Goal: Task Accomplishment & Management: Manage account settings

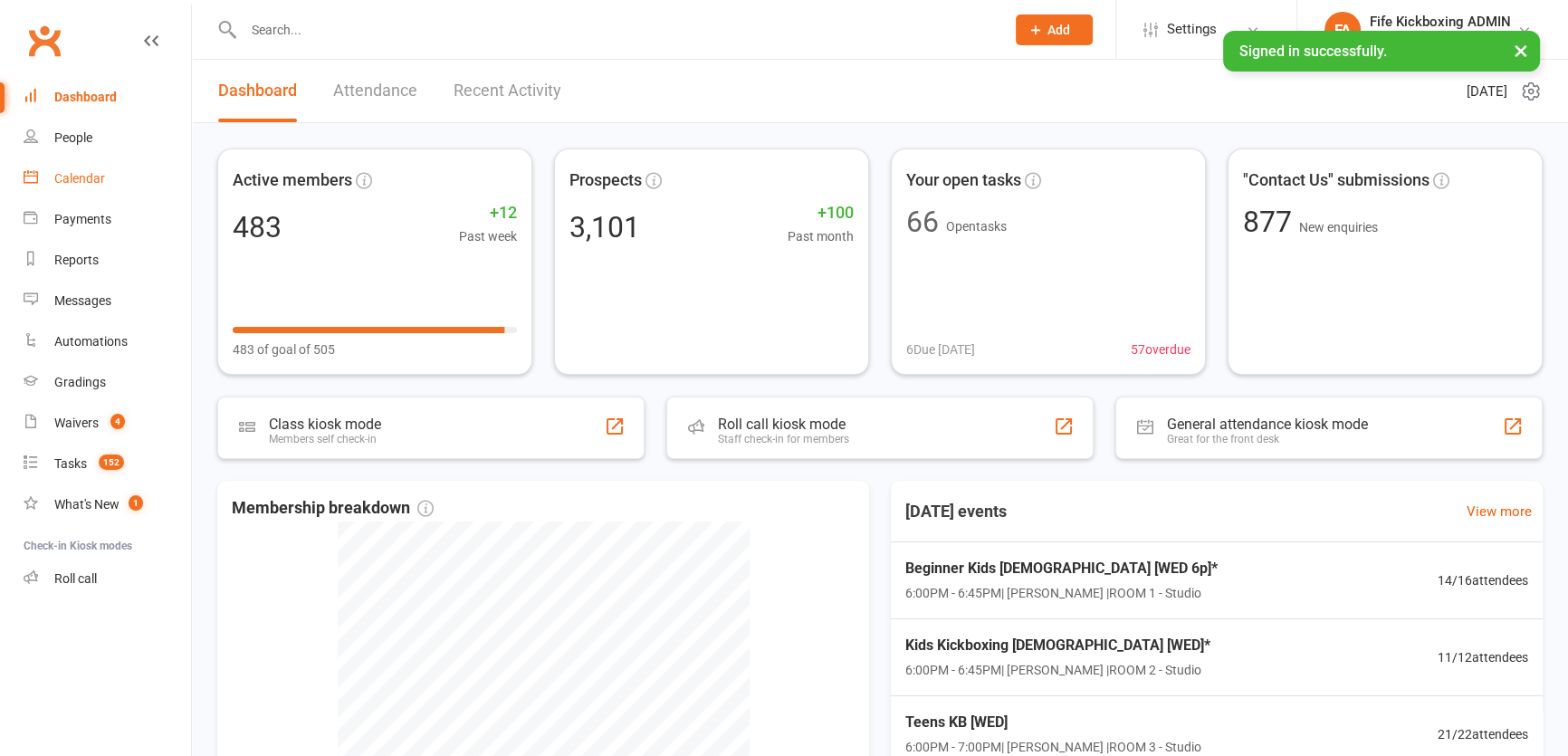
click at [89, 171] on div "Calendar" at bounding box center [79, 178] width 51 height 15
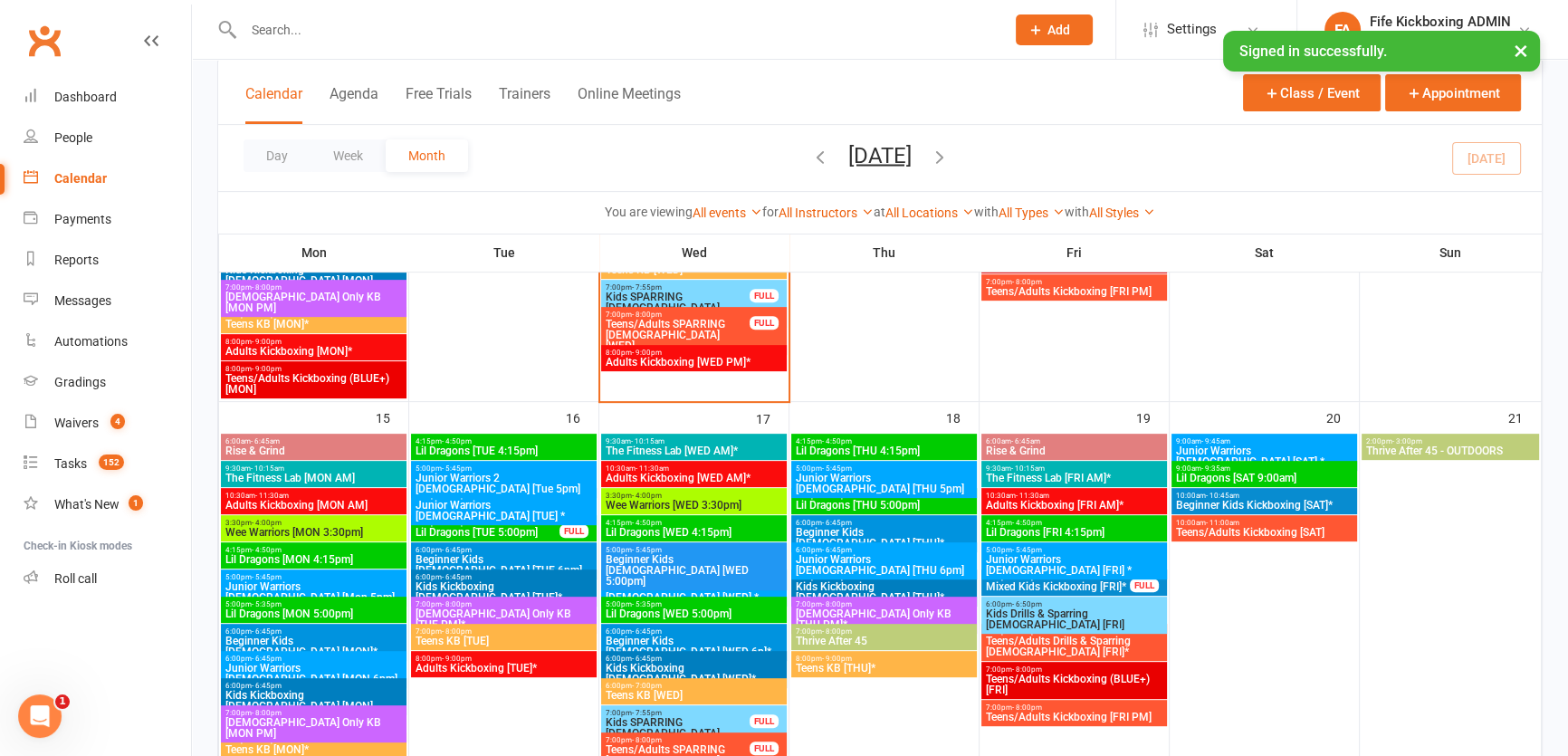
scroll to position [987, 0]
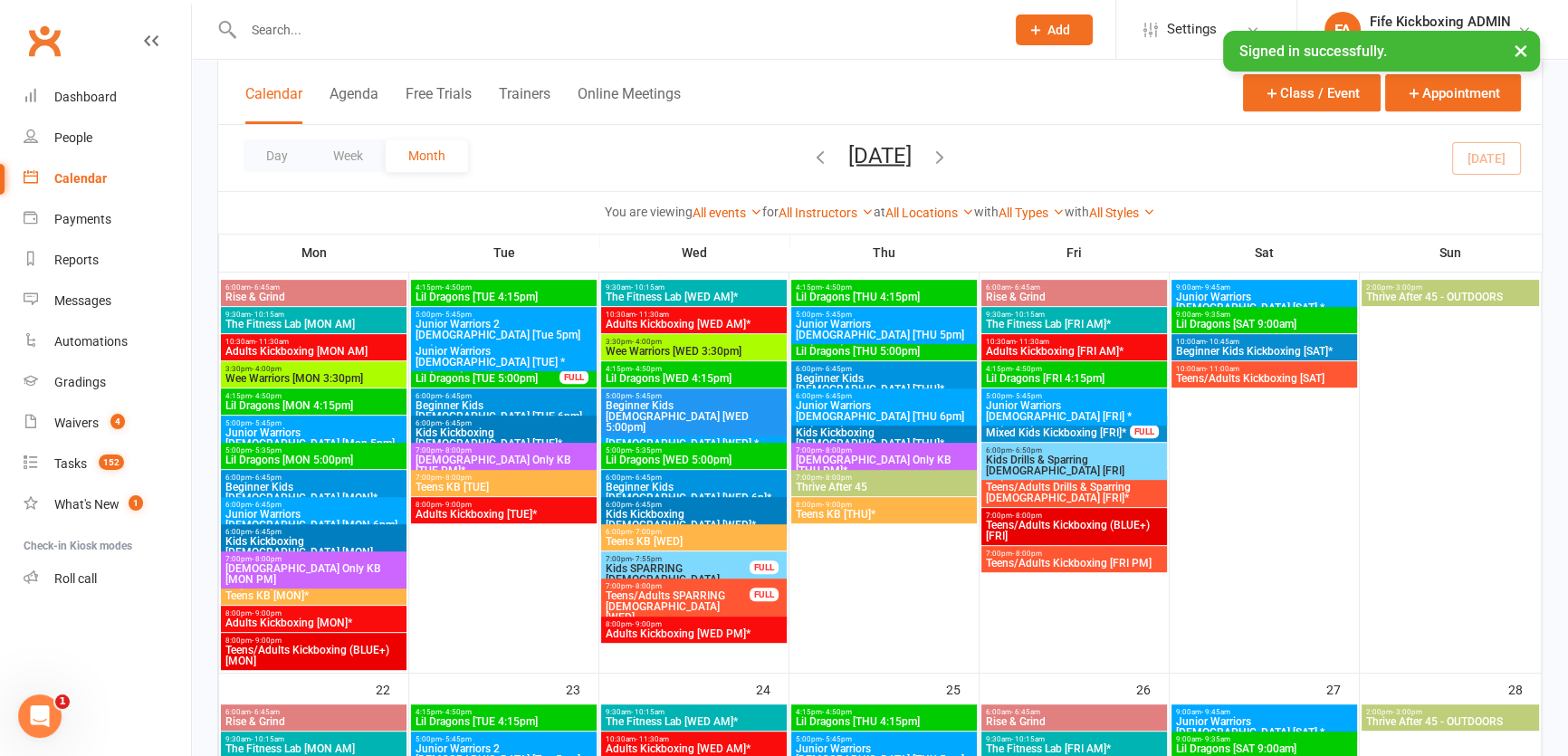
click at [310, 583] on span "7:00pm - 8:00pm" at bounding box center [314, 587] width 178 height 8
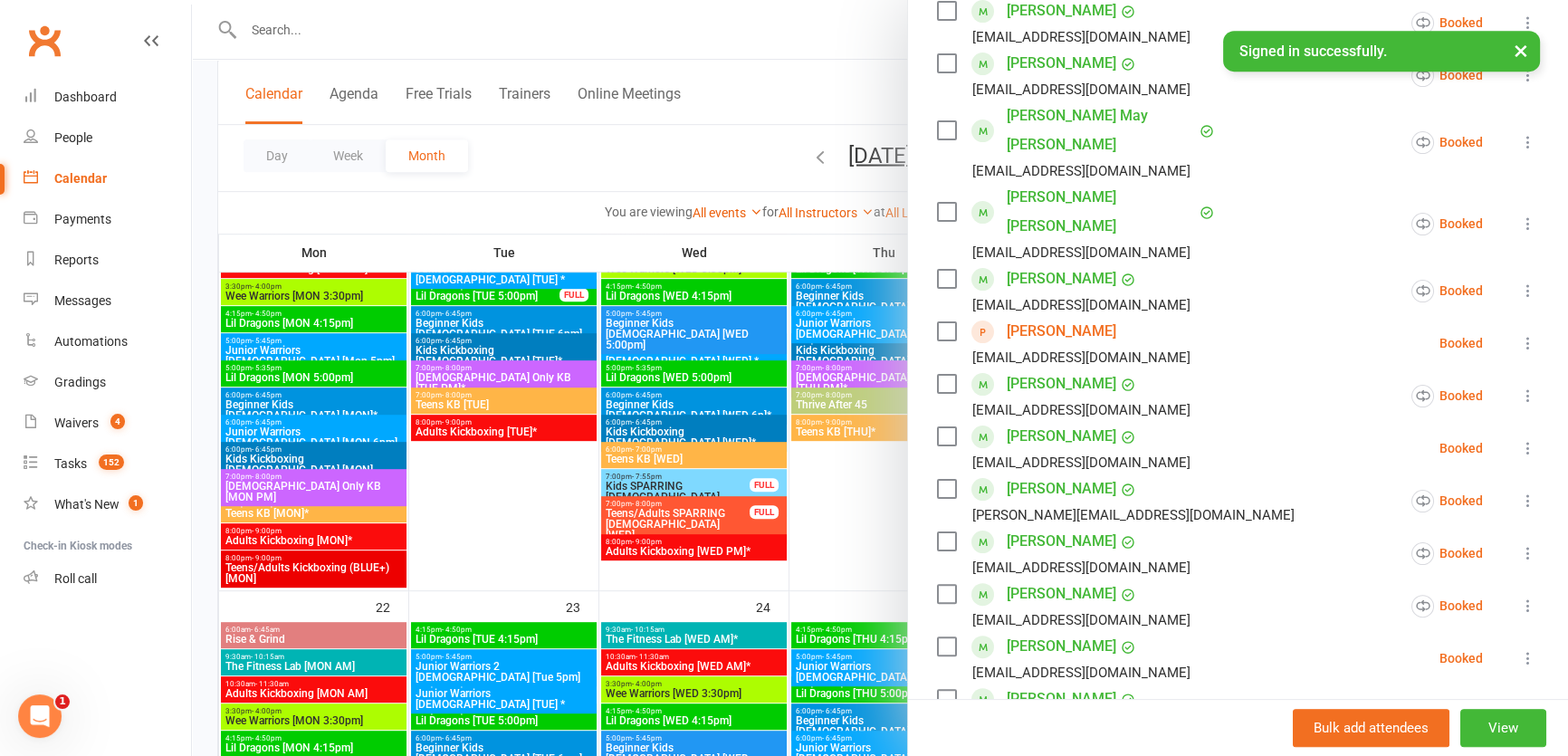
scroll to position [906, 0]
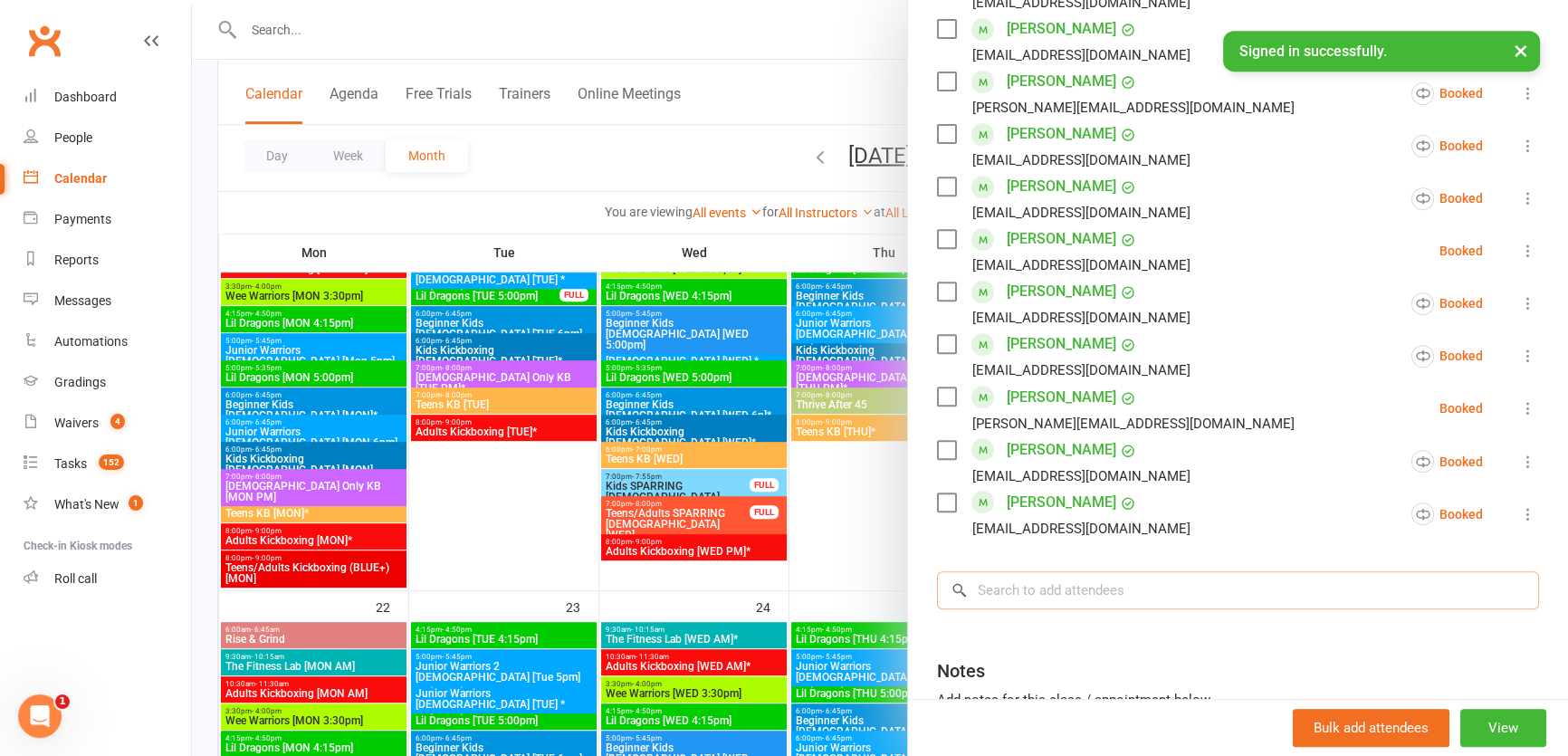
click at [1101, 572] on input "search" at bounding box center [1238, 591] width 602 height 38
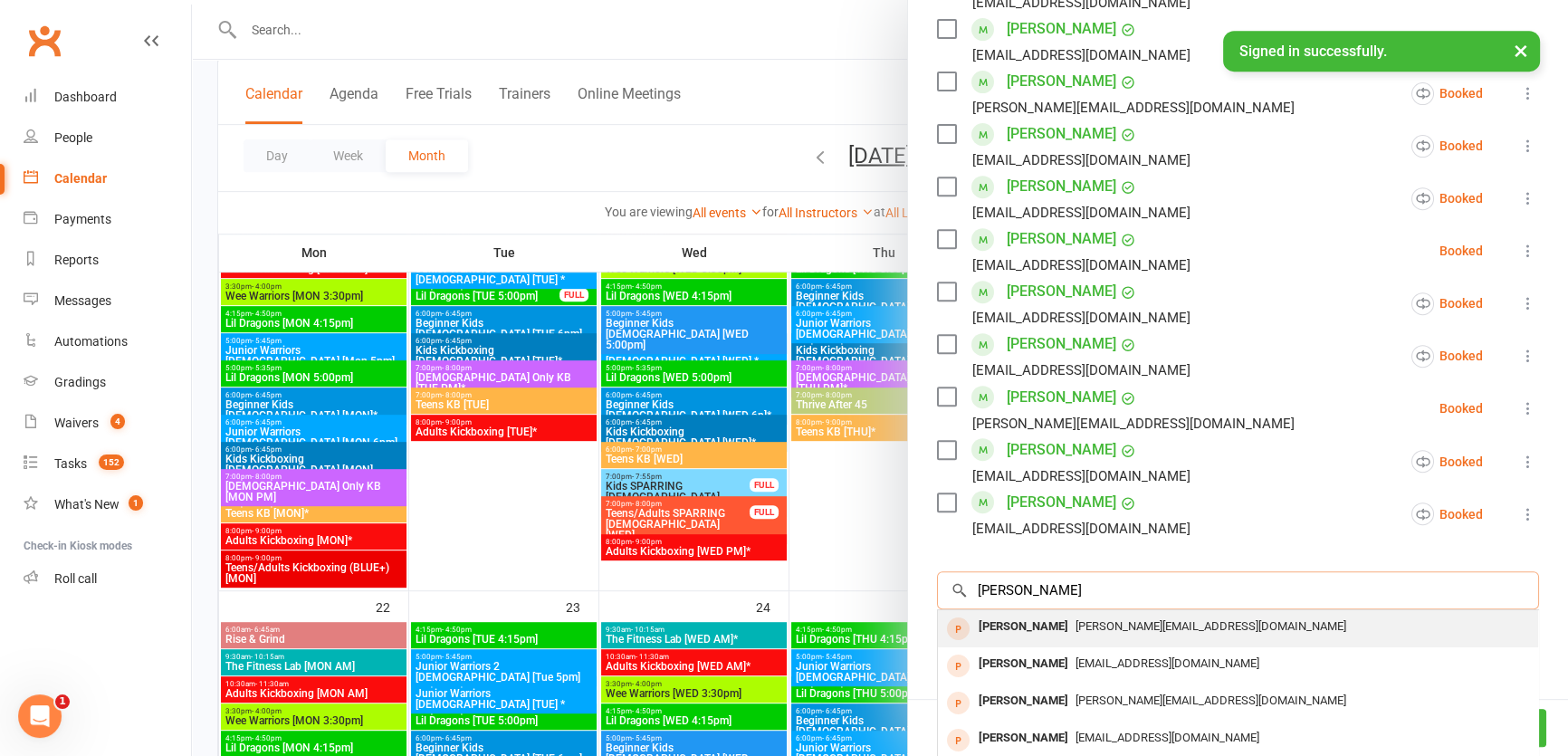
type input "[PERSON_NAME]"
click at [1068, 614] on div "[PERSON_NAME][EMAIL_ADDRESS][DOMAIN_NAME]" at bounding box center [1237, 627] width 585 height 27
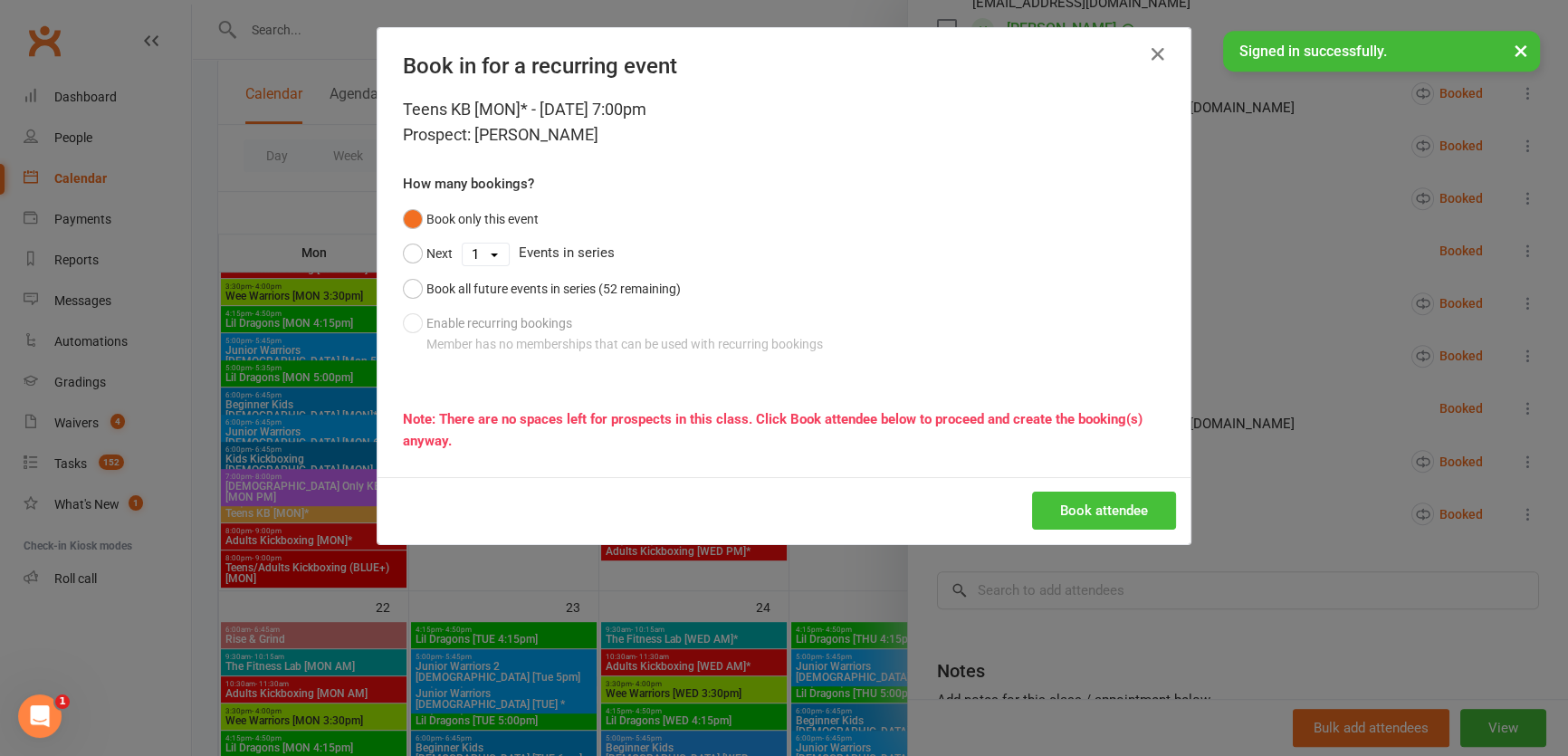
click at [1095, 508] on button "Book attendee" at bounding box center [1103, 510] width 144 height 38
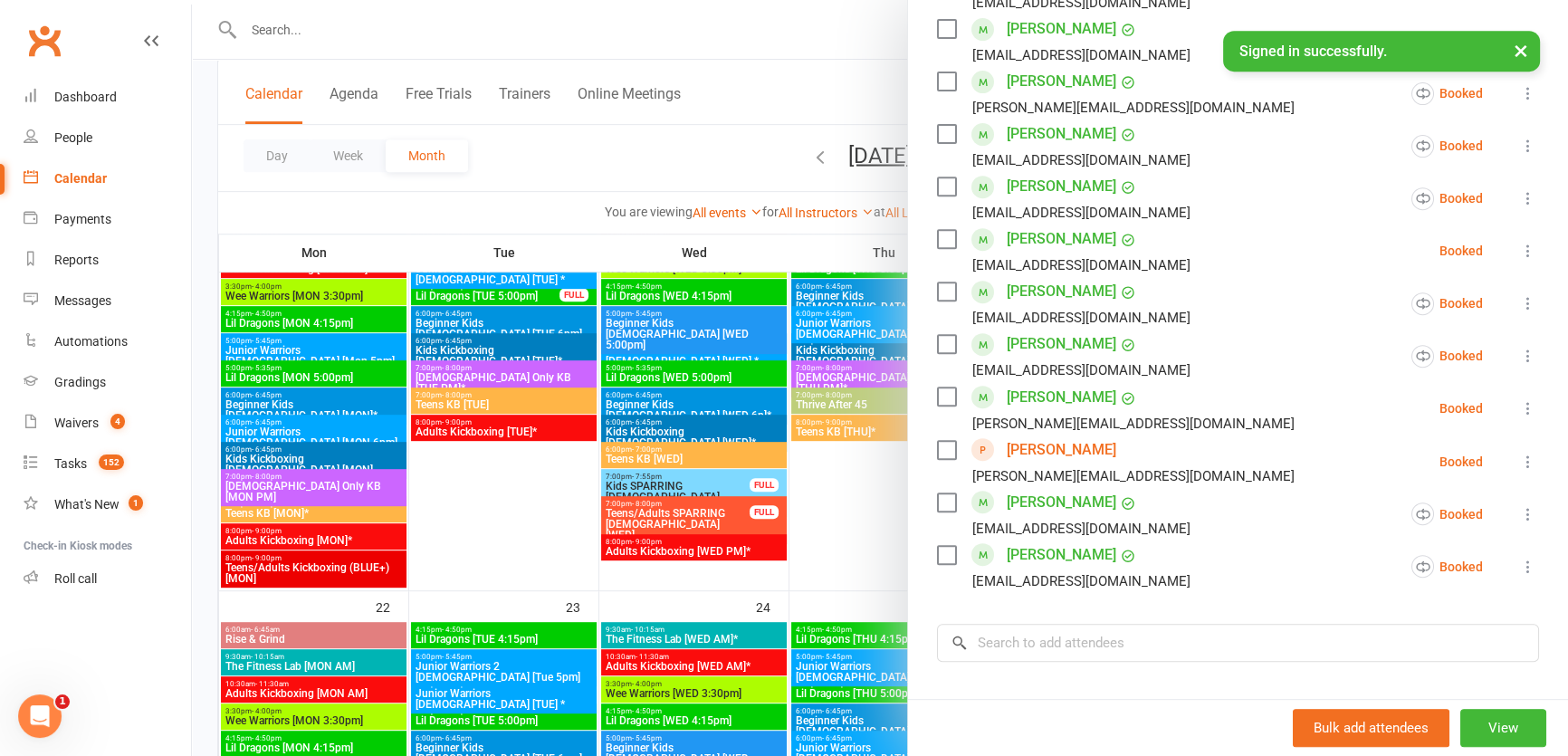
click at [776, 32] on div at bounding box center [880, 378] width 1376 height 756
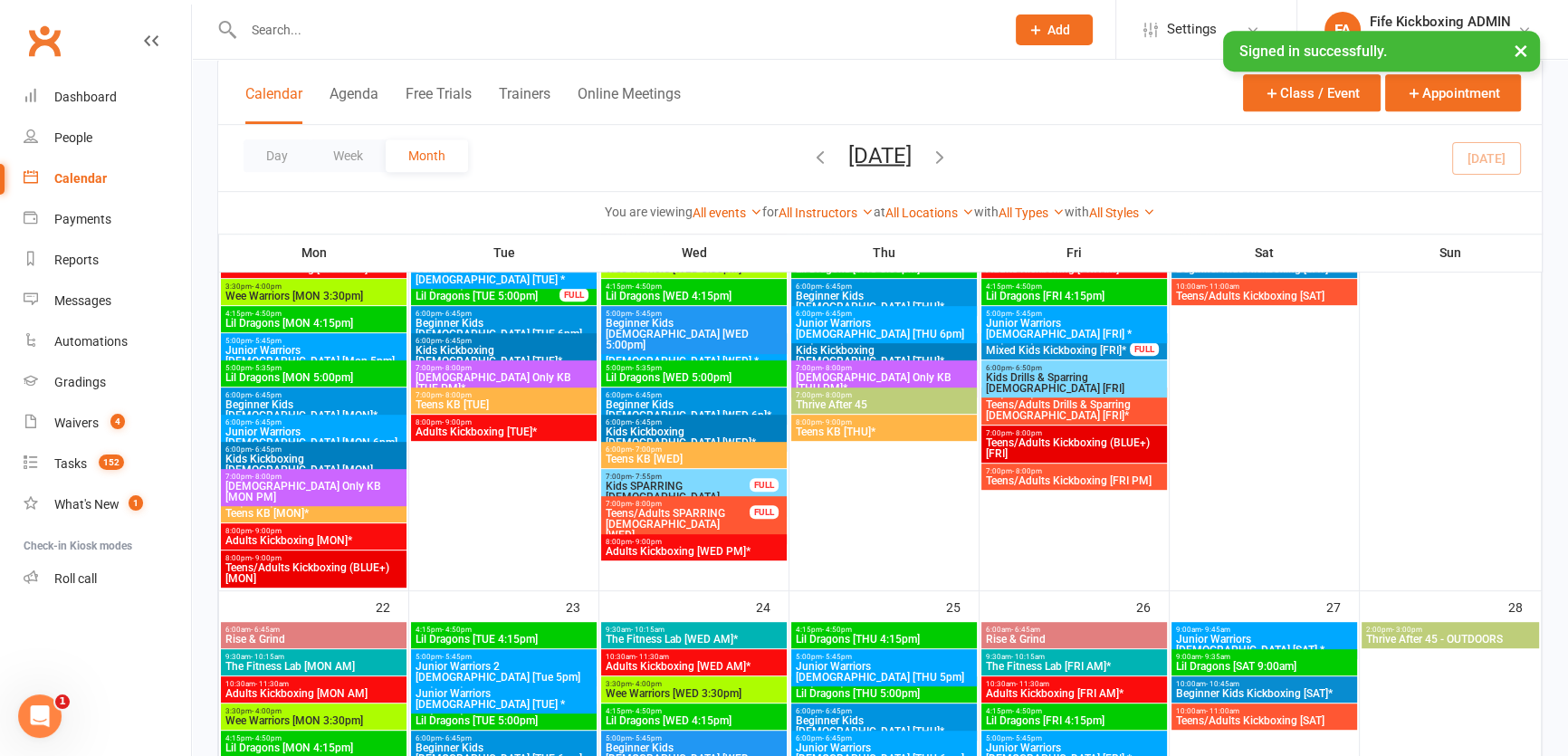
click at [1023, 27] on button "Add" at bounding box center [1054, 30] width 77 height 31
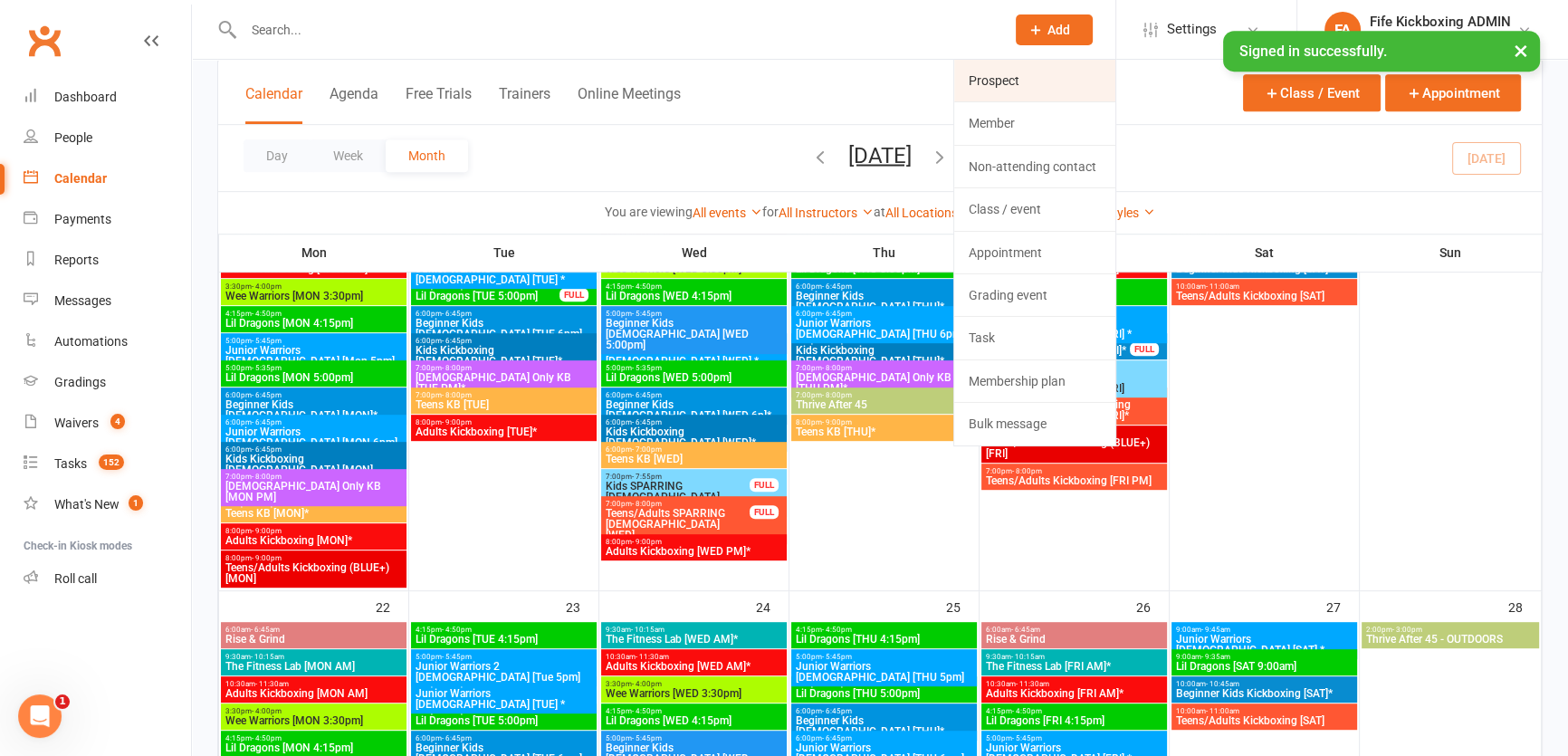
click at [1008, 68] on link "Prospect" at bounding box center [1034, 80] width 161 height 42
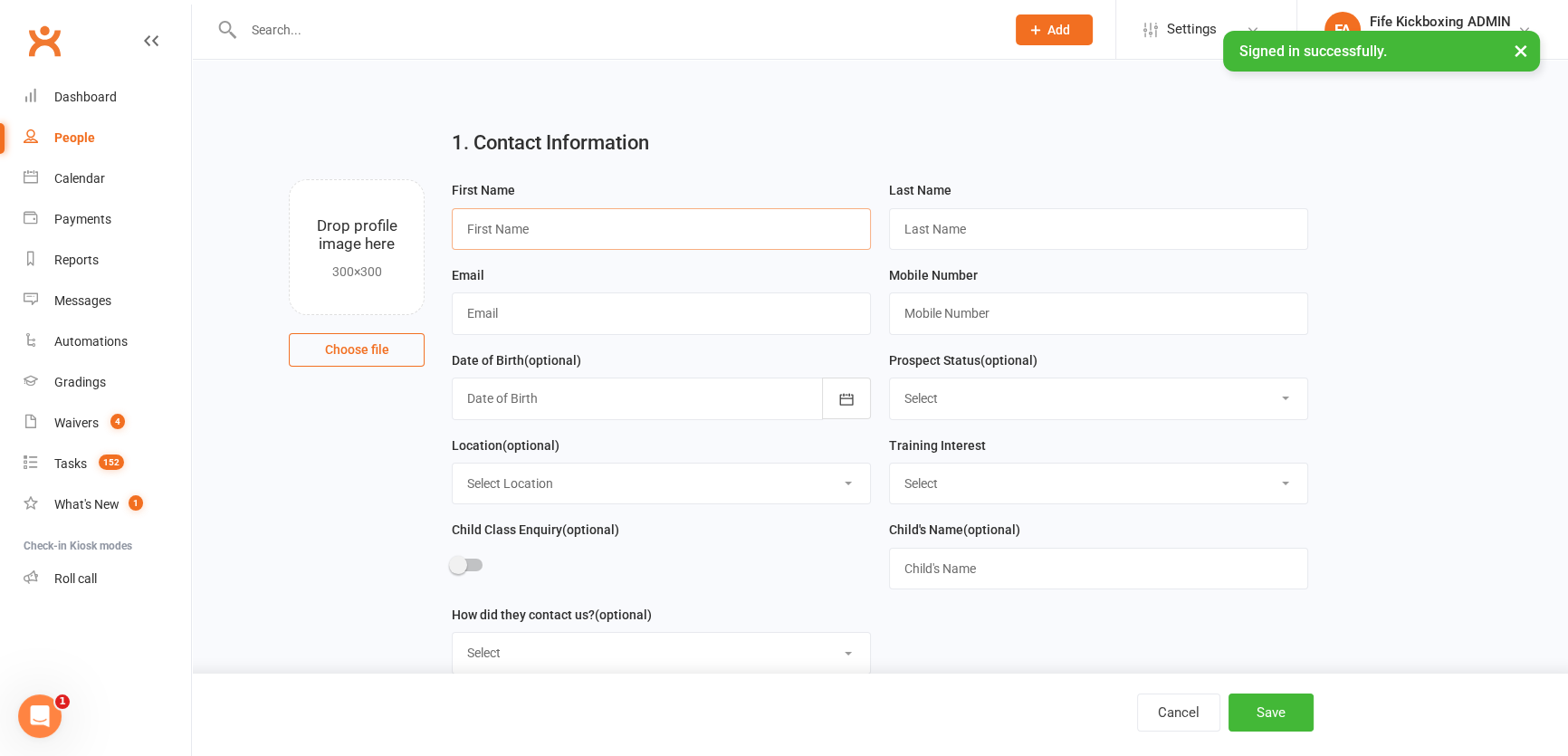
drag, startPoint x: 727, startPoint y: 242, endPoint x: 770, endPoint y: 243, distance: 43.0
click at [727, 242] on input "text" at bounding box center [661, 229] width 419 height 42
paste input "Adam Murphy"
type input "Adam Murphy"
click at [1055, 232] on input "text" at bounding box center [1098, 229] width 419 height 42
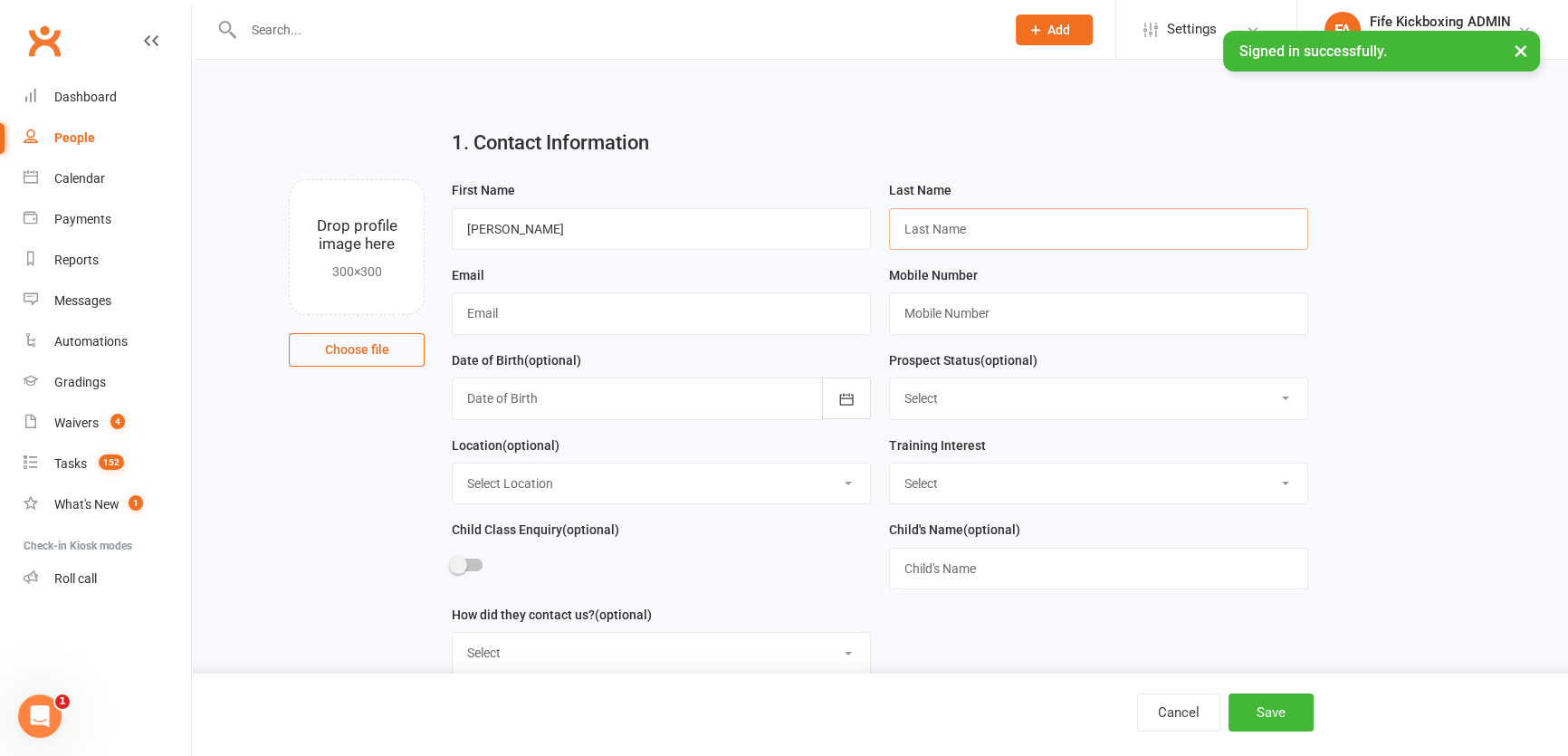
paste input "Adam Murphy"
drag, startPoint x: 945, startPoint y: 226, endPoint x: 879, endPoint y: 235, distance: 66.6
click at [880, 235] on div "Last Name Adam Murphy" at bounding box center [1098, 222] width 437 height 85
type input "Murphy"
drag, startPoint x: 498, startPoint y: 225, endPoint x: 655, endPoint y: 216, distance: 157.3
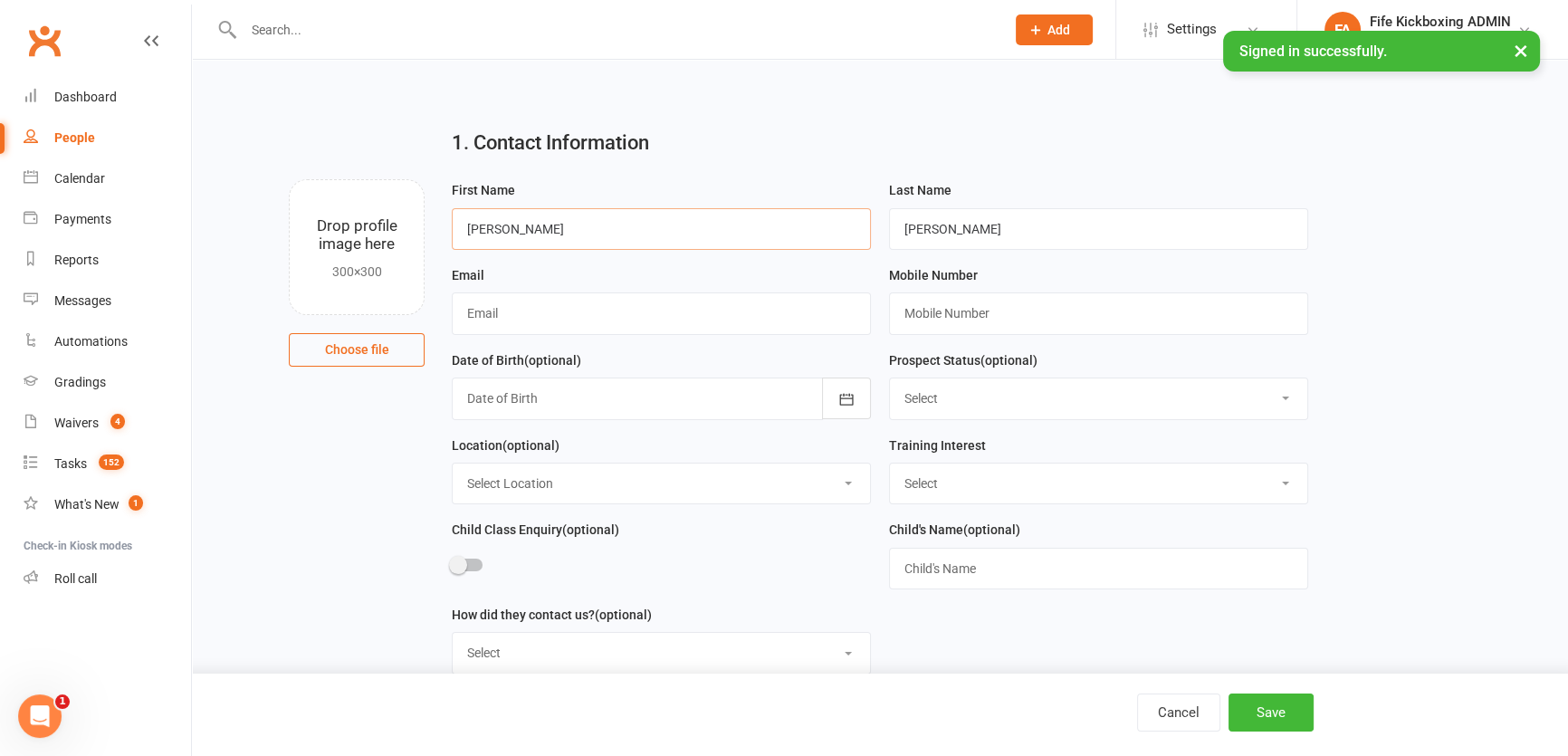
click at [655, 216] on input "Adam Murphy" at bounding box center [661, 229] width 419 height 42
type input "Adam"
drag, startPoint x: 562, startPoint y: 322, endPoint x: 575, endPoint y: 322, distance: 13.0
click at [562, 322] on input "text" at bounding box center [661, 313] width 419 height 42
click at [1032, 313] on input "text" at bounding box center [1098, 313] width 419 height 42
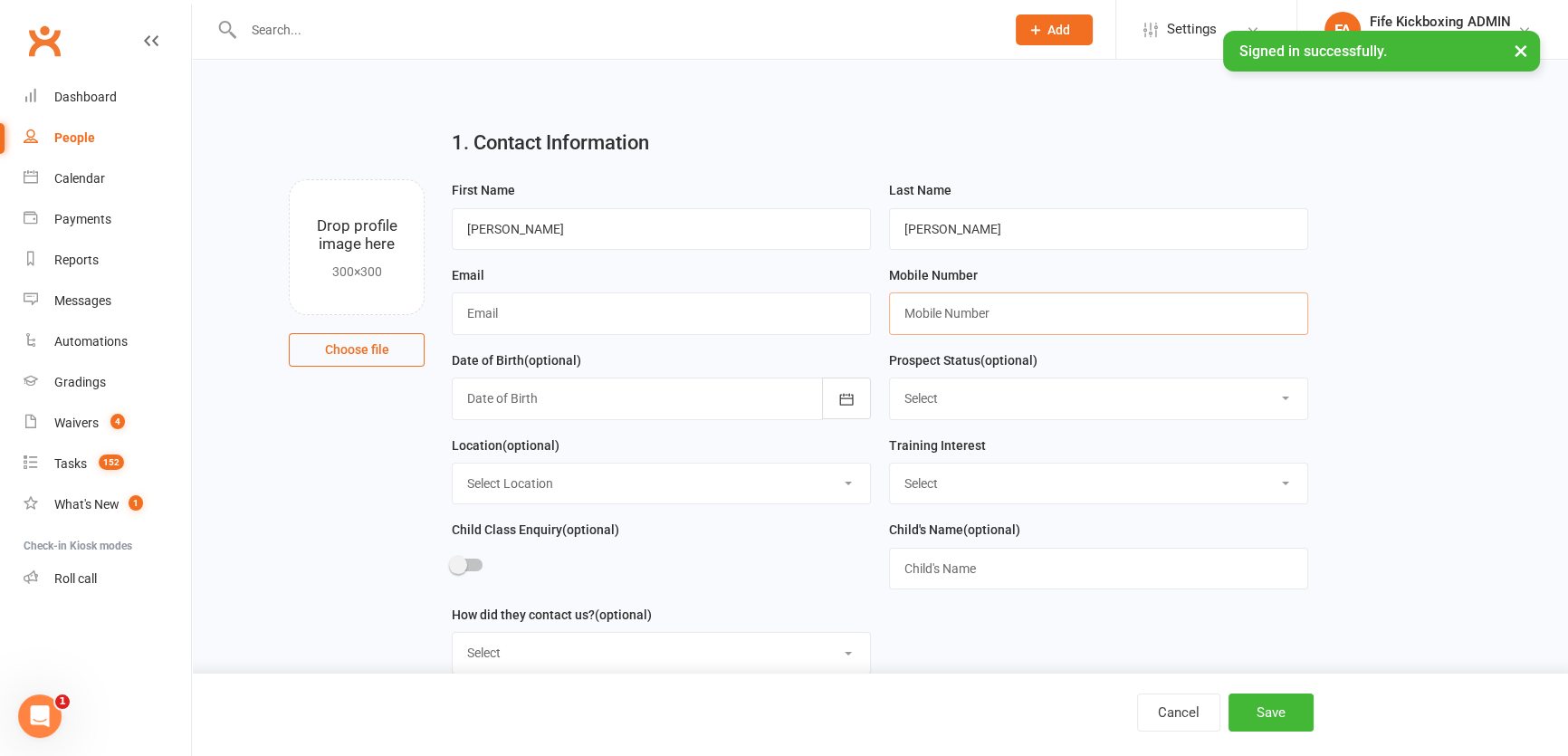
paste input "+447496469884"
type input "+447496469884"
click at [508, 300] on input "text" at bounding box center [661, 313] width 419 height 42
paste input "adam.murphy84@hotmail.com"
type input "adam.murphy84@hotmail.com"
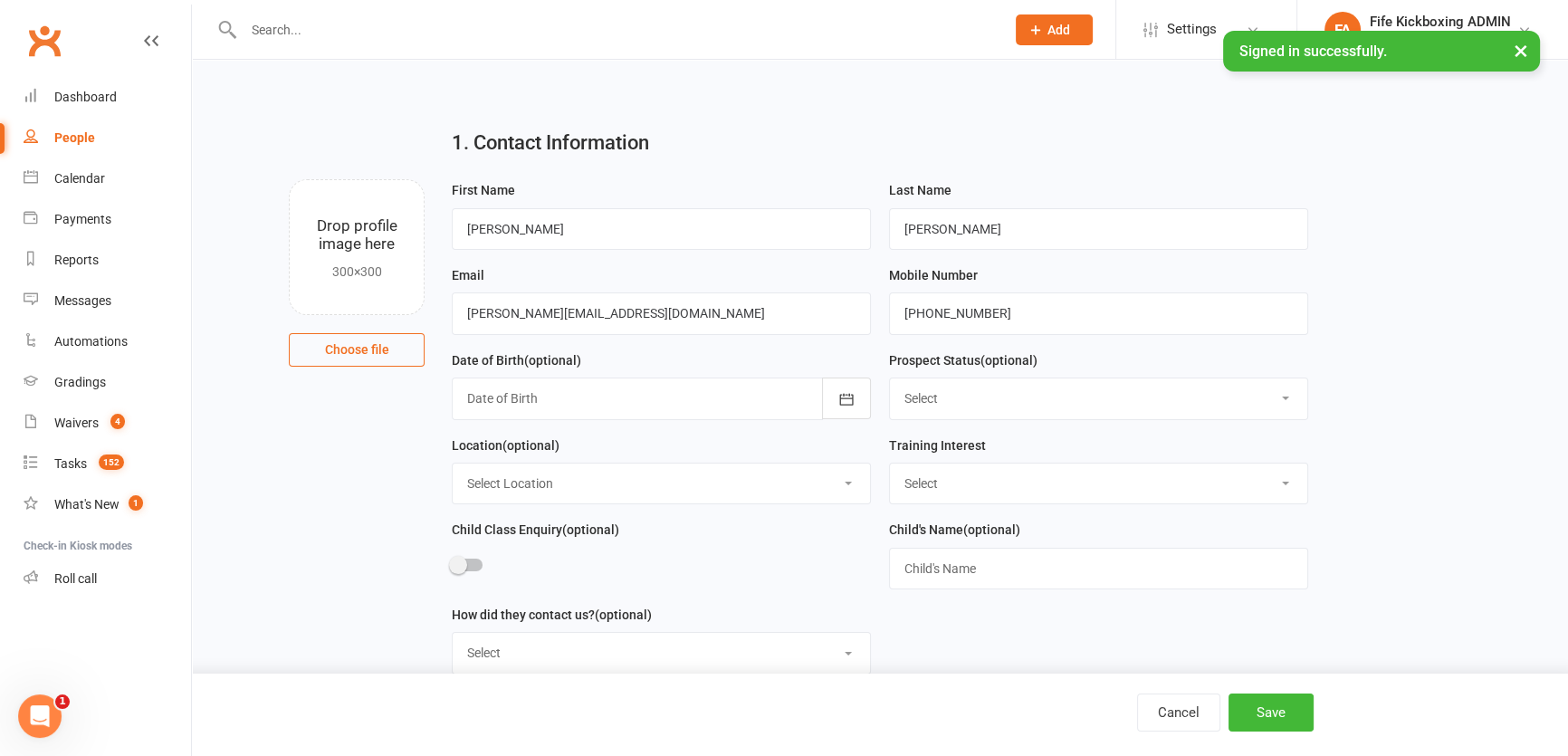
click at [981, 480] on select "Select Wee Warriors (3 - 4½) Lil Dragons (4.5-6 years) Junior Warriors (7-8yo) …" at bounding box center [1098, 484] width 417 height 40
select select "Wee Warriors (3 - 4½)"
click at [889, 466] on select "Select Wee Warriors (3 - 4½) Lil Dragons (4.5-6 years) Junior Warriors (7-8yo) …" at bounding box center [1098, 484] width 417 height 40
drag, startPoint x: 664, startPoint y: 469, endPoint x: 646, endPoint y: 500, distance: 35.8
click at [664, 469] on select "Select Location Bellyeoman Castle Business Centre Dunfermline High School ROOM …" at bounding box center [661, 484] width 417 height 40
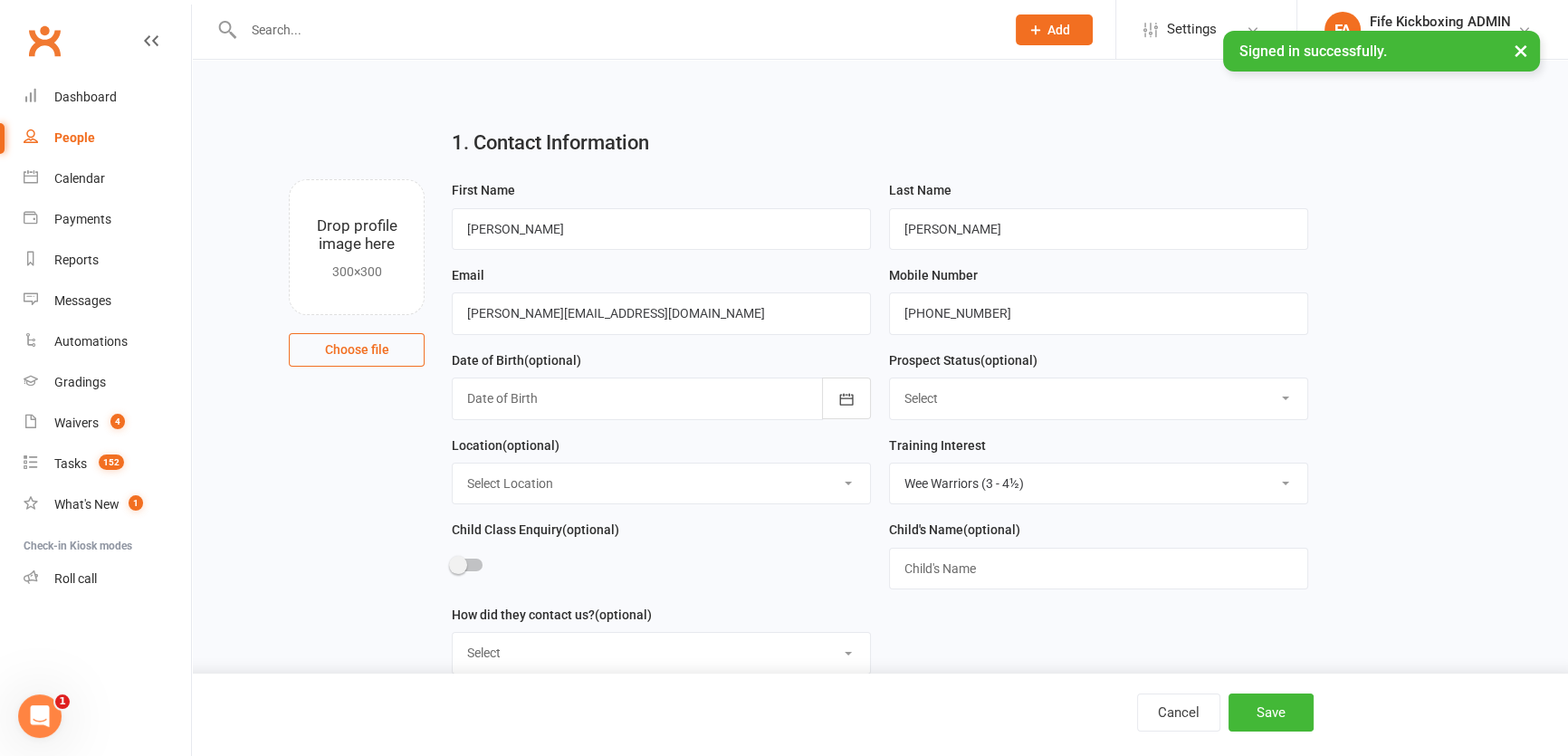
select select "1"
click at [453, 466] on select "Select Location Bellyeoman Castle Business Centre Dunfermline High School ROOM …" at bounding box center [661, 484] width 417 height 40
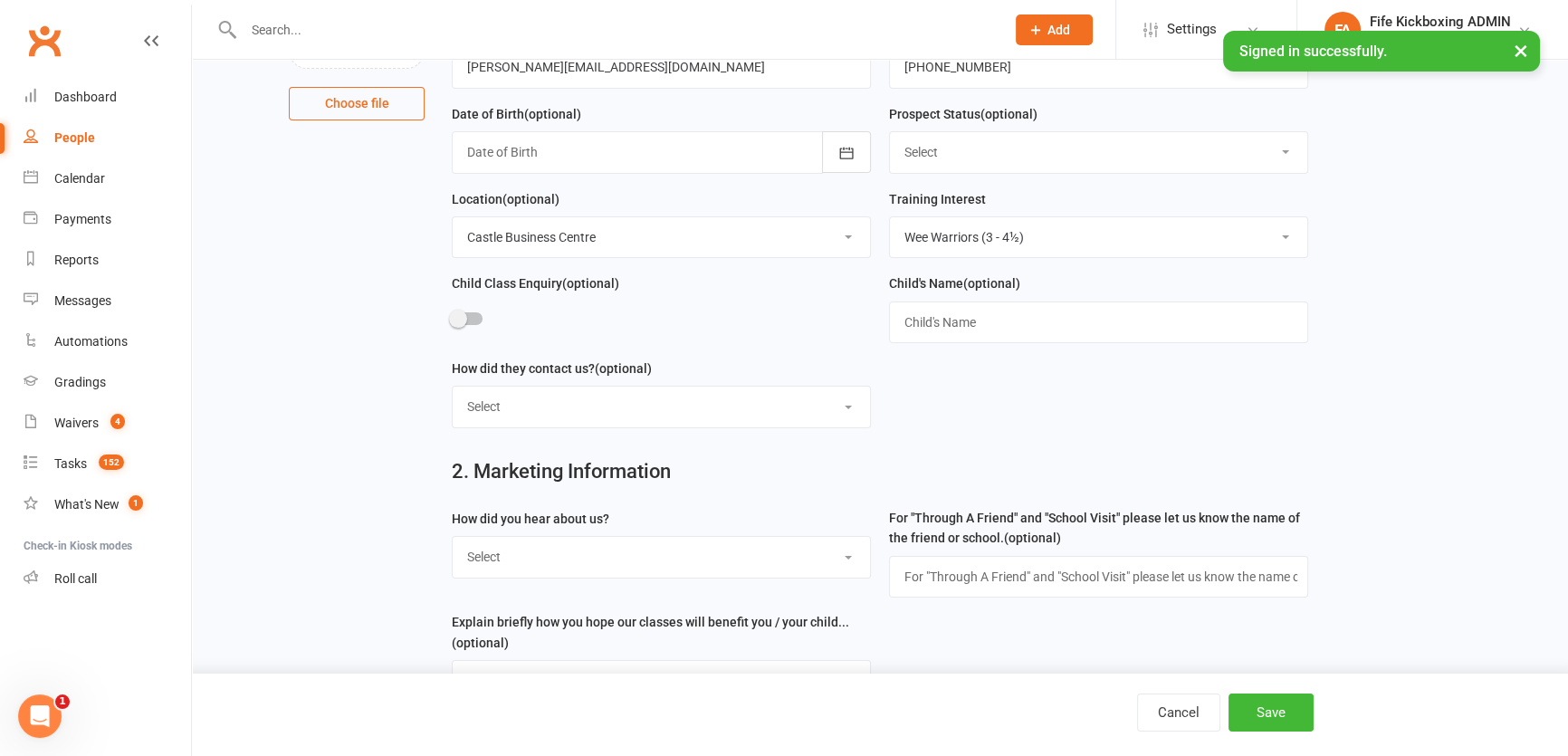
click at [566, 553] on select "Select Social media Google Leaflet Through A Friend School visit Event Walked b…" at bounding box center [661, 557] width 417 height 40
select select "Social media"
click at [453, 541] on select "Select Social media Google Leaflet Through A Friend School visit Event Walked b…" at bounding box center [661, 557] width 417 height 40
click at [1261, 728] on button "Save" at bounding box center [1271, 712] width 85 height 38
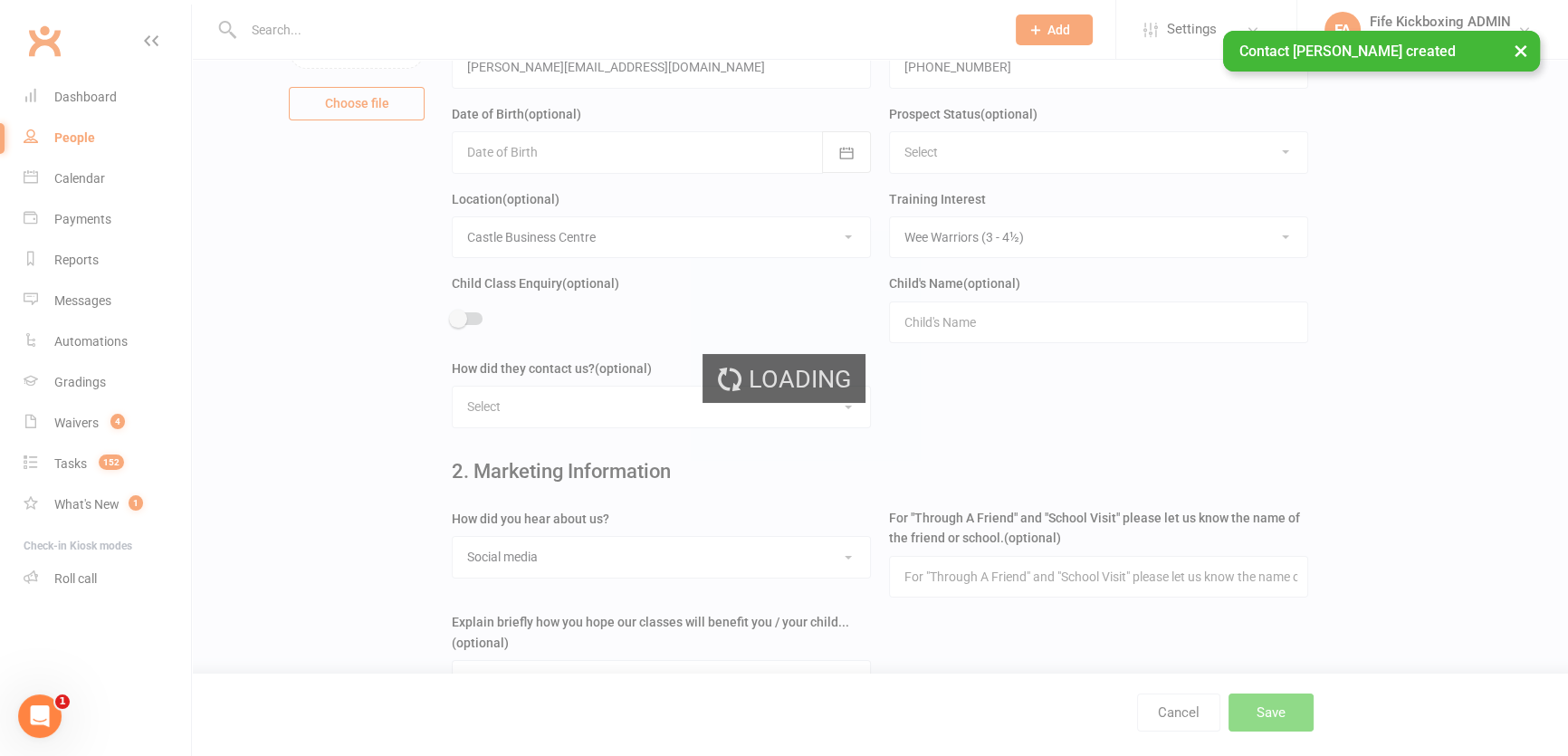
scroll to position [0, 0]
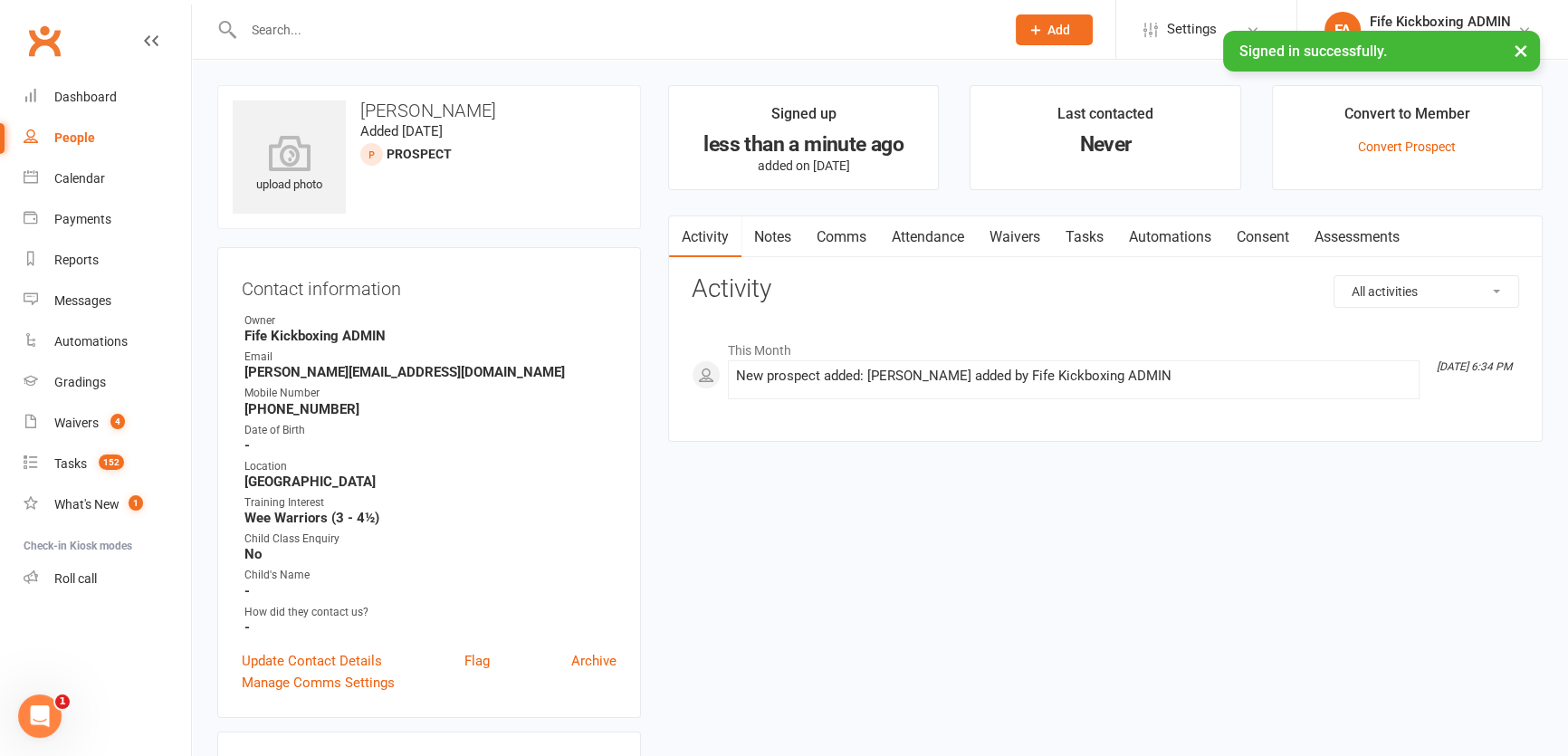
click at [1044, 30] on button "Add" at bounding box center [1054, 30] width 77 height 31
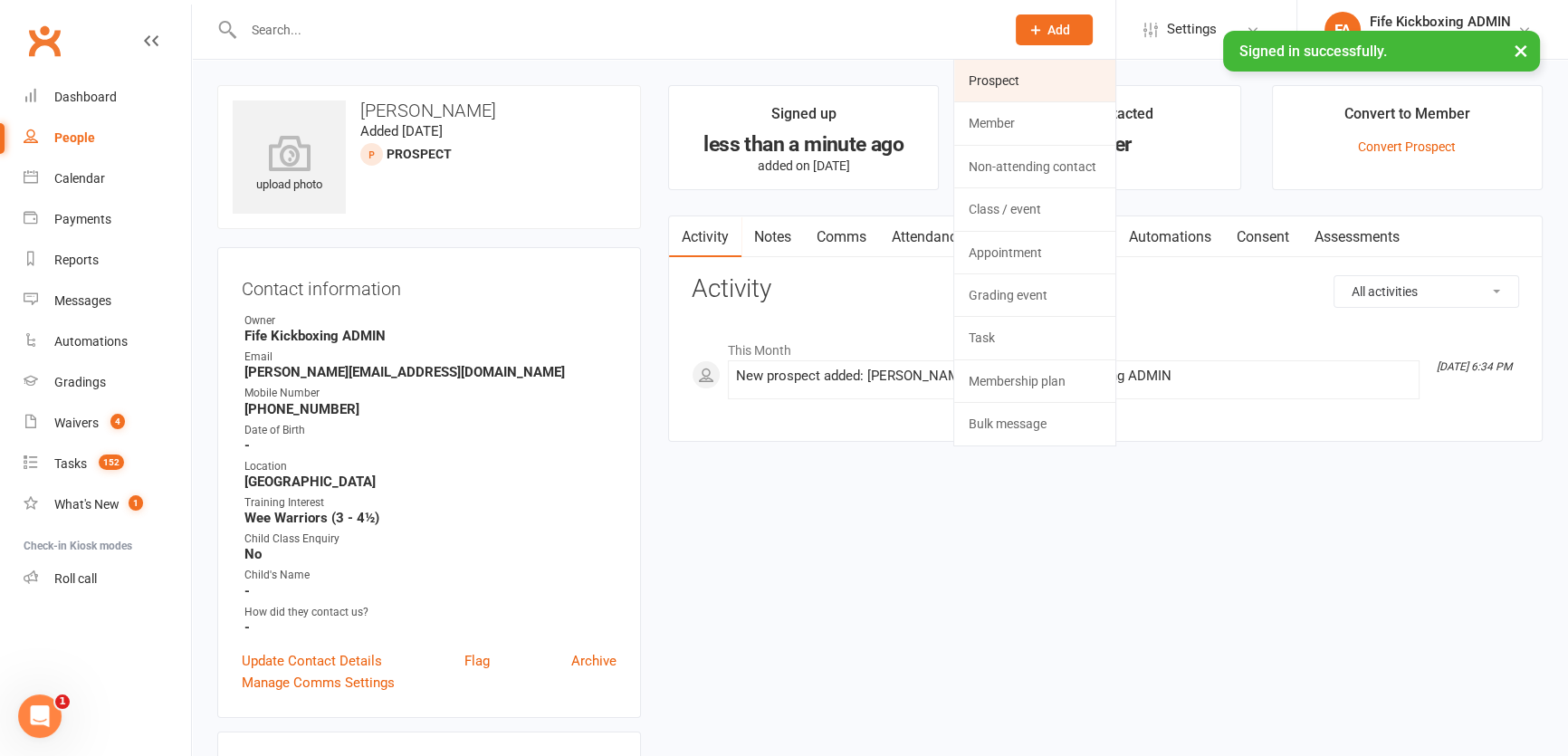
click at [1004, 67] on link "Prospect" at bounding box center [1034, 80] width 161 height 42
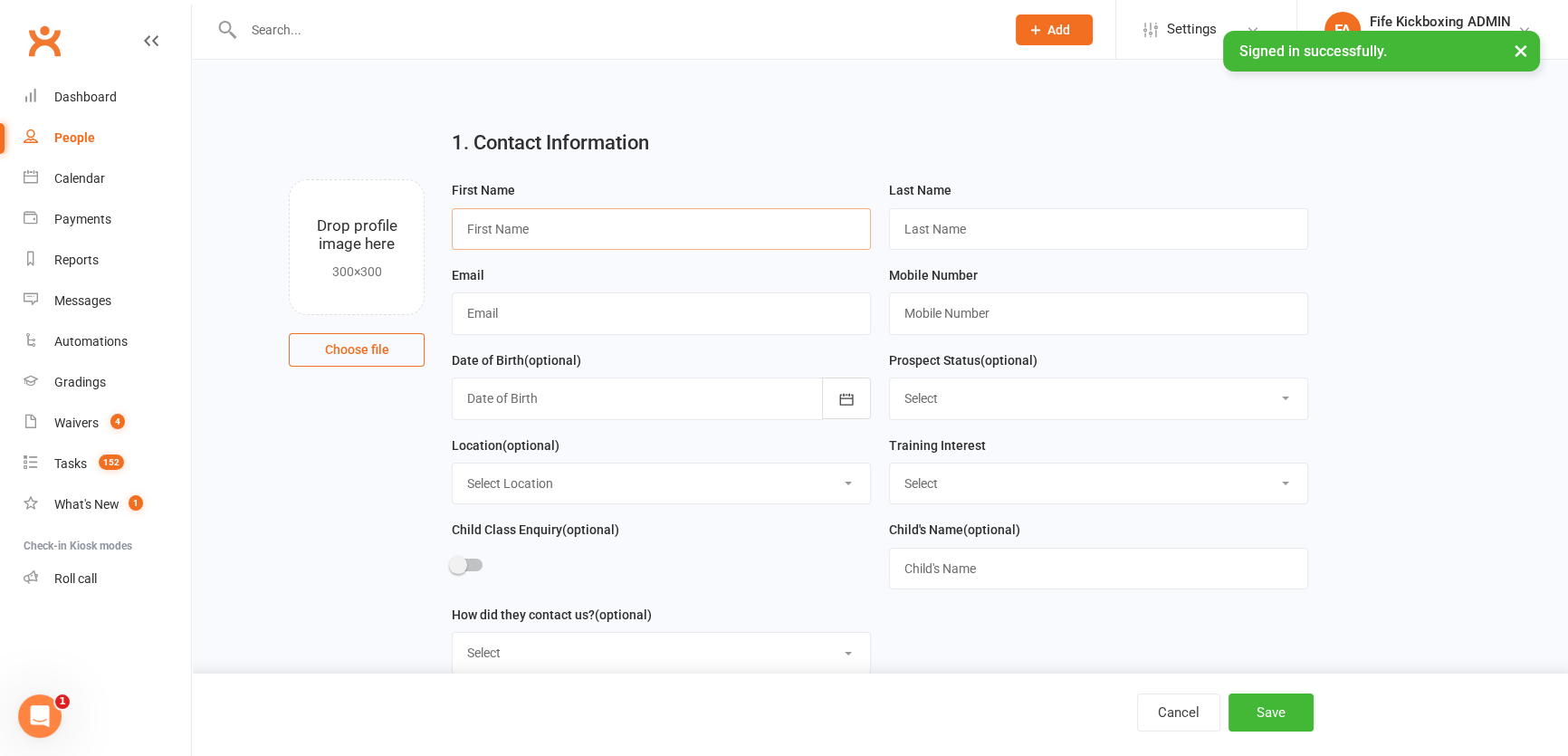
click at [726, 216] on input "text" at bounding box center [661, 229] width 419 height 42
paste input "Alexis Mullen"
type input "Alexis Mullen"
click at [1070, 260] on div "Last Name" at bounding box center [1098, 222] width 437 height 85
click at [1030, 210] on input "text" at bounding box center [1098, 229] width 419 height 42
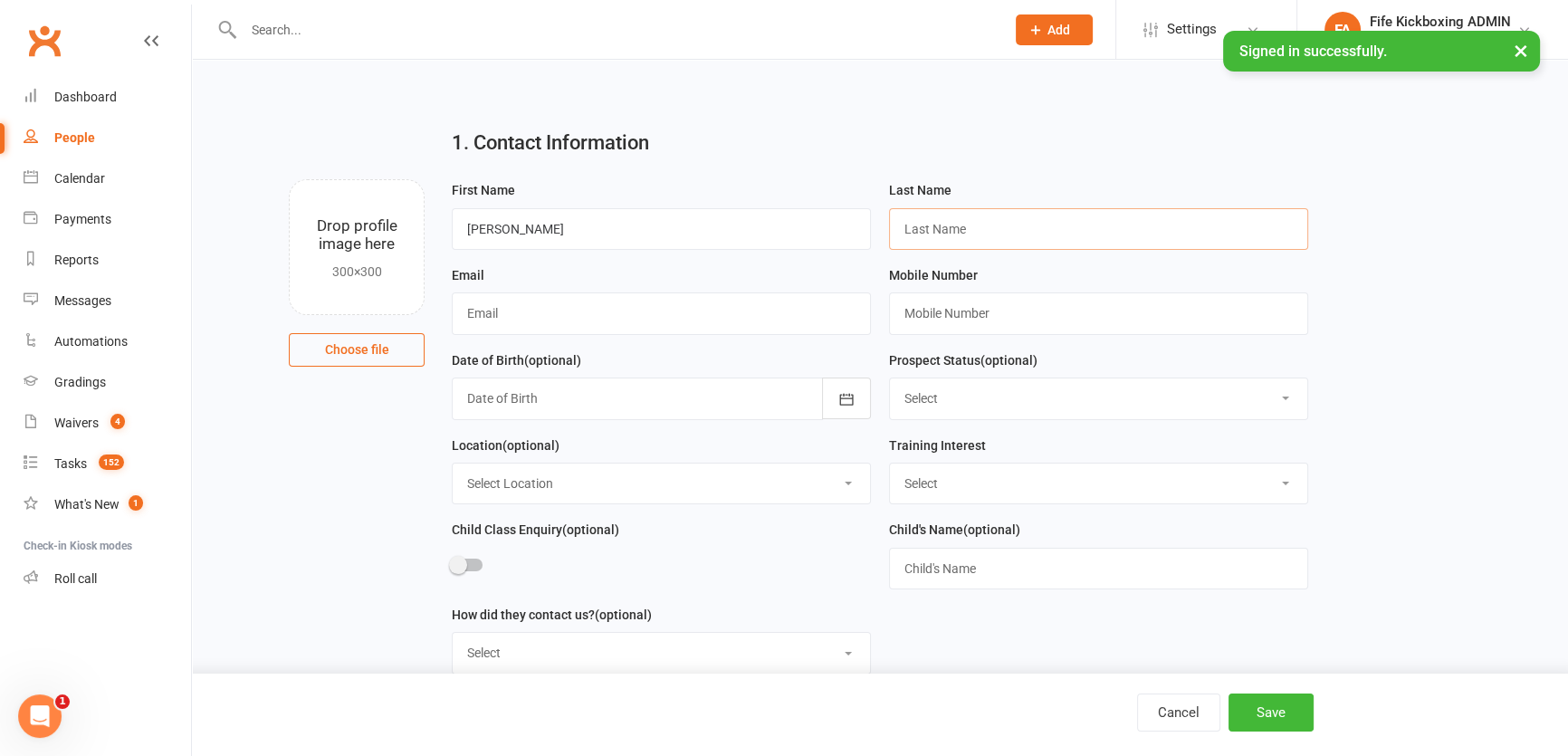
paste input "Alexis Mullen"
drag, startPoint x: 942, startPoint y: 224, endPoint x: 880, endPoint y: 216, distance: 62.5
click at [880, 216] on div "Last Name Alexis Mullen" at bounding box center [1098, 222] width 437 height 85
type input "Mullen"
drag, startPoint x: 500, startPoint y: 226, endPoint x: 575, endPoint y: 229, distance: 75.1
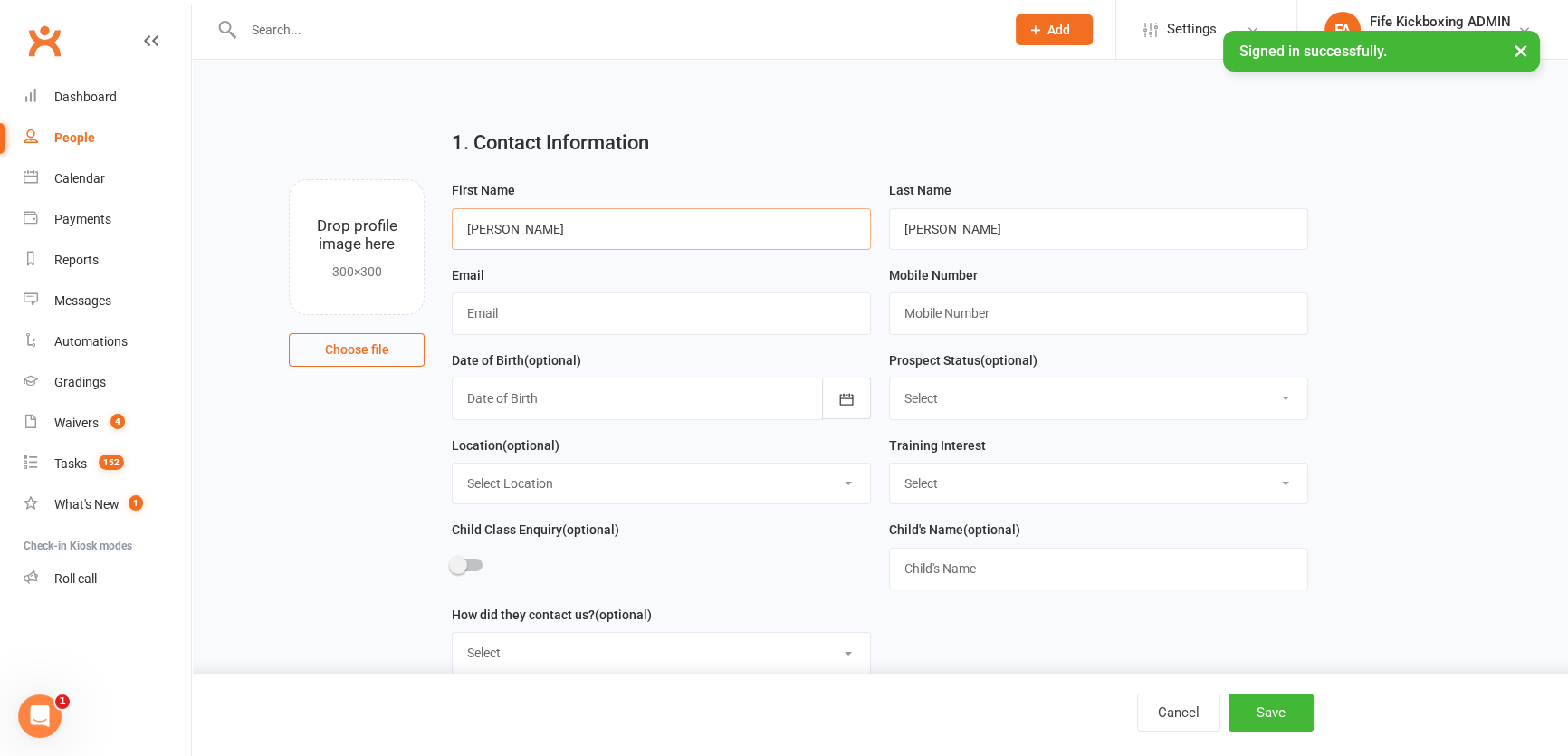
click at [575, 229] on input "Alexis Mullen" at bounding box center [661, 229] width 419 height 42
type input "Alexis"
click at [963, 302] on input "text" at bounding box center [1098, 313] width 419 height 42
paste input "+447597530293"
type input "+447597530293"
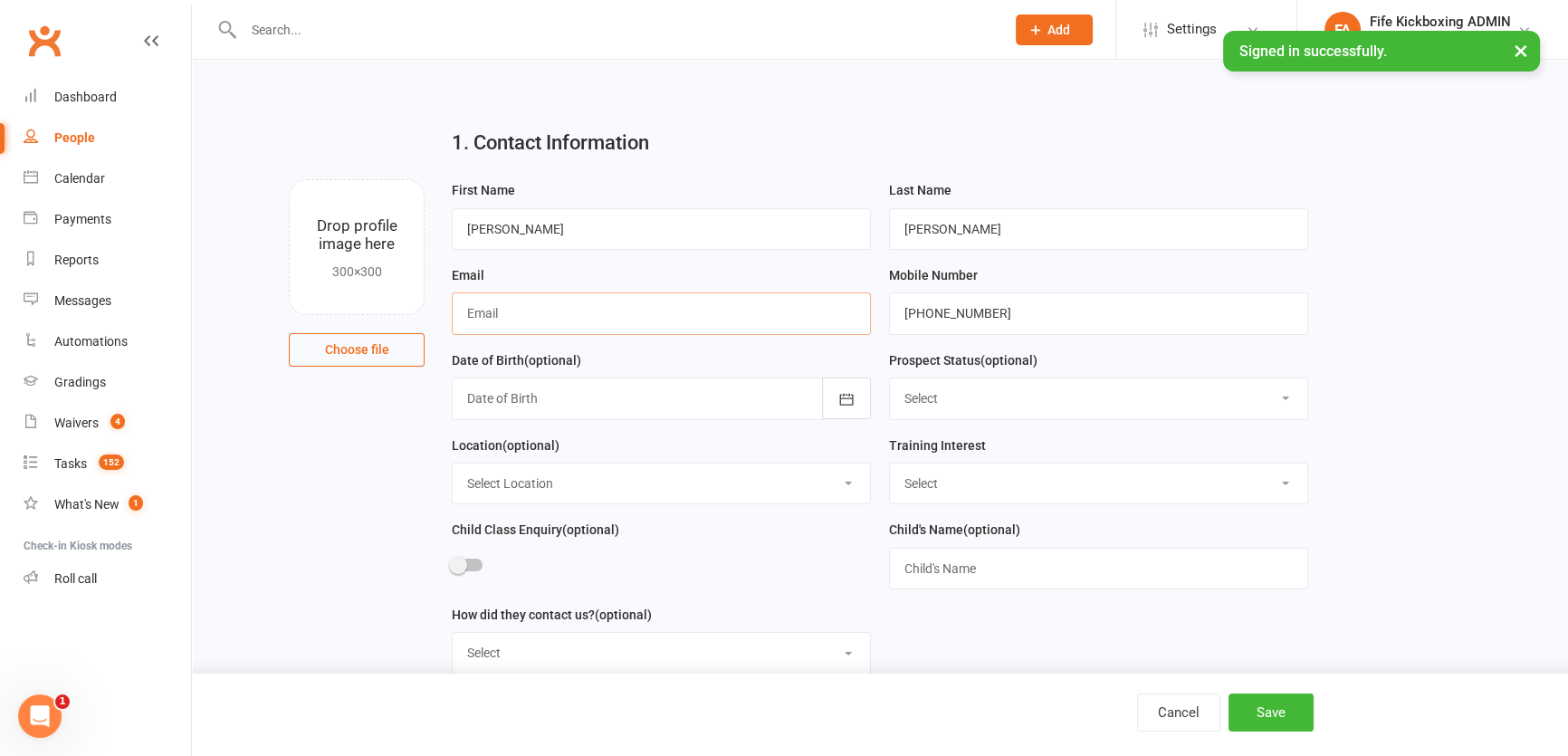
click at [629, 324] on input "text" at bounding box center [661, 313] width 419 height 42
paste input "alexis.mullen41@gmail.com"
type input "alexis.mullen41@gmail.com"
click at [905, 498] on select "Select Wee Warriors (3 - 4½) Lil Dragons (4.5-6 years) Junior Warriors (7-8yo) …" at bounding box center [1098, 484] width 417 height 40
select select "Wee Warriors (3 - 4½)"
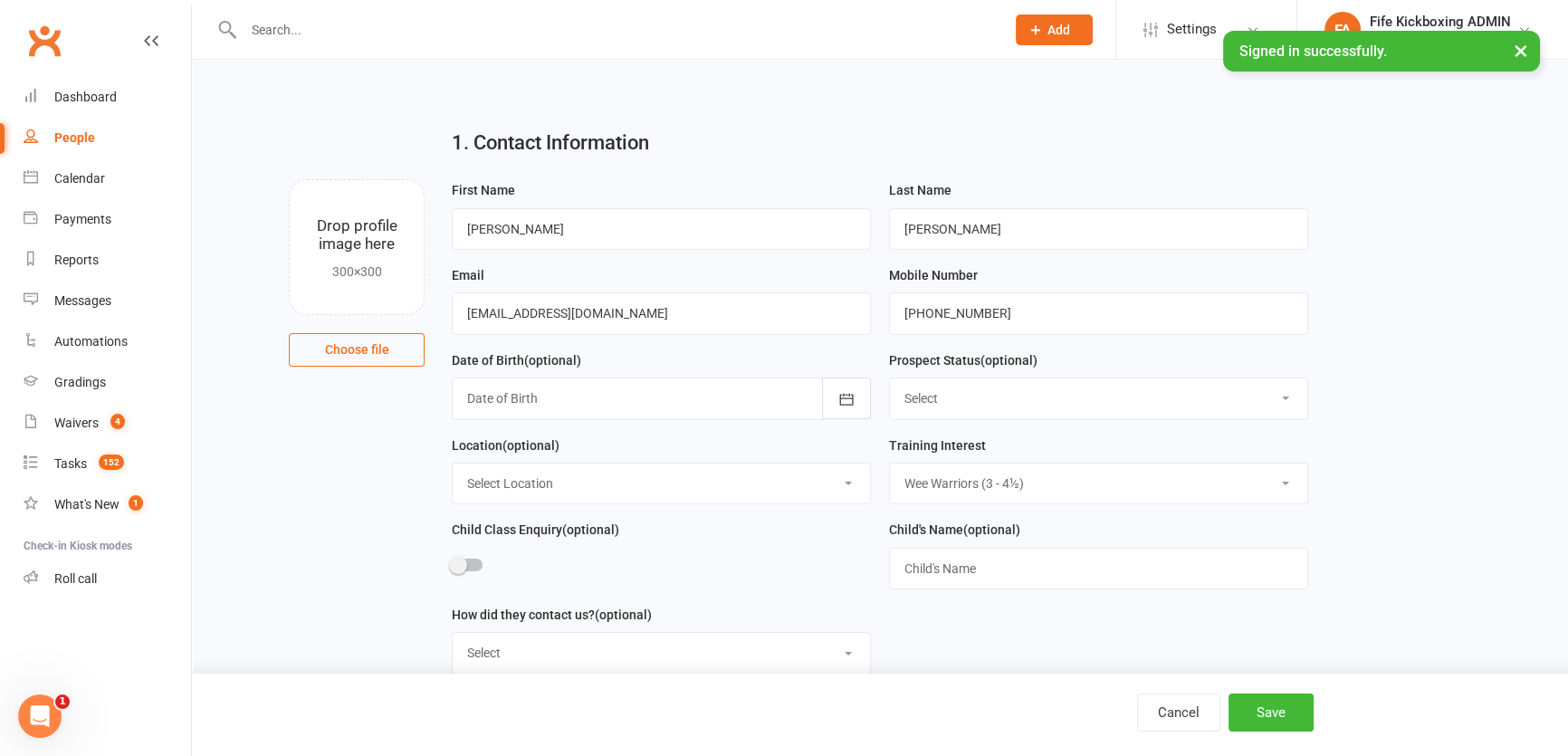
click at [889, 466] on select "Select Wee Warriors (3 - 4½) Lil Dragons (4.5-6 years) Junior Warriors (7-8yo) …" at bounding box center [1098, 484] width 417 height 40
click at [718, 486] on select "Select Location Bellyeoman Castle Business Centre Dunfermline High School ROOM …" at bounding box center [661, 484] width 417 height 40
click at [453, 466] on select "Select Location Bellyeoman Castle Business Centre Dunfermline High School ROOM …" at bounding box center [661, 484] width 417 height 40
click at [650, 496] on select "Select Location Bellyeoman Castle Business Centre Dunfermline High School ROOM …" at bounding box center [661, 484] width 417 height 40
select select "1"
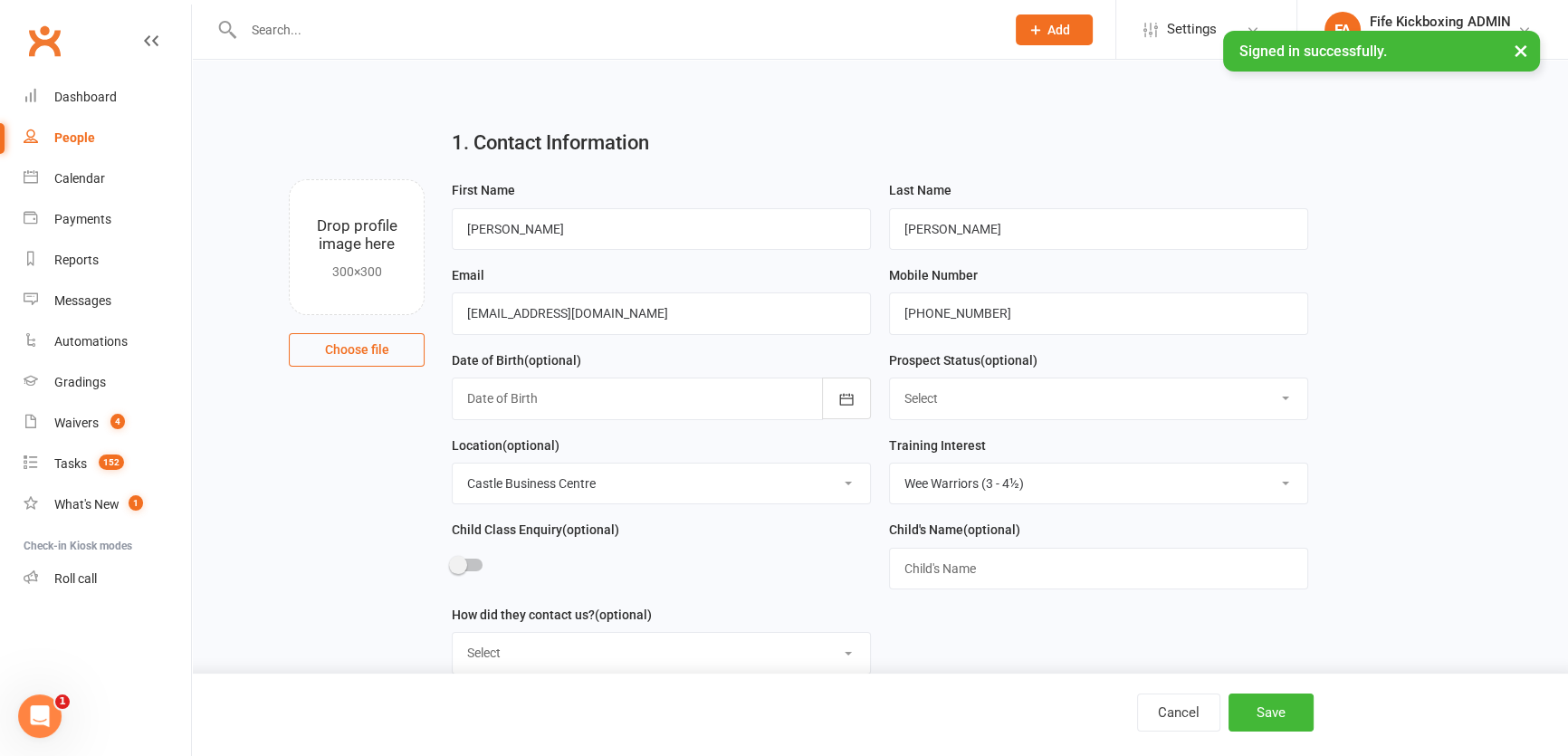
click at [453, 466] on select "Select Location Bellyeoman Castle Business Centre Dunfermline High School ROOM …" at bounding box center [661, 484] width 417 height 40
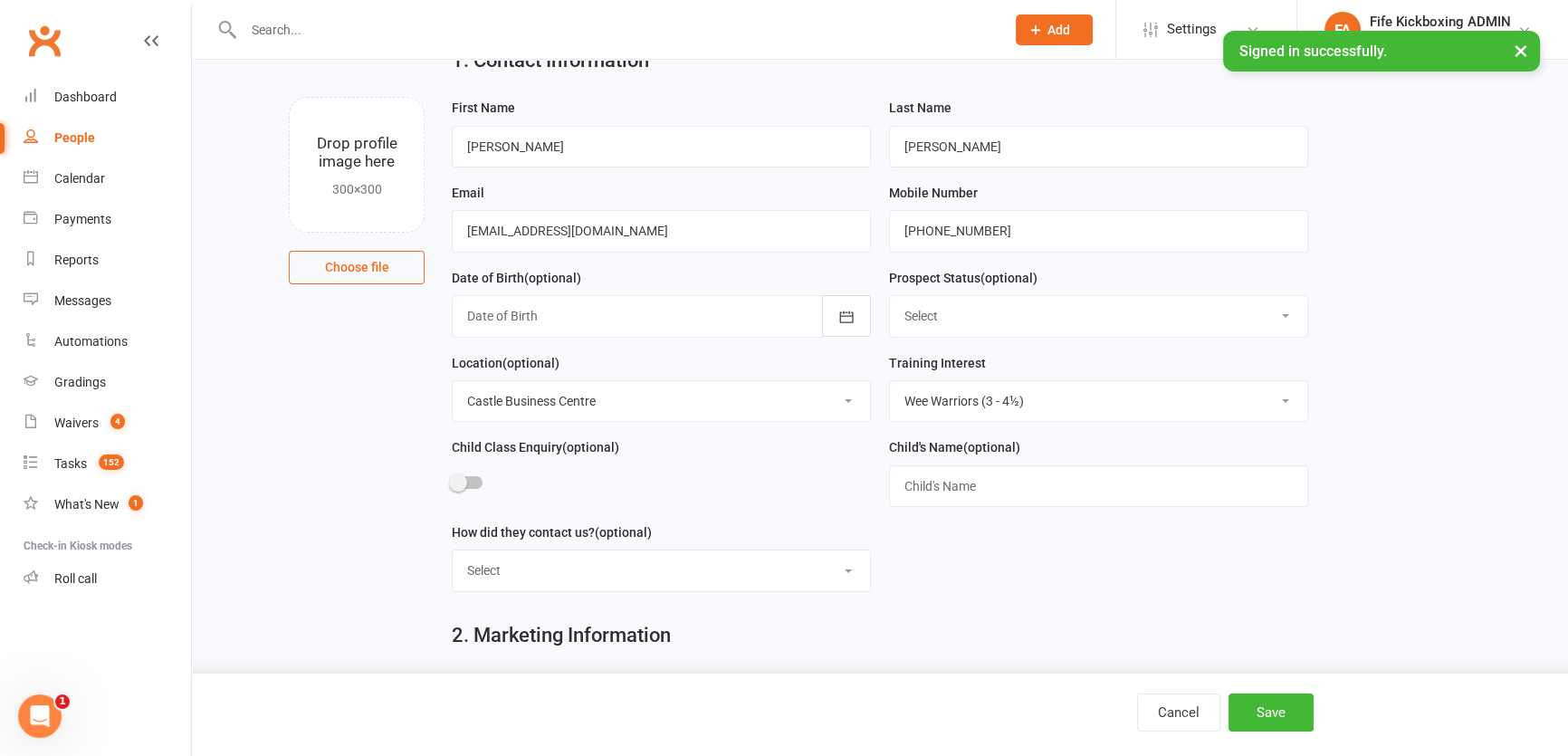
scroll to position [247, 0]
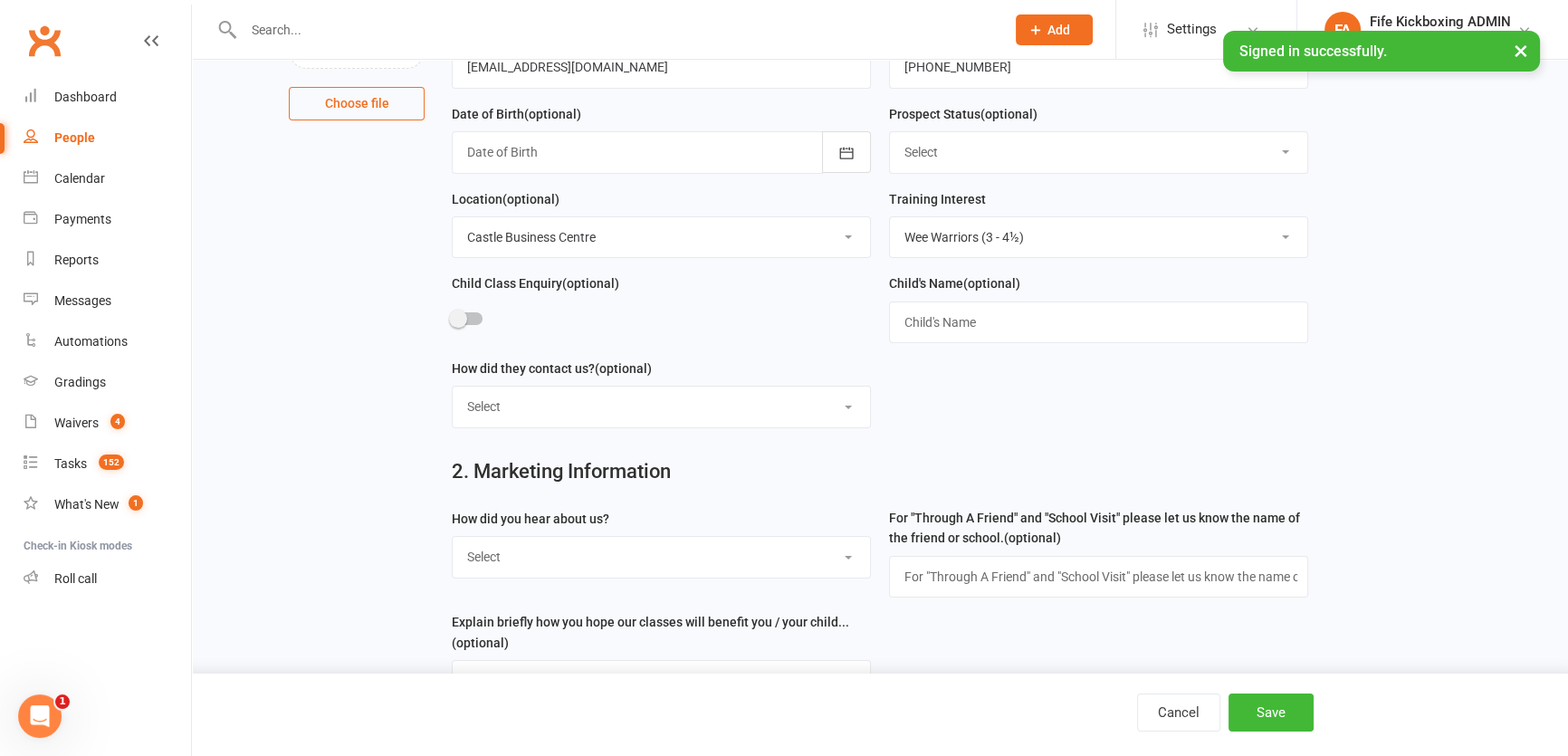
click at [605, 526] on label "How did you hear about us?" at bounding box center [530, 519] width 157 height 20
drag, startPoint x: 611, startPoint y: 553, endPoint x: 610, endPoint y: 544, distance: 9.1
click at [611, 553] on select "Select Social media Google Leaflet Through A Friend School visit Event Walked b…" at bounding box center [661, 557] width 417 height 40
select select "Social media"
click at [453, 541] on select "Select Social media Google Leaflet Through A Friend School visit Event Walked b…" at bounding box center [661, 557] width 417 height 40
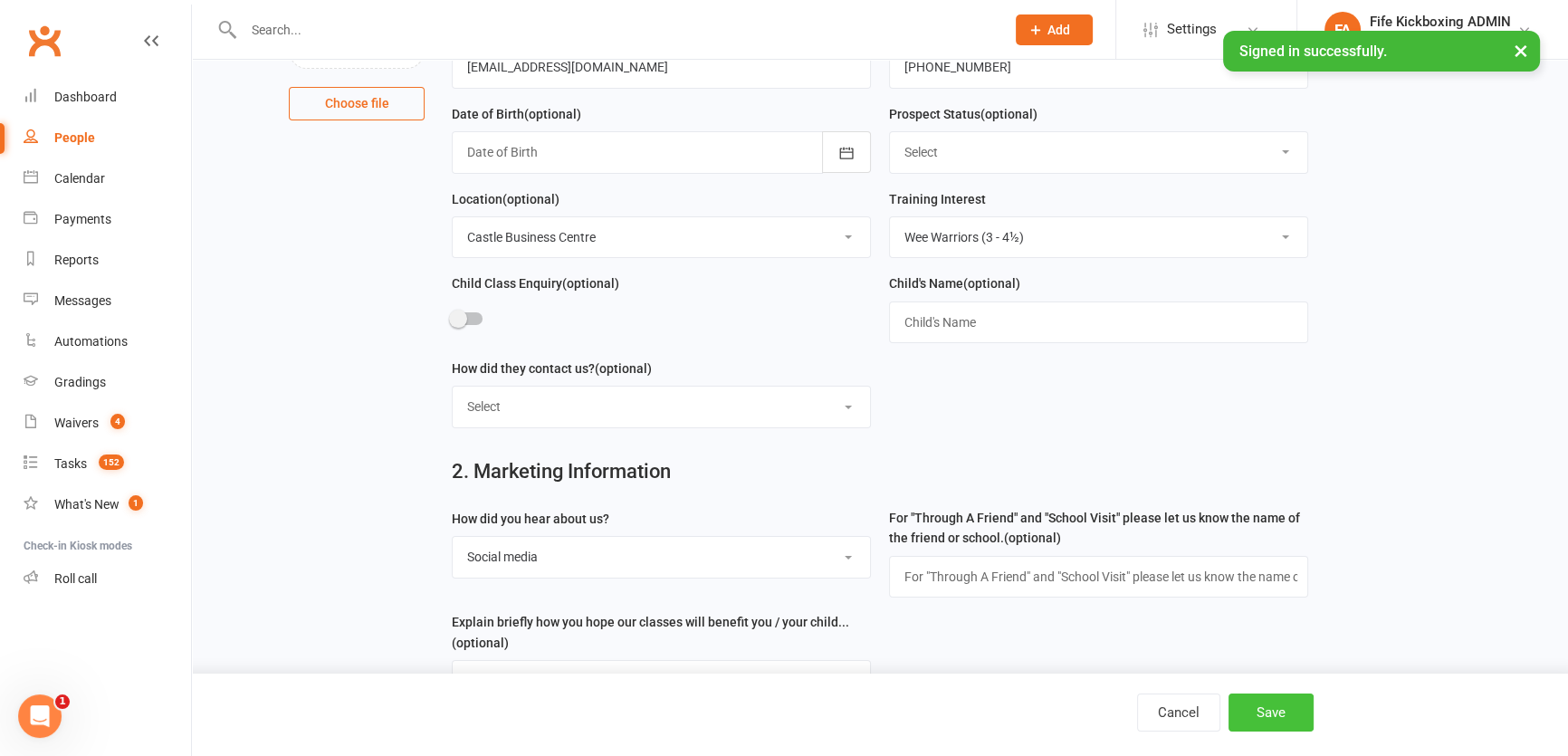
click at [1283, 709] on button "Save" at bounding box center [1271, 712] width 85 height 38
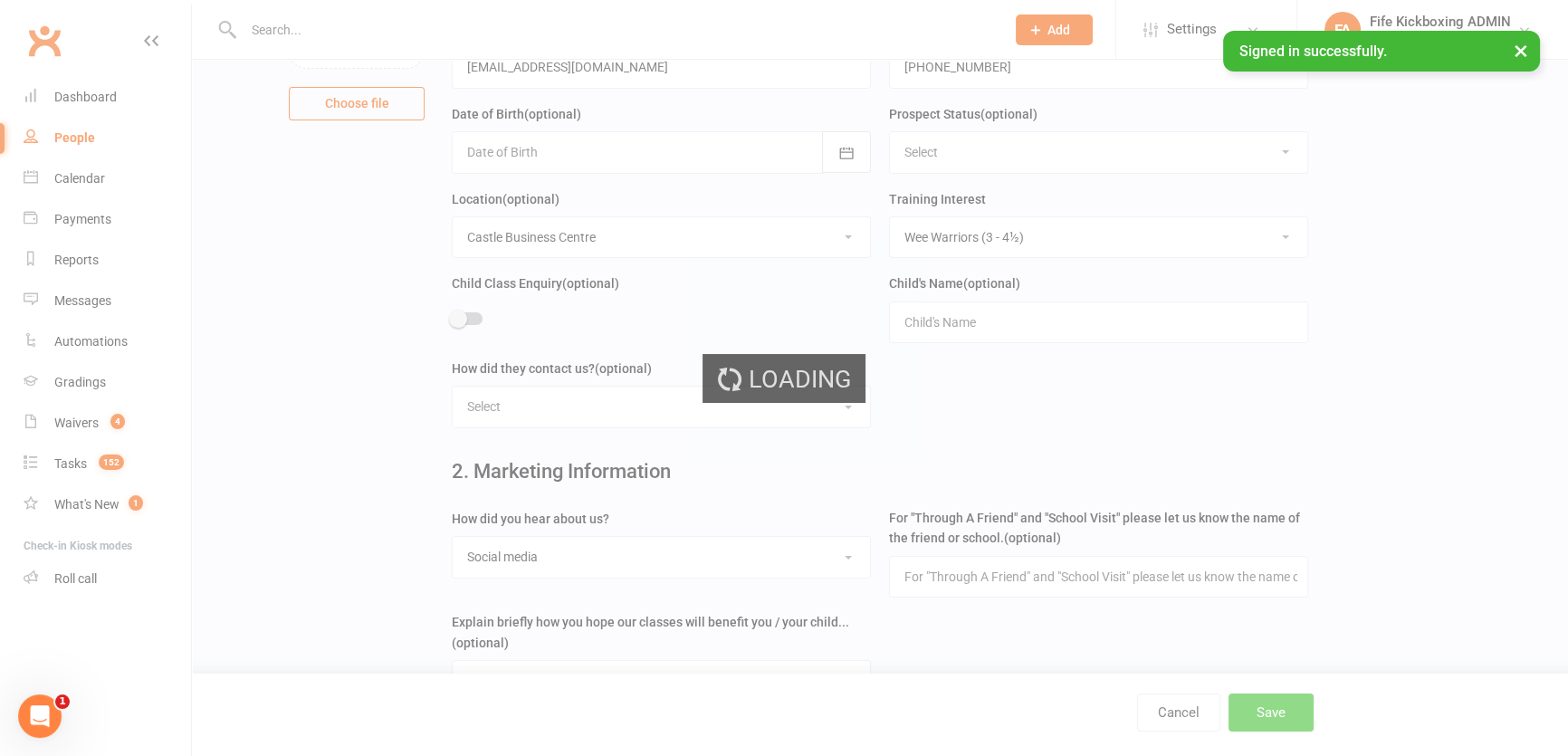
scroll to position [0, 0]
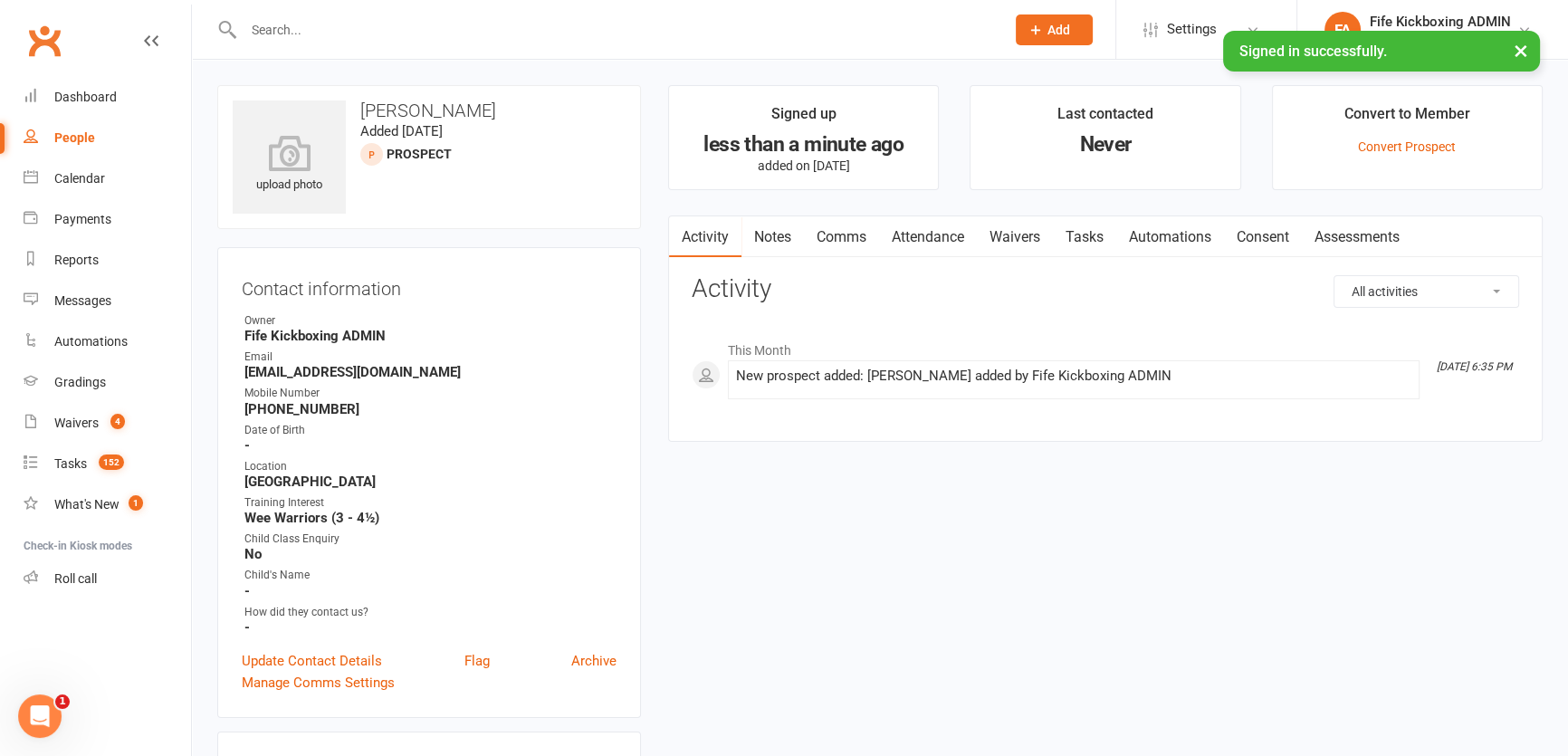
click at [1034, 37] on button "Add" at bounding box center [1054, 30] width 77 height 31
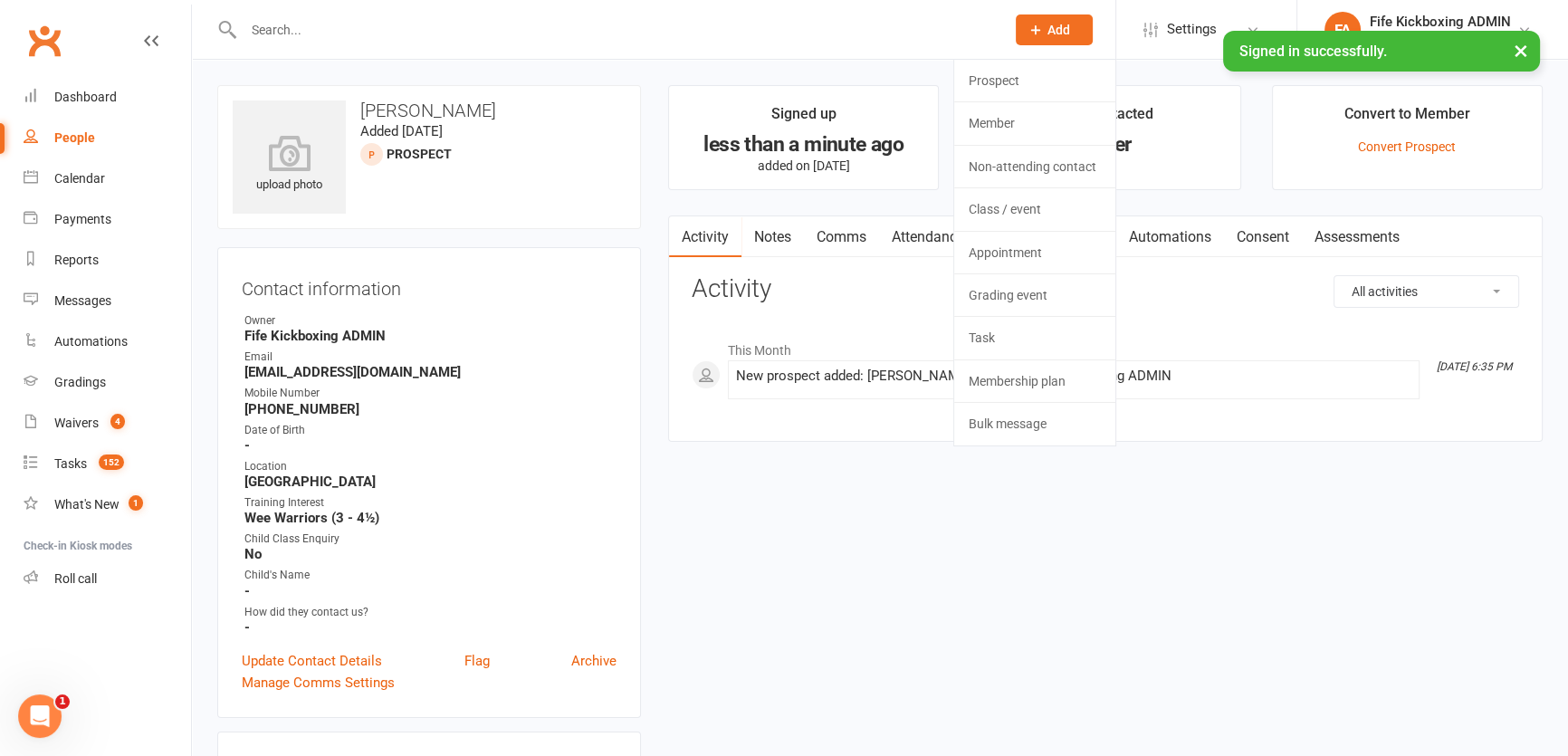
click at [941, 118] on ul "Signed up less than a minute ago added on 10 Sep 2025 Last contacted Never Conv…" at bounding box center [1104, 138] width 875 height 105
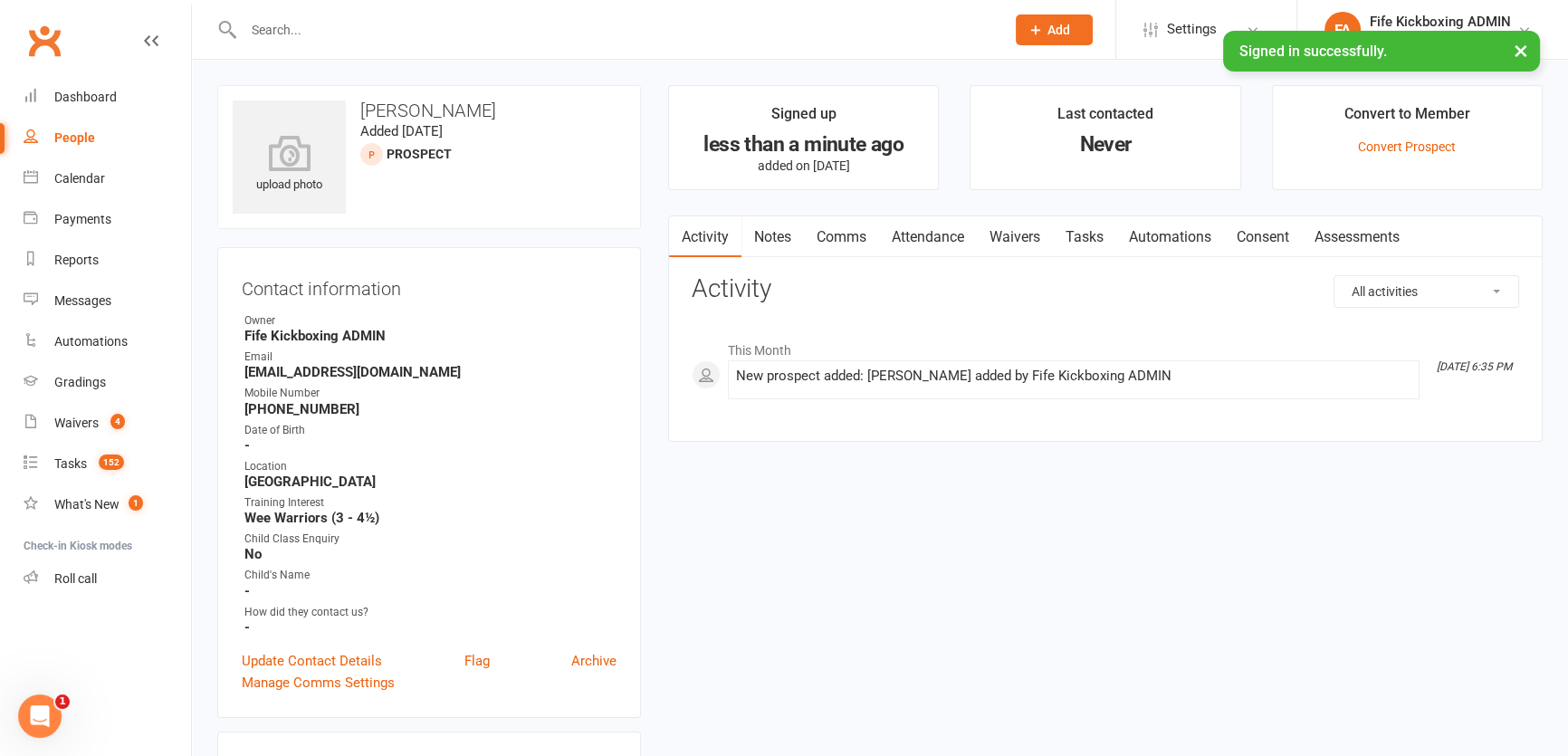
click at [977, 85] on li "Last contacted Never" at bounding box center [1104, 138] width 270 height 105
click at [1047, 20] on button "Add" at bounding box center [1054, 30] width 77 height 31
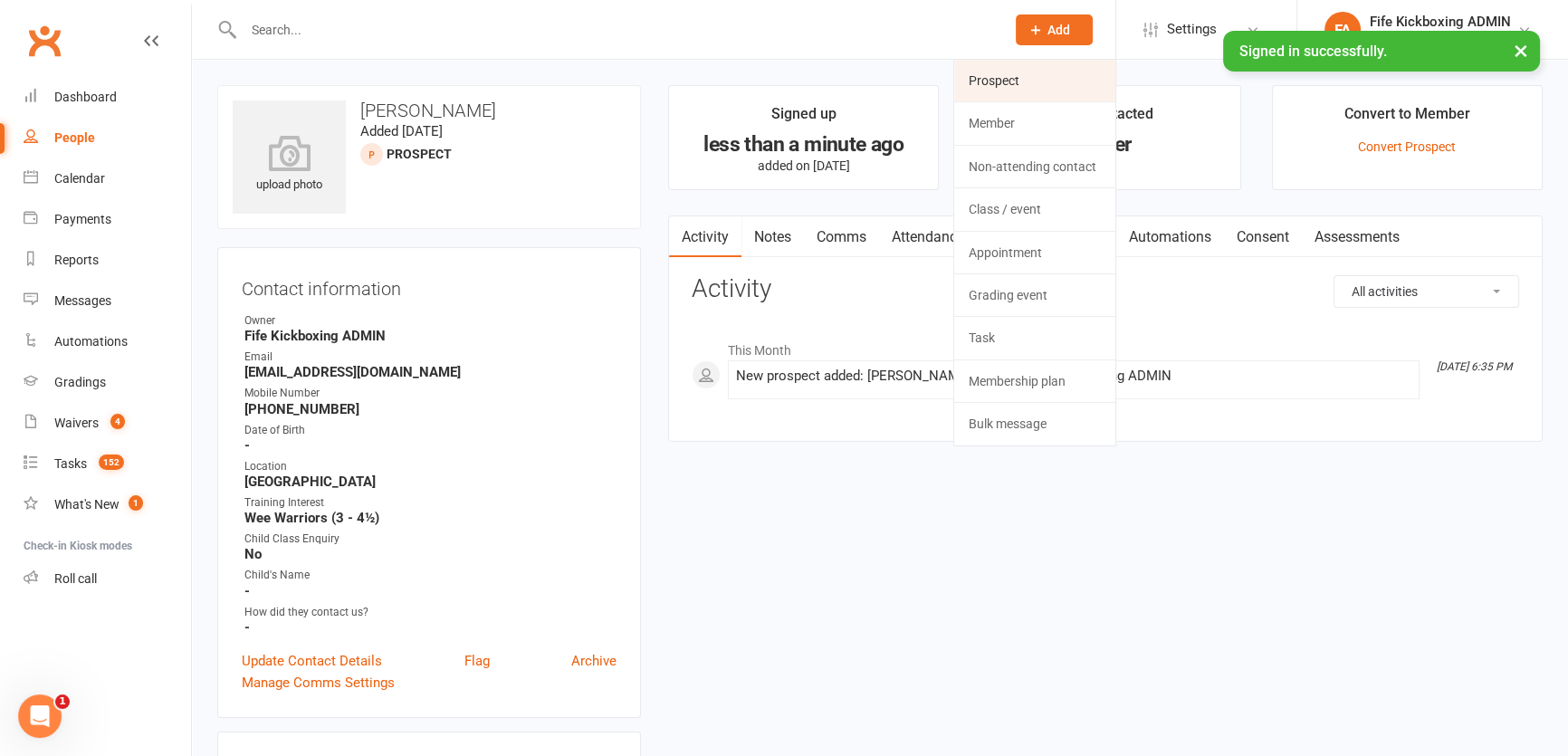
click at [1000, 77] on link "Prospect" at bounding box center [1034, 80] width 161 height 42
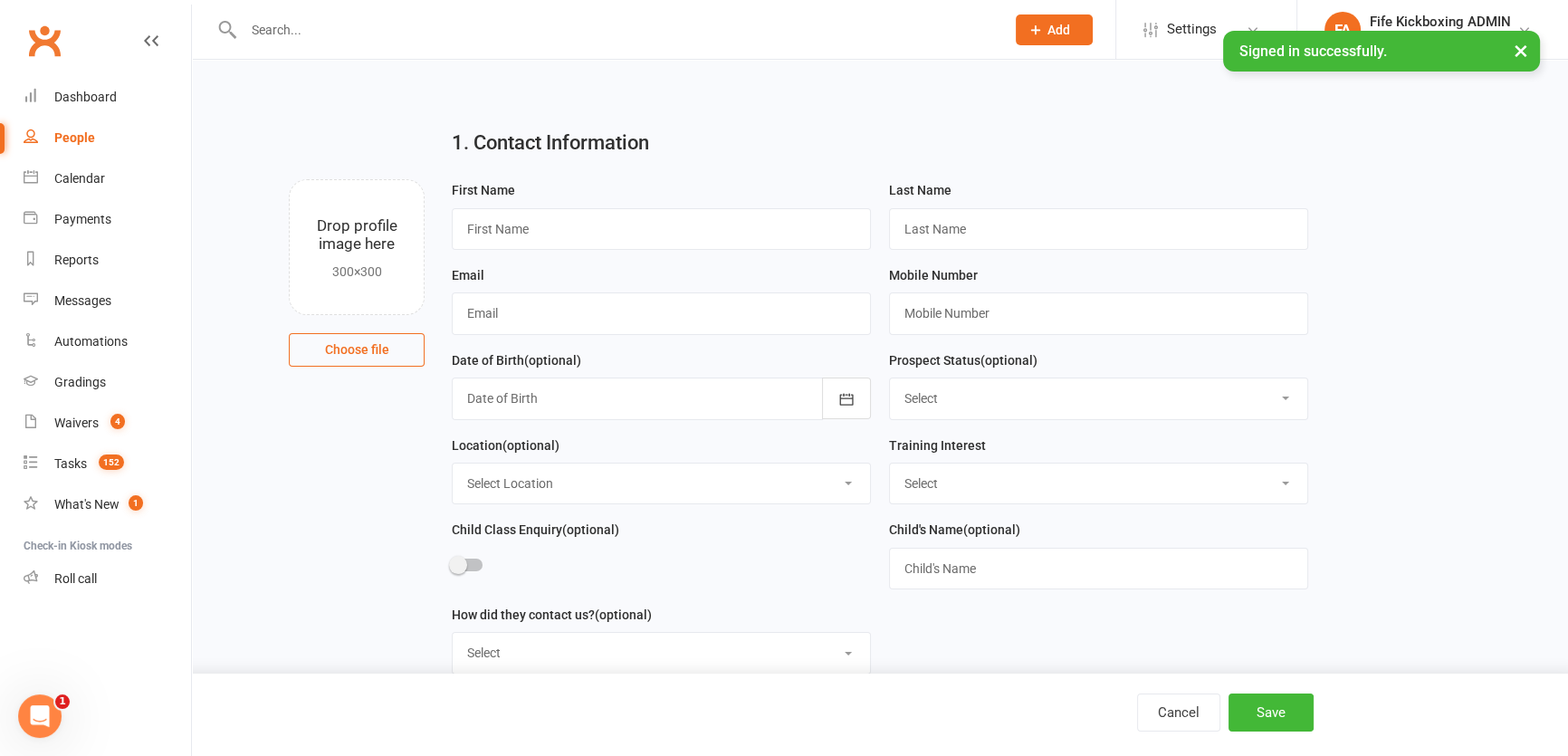
click at [786, 199] on div "First Name" at bounding box center [661, 214] width 419 height 70
click at [801, 214] on input "text" at bounding box center [661, 229] width 419 height 42
paste input "Katherine marshall"
type input "Katherine marshall"
click at [931, 229] on input "text" at bounding box center [1098, 229] width 419 height 42
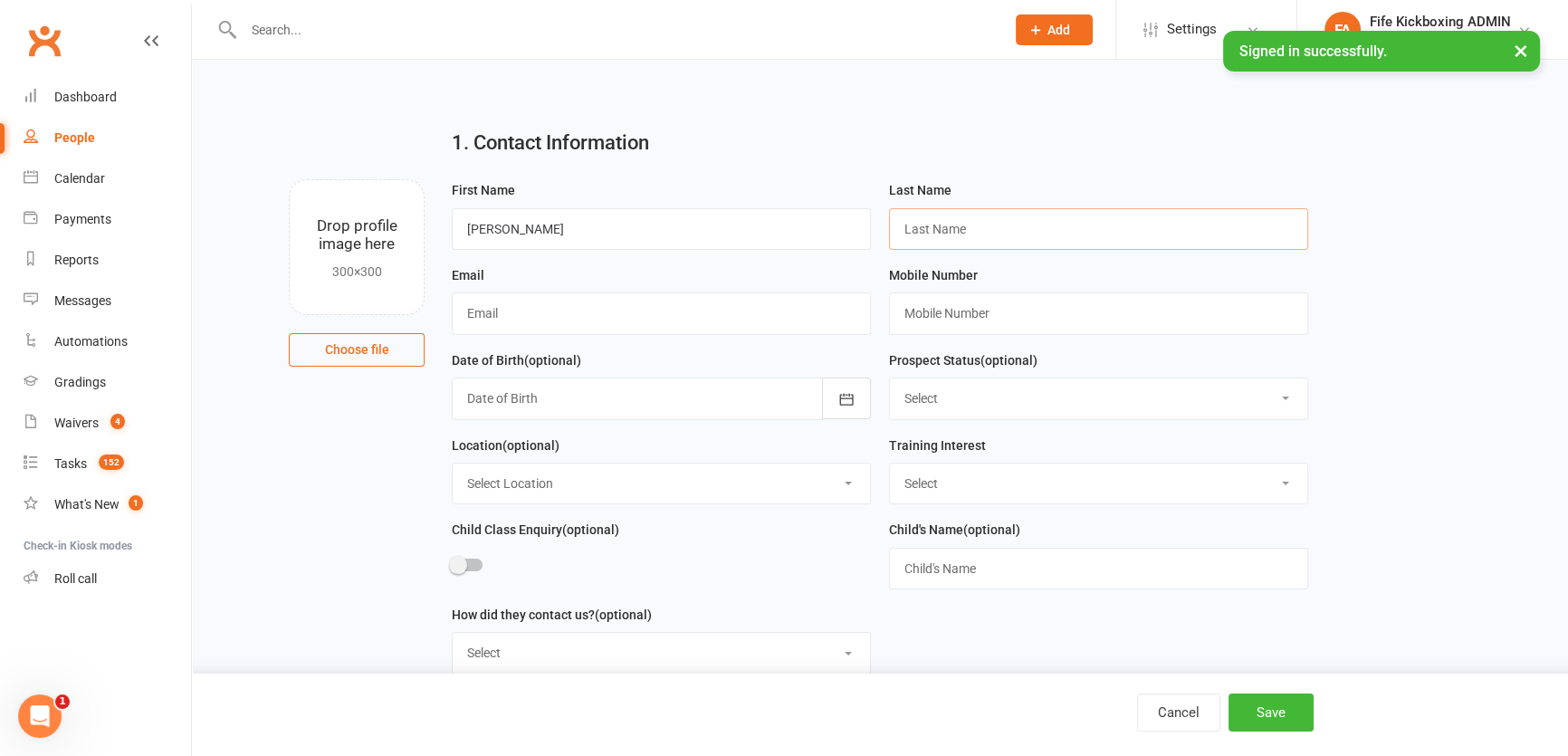
paste input "Katherine marshall"
drag, startPoint x: 961, startPoint y: 226, endPoint x: 869, endPoint y: 222, distance: 92.1
click at [869, 222] on form "First Name Katherine marshall Last Name Katherine marshall Email Mobile Number …" at bounding box center [880, 434] width 875 height 510
type input "marshall"
drag, startPoint x: 521, startPoint y: 225, endPoint x: 677, endPoint y: 226, distance: 156.0
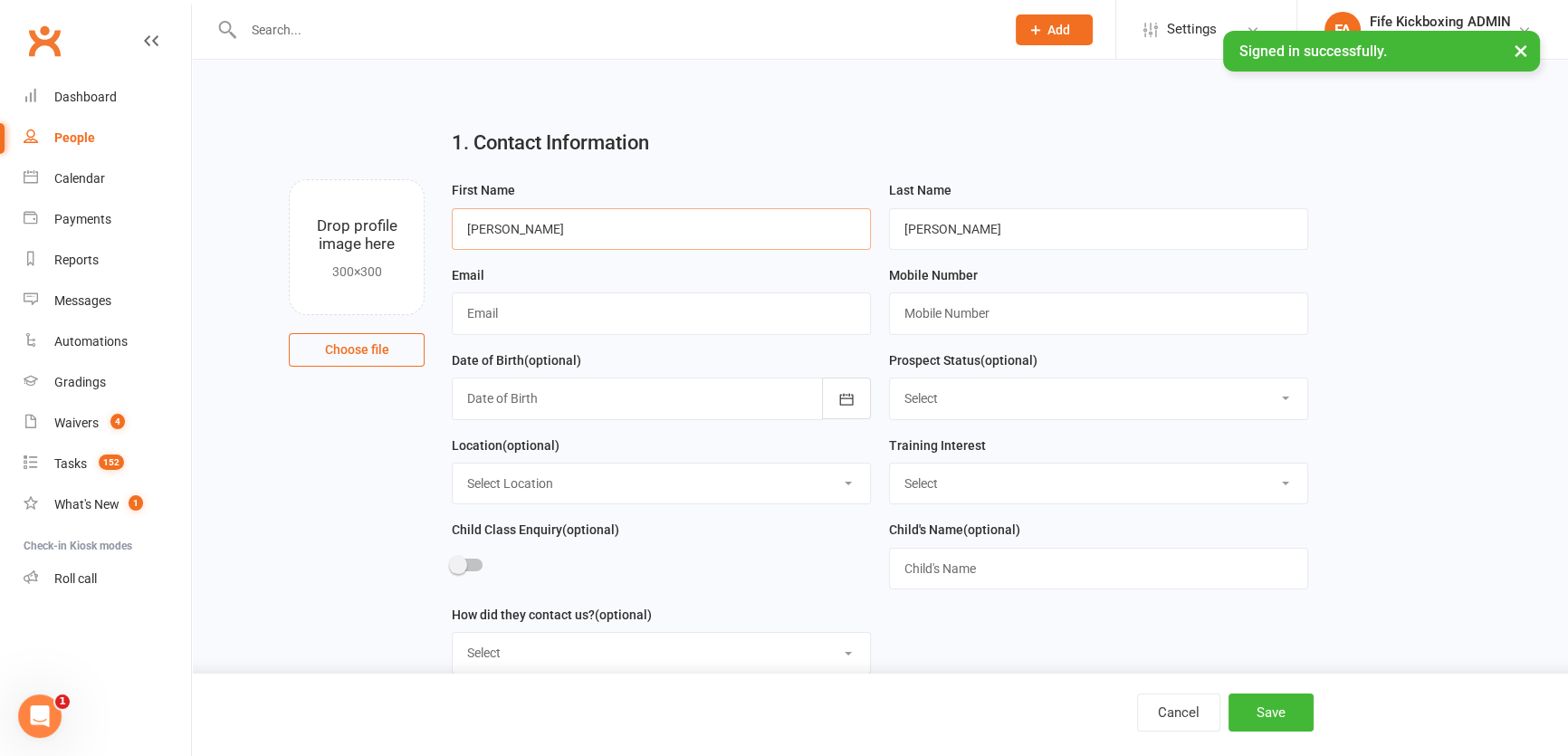
click at [677, 226] on input "Katherine marshall" at bounding box center [661, 229] width 419 height 42
type input "Katherine"
click at [608, 305] on input "text" at bounding box center [661, 313] width 419 height 42
paste input "Marshkat205@gmail.com"
type input "Marshkat205@gmail.com"
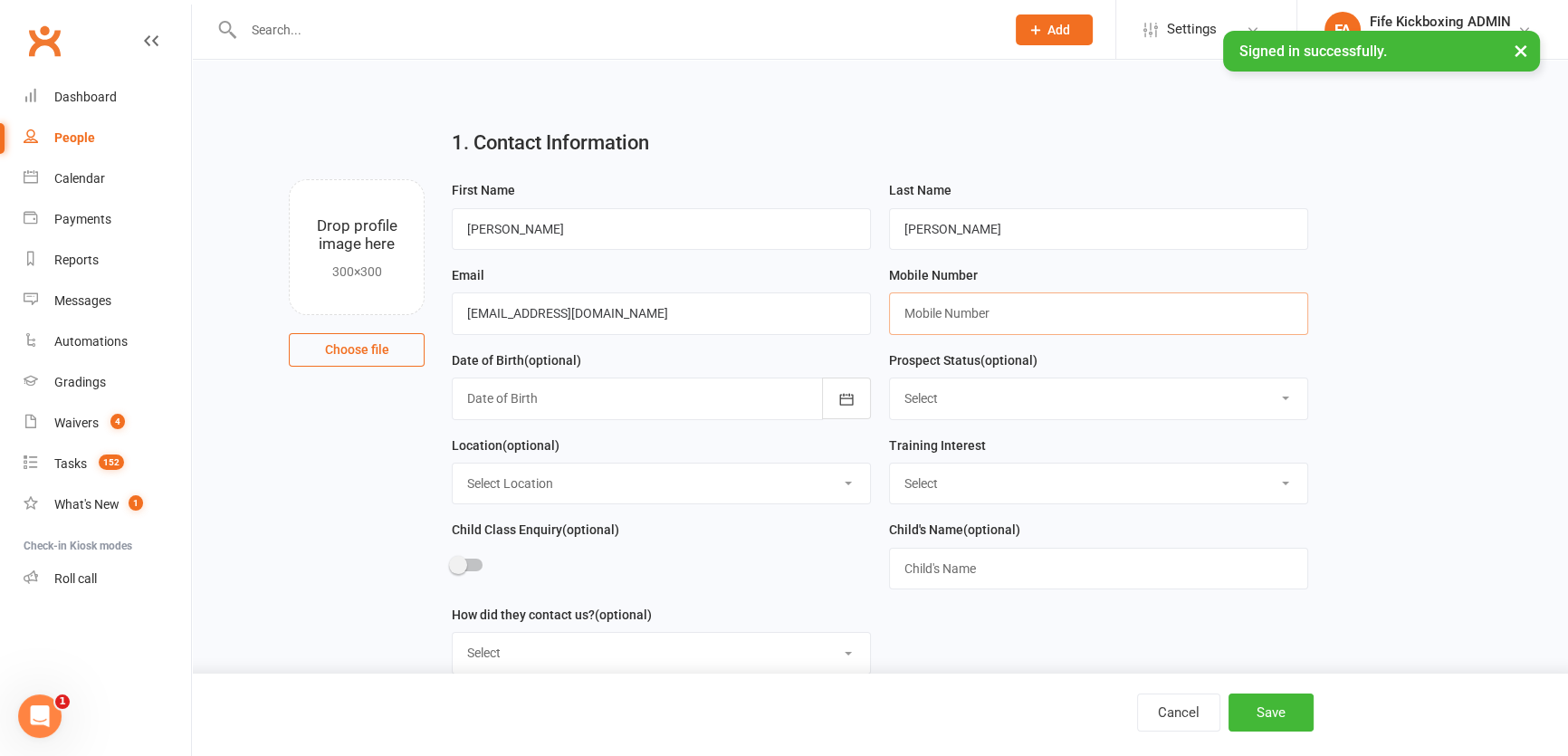
click at [992, 311] on input "text" at bounding box center [1098, 313] width 419 height 42
paste input "+447588706116"
type input "+447588706116"
click at [909, 483] on select "Select Wee Warriors (3 - 4½) Lil Dragons (4.5-6 years) Junior Warriors (7-8yo) …" at bounding box center [1098, 484] width 417 height 40
click at [976, 397] on select "Select Enquiry Trial booked 1 class attended 2 classes attended 3+ classes atte…" at bounding box center [1098, 398] width 417 height 40
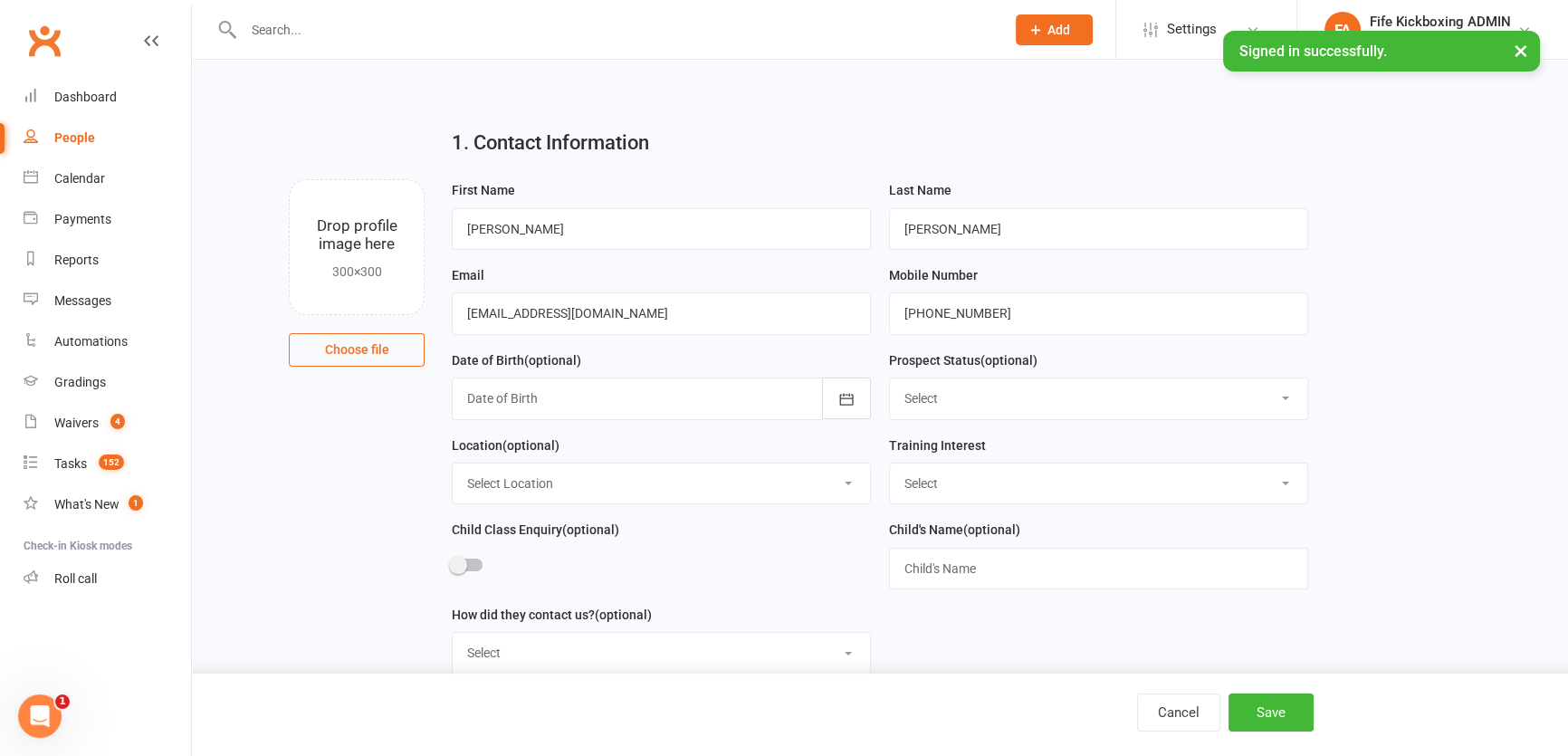
click at [889, 380] on select "Select Enquiry Trial booked 1 class attended 2 classes attended 3+ classes atte…" at bounding box center [1098, 398] width 417 height 40
click at [947, 482] on select "Select Wee Warriors (3 - 4½) Lil Dragons (4.5-6 years) Junior Warriors (7-8yo) …" at bounding box center [1098, 484] width 417 height 40
click at [889, 466] on select "Select Wee Warriors (3 - 4½) Lil Dragons (4.5-6 years) Junior Warriors (7-8yo) …" at bounding box center [1098, 484] width 417 height 40
drag, startPoint x: 934, startPoint y: 482, endPoint x: 939, endPoint y: 498, distance: 16.8
click at [934, 482] on select "Select Wee Warriors (3 - 4½) Lil Dragons (4.5-6 years) Junior Warriors (7-8yo) …" at bounding box center [1098, 484] width 417 height 40
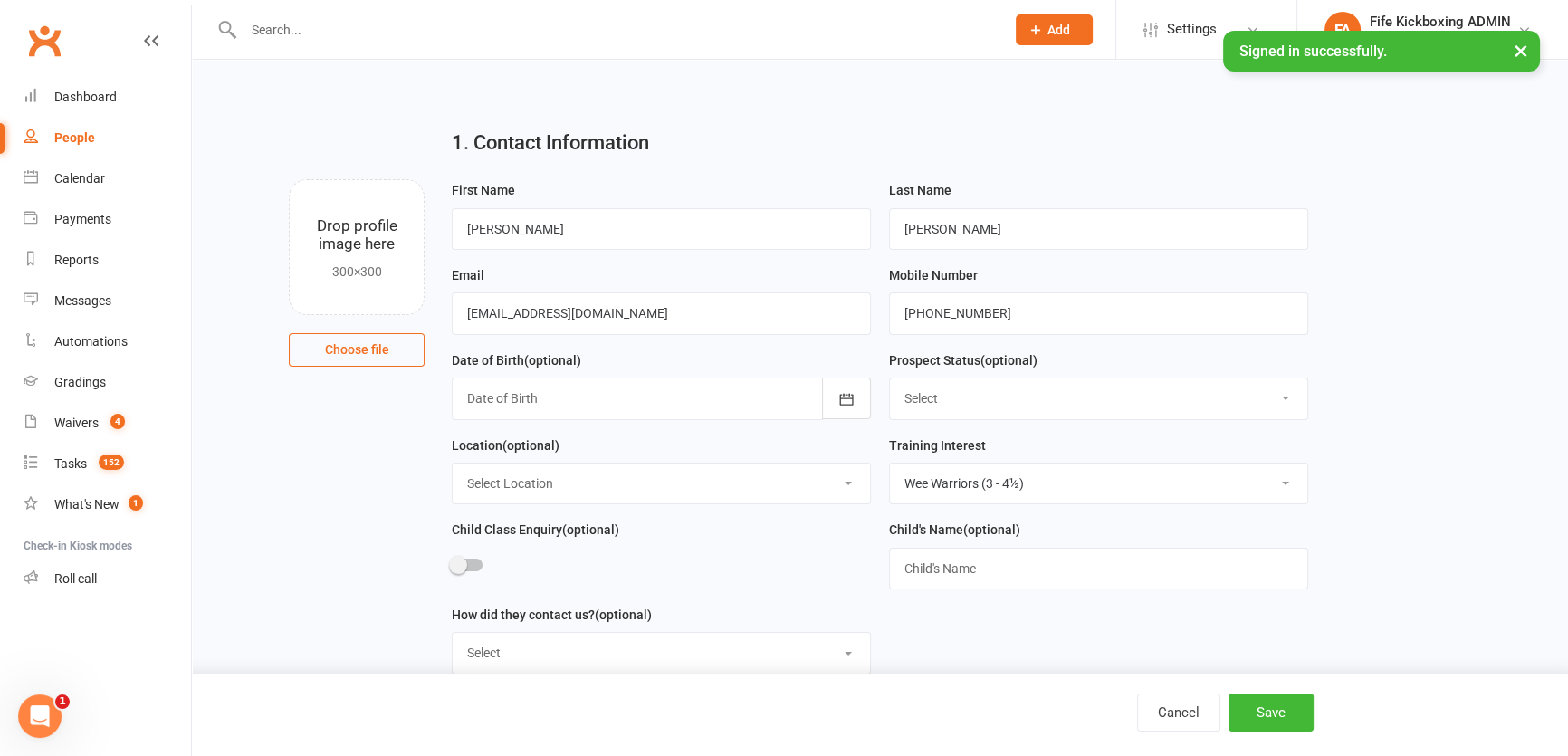
select select "Lil Dragons (4.5-6 years)"
click at [889, 466] on select "Select Wee Warriors (3 - 4½) Lil Dragons (4.5-6 years) Junior Warriors (7-8yo) …" at bounding box center [1098, 484] width 417 height 40
click at [613, 486] on select "Select Location Bellyeoman Castle Business Centre Dunfermline High School ROOM …" at bounding box center [661, 484] width 417 height 40
select select "1"
click at [453, 466] on select "Select Location Bellyeoman Castle Business Centre Dunfermline High School ROOM …" at bounding box center [661, 484] width 417 height 40
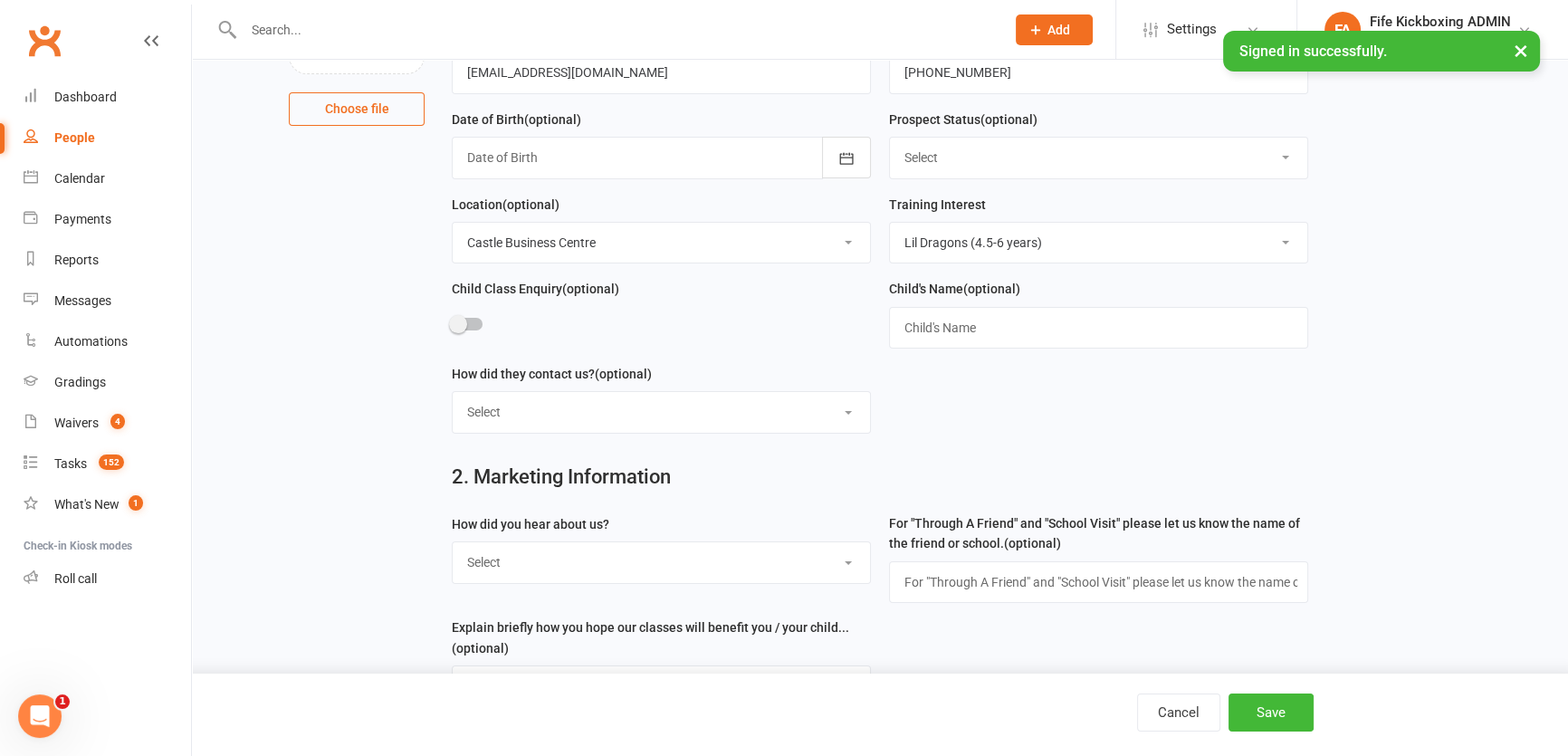
scroll to position [247, 0]
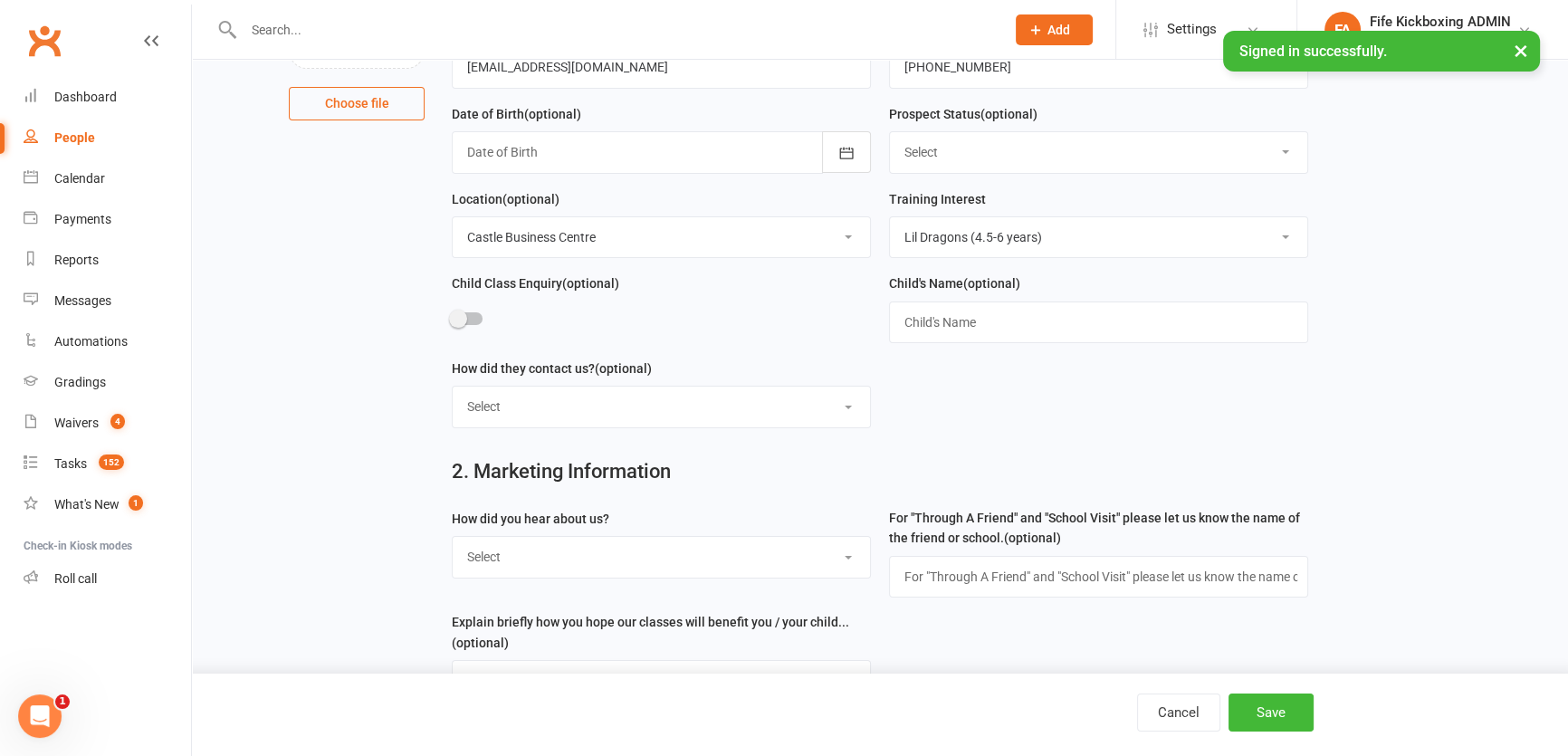
click at [578, 567] on select "Select Social media Google Leaflet Through A Friend School visit Event Walked b…" at bounding box center [661, 557] width 417 height 40
click at [453, 541] on select "Select Social media Google Leaflet Through A Friend School visit Event Walked b…" at bounding box center [661, 557] width 417 height 40
drag, startPoint x: 569, startPoint y: 559, endPoint x: 562, endPoint y: 549, distance: 12.2
click at [569, 559] on select "Select Social media Google Leaflet Through A Friend School visit Event Walked b…" at bounding box center [661, 557] width 417 height 40
click at [453, 541] on select "Select Social media Google Leaflet Through A Friend School visit Event Walked b…" at bounding box center [661, 557] width 417 height 40
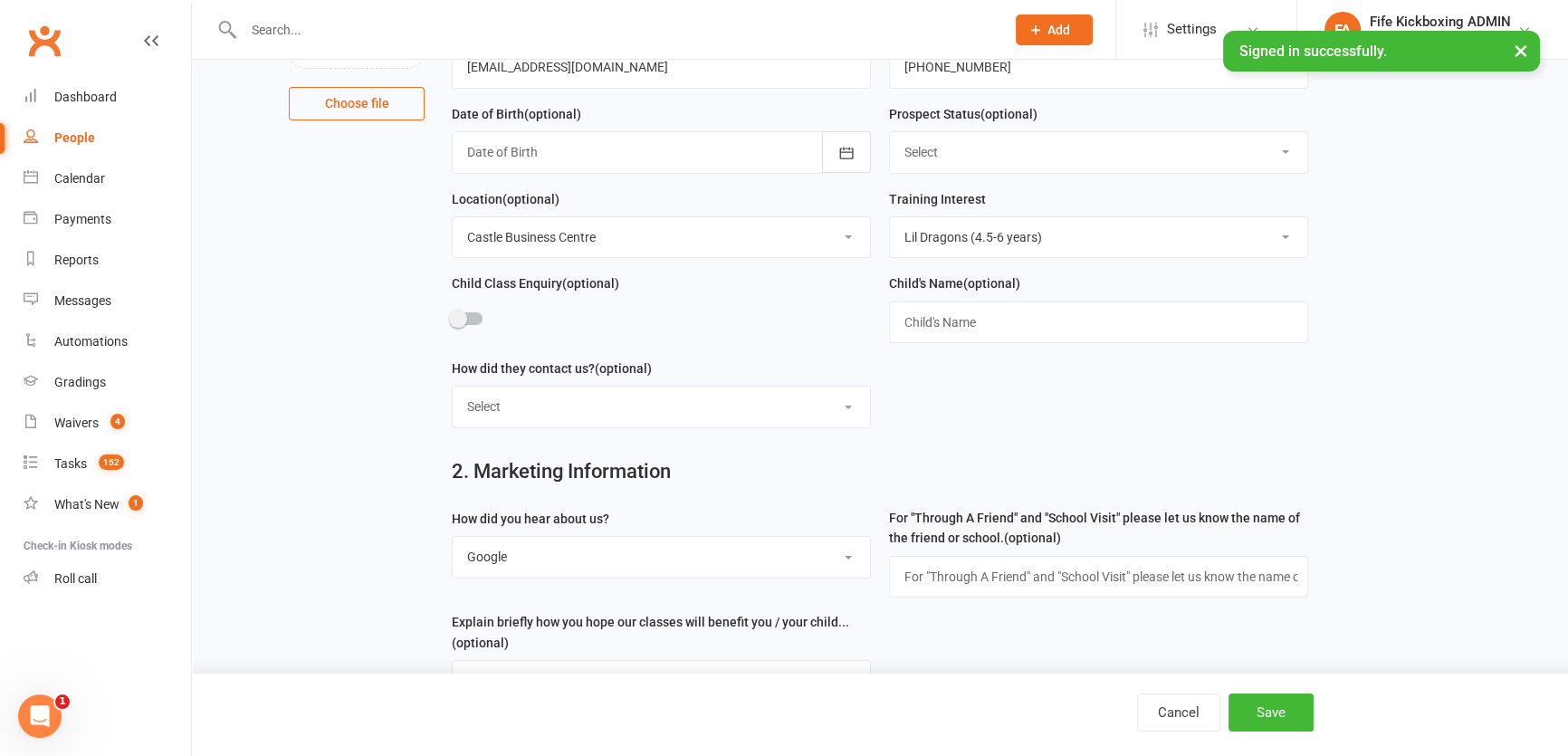
click at [588, 558] on select "Select Social media Google Leaflet Through A Friend School visit Event Walked b…" at bounding box center [661, 557] width 417 height 40
select select "Social media"
click at [453, 541] on select "Select Social media Google Leaflet Through A Friend School visit Event Walked b…" at bounding box center [661, 557] width 417 height 40
click at [1255, 706] on button "Save" at bounding box center [1271, 712] width 85 height 38
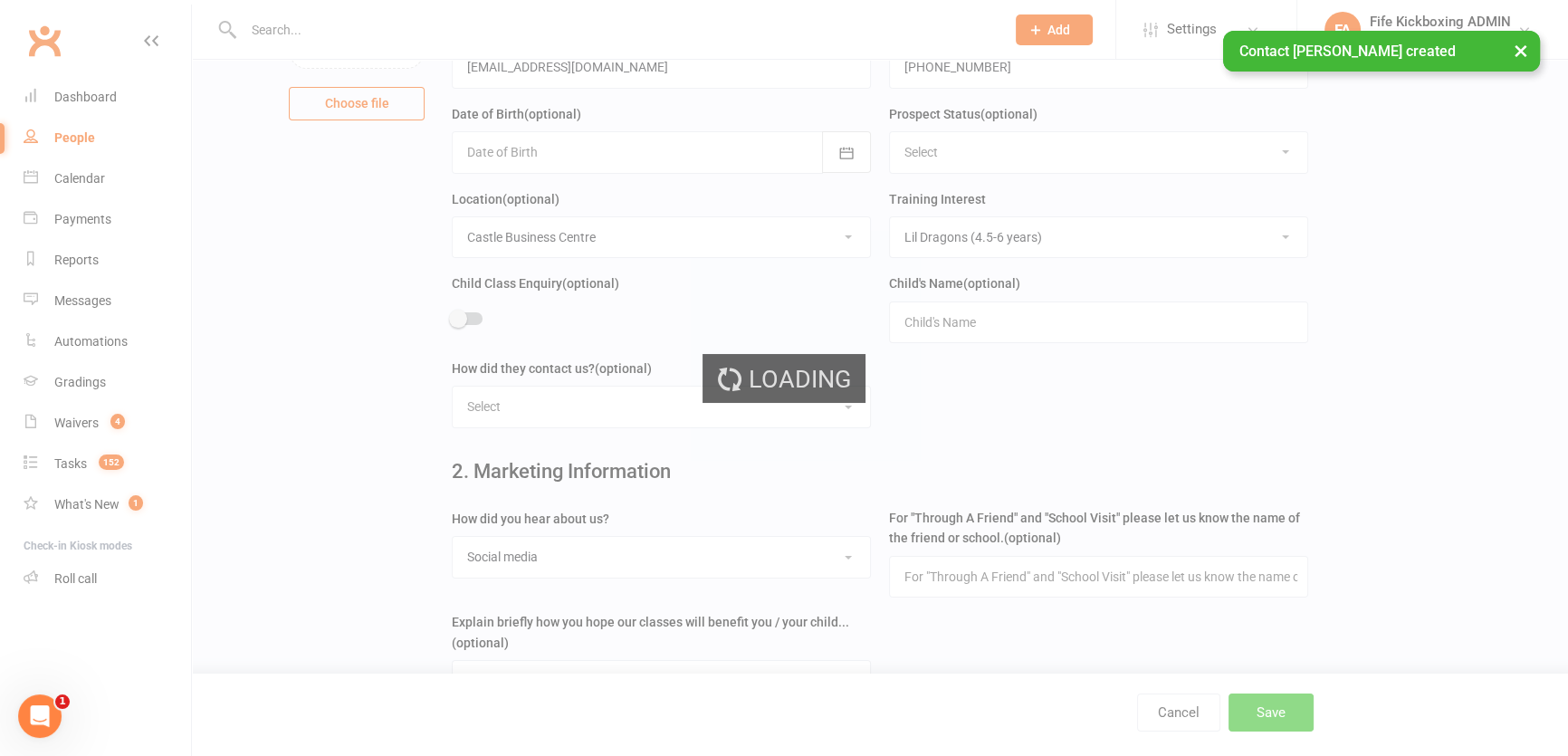
scroll to position [0, 0]
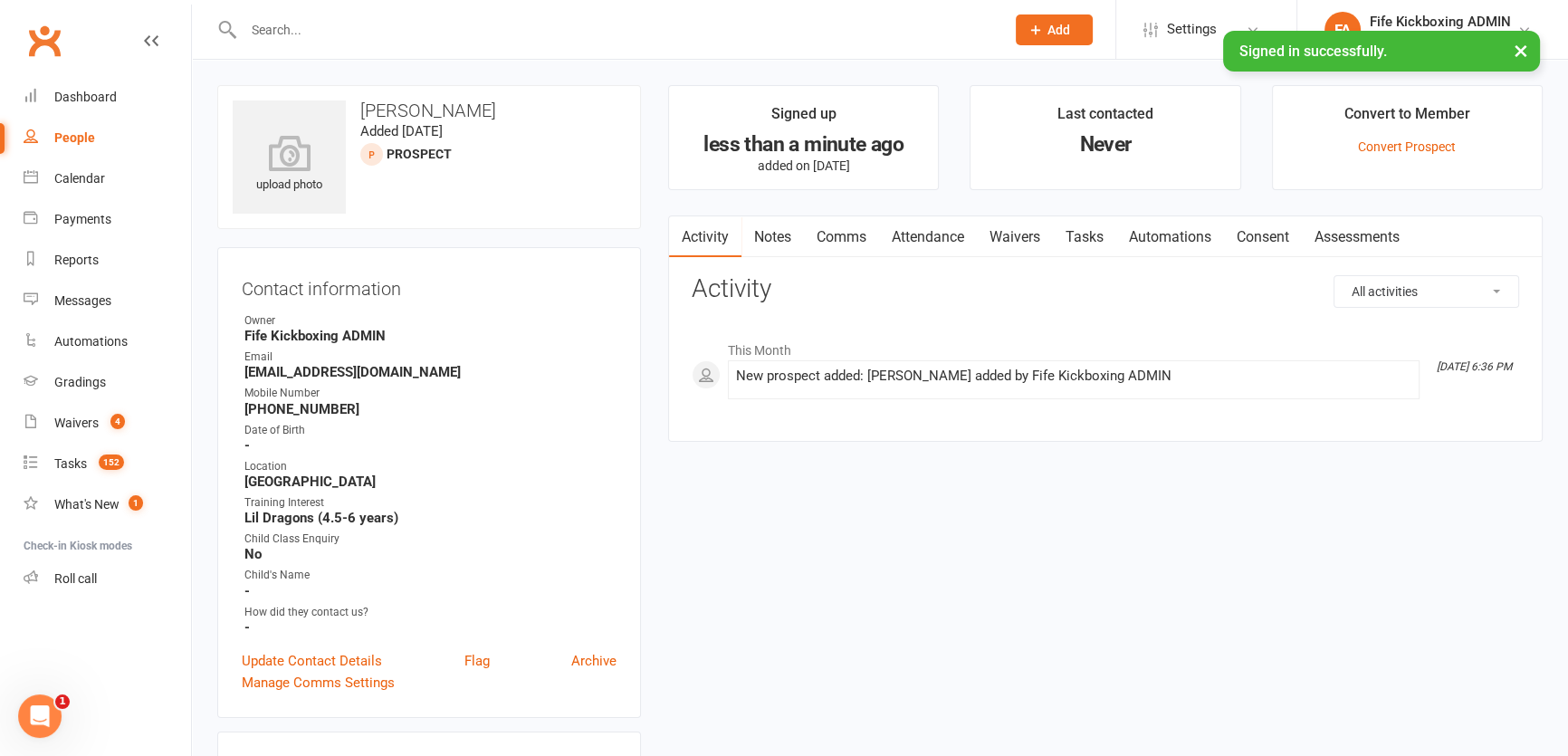
click at [281, 29] on input "text" at bounding box center [614, 30] width 754 height 26
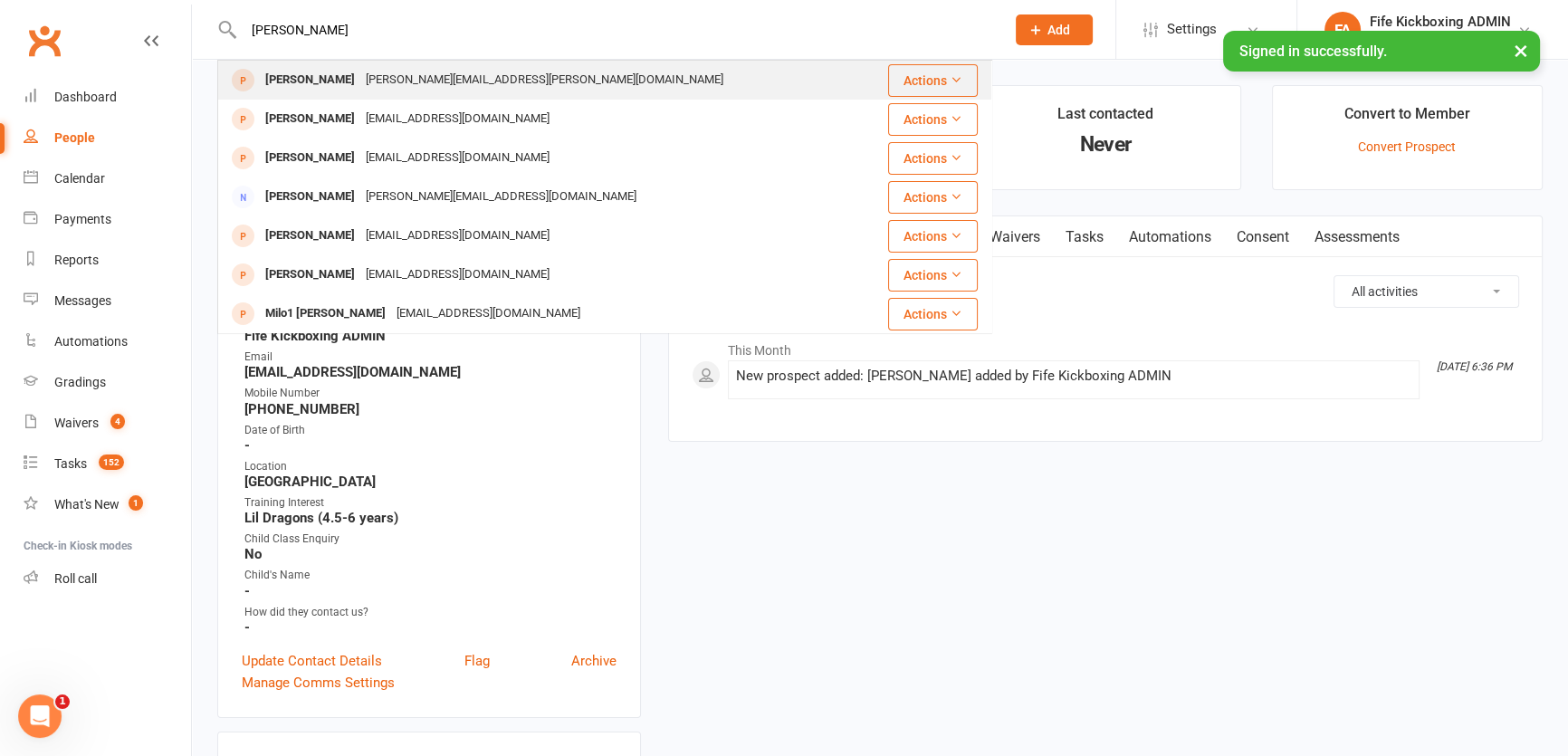
type input "[PERSON_NAME]"
click at [361, 81] on div "[PERSON_NAME][EMAIL_ADDRESS][PERSON_NAME][DOMAIN_NAME]" at bounding box center [545, 80] width 368 height 27
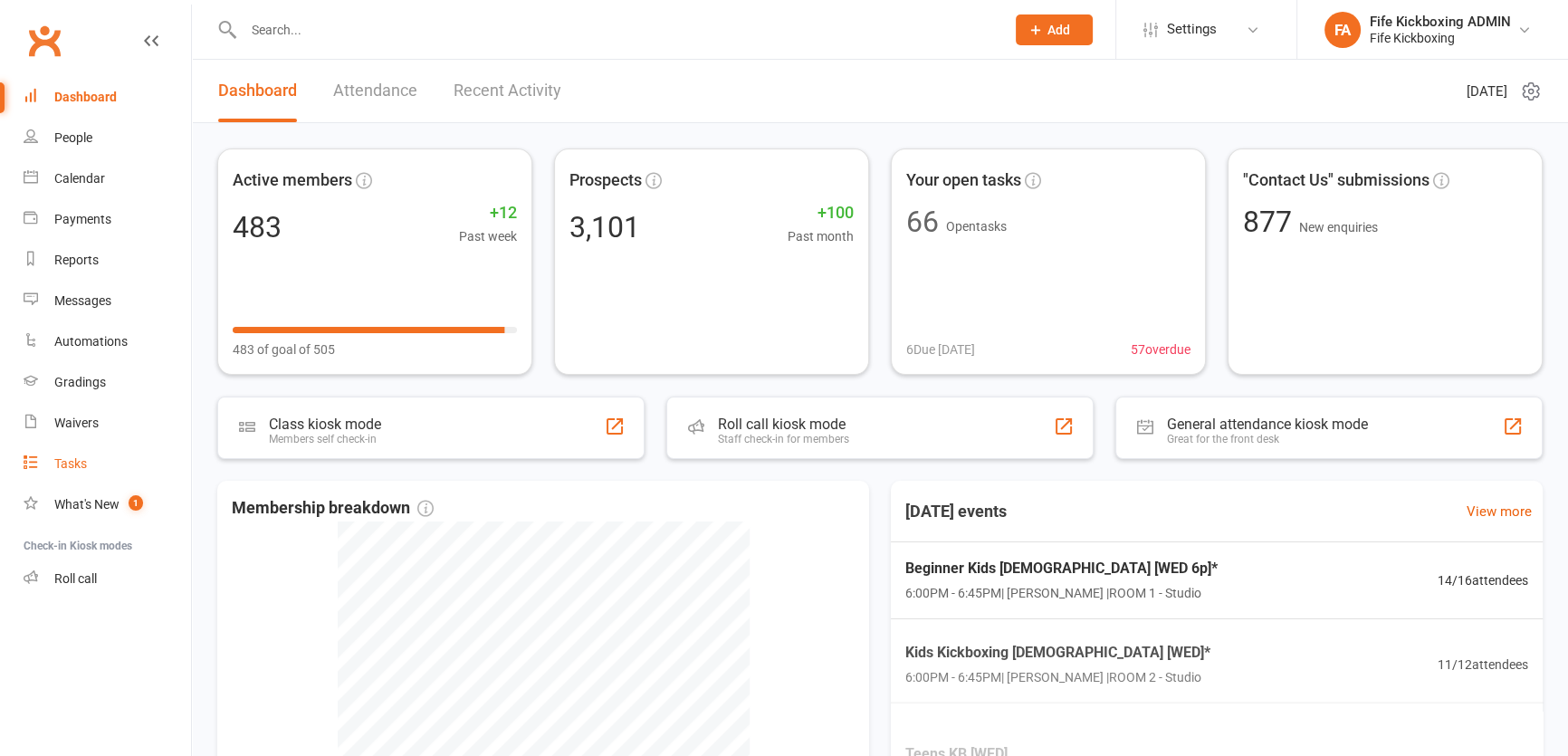
click at [80, 463] on div "Tasks" at bounding box center [70, 464] width 33 height 15
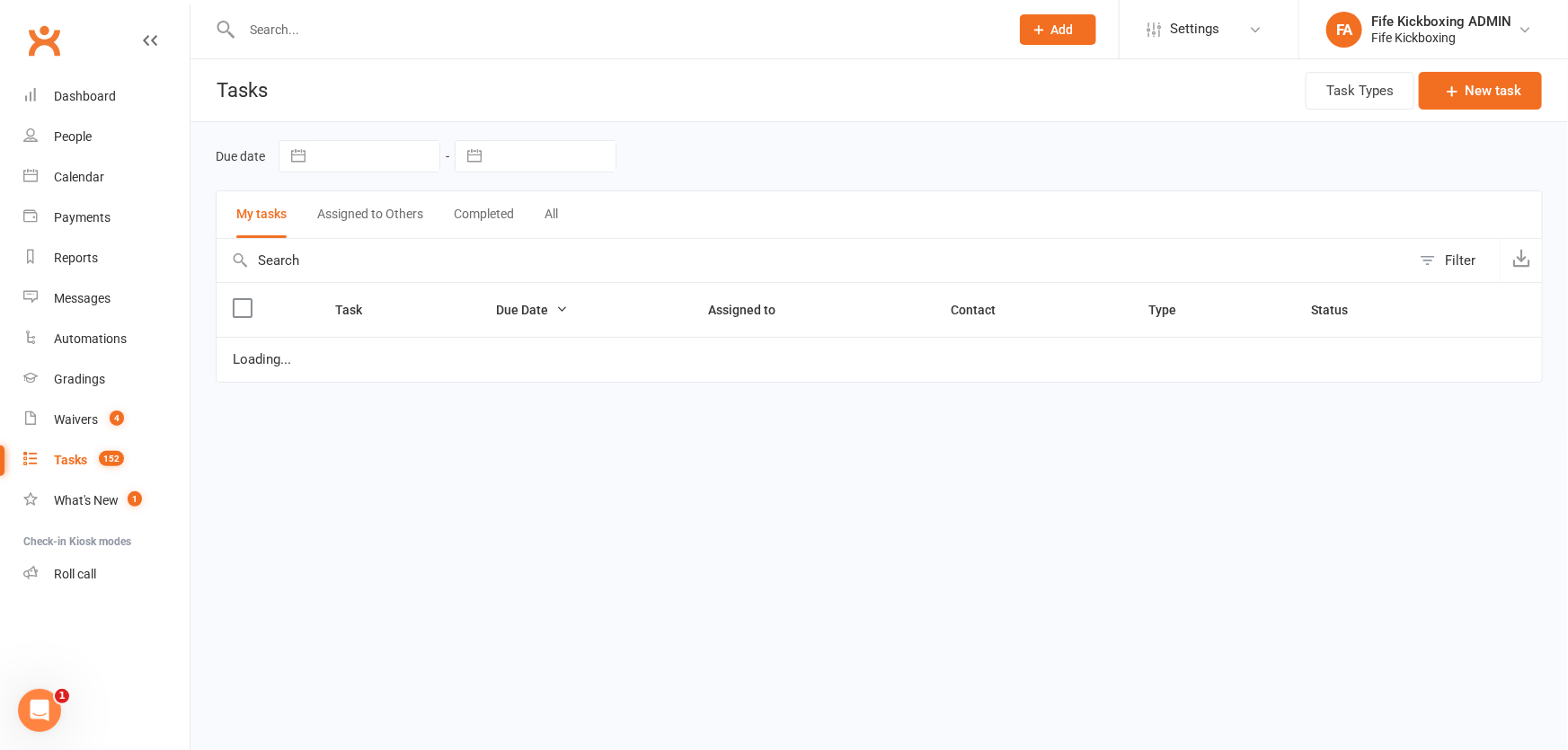
select select "started"
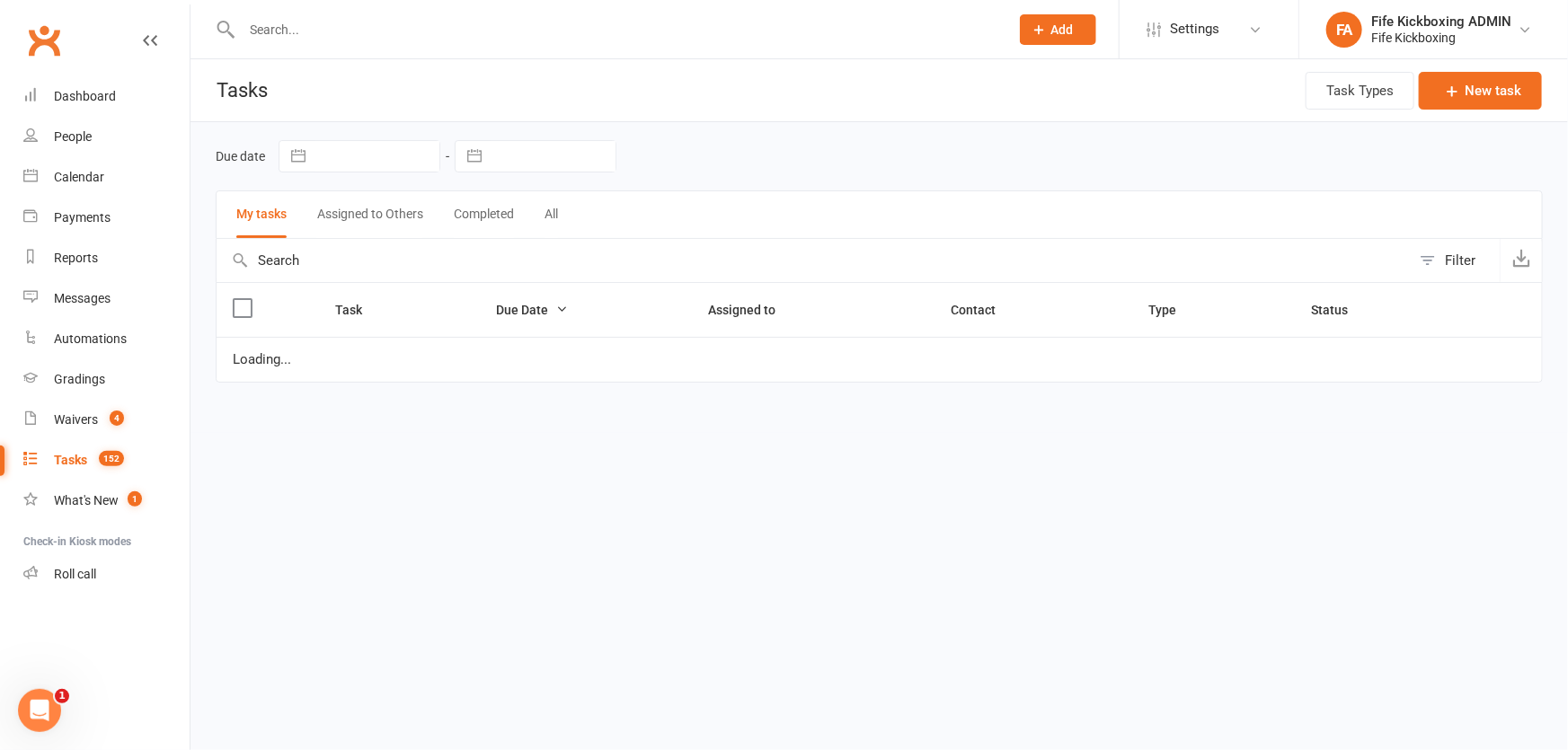
select select "started"
select select "waiting"
select select "started"
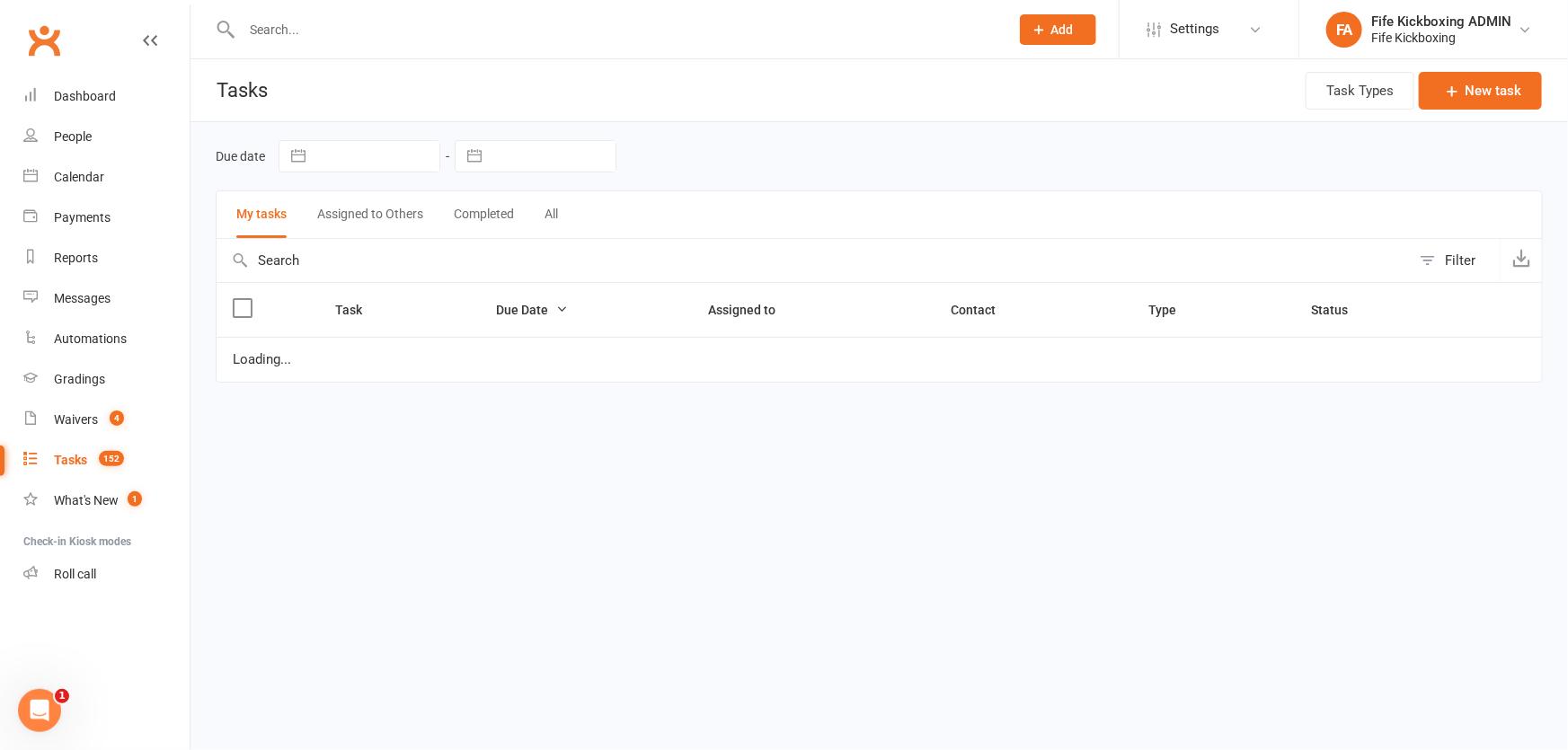
select select "started"
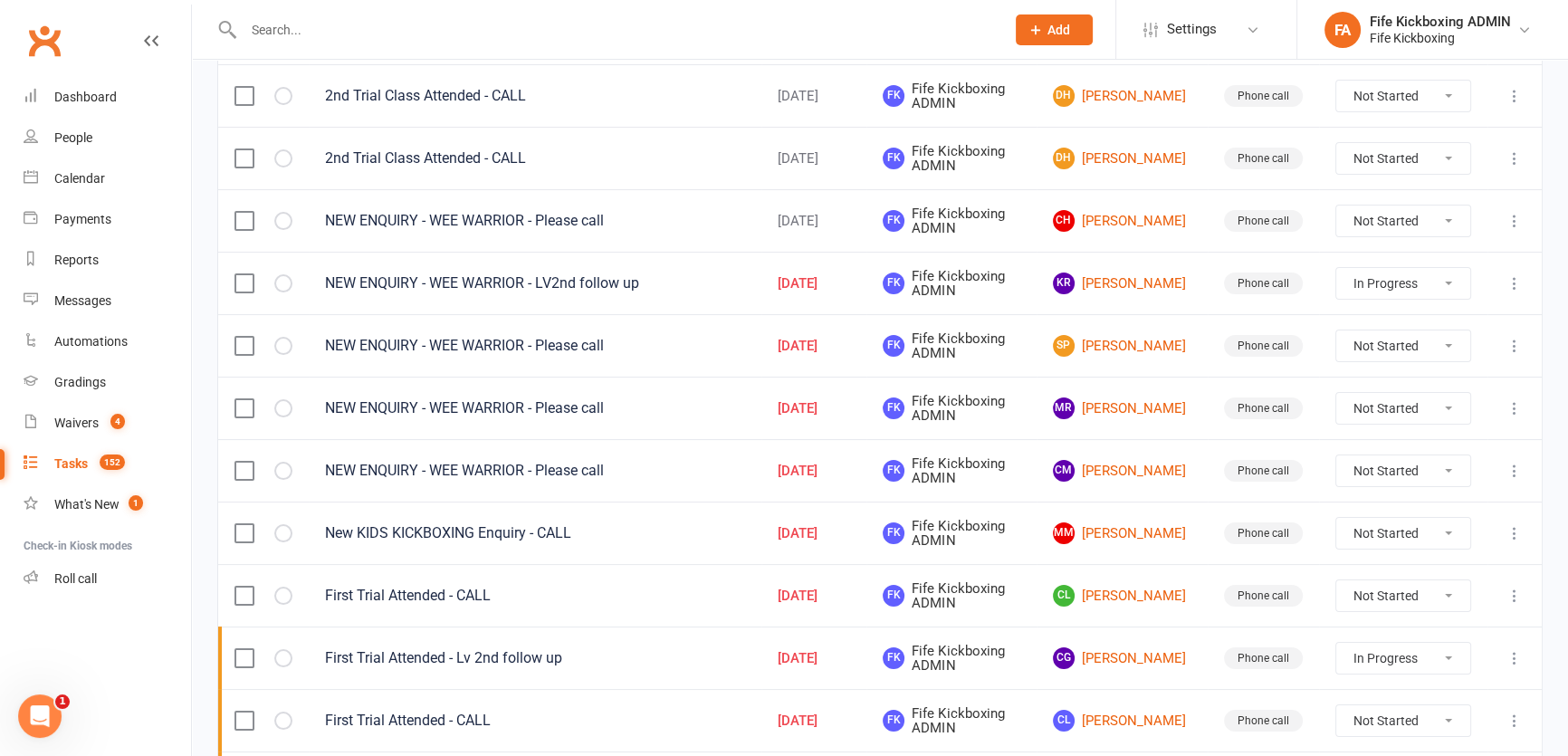
scroll to position [247, 0]
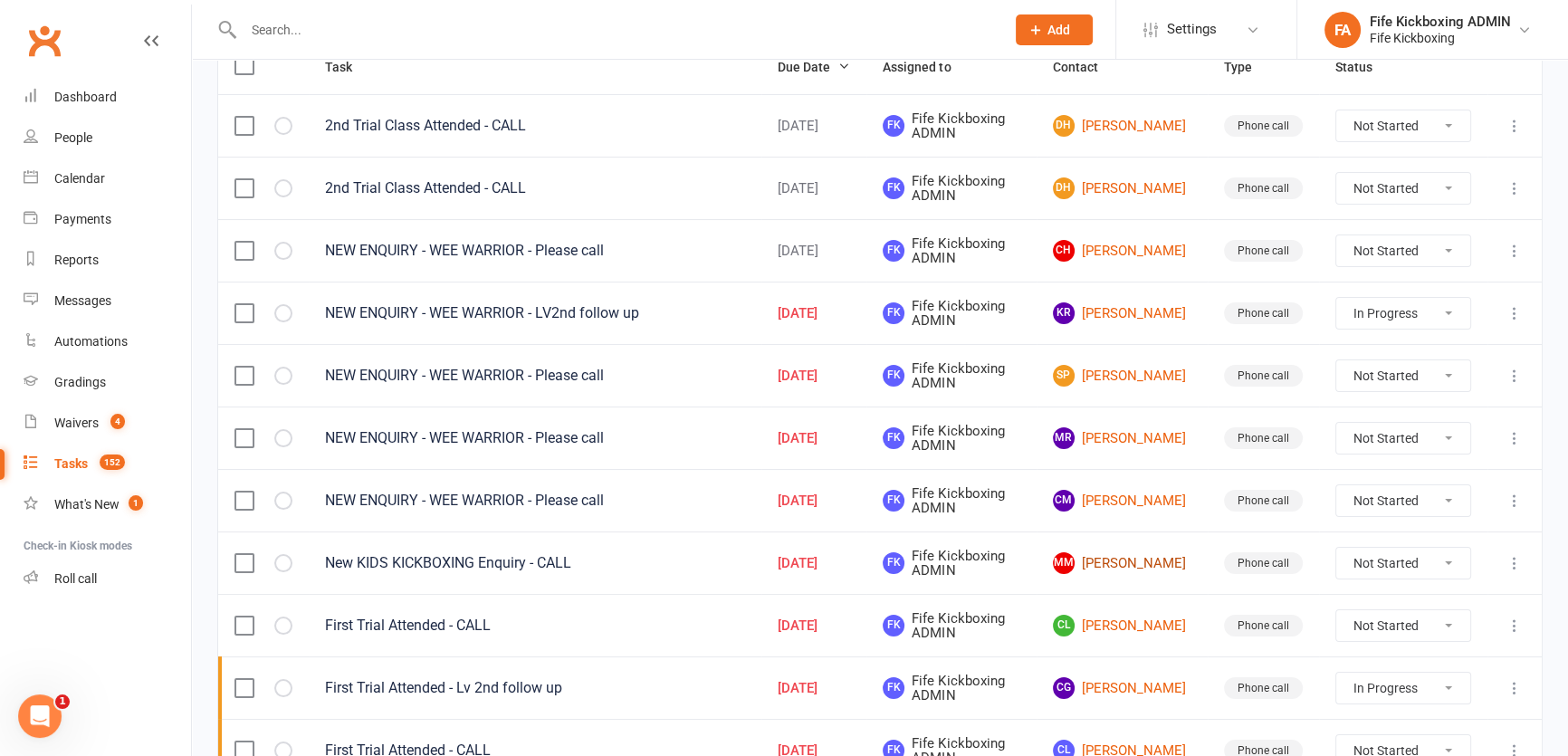
click at [1119, 566] on link "MM [PERSON_NAME]" at bounding box center [1122, 564] width 139 height 22
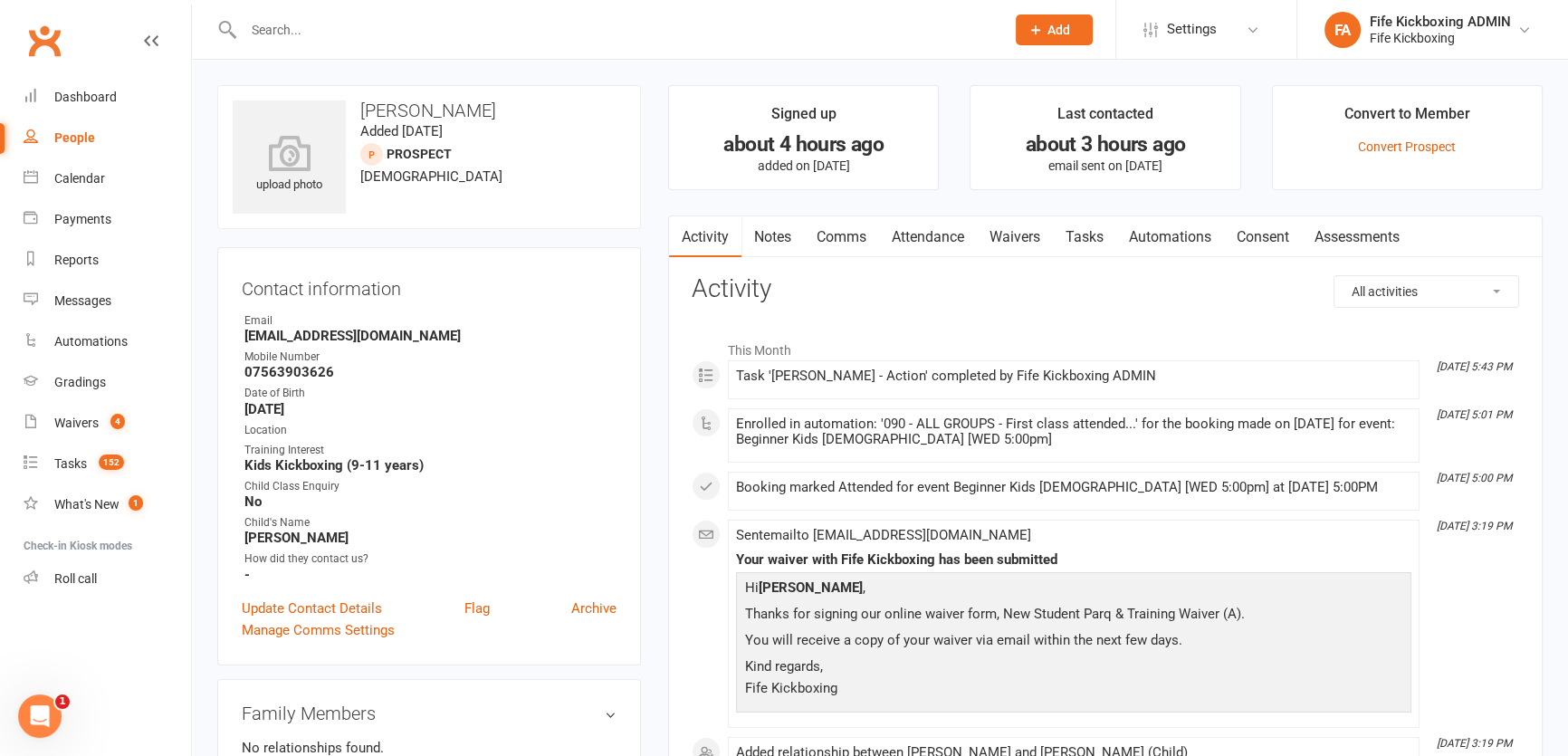
click at [943, 231] on link "Attendance" at bounding box center [927, 237] width 98 height 42
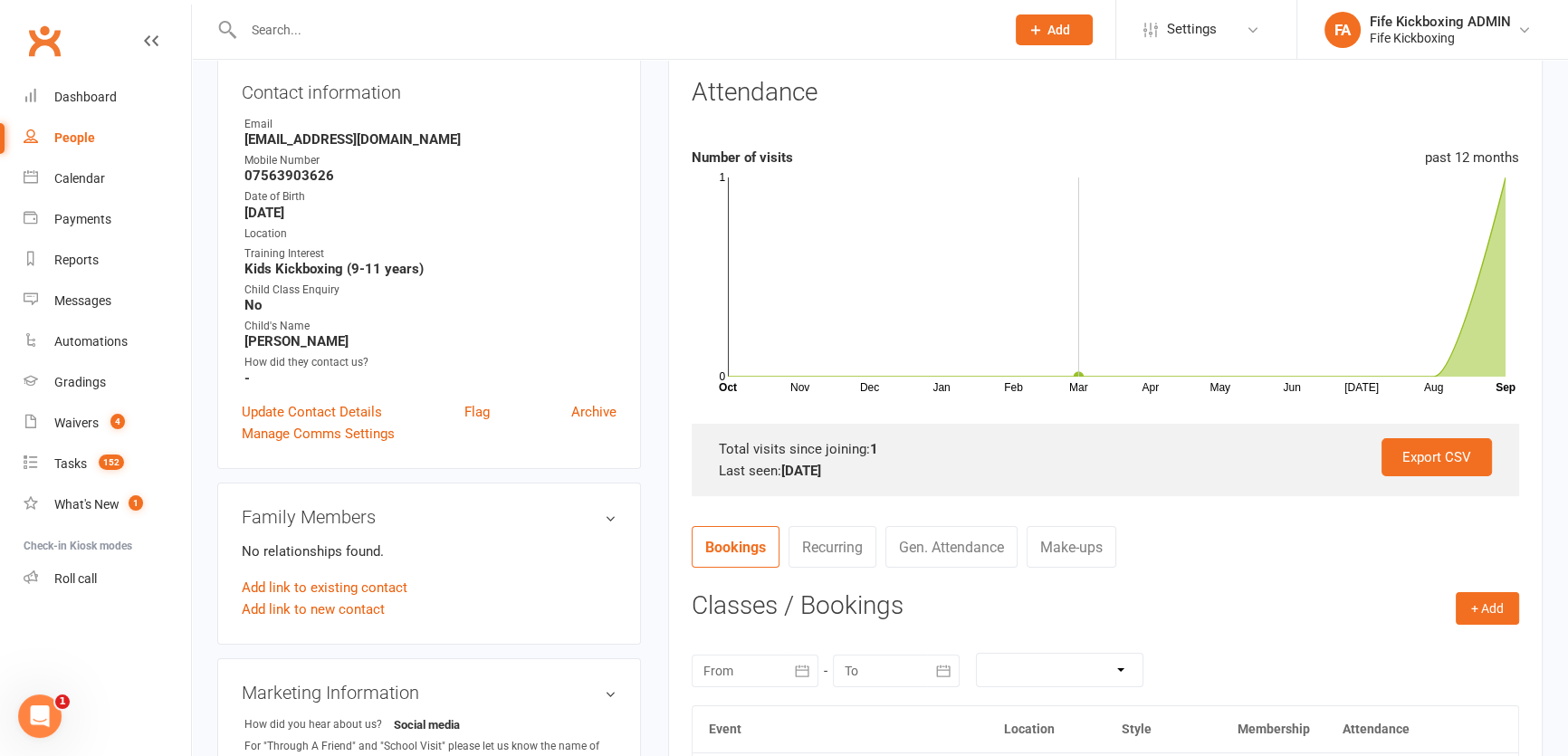
scroll to position [247, 0]
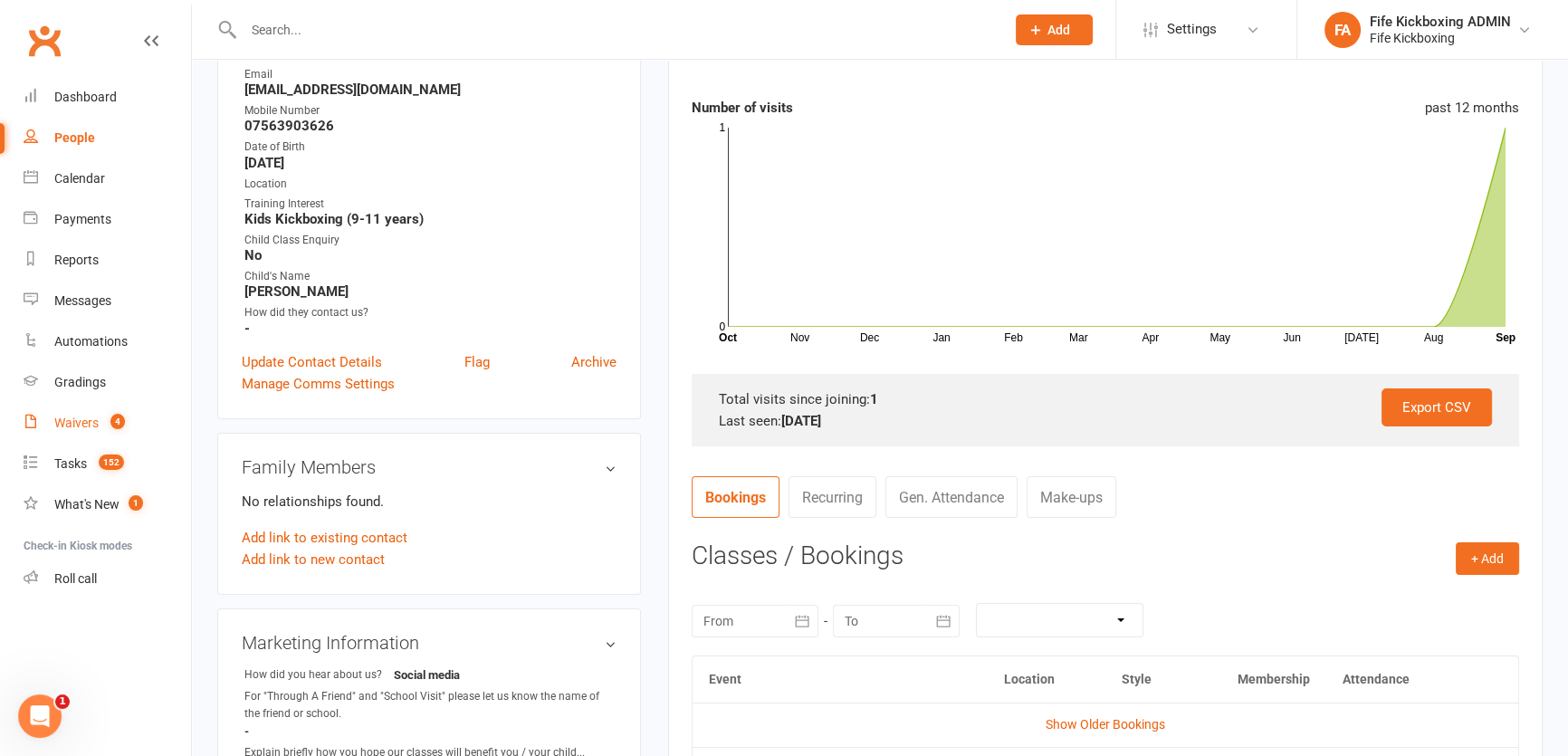
click at [105, 437] on link "Waivers 4" at bounding box center [107, 423] width 167 height 41
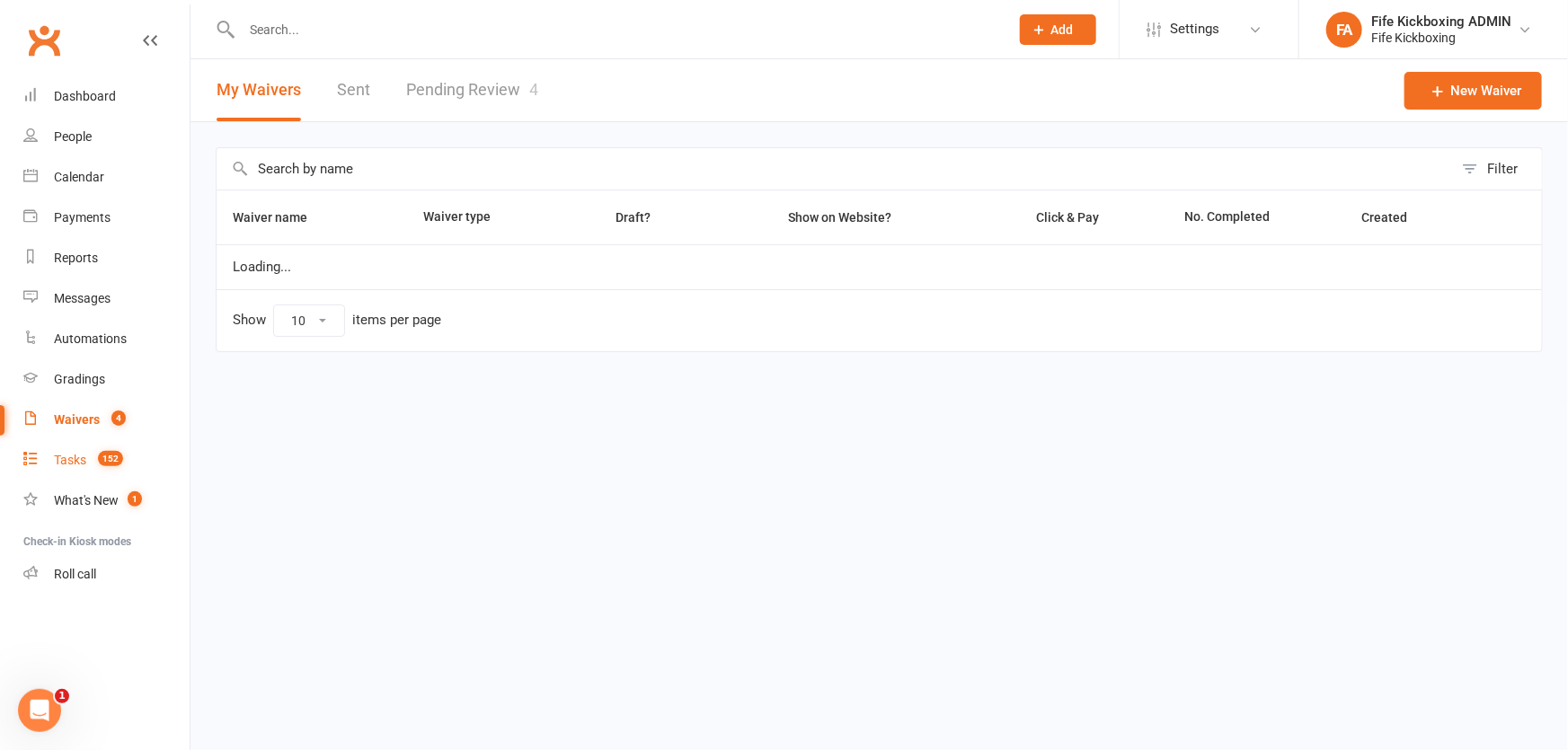
click at [104, 452] on span "152" at bounding box center [111, 459] width 26 height 16
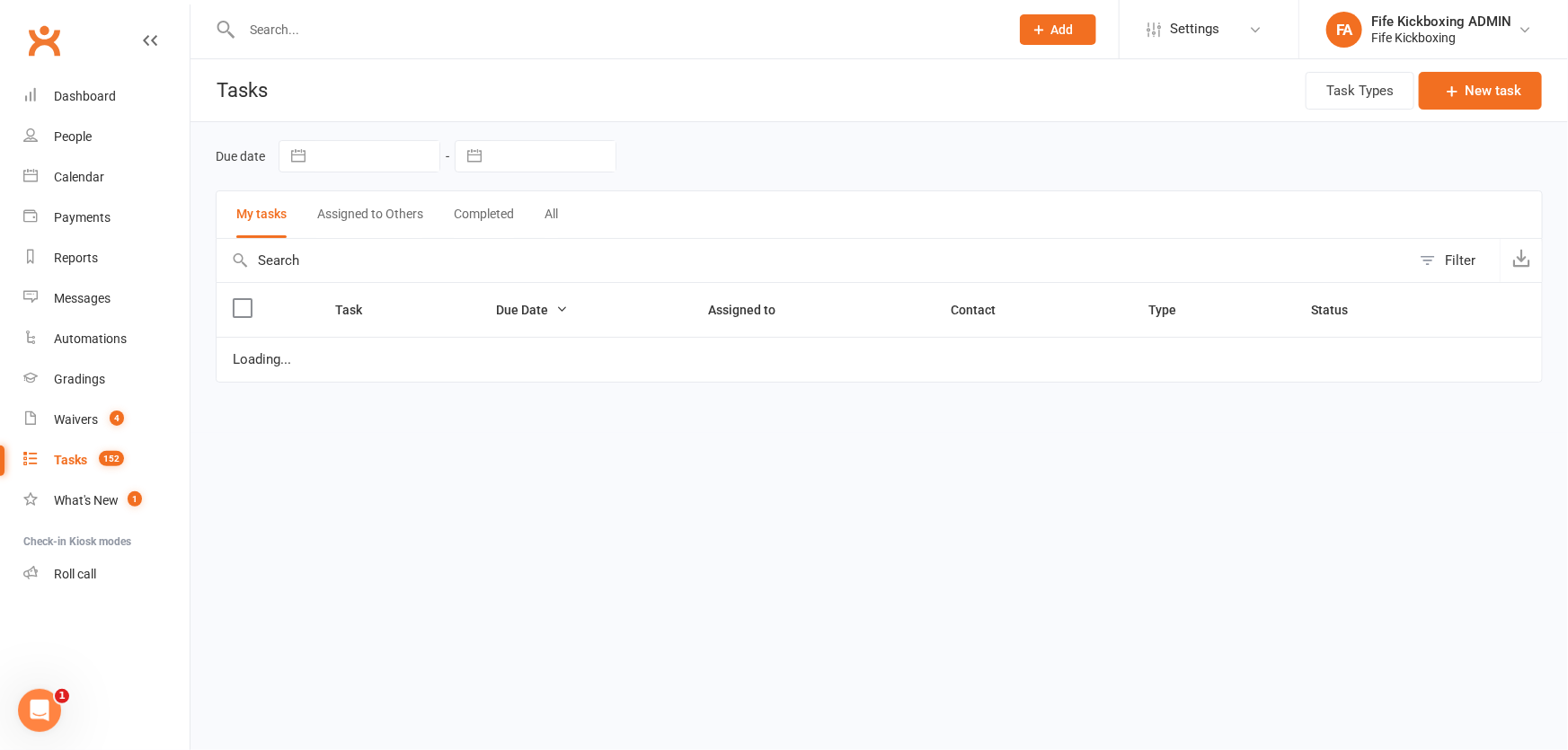
select select "started"
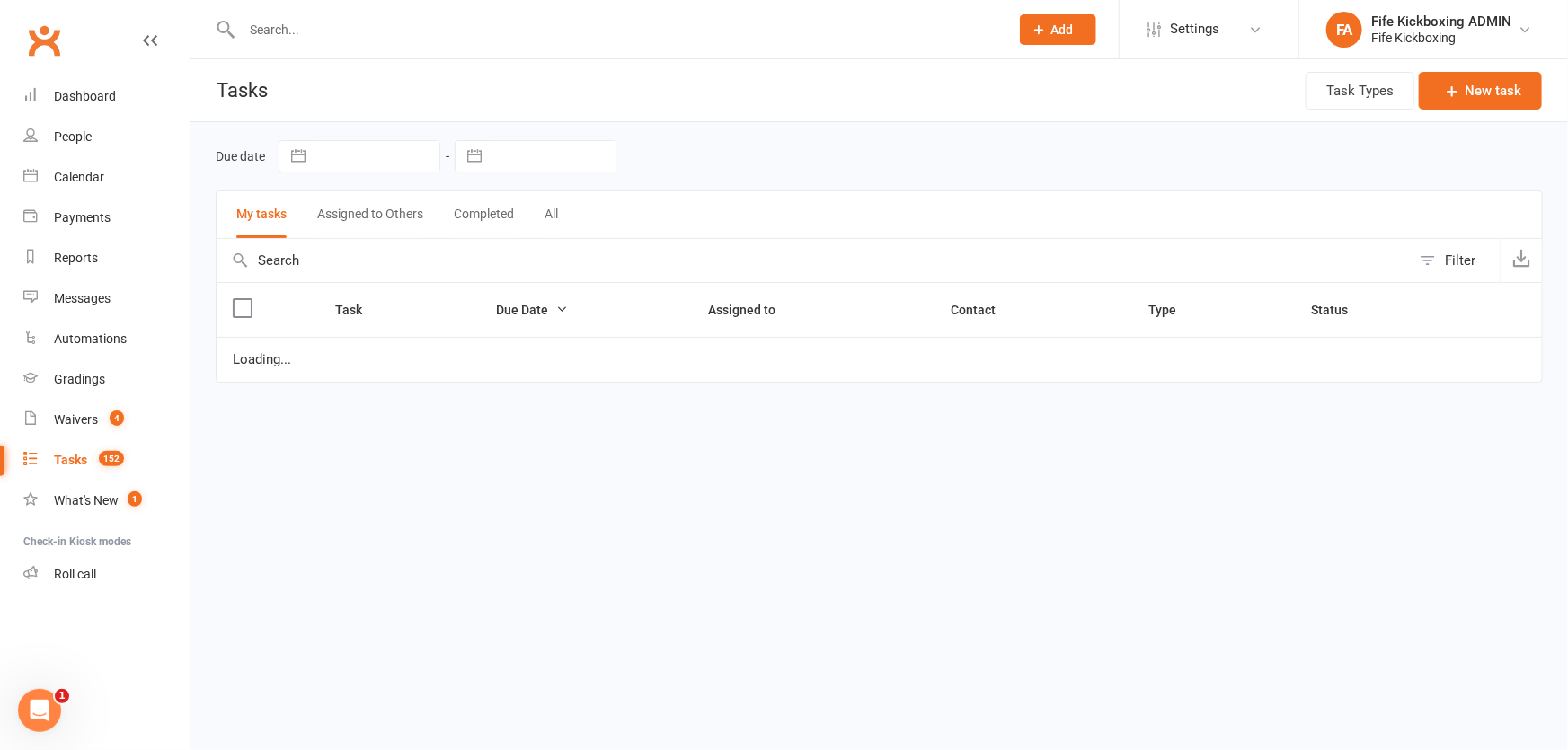
select select "started"
select select "waiting"
select select "started"
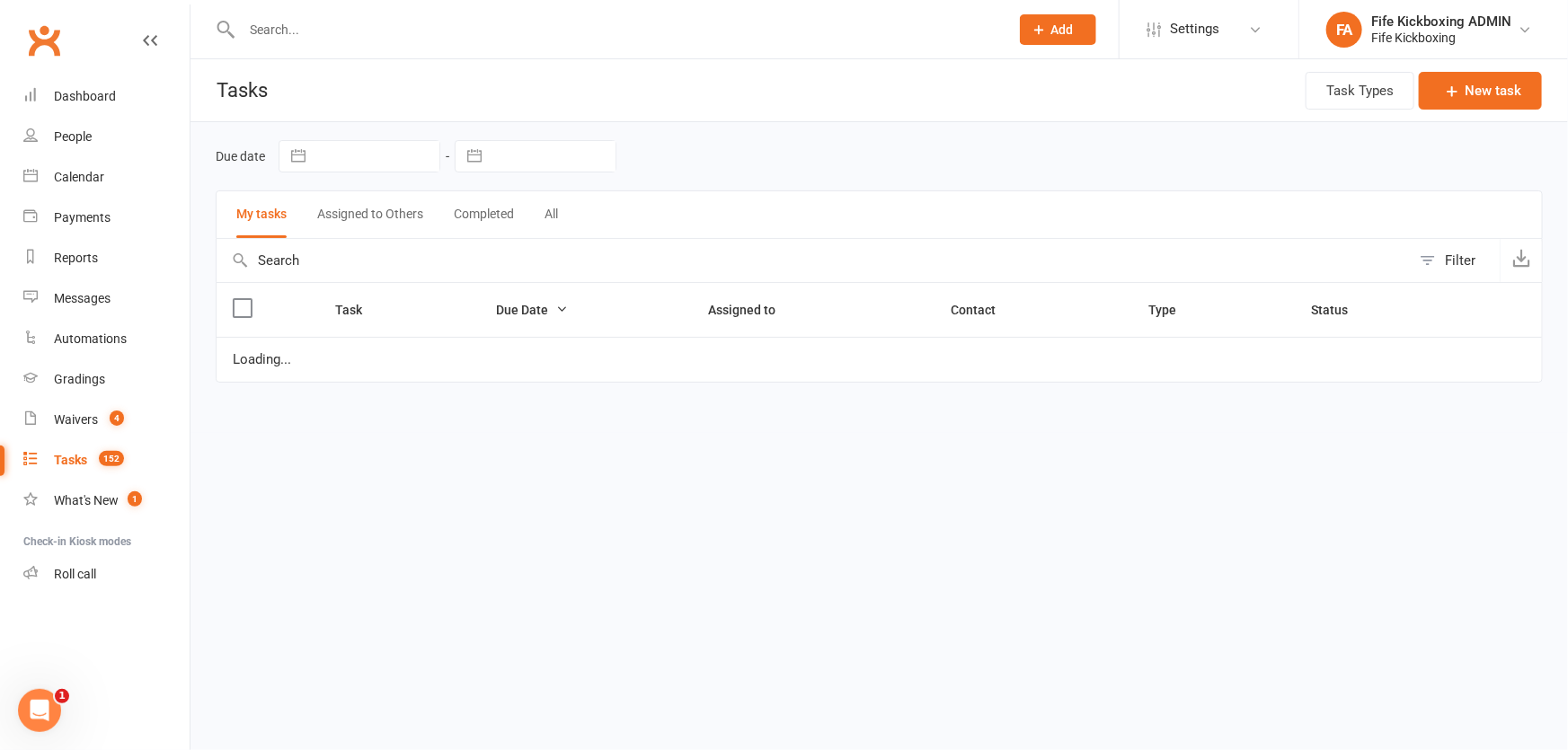
select select "started"
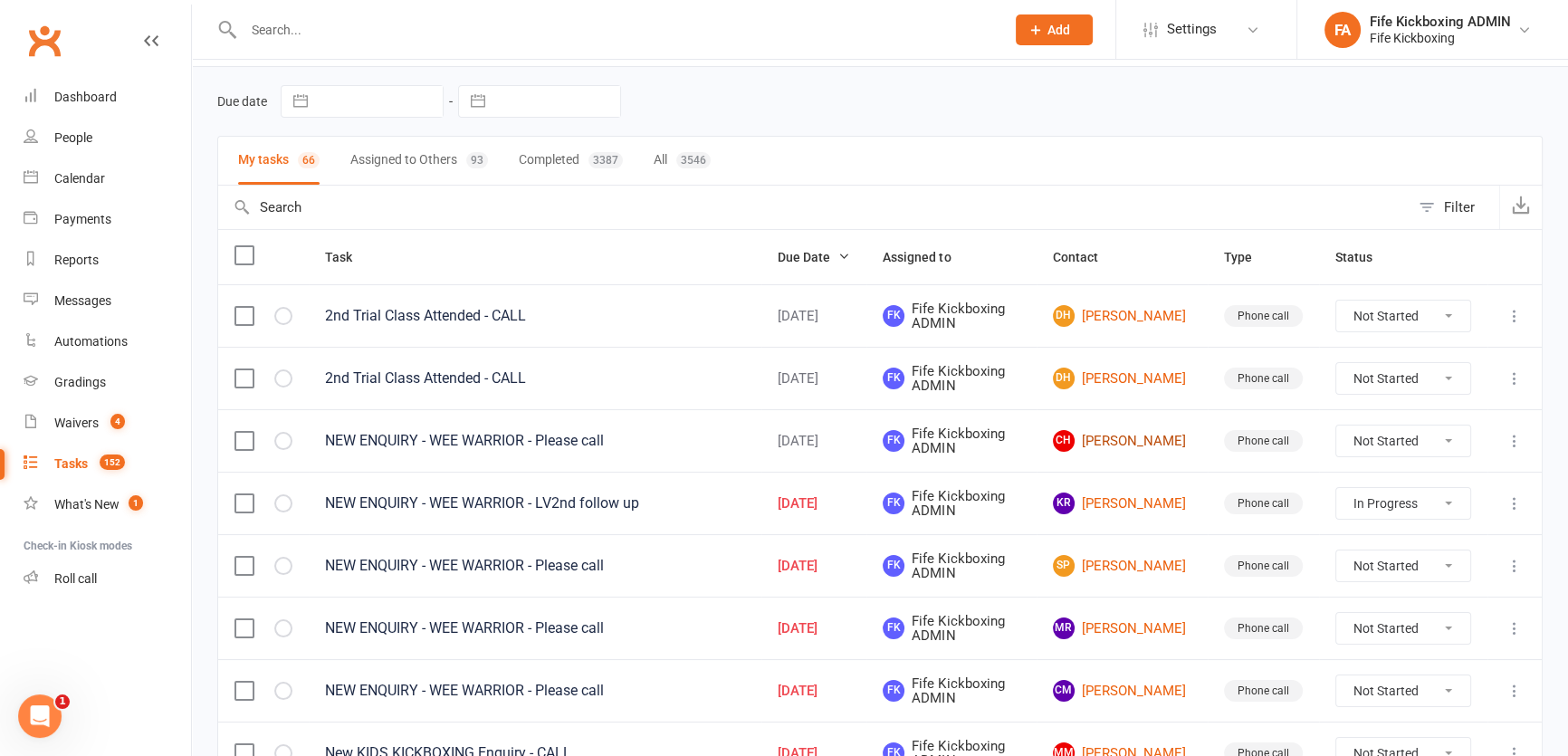
scroll to position [81, 0]
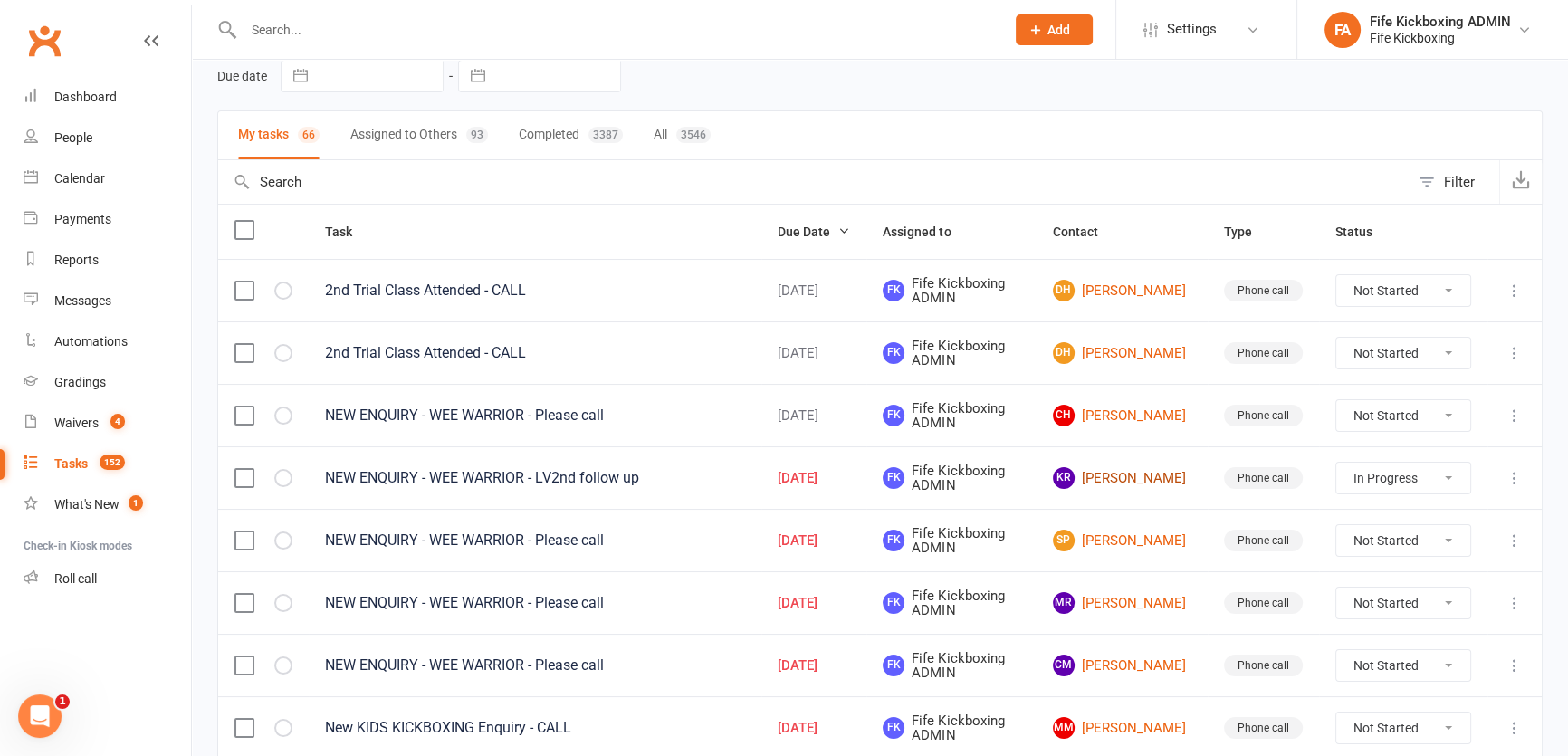
click at [1142, 479] on link "KR Katie Roxburgh" at bounding box center [1122, 479] width 139 height 22
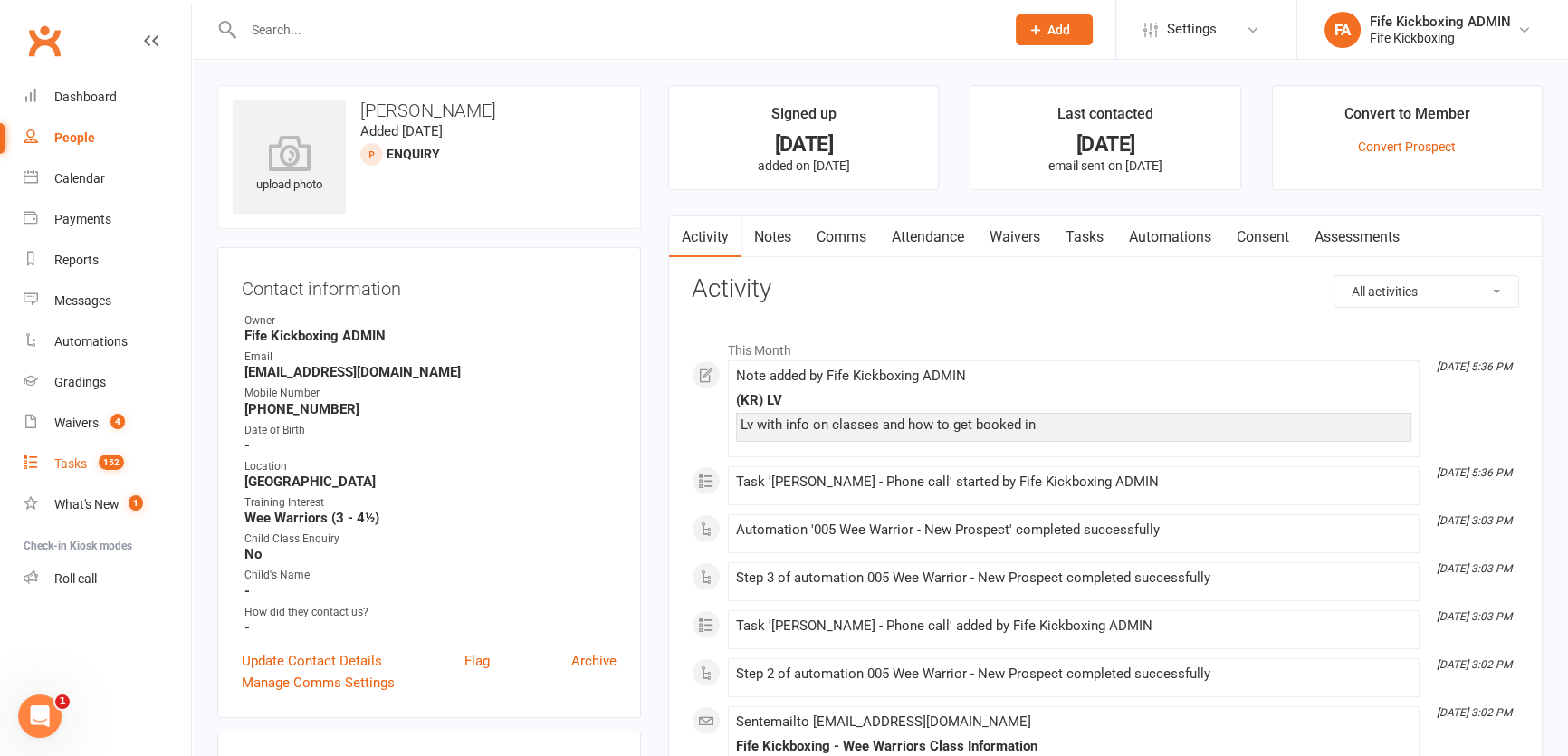
click at [124, 464] on link "Tasks 152" at bounding box center [107, 464] width 167 height 41
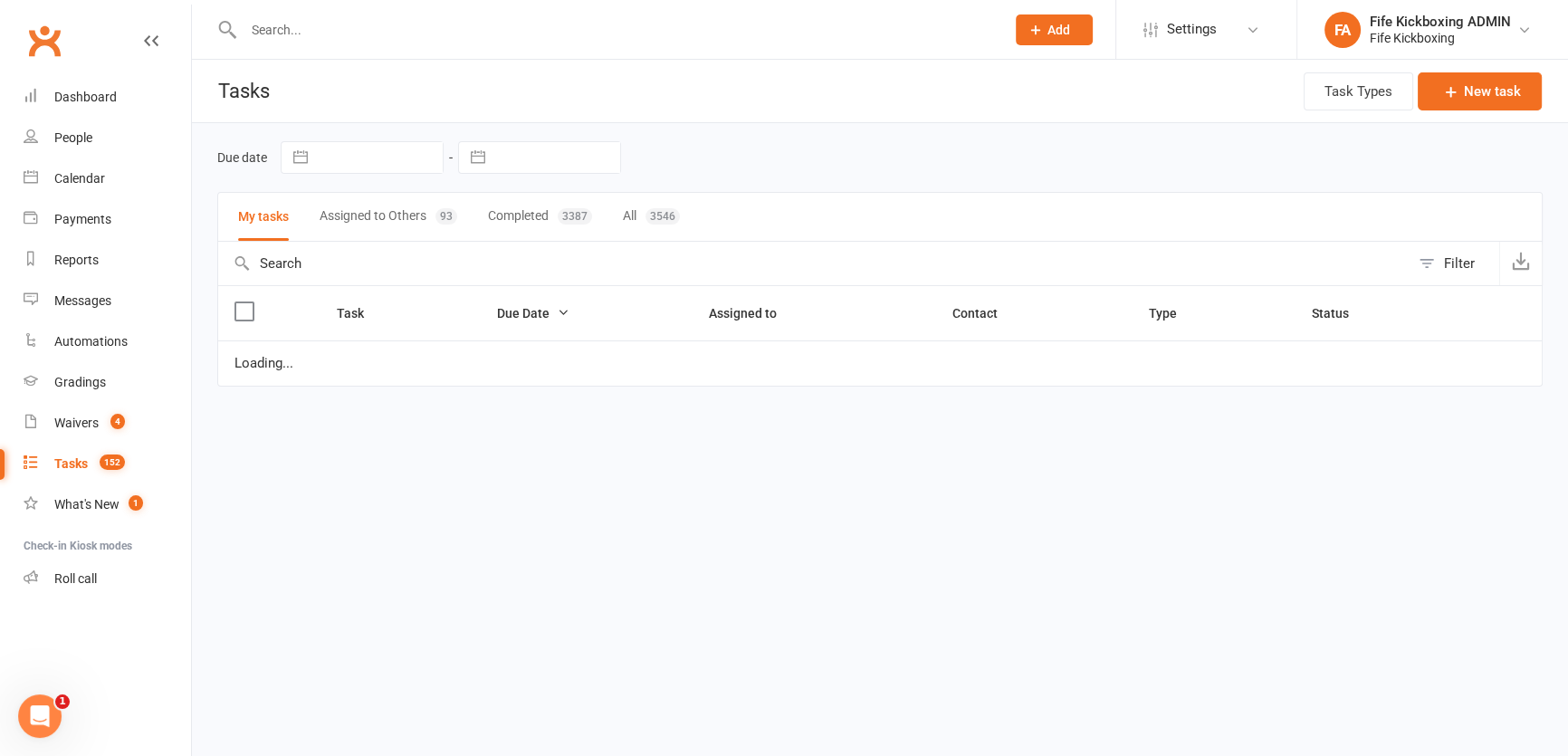
select select "started"
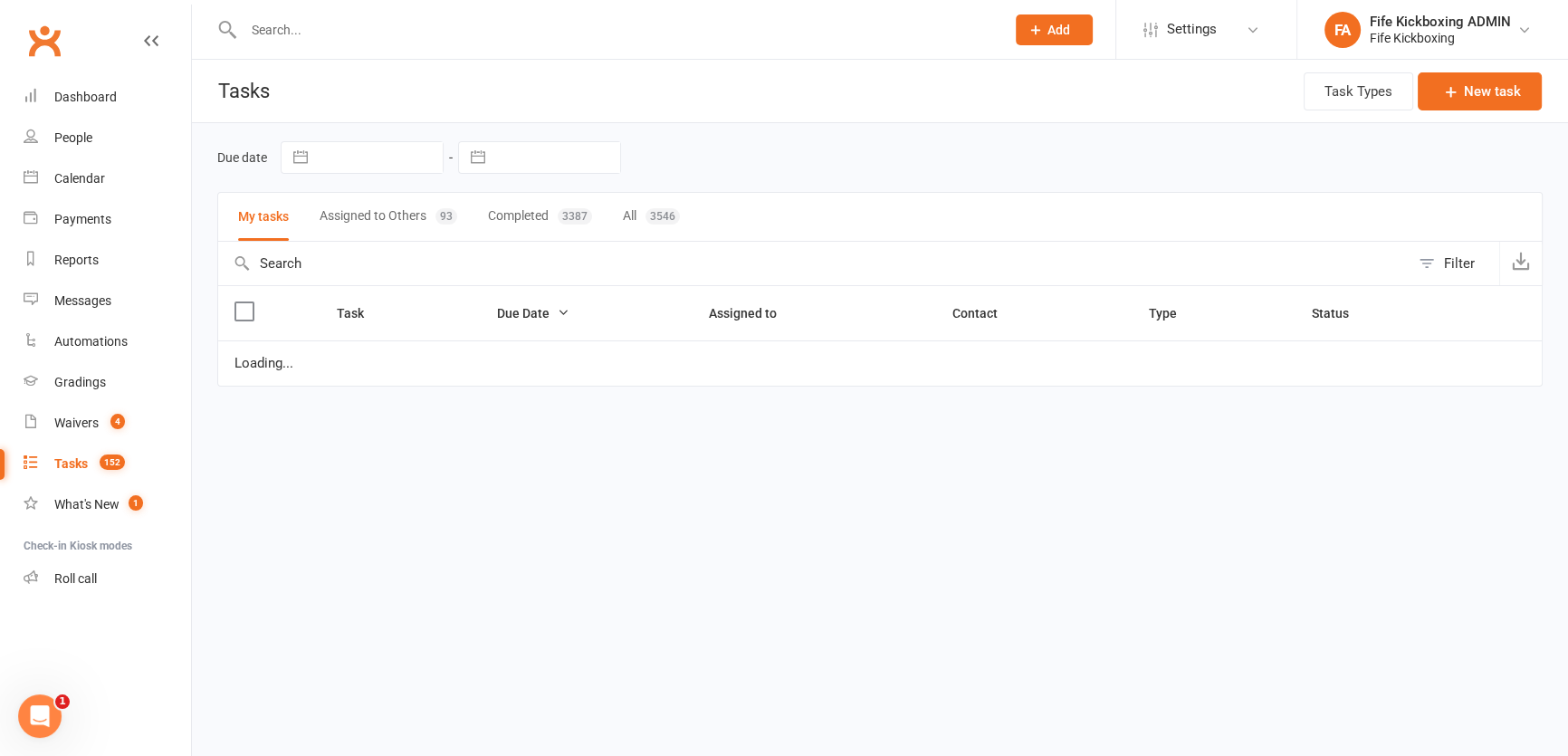
select select "started"
select select "waiting"
select select "started"
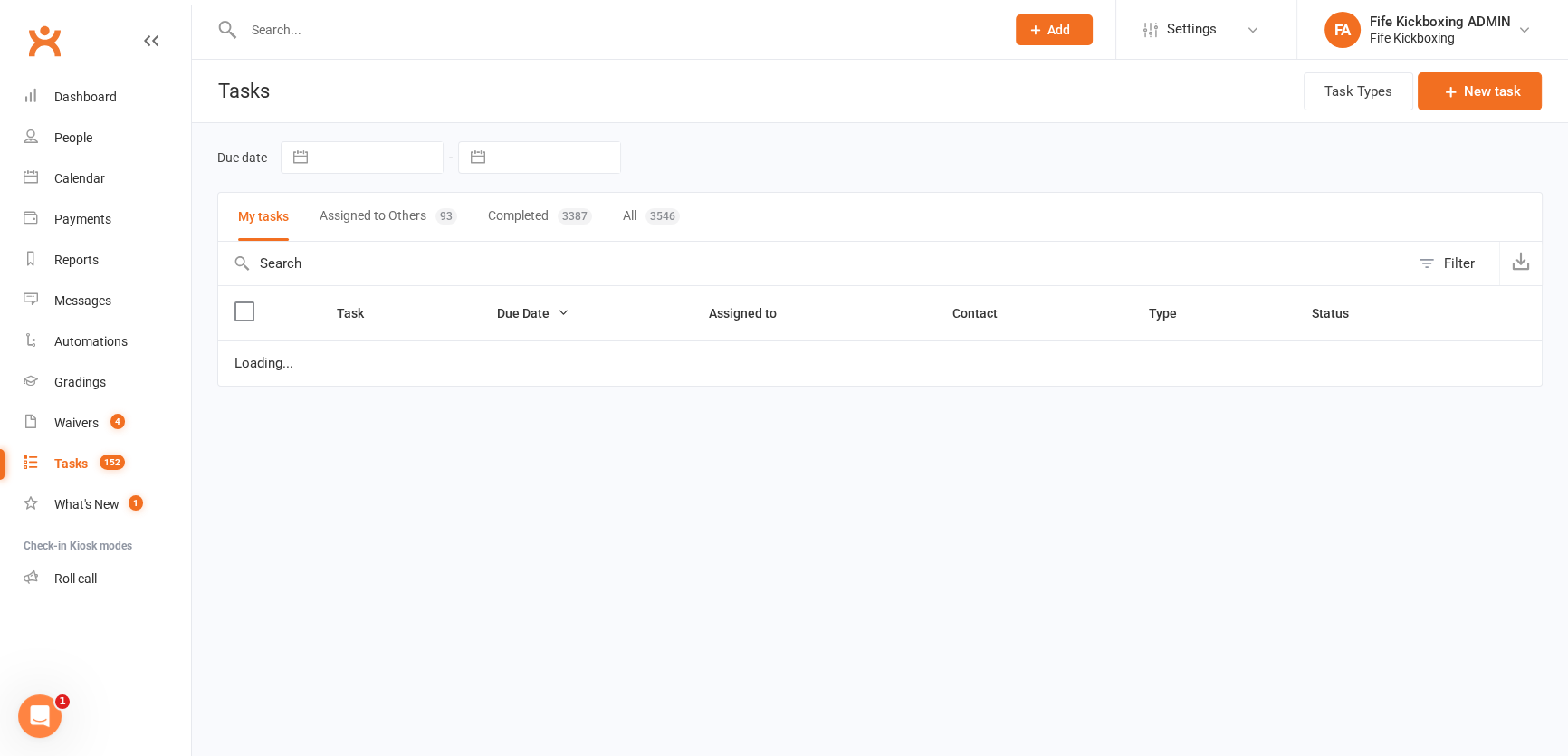
select select "started"
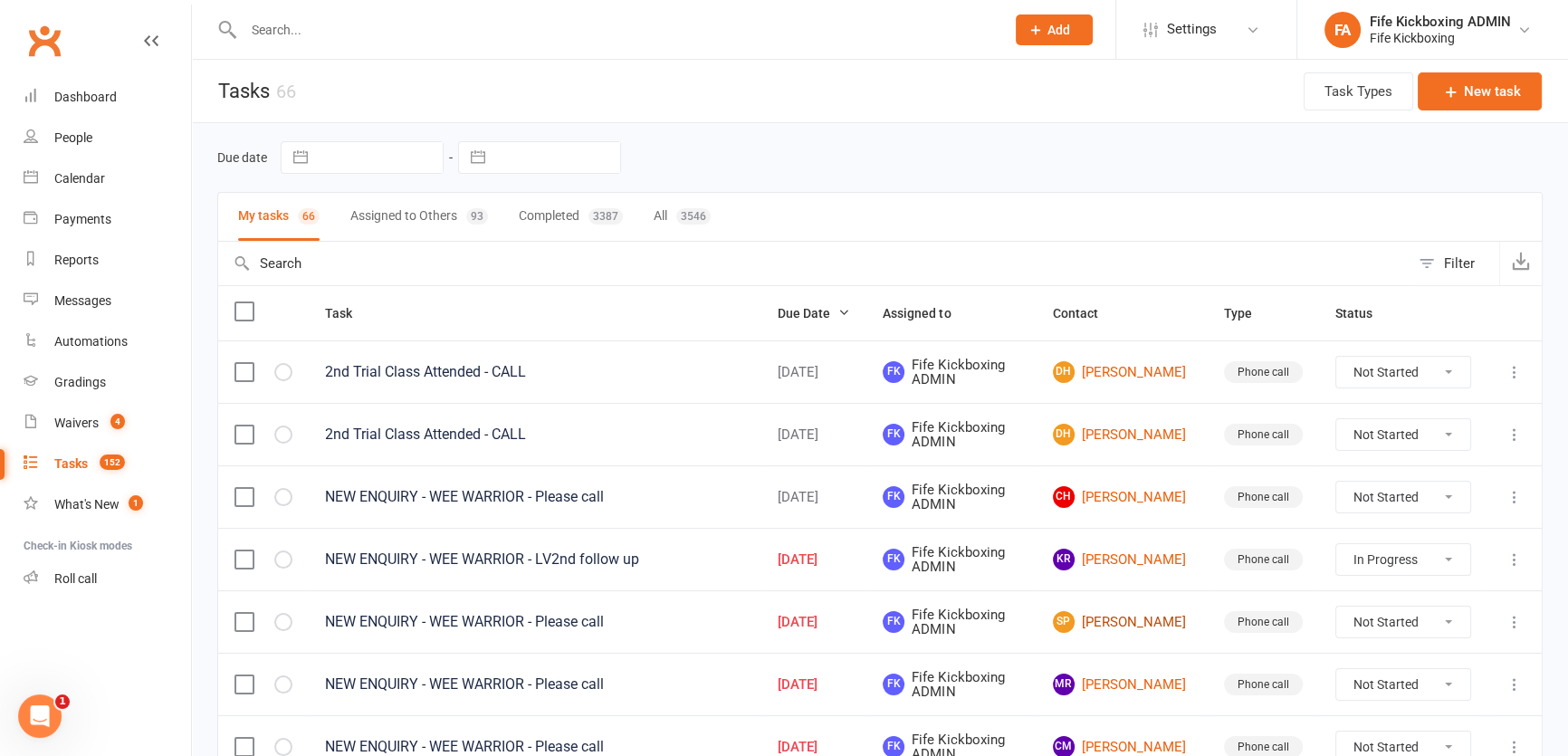
click at [1107, 615] on link "SP Sasha Platts" at bounding box center [1122, 622] width 139 height 22
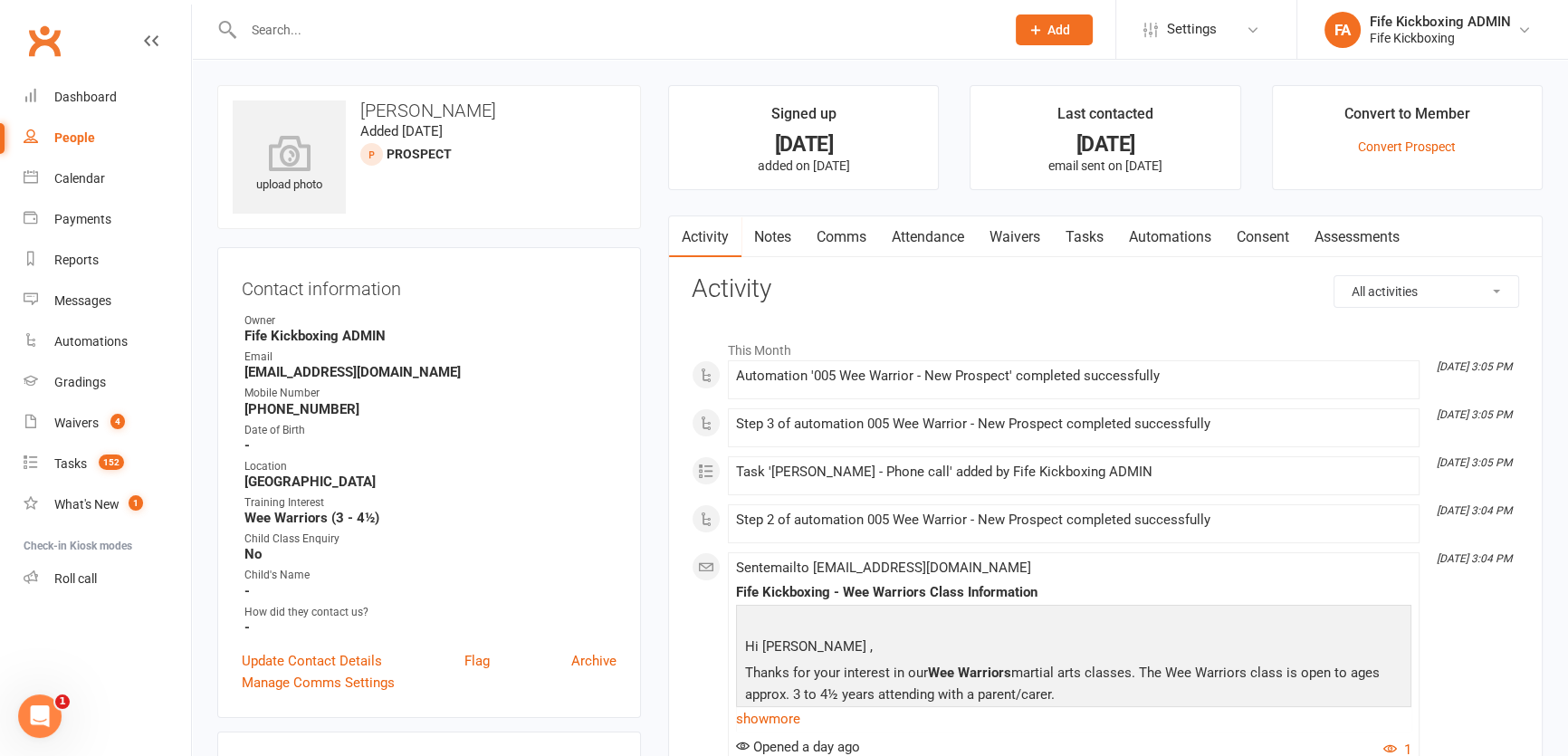
click at [921, 235] on link "Attendance" at bounding box center [927, 237] width 98 height 42
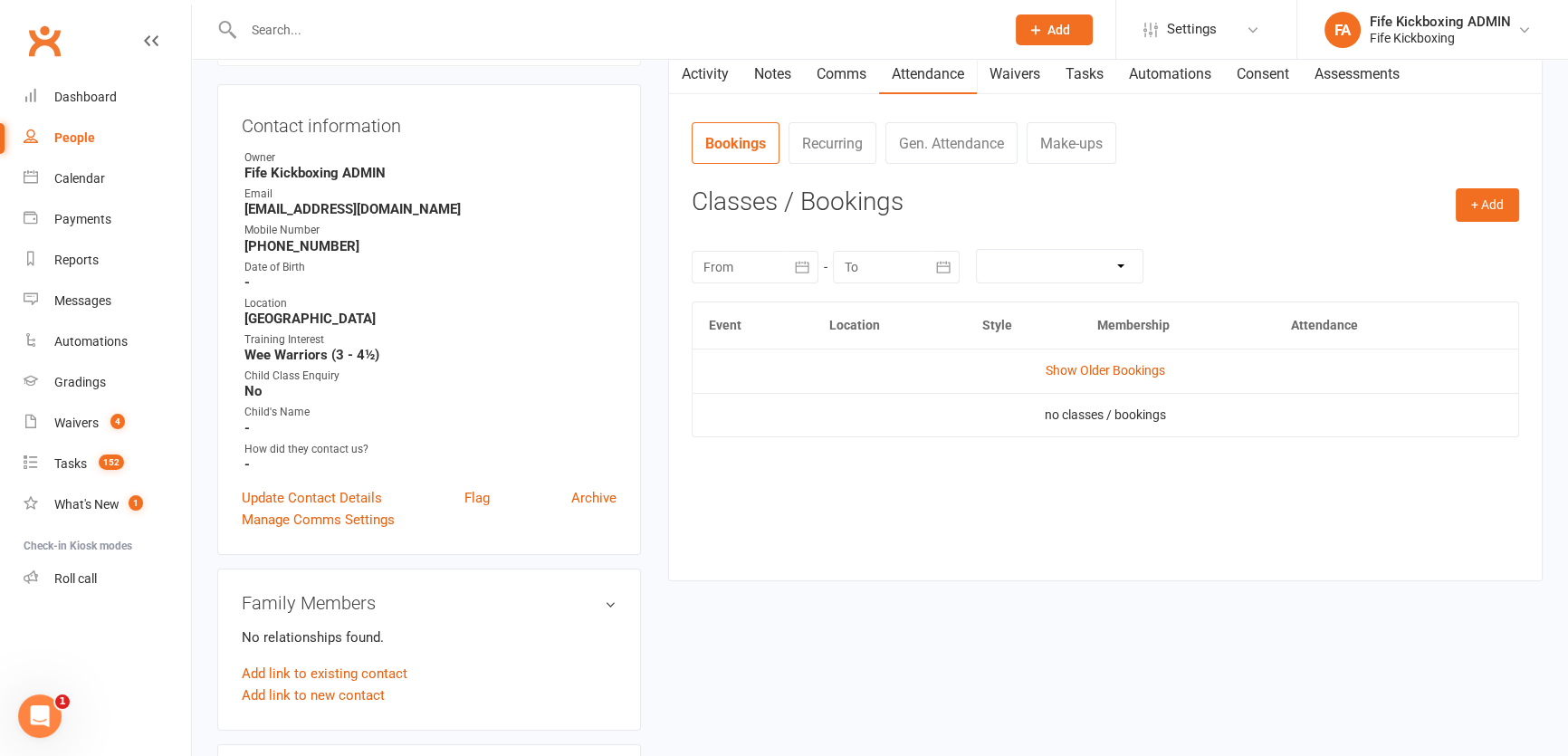
scroll to position [163, 0]
click at [1094, 378] on td "Show Older Bookings" at bounding box center [1105, 370] width 826 height 44
click at [1094, 363] on link "Show Older Bookings" at bounding box center [1105, 370] width 120 height 15
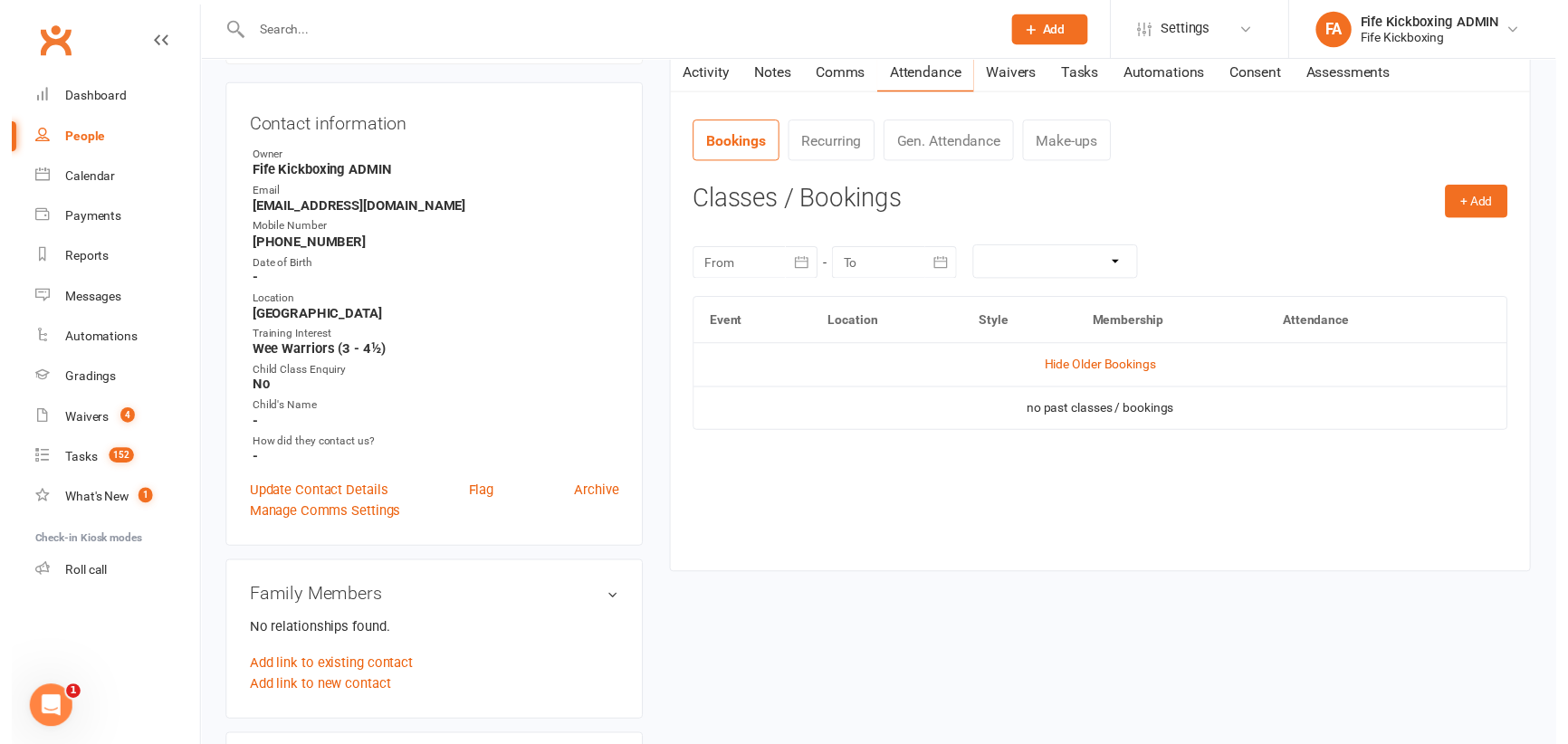
scroll to position [0, 0]
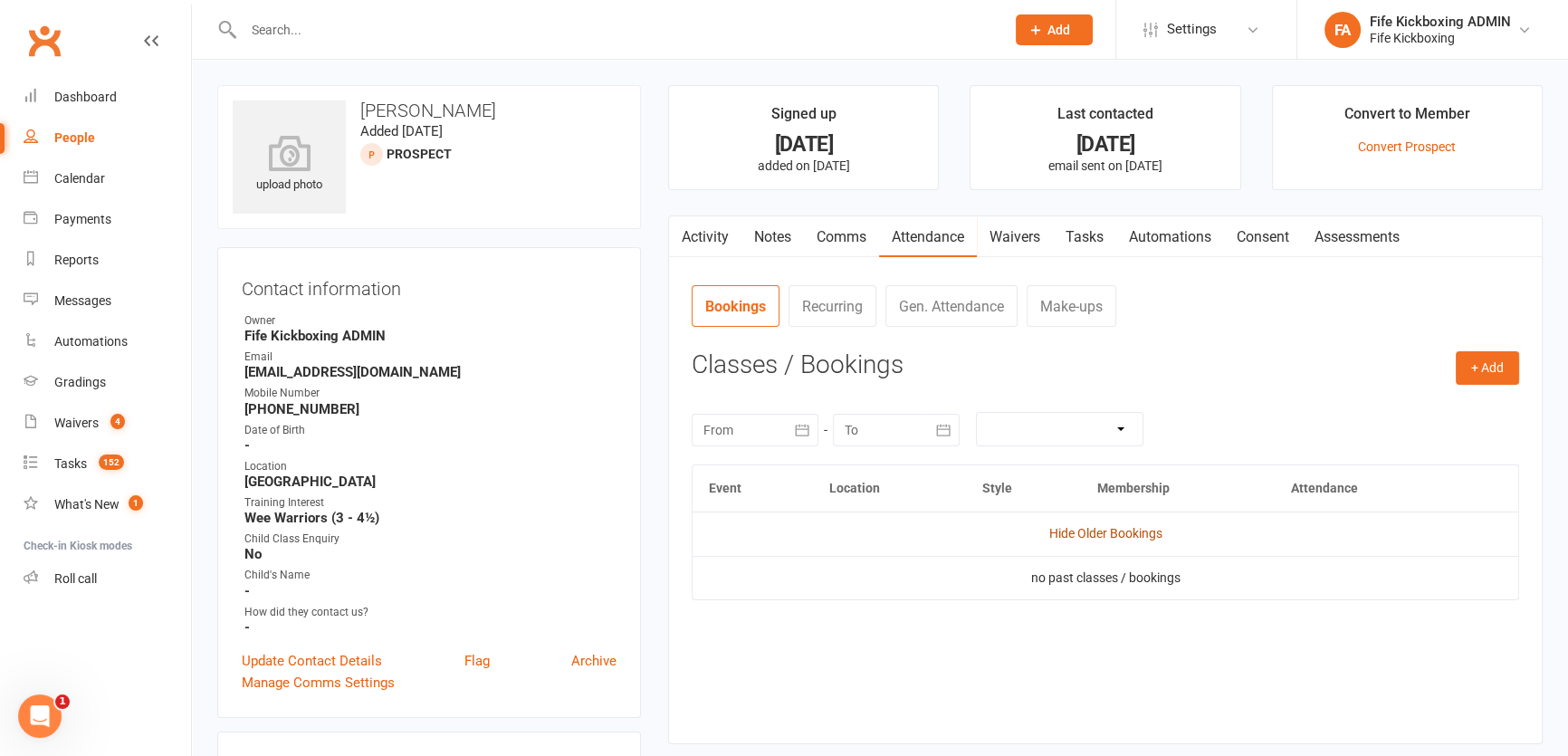
click at [1150, 539] on link "Hide Older Bookings" at bounding box center [1105, 533] width 113 height 15
click at [779, 242] on link "Notes" at bounding box center [773, 237] width 62 height 42
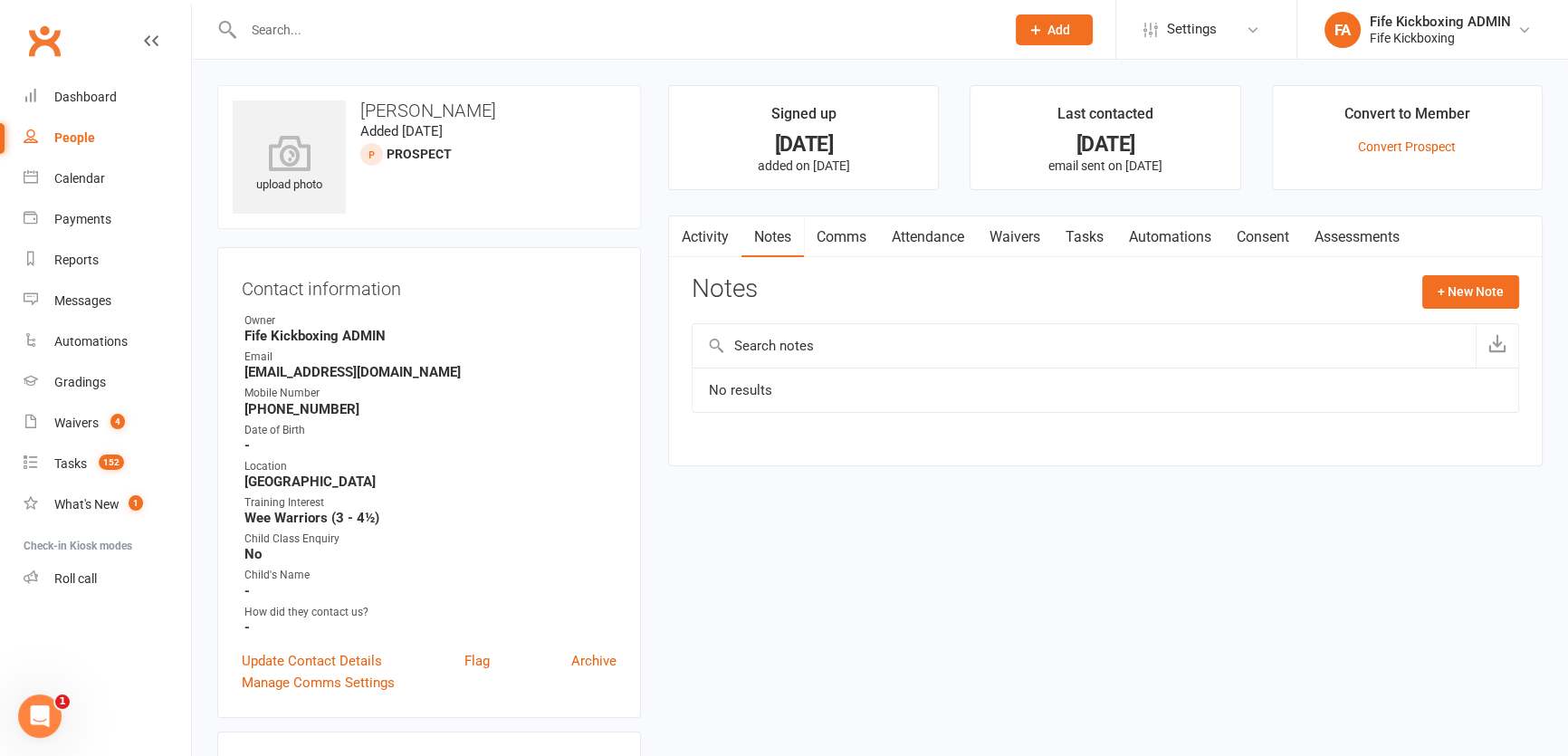
click at [1095, 246] on link "Tasks" at bounding box center [1085, 237] width 63 height 42
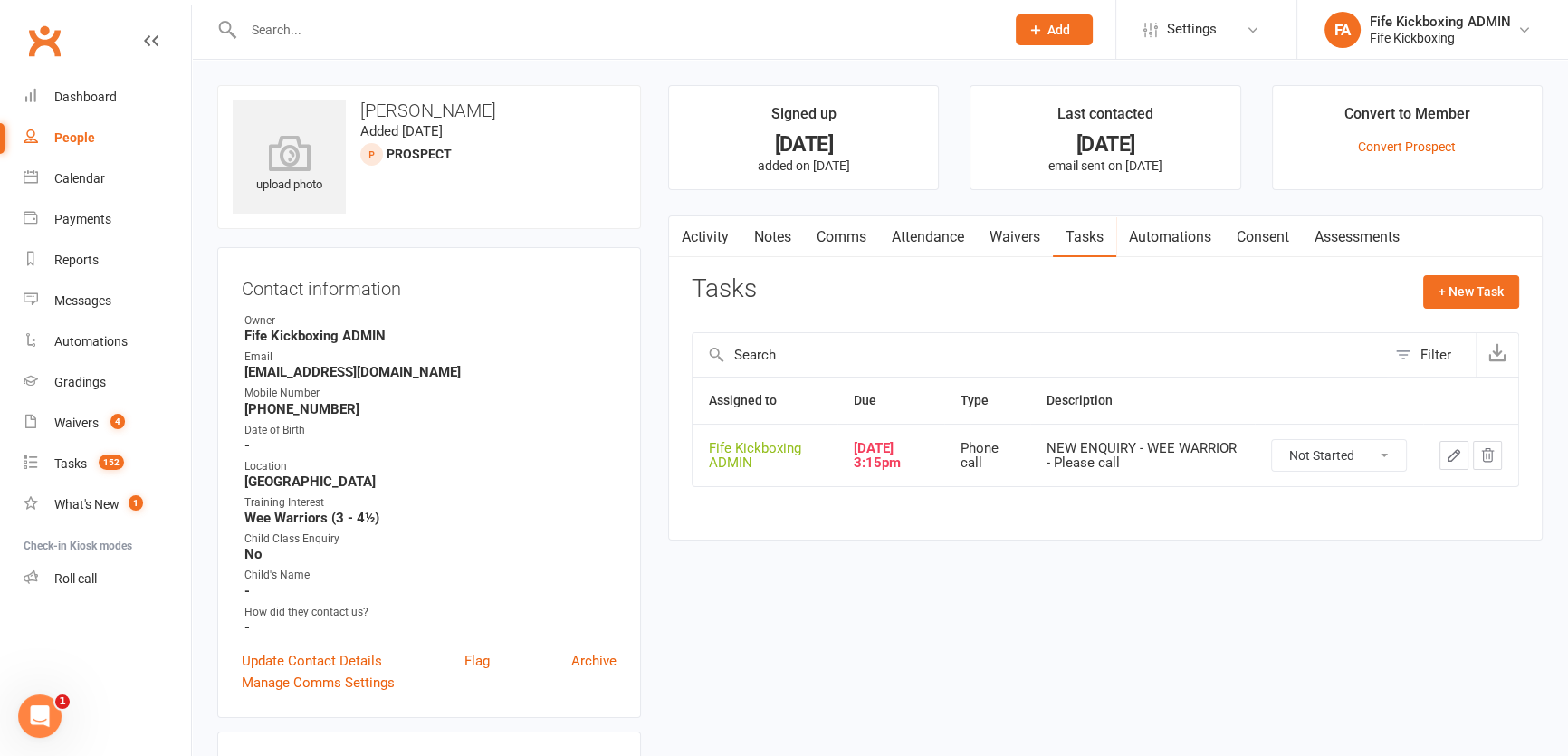
click at [1344, 460] on select "Not Started In Progress Waiting Complete" at bounding box center [1338, 455] width 134 height 31
click at [1272, 440] on select "Not Started In Progress Waiting Complete" at bounding box center [1338, 455] width 134 height 31
select select "unstarted"
click at [1457, 454] on icon "button" at bounding box center [1453, 455] width 11 height 11
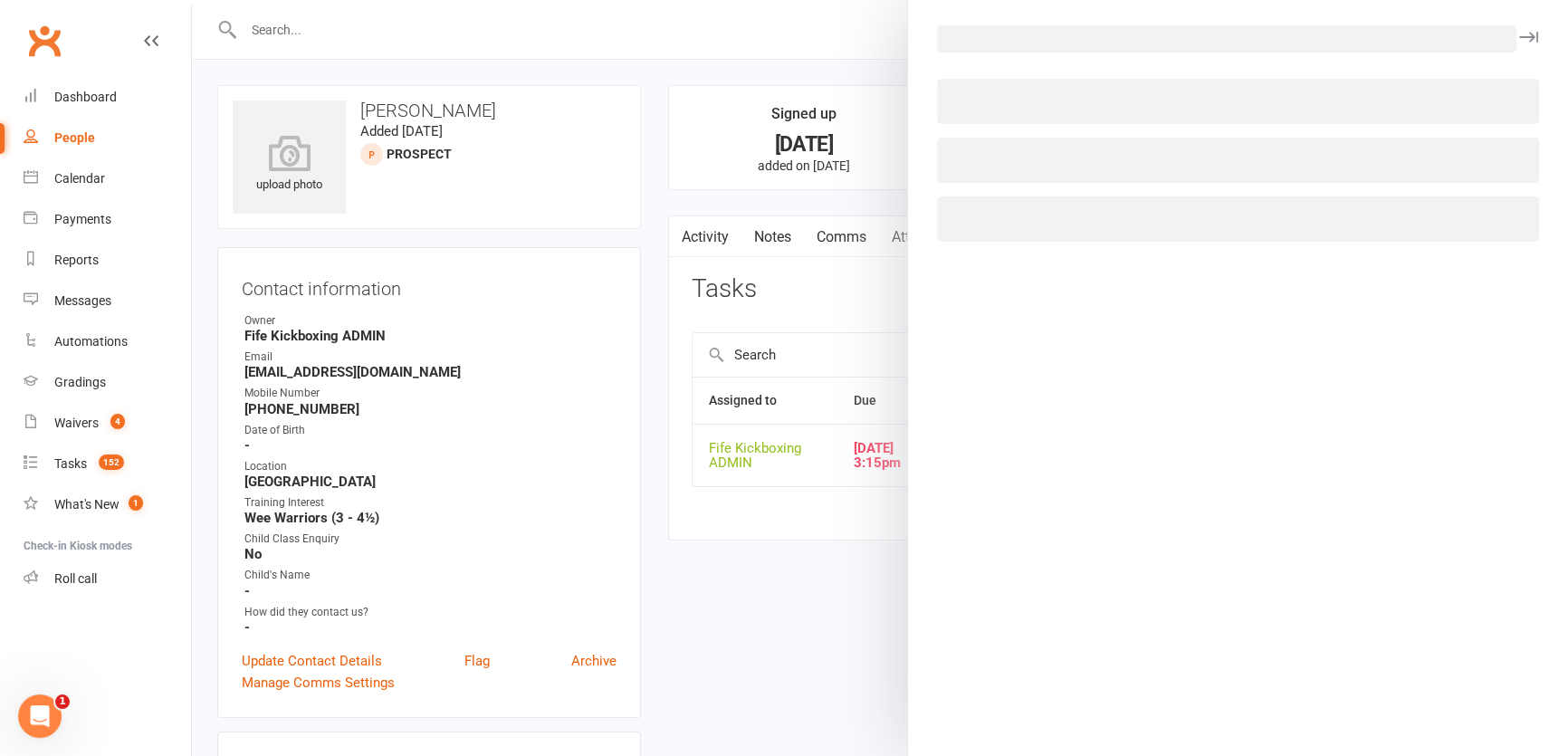
click at [815, 311] on div at bounding box center [880, 378] width 1376 height 756
click at [823, 378] on div at bounding box center [880, 378] width 1376 height 756
click at [878, 329] on div at bounding box center [880, 378] width 1376 height 756
click at [1517, 29] on button "button" at bounding box center [1528, 38] width 22 height 22
click at [870, 180] on div at bounding box center [880, 378] width 1376 height 756
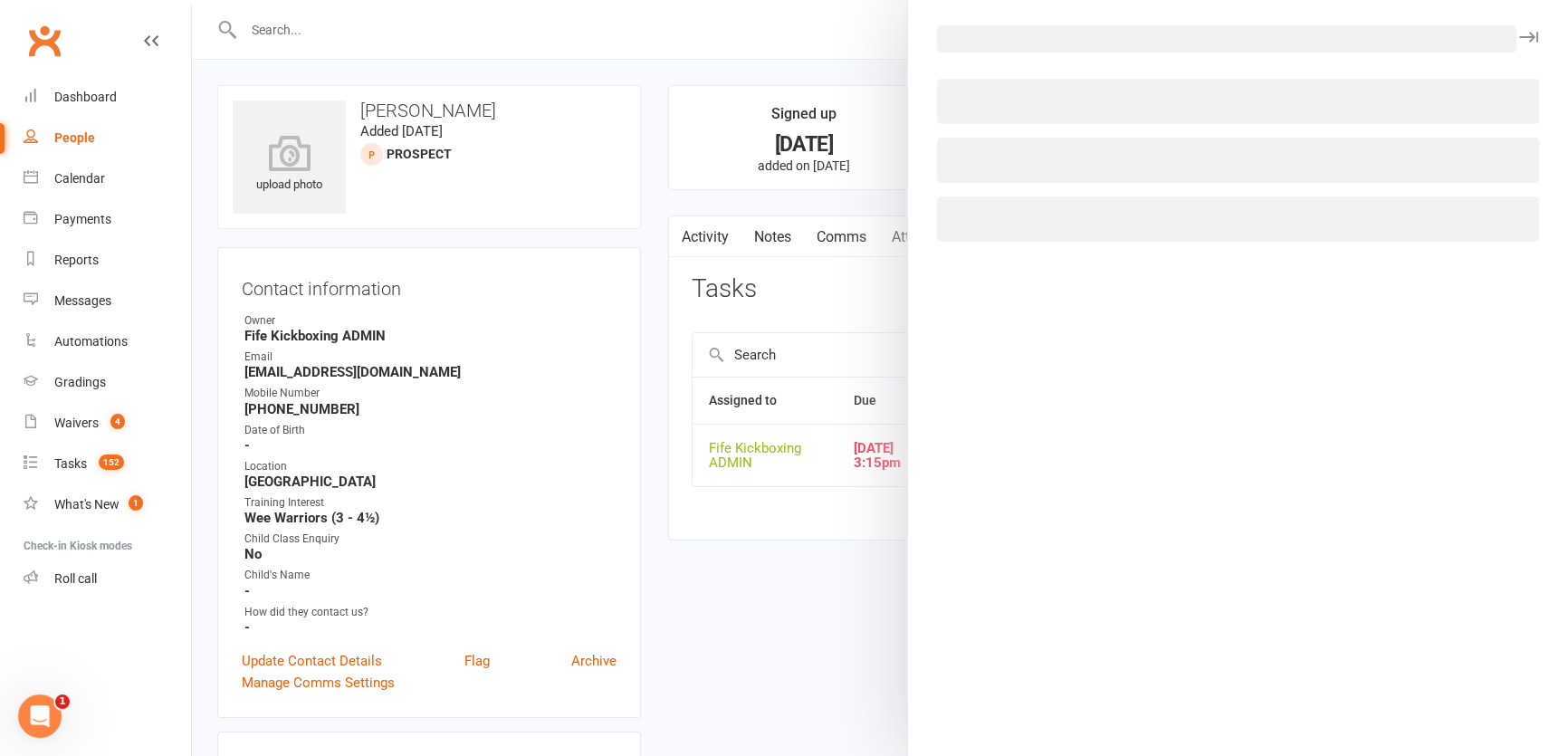
click at [1517, 27] on button "button" at bounding box center [1528, 38] width 22 height 22
click at [821, 92] on div at bounding box center [880, 378] width 1376 height 756
click at [735, 160] on div at bounding box center [880, 378] width 1376 height 756
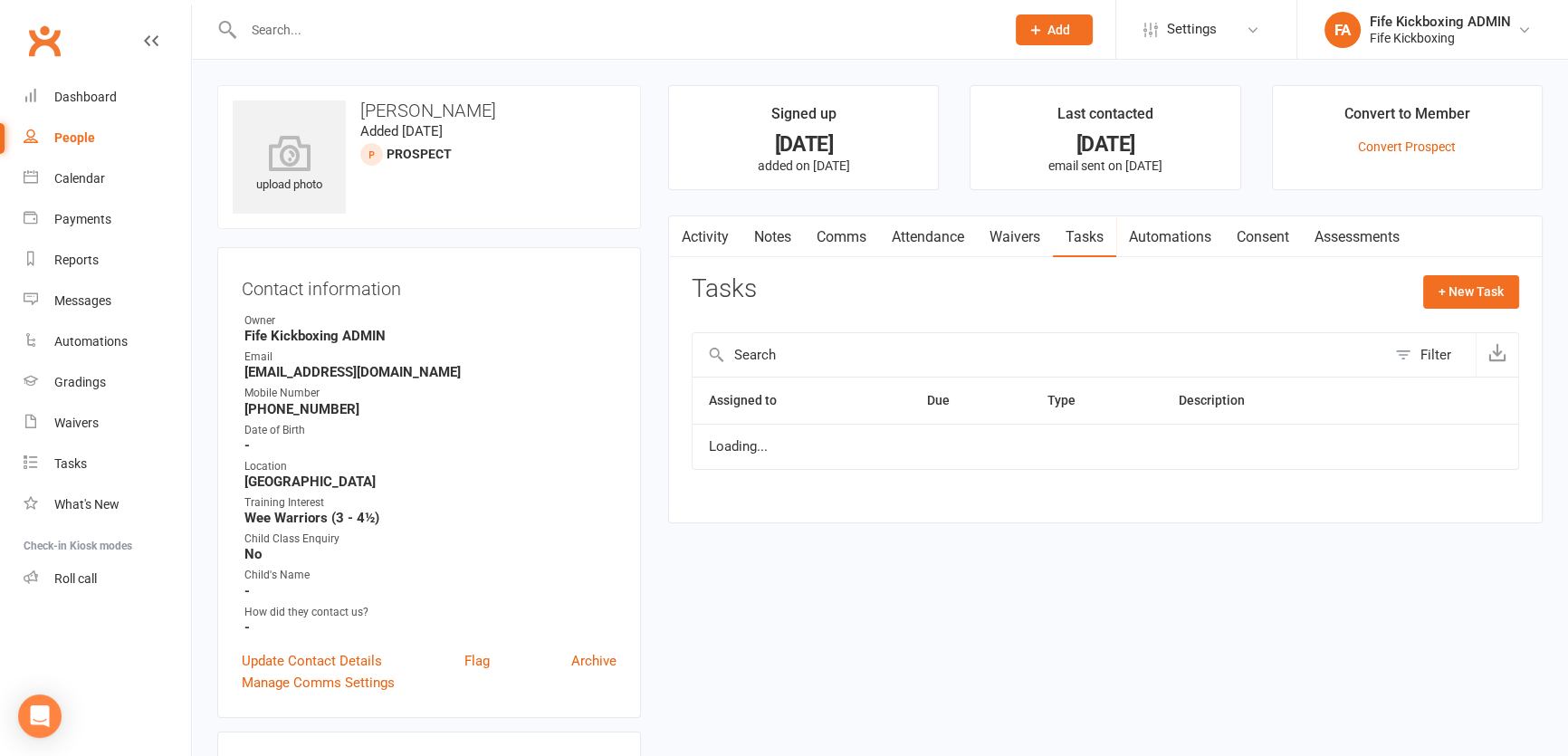
select select "started"
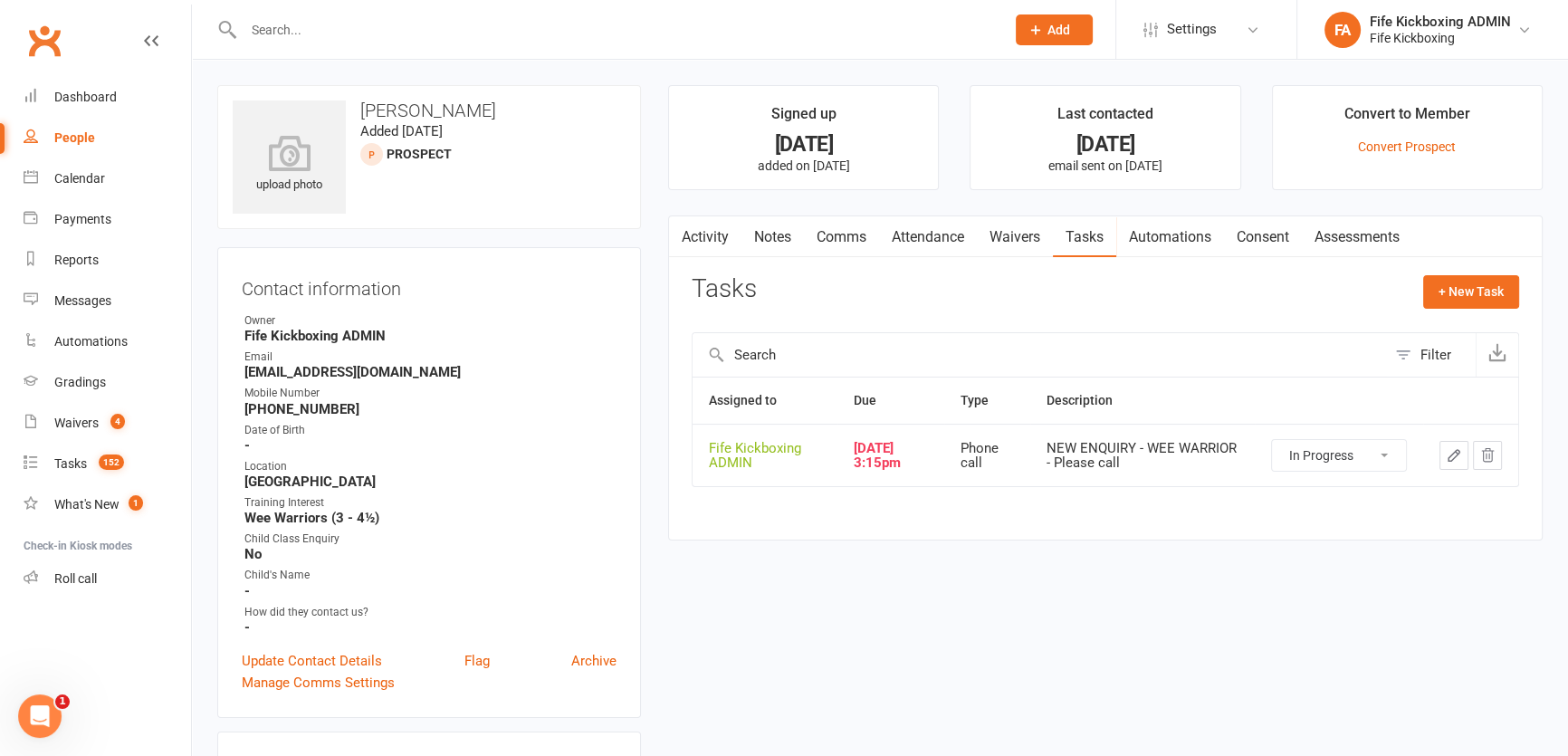
click at [1458, 456] on icon "button" at bounding box center [1454, 455] width 16 height 16
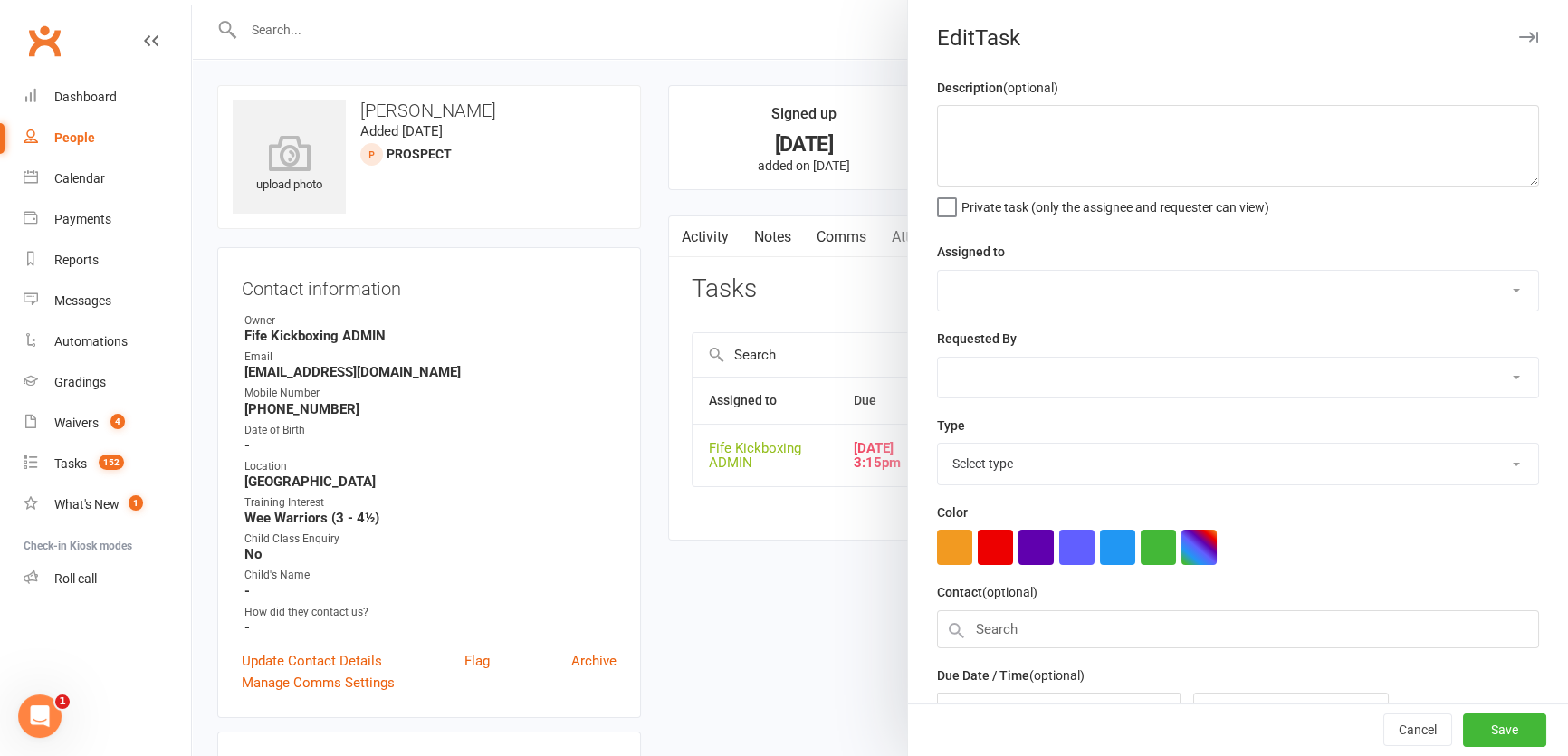
type textarea "NEW ENQUIRY - WEE WARRIOR - Please call"
select select "49533"
type input "[DATE]"
type input "3:15pm"
select select "7271"
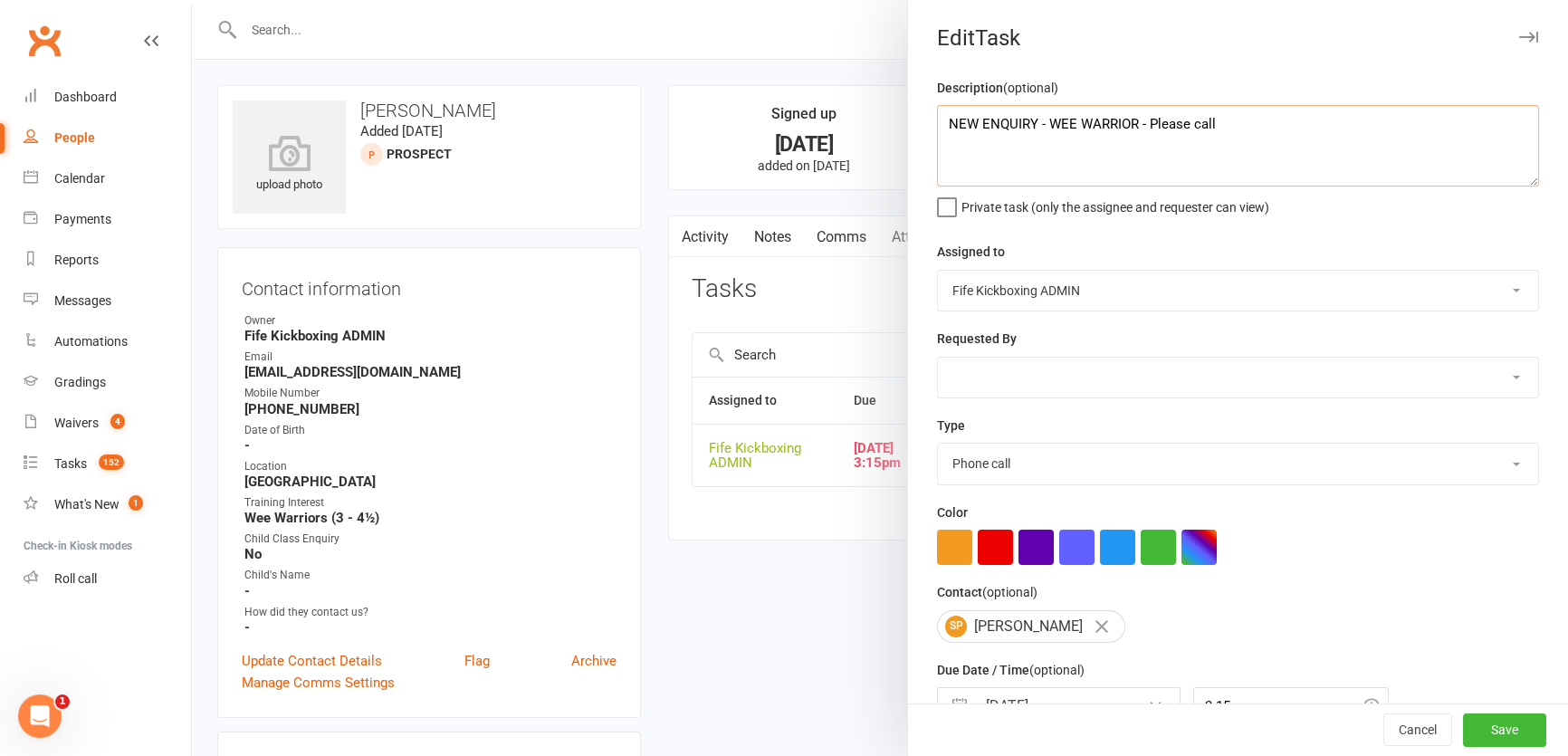
click at [1387, 137] on textarea "NEW ENQUIRY - WEE WARRIOR - Please call" at bounding box center [1238, 146] width 602 height 81
type textarea "NEW ENQUIRY - WEE WARRIOR - Lv 2nd follow up"
drag, startPoint x: 1475, startPoint y: 712, endPoint x: 1470, endPoint y: 703, distance: 10.3
click at [1476, 713] on div "Cancel Save" at bounding box center [1238, 730] width 660 height 52
drag, startPoint x: 1481, startPoint y: 724, endPoint x: 1374, endPoint y: 643, distance: 134.2
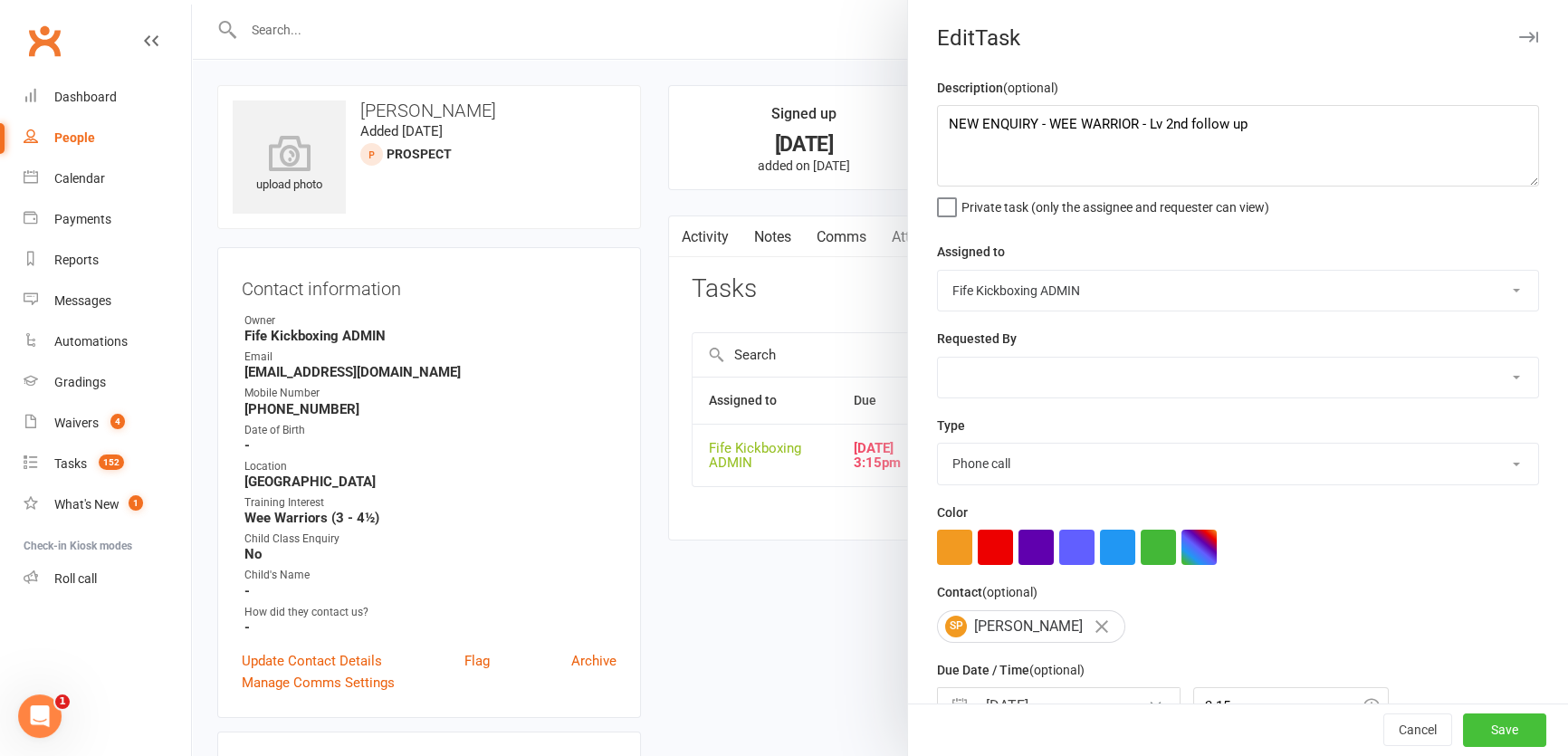
click at [1487, 725] on button "Save" at bounding box center [1505, 730] width 83 height 33
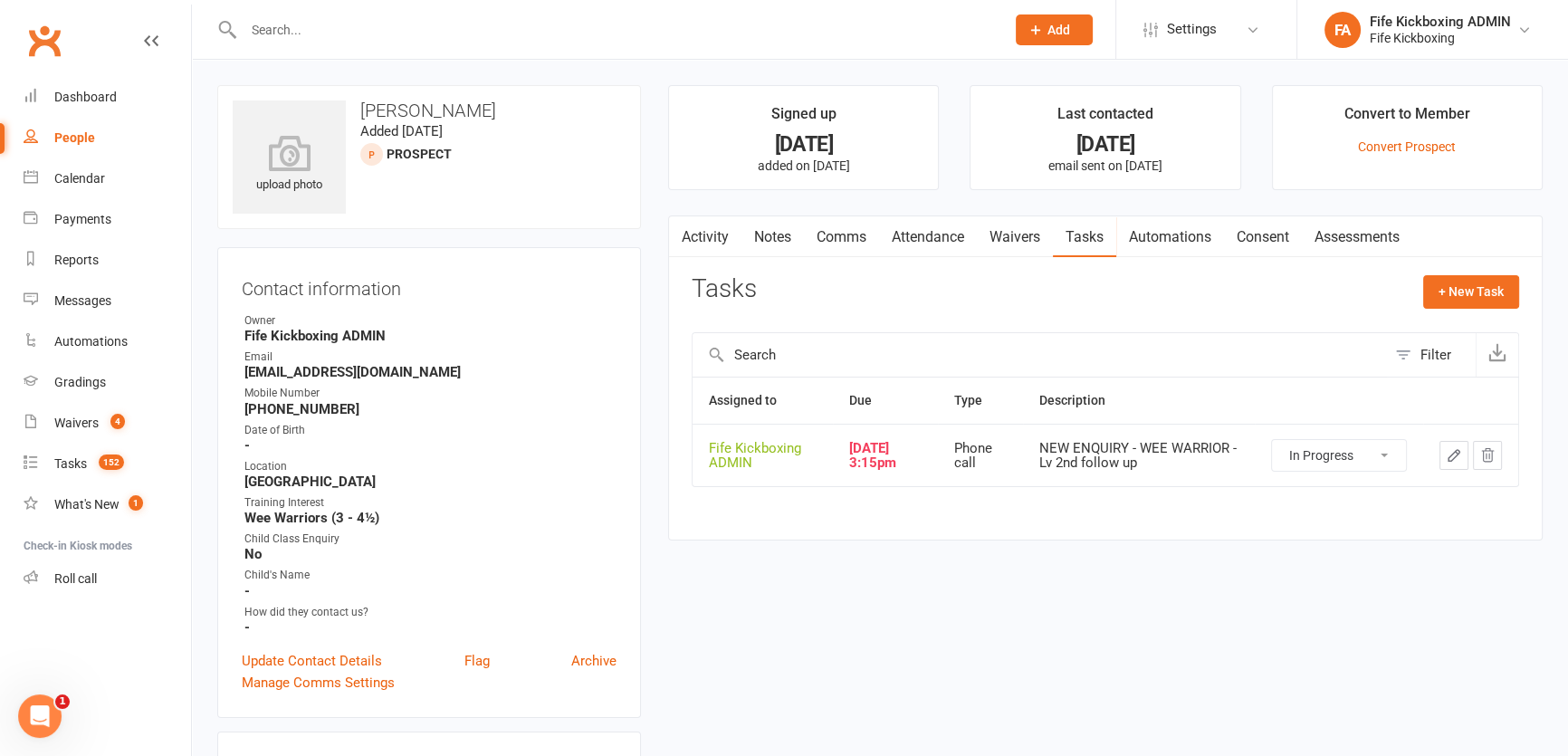
click at [784, 236] on link "Notes" at bounding box center [773, 237] width 62 height 42
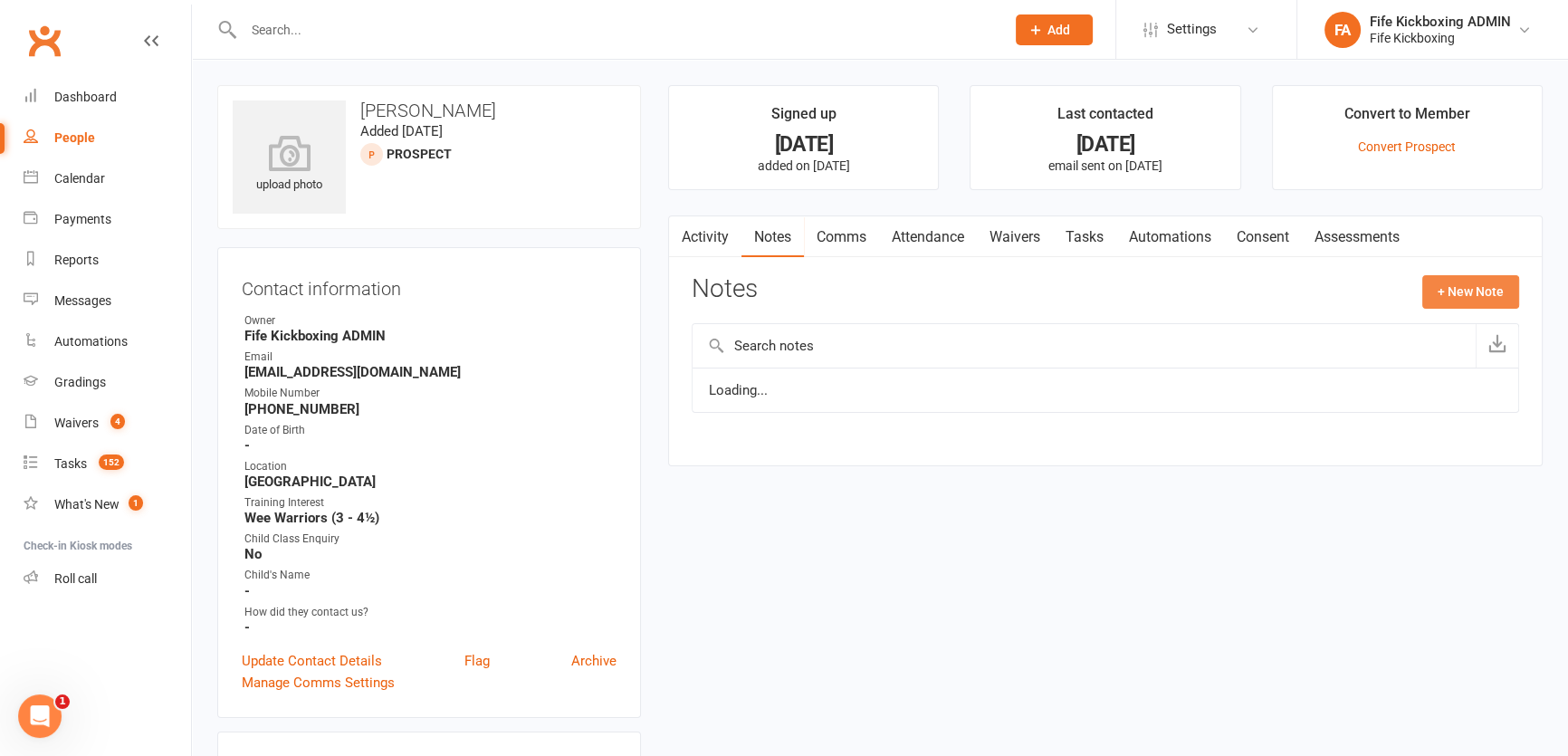
click at [1467, 306] on button "+ New Note" at bounding box center [1471, 291] width 97 height 33
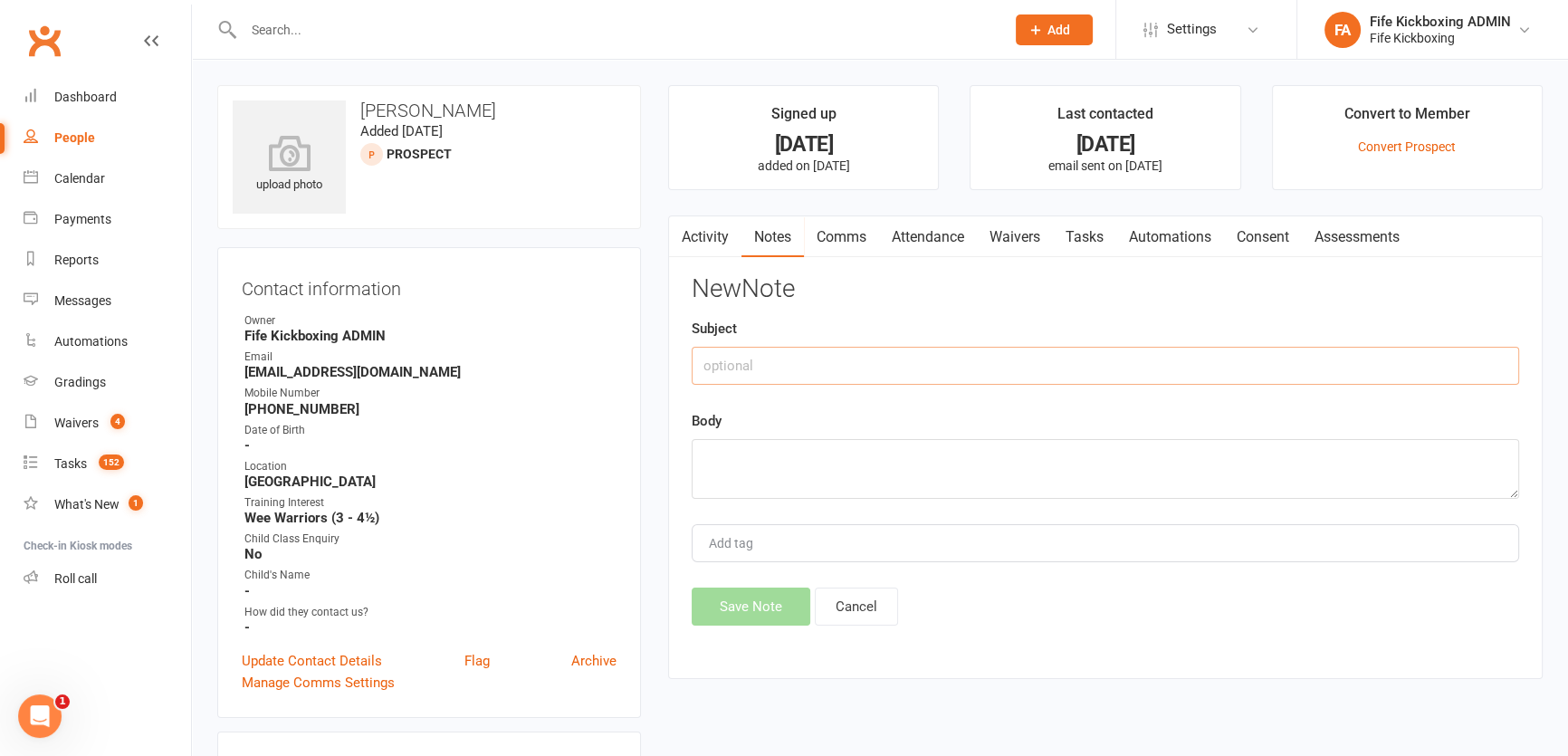
click at [1368, 363] on input "text" at bounding box center [1104, 366] width 827 height 38
type input "(KR) Lv"
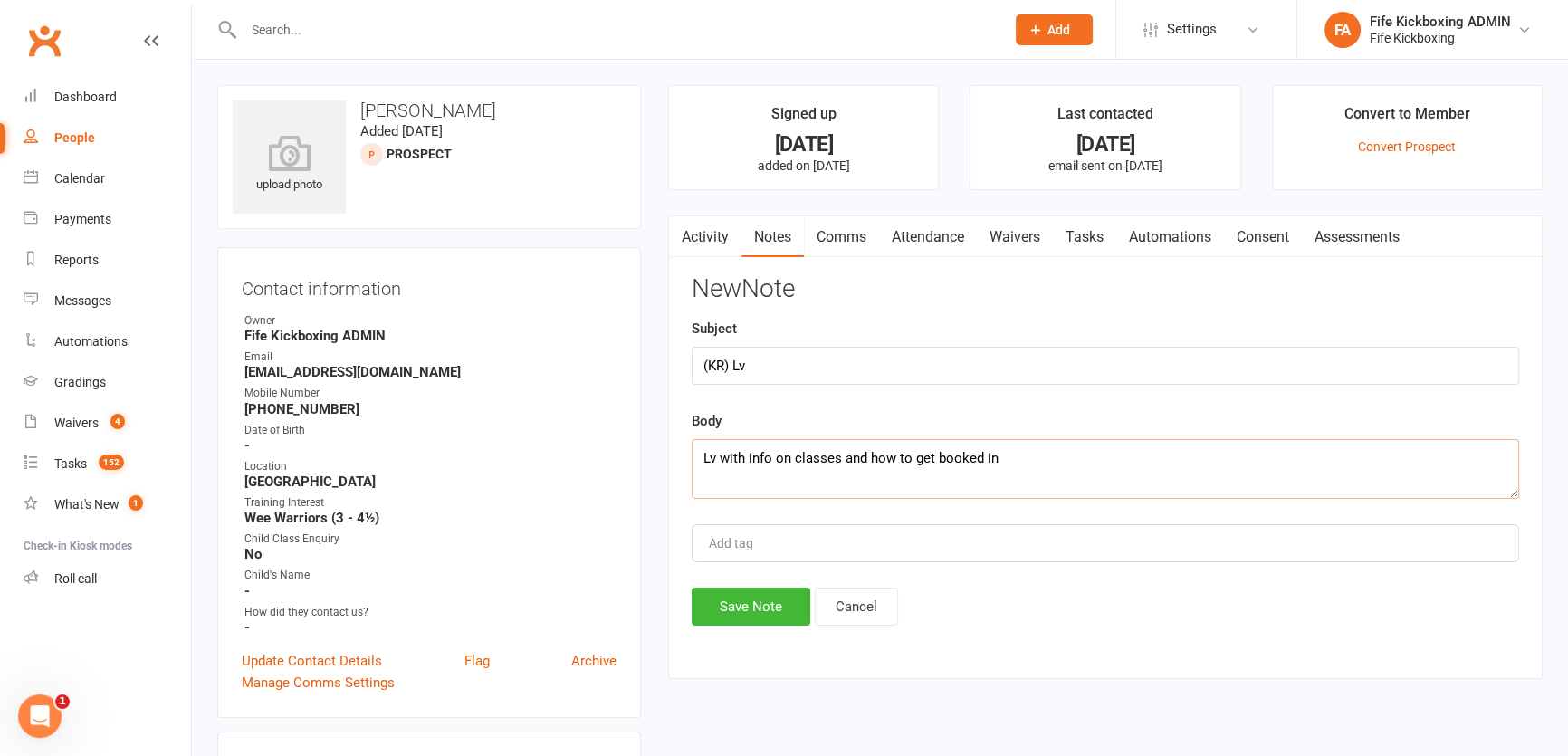
type textarea "Lv with info on classes and how to get booked in"
click at [719, 639] on div "Activity Notes Comms Attendance Waivers Tasks Automations Consent Assessments N…" at bounding box center [1104, 448] width 875 height 465
click at [715, 626] on div "Activity Notes Comms Attendance Waivers Tasks Automations Consent Assessments N…" at bounding box center [1104, 448] width 875 height 465
click at [705, 605] on button "Save Note" at bounding box center [751, 606] width 119 height 38
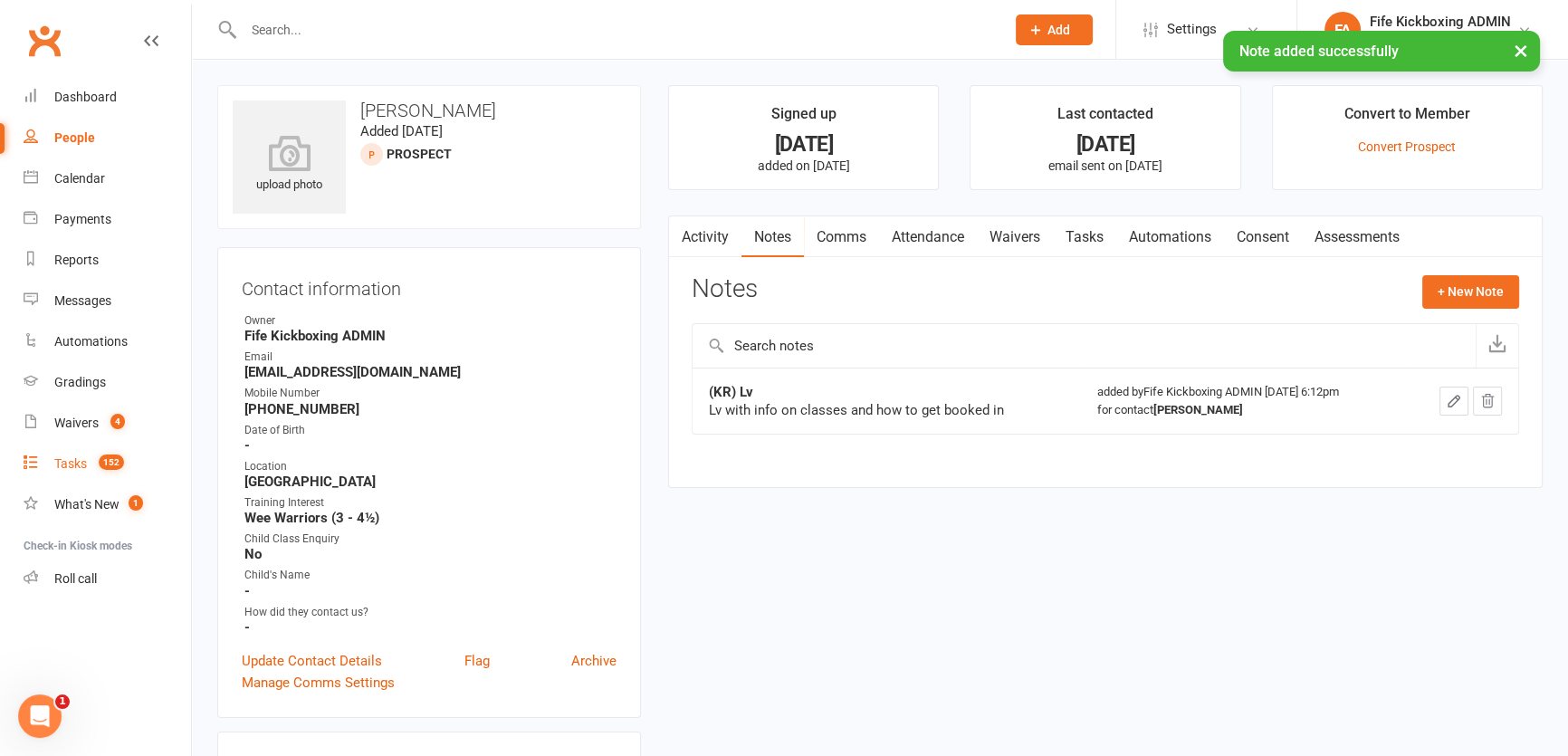
click at [90, 451] on link "Tasks 152" at bounding box center [107, 464] width 167 height 41
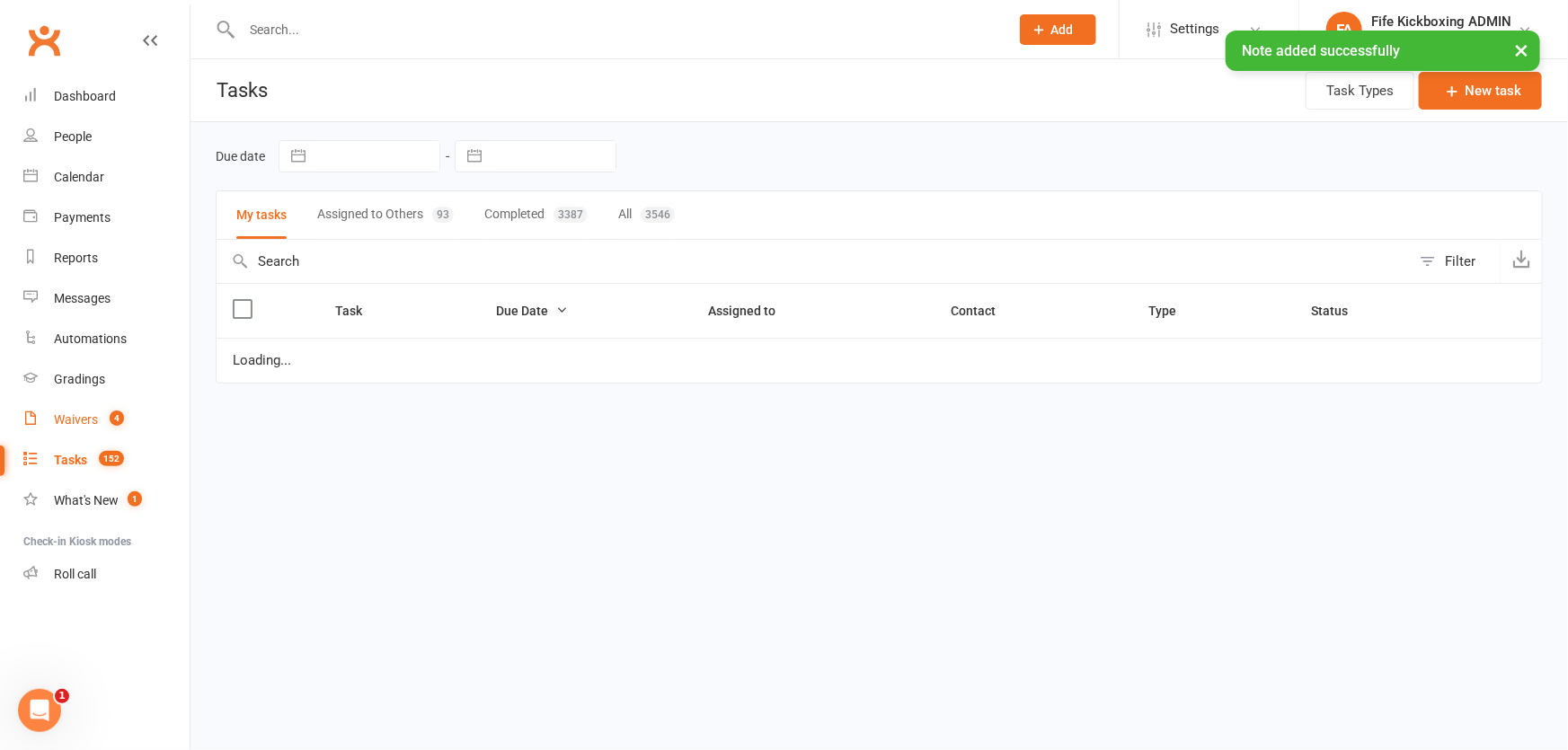
select select "started"
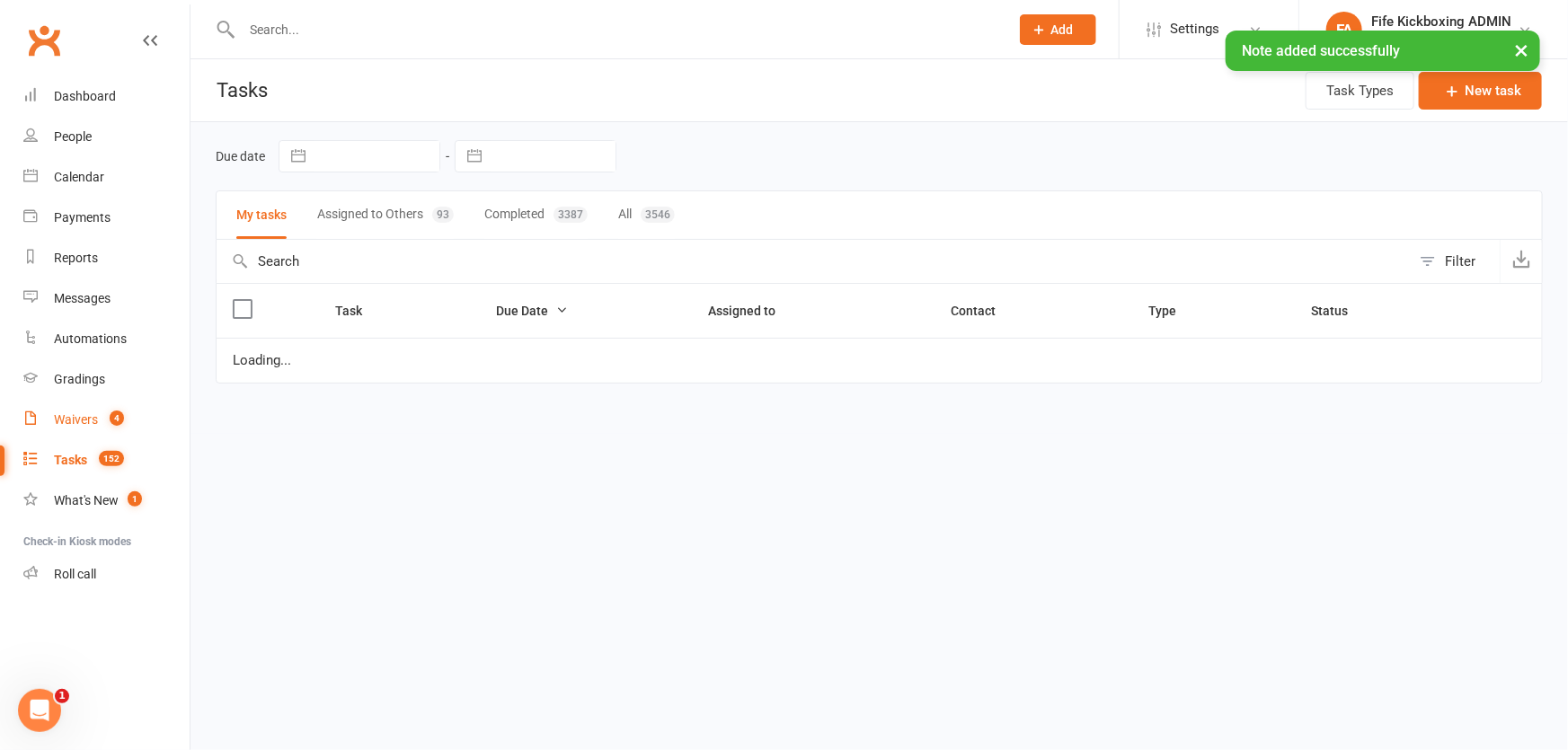
select select "started"
select select "waiting"
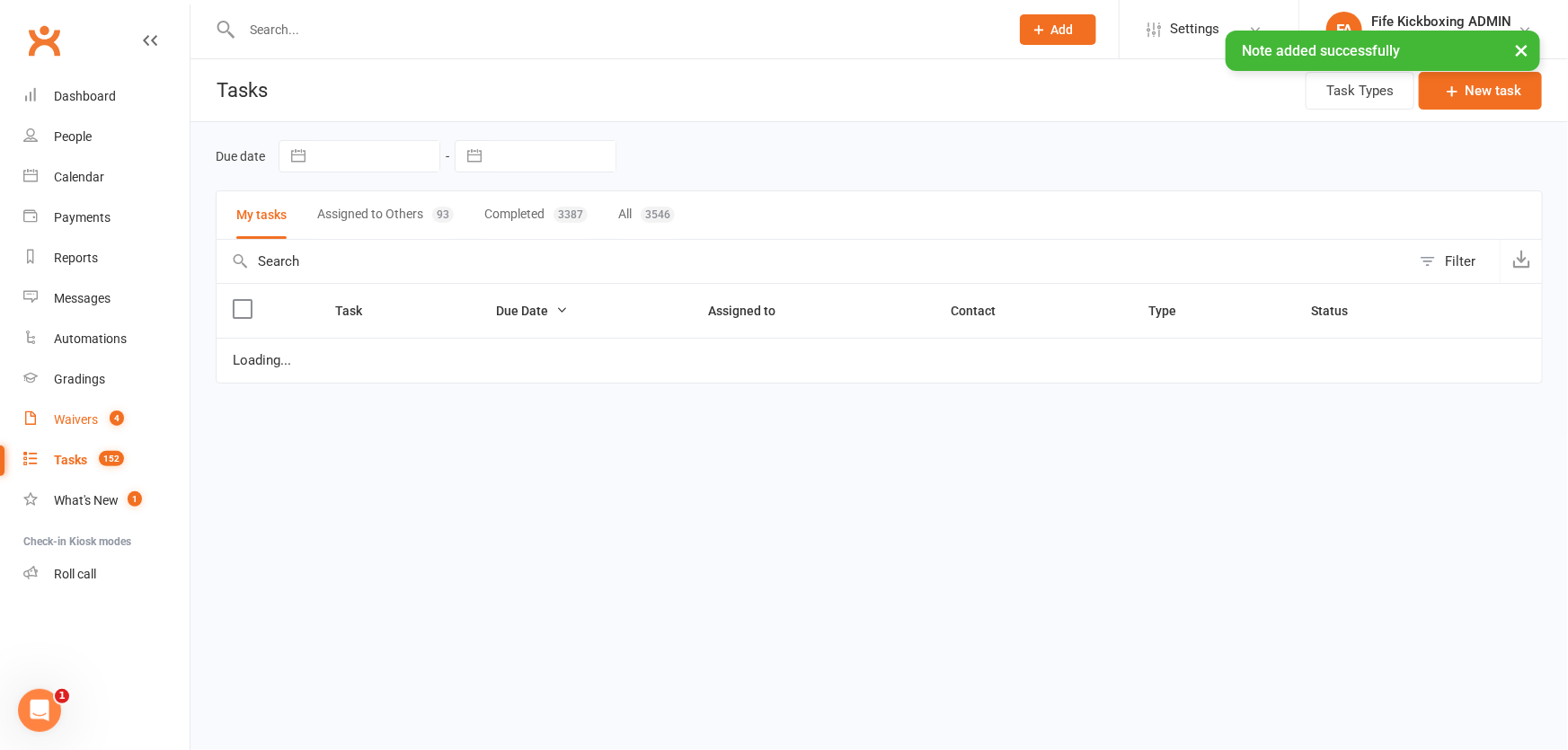
select select "started"
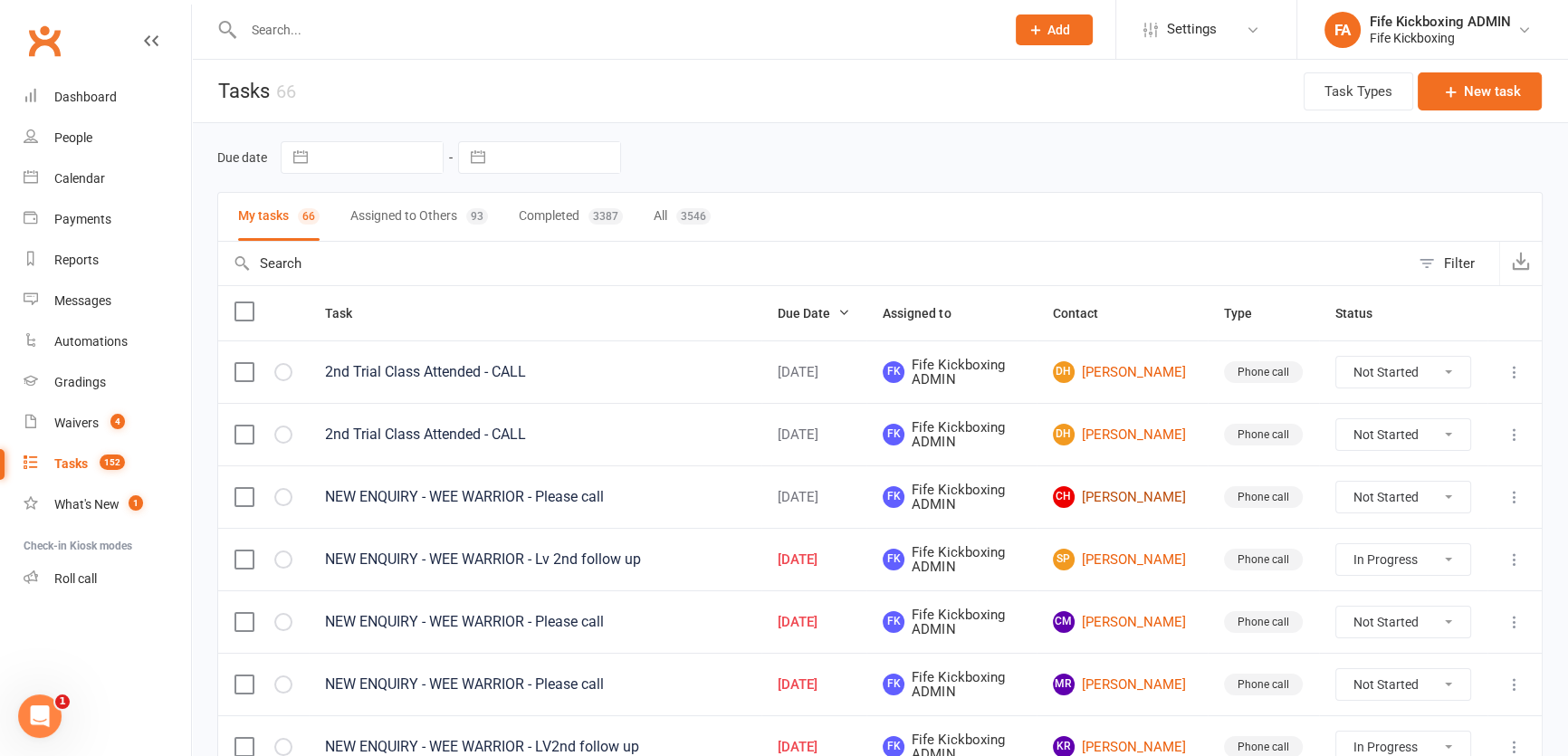
click at [1145, 494] on link "CH [PERSON_NAME]" at bounding box center [1122, 497] width 139 height 22
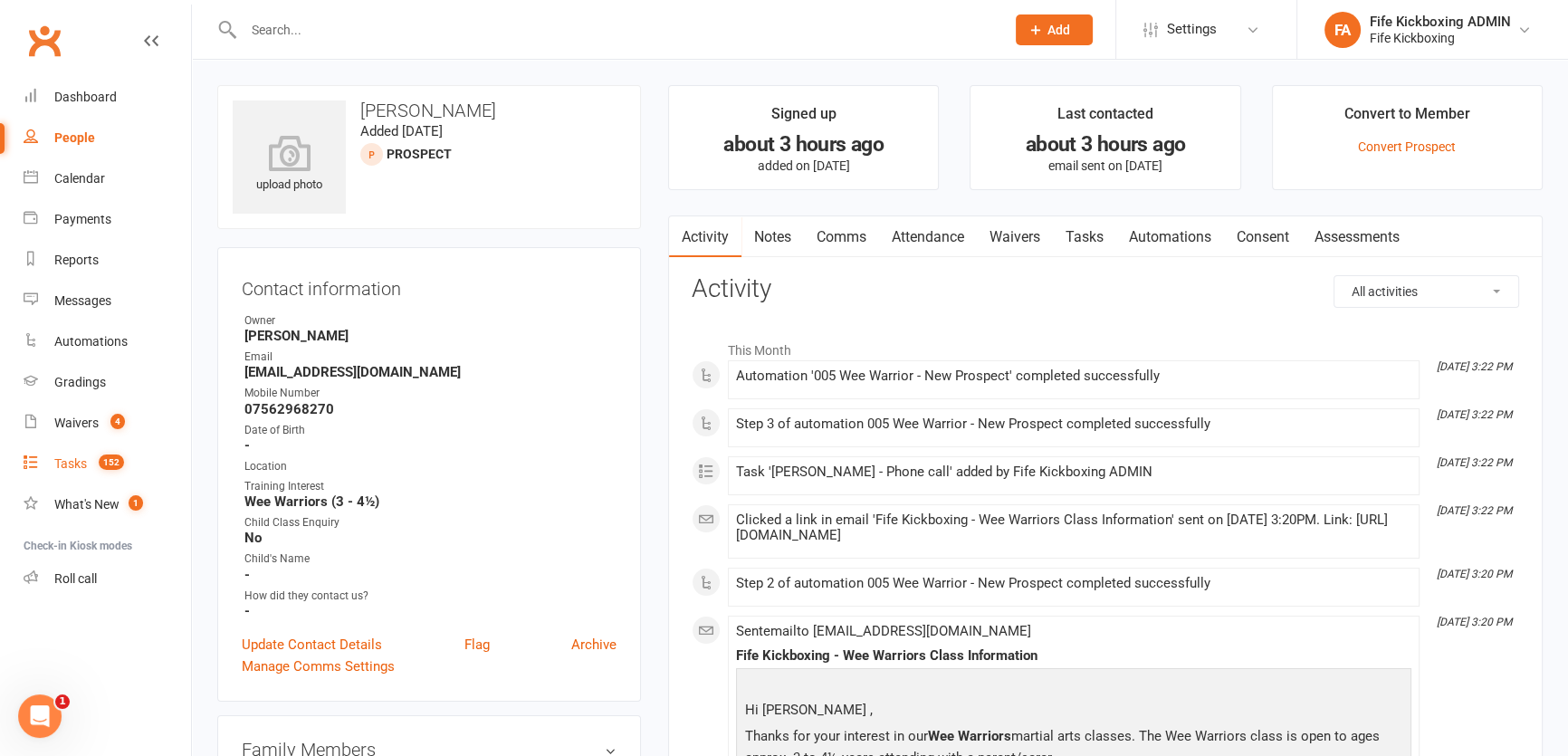
click at [89, 462] on link "Tasks 152" at bounding box center [107, 464] width 167 height 41
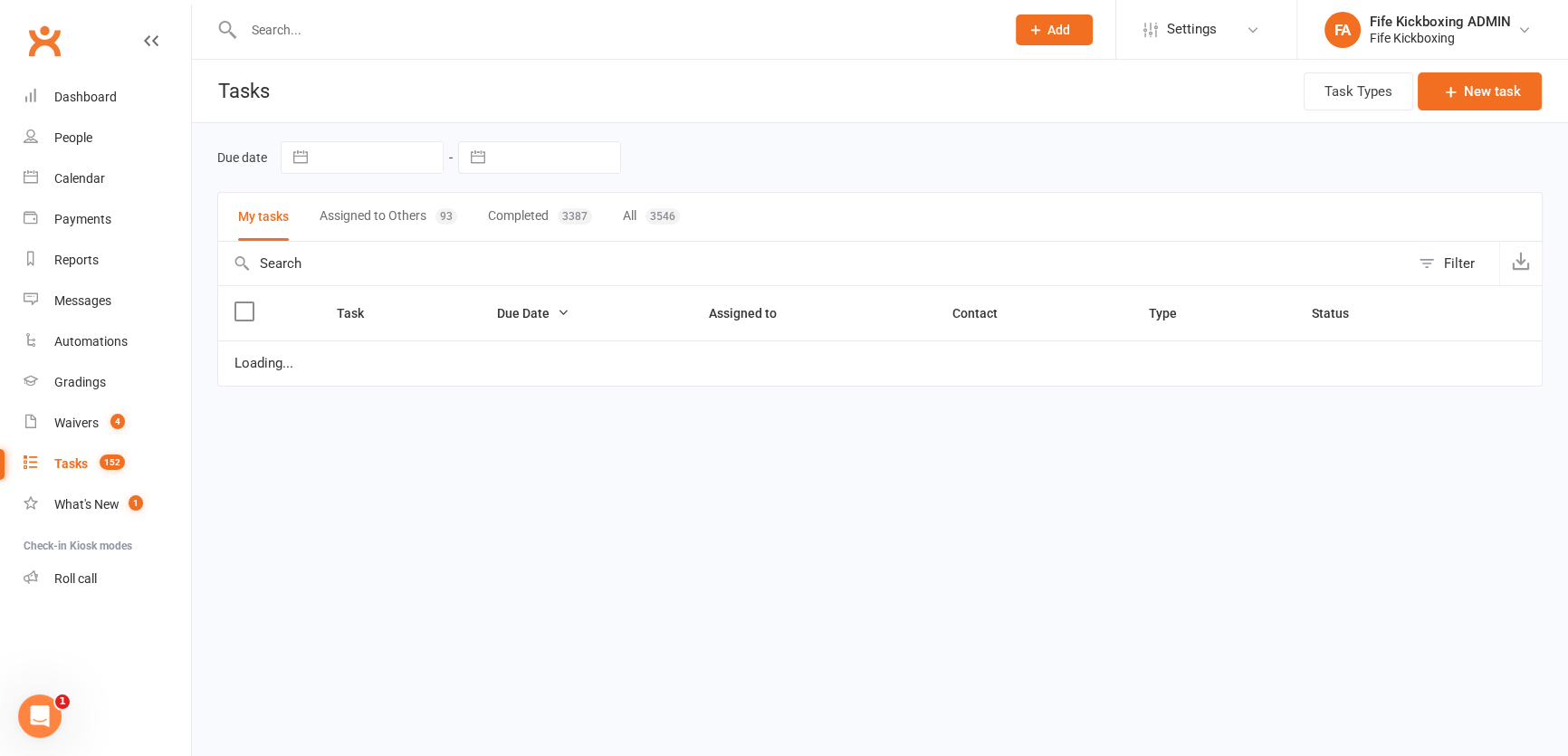
select select "started"
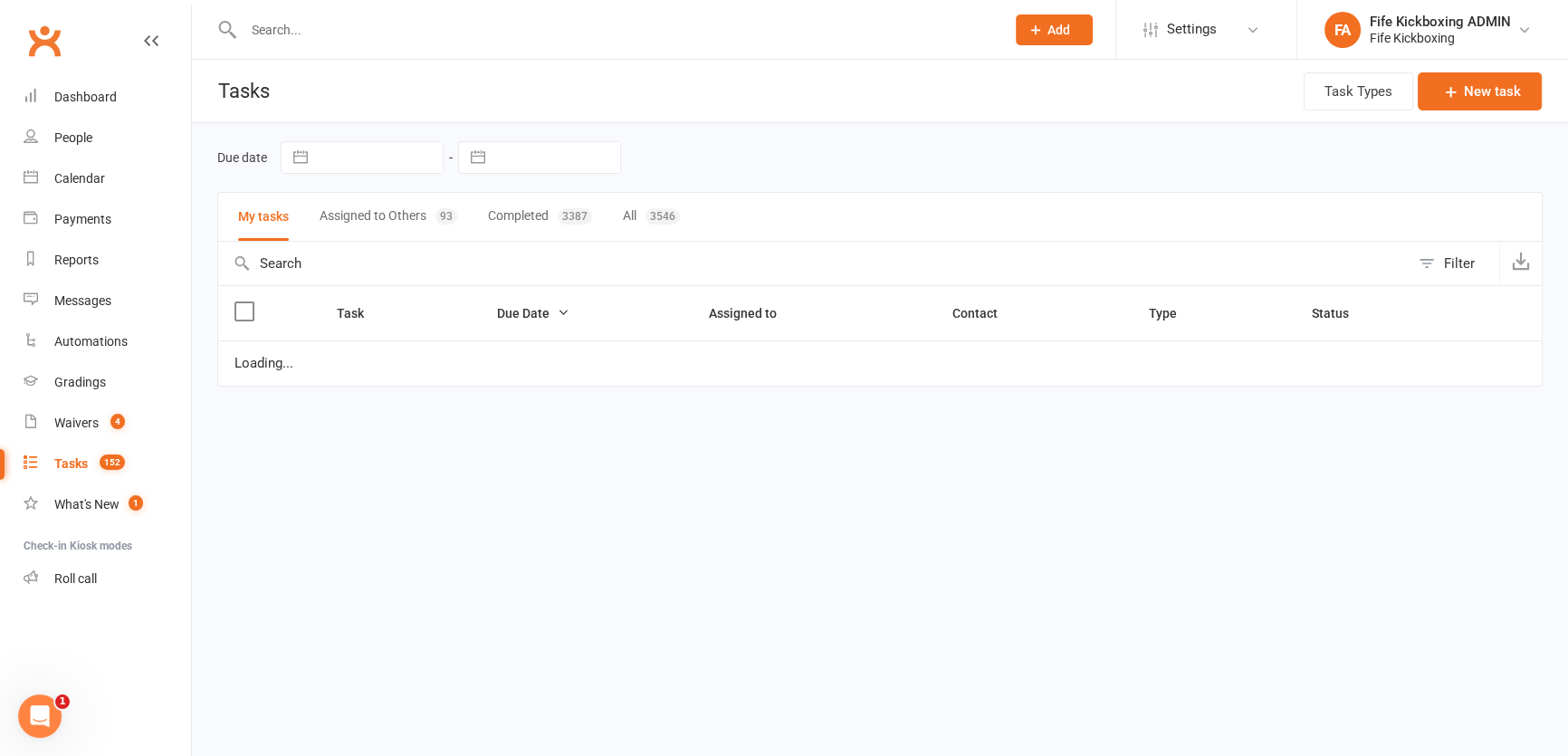
select select "started"
select select "waiting"
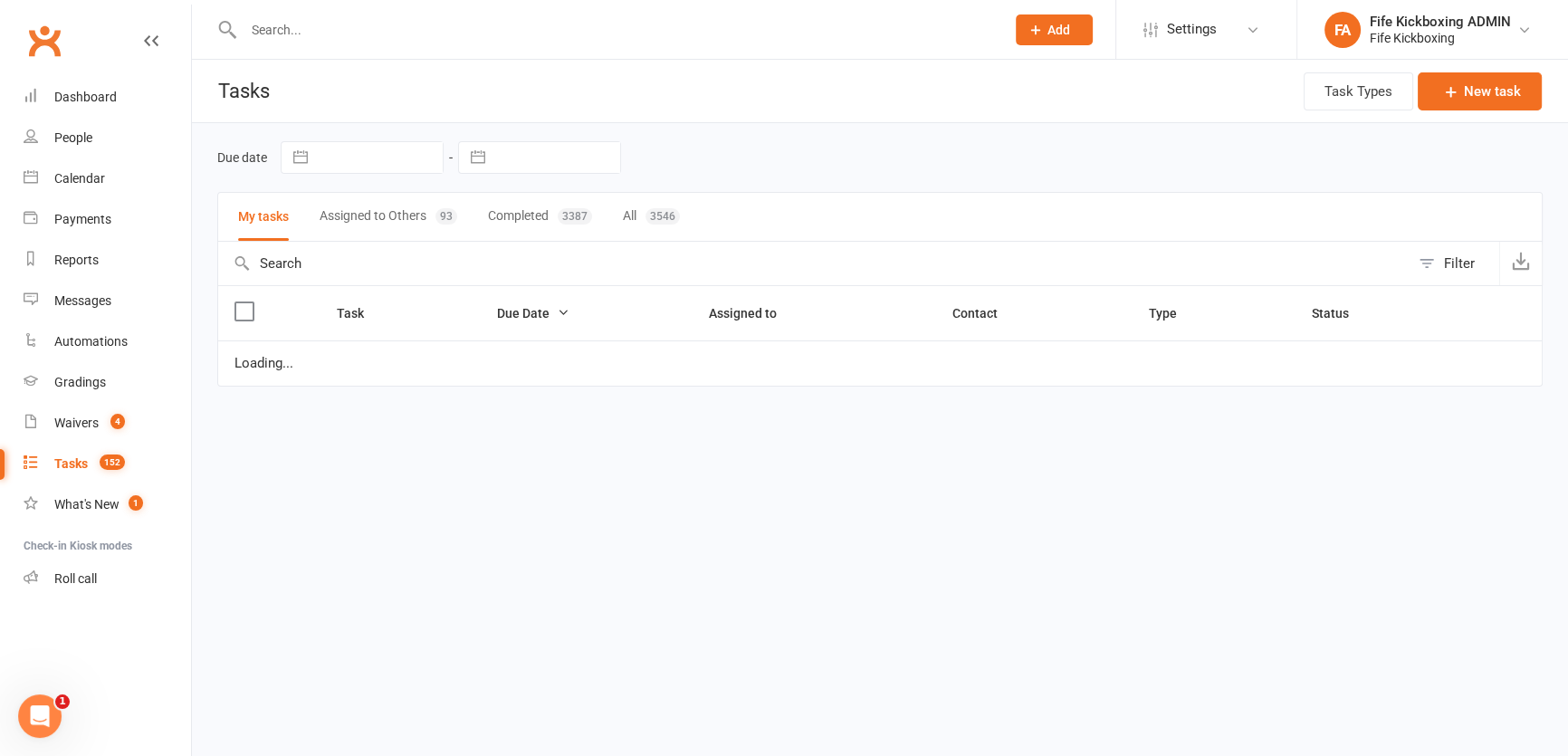
select select "started"
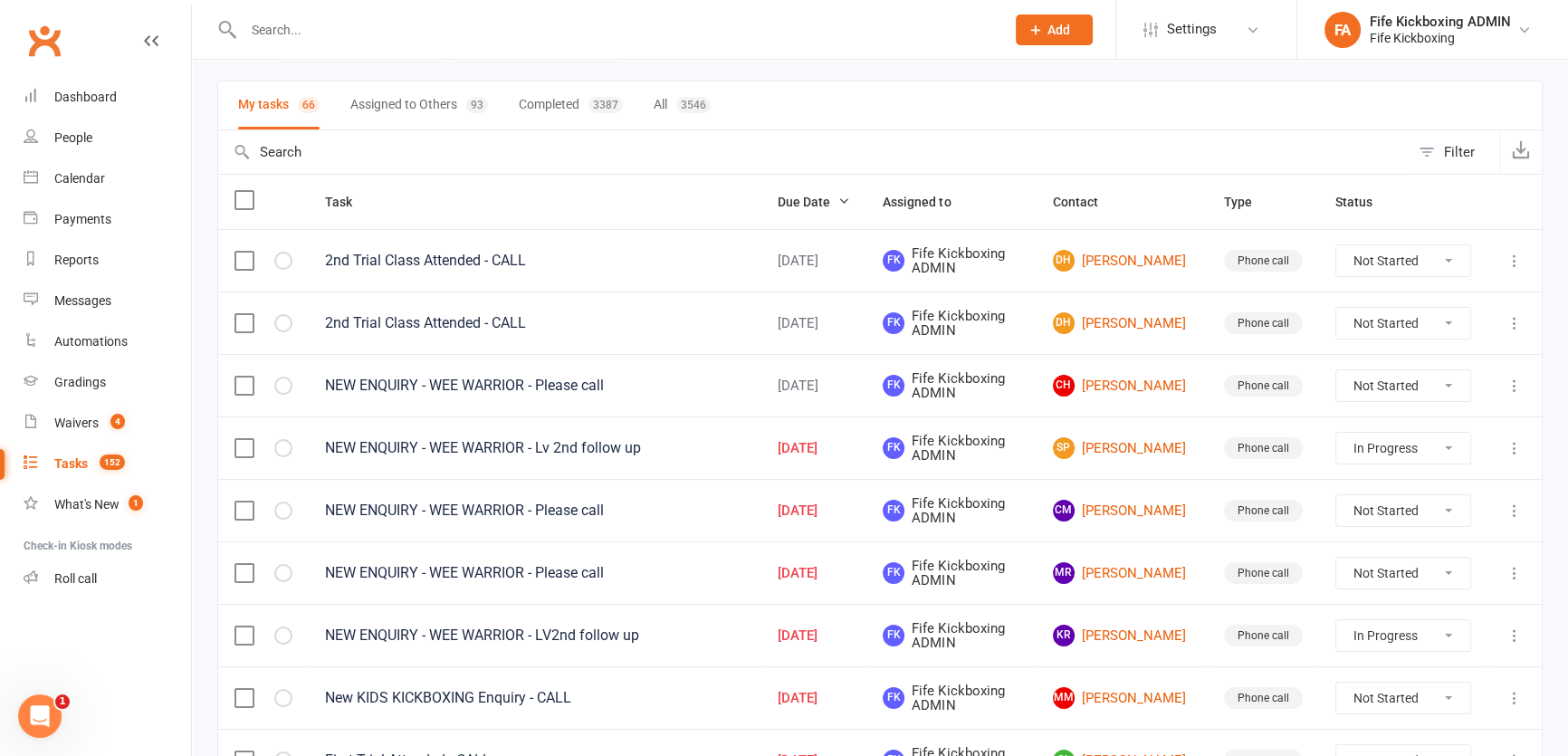
scroll to position [163, 0]
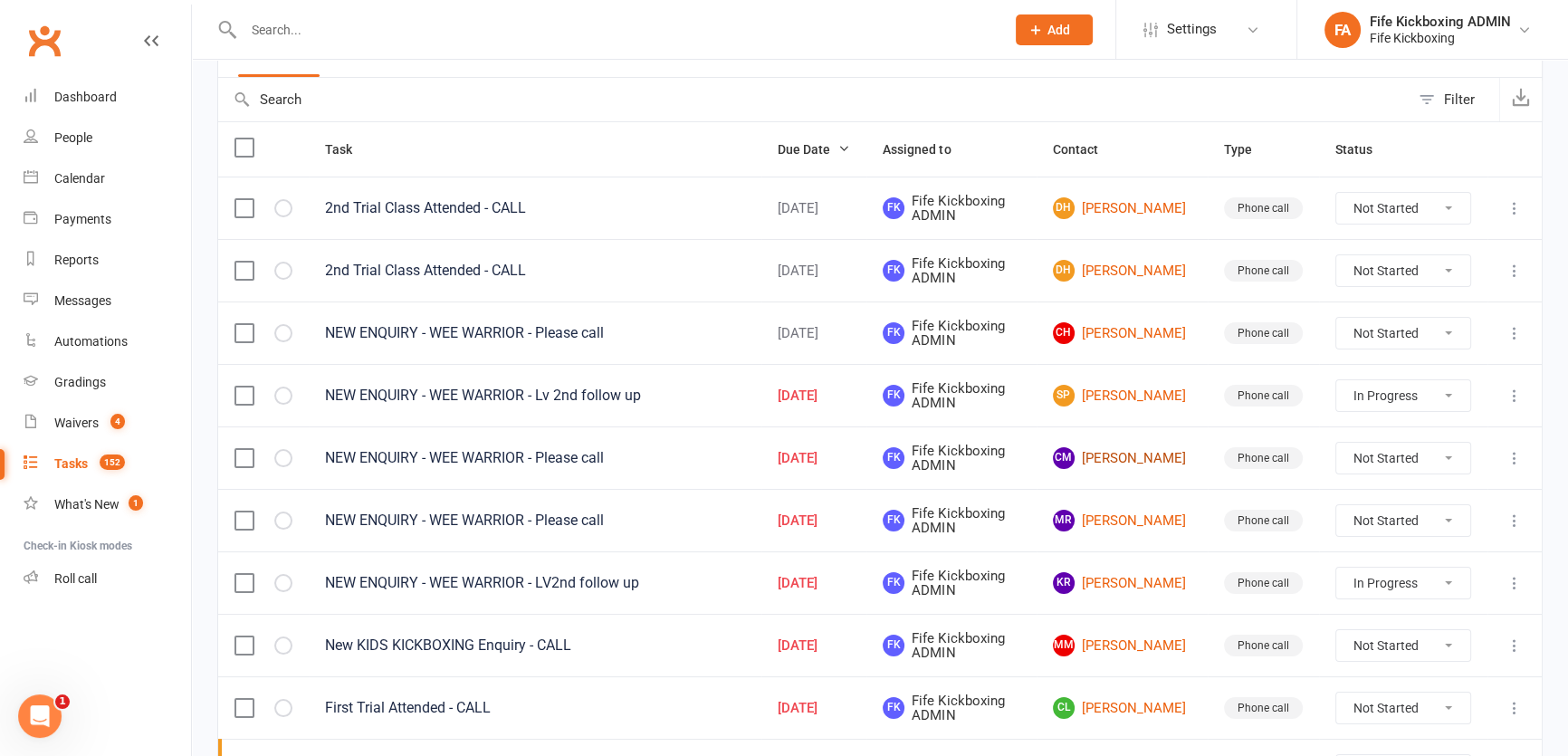
click at [1121, 450] on link "CM [PERSON_NAME]" at bounding box center [1122, 458] width 139 height 22
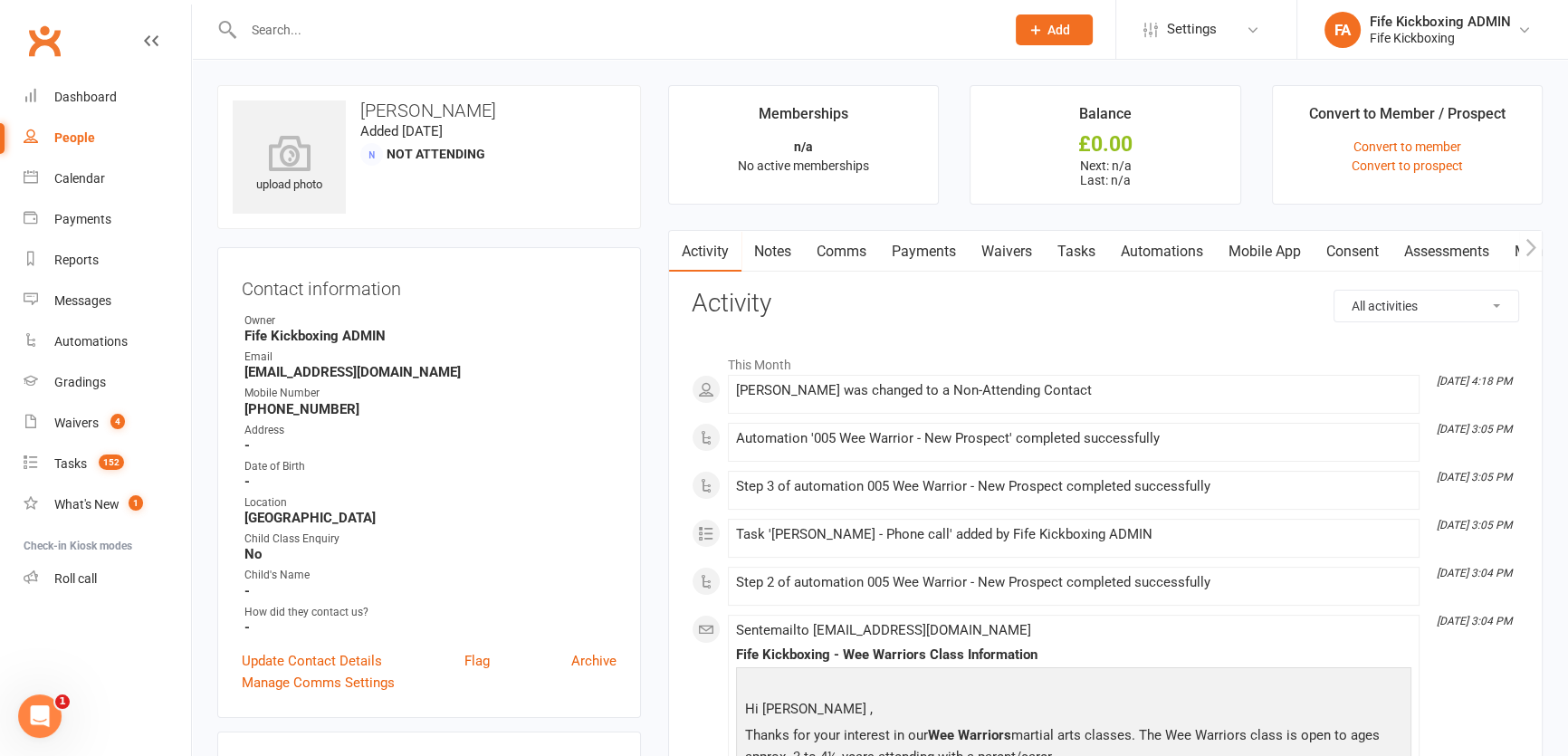
click at [936, 246] on link "Payments" at bounding box center [923, 252] width 89 height 42
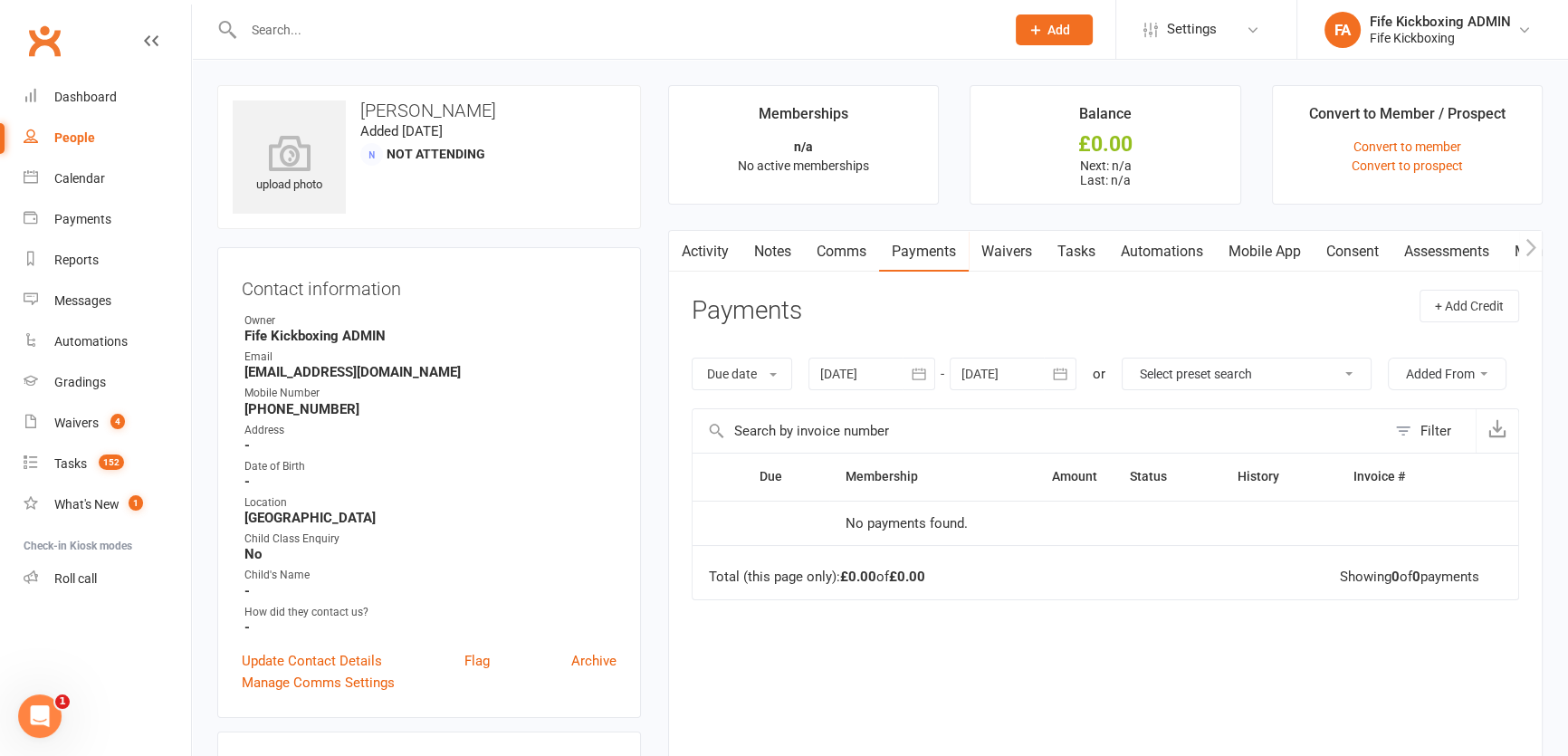
click at [1085, 258] on link "Tasks" at bounding box center [1077, 252] width 63 height 42
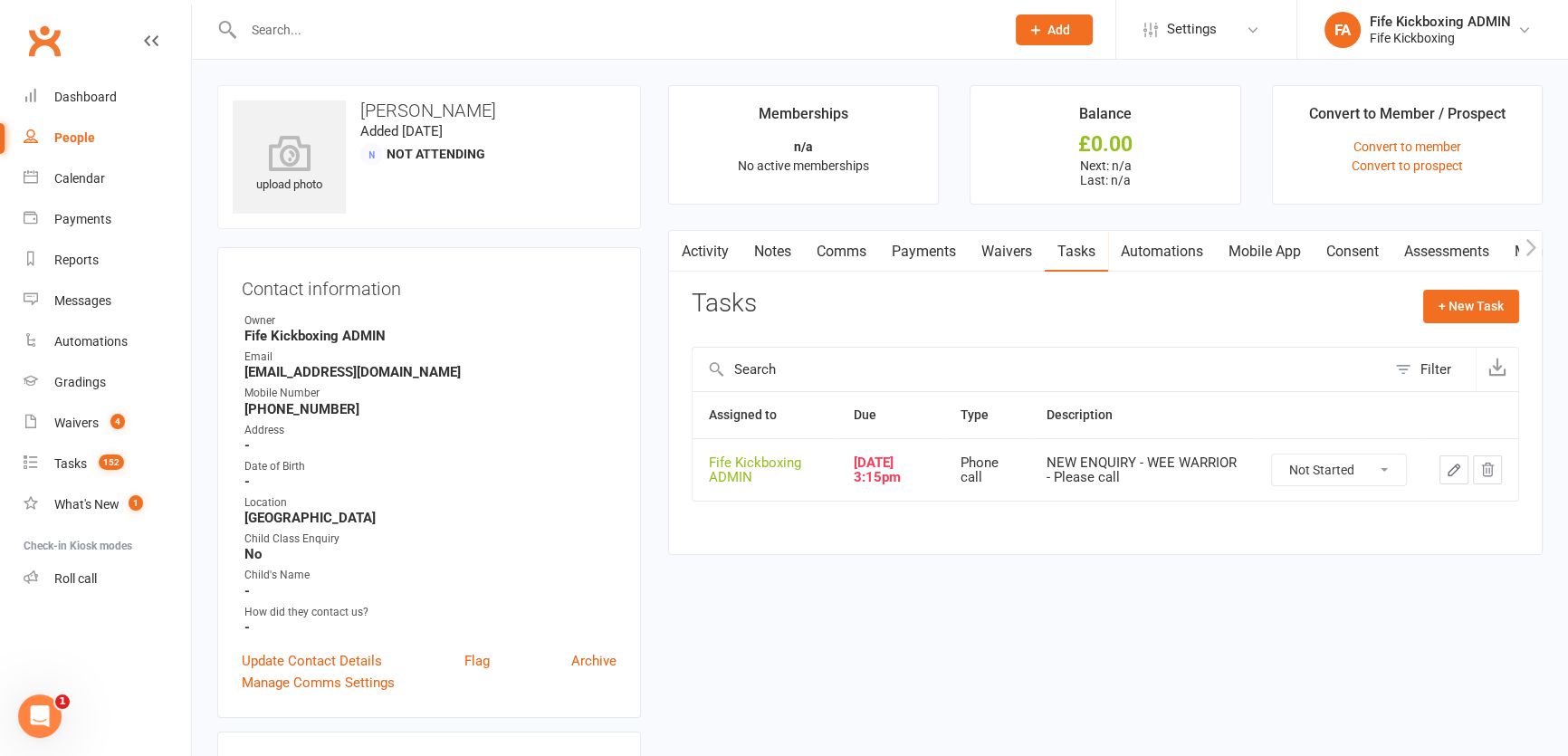
click at [1307, 469] on select "Not Started In Progress Waiting Complete" at bounding box center [1338, 470] width 134 height 31
click at [1272, 455] on select "Not Started In Progress Waiting Complete" at bounding box center [1338, 470] width 134 height 31
select select "unstarted"
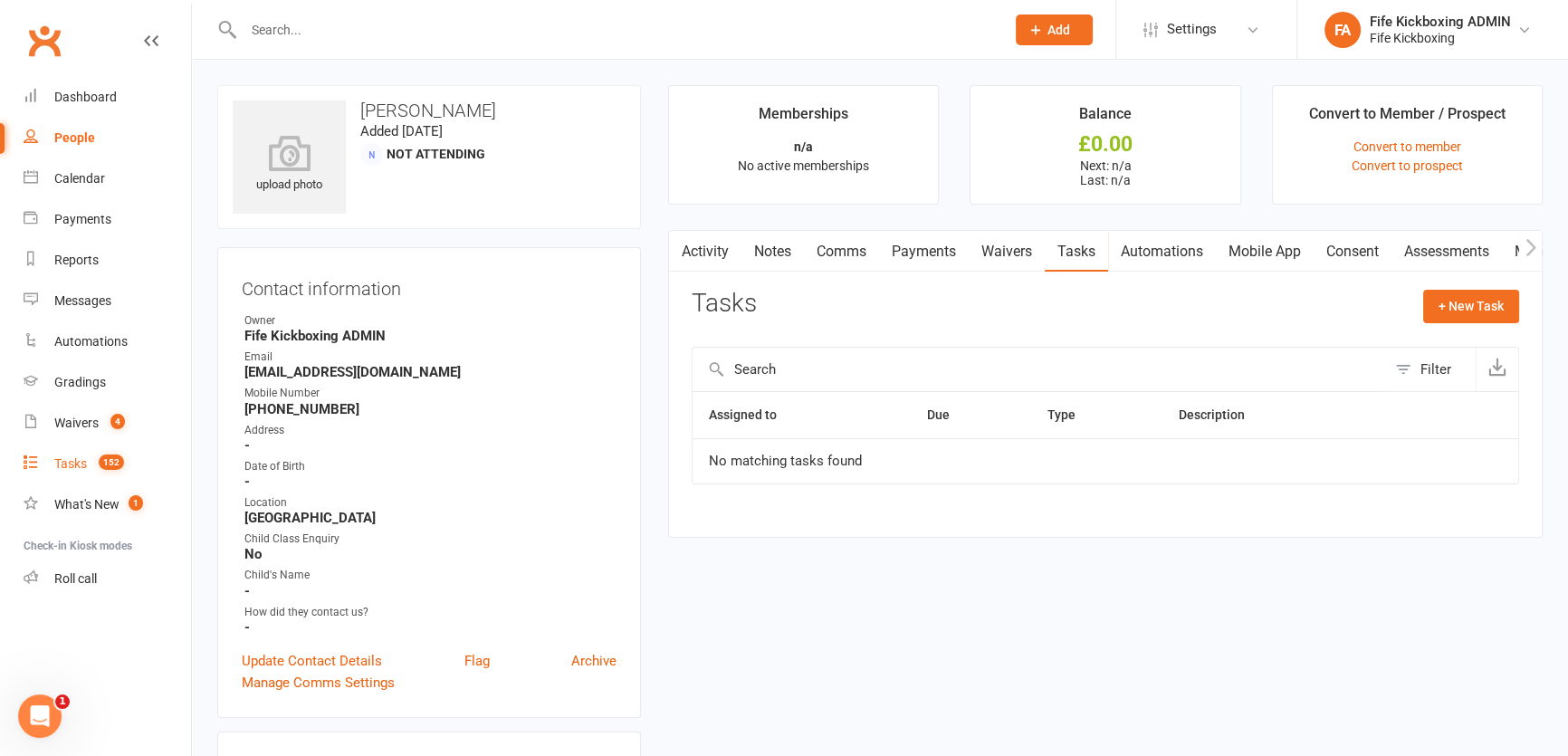
click at [99, 467] on count-badge "152" at bounding box center [106, 464] width 35 height 15
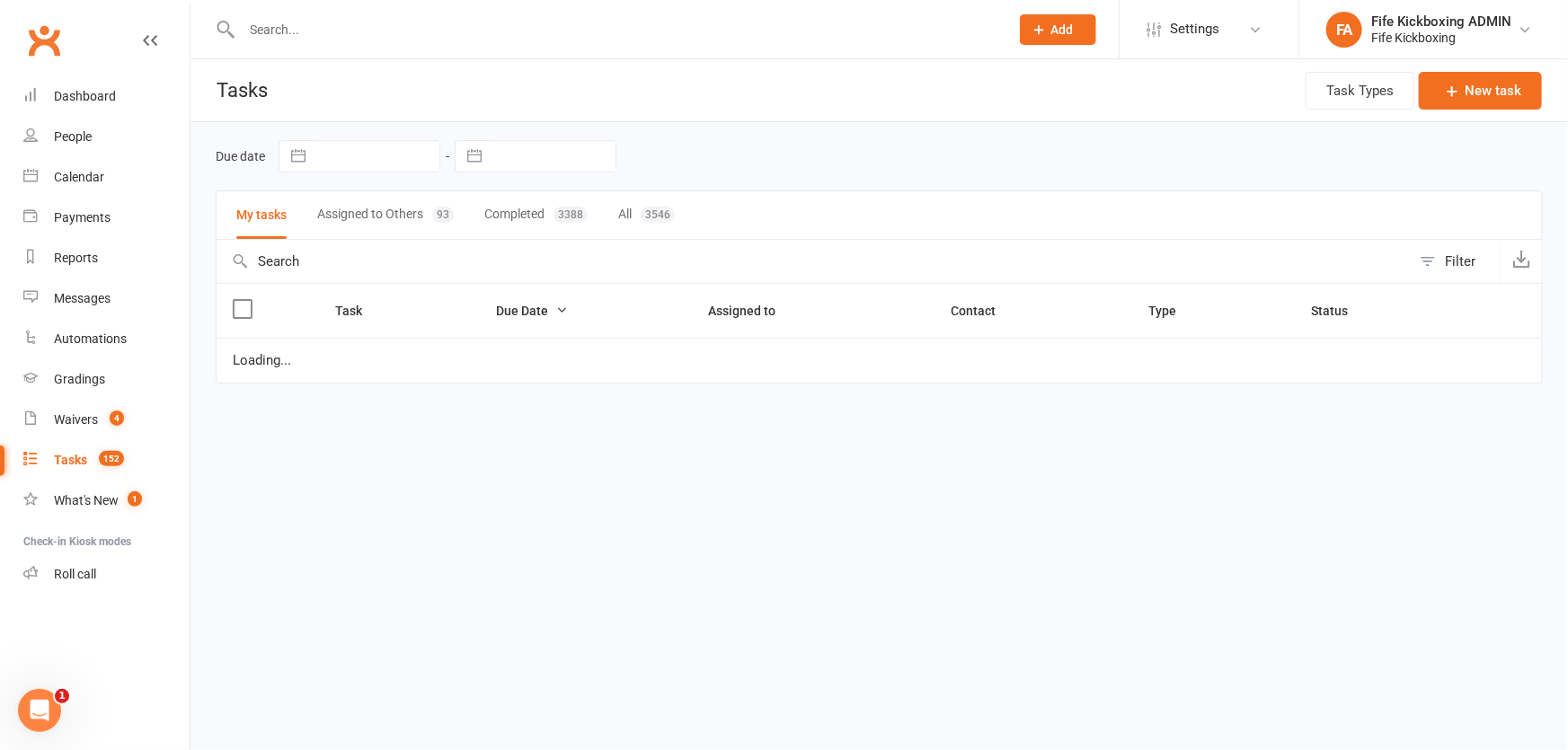
select select "started"
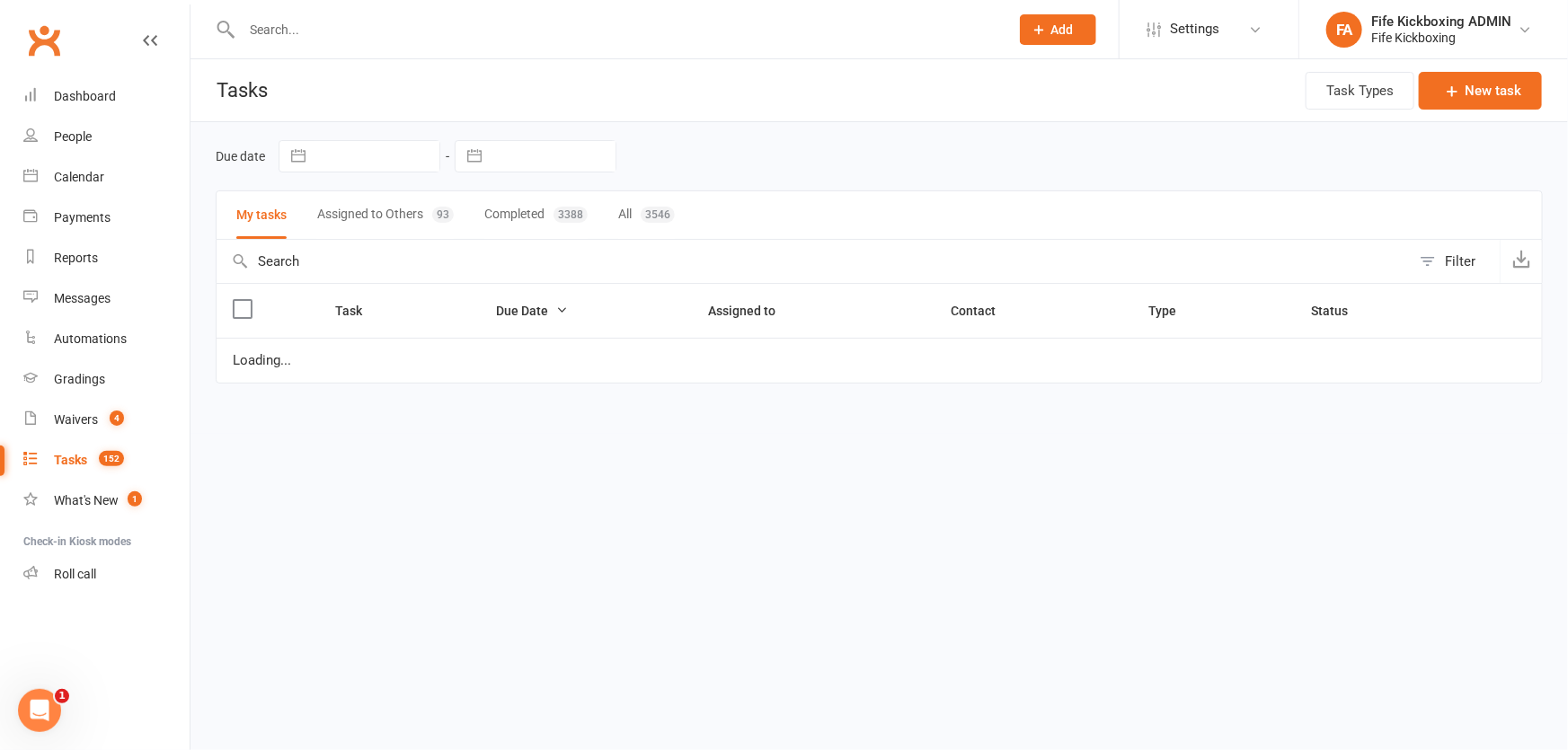
select select "started"
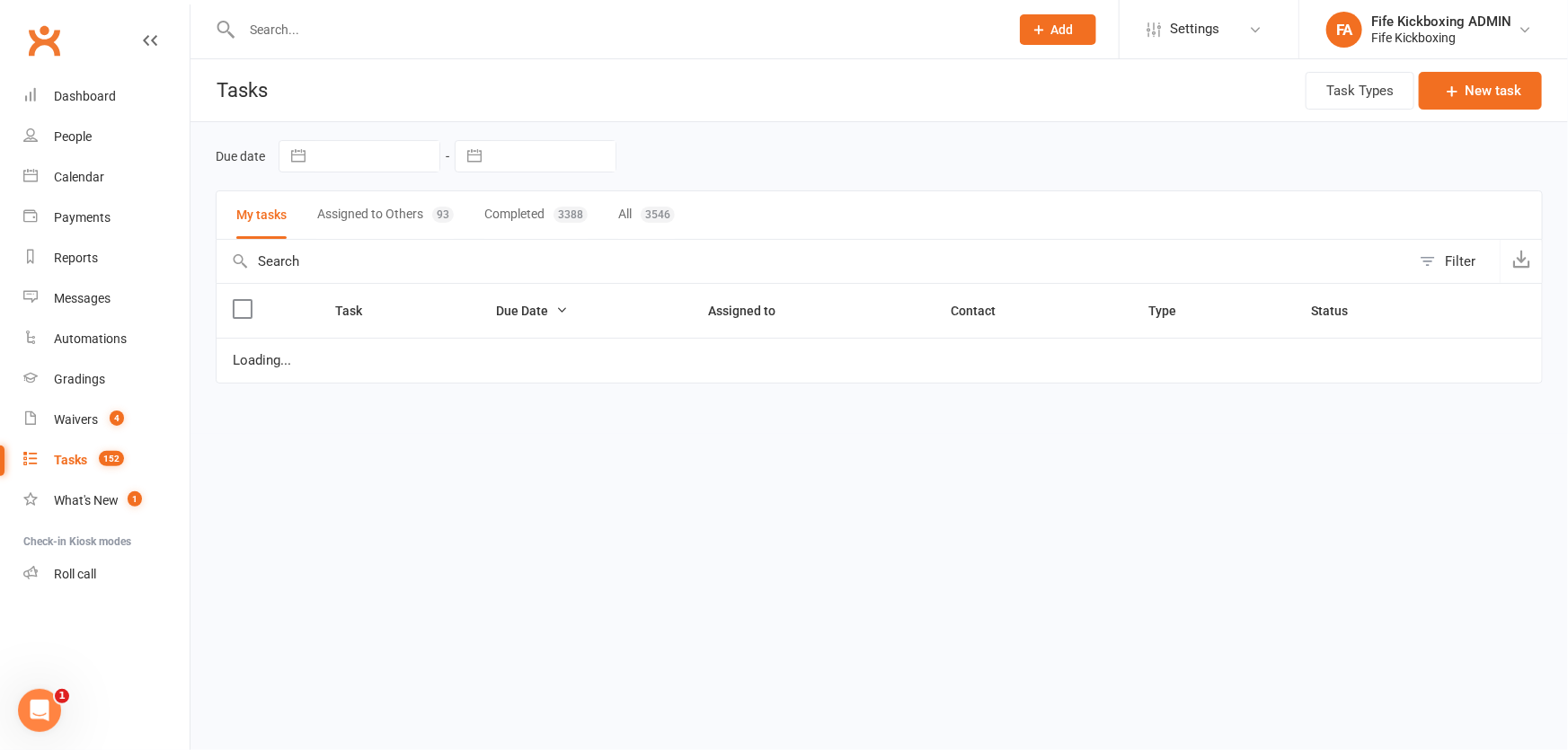
select select "waiting"
select select "started"
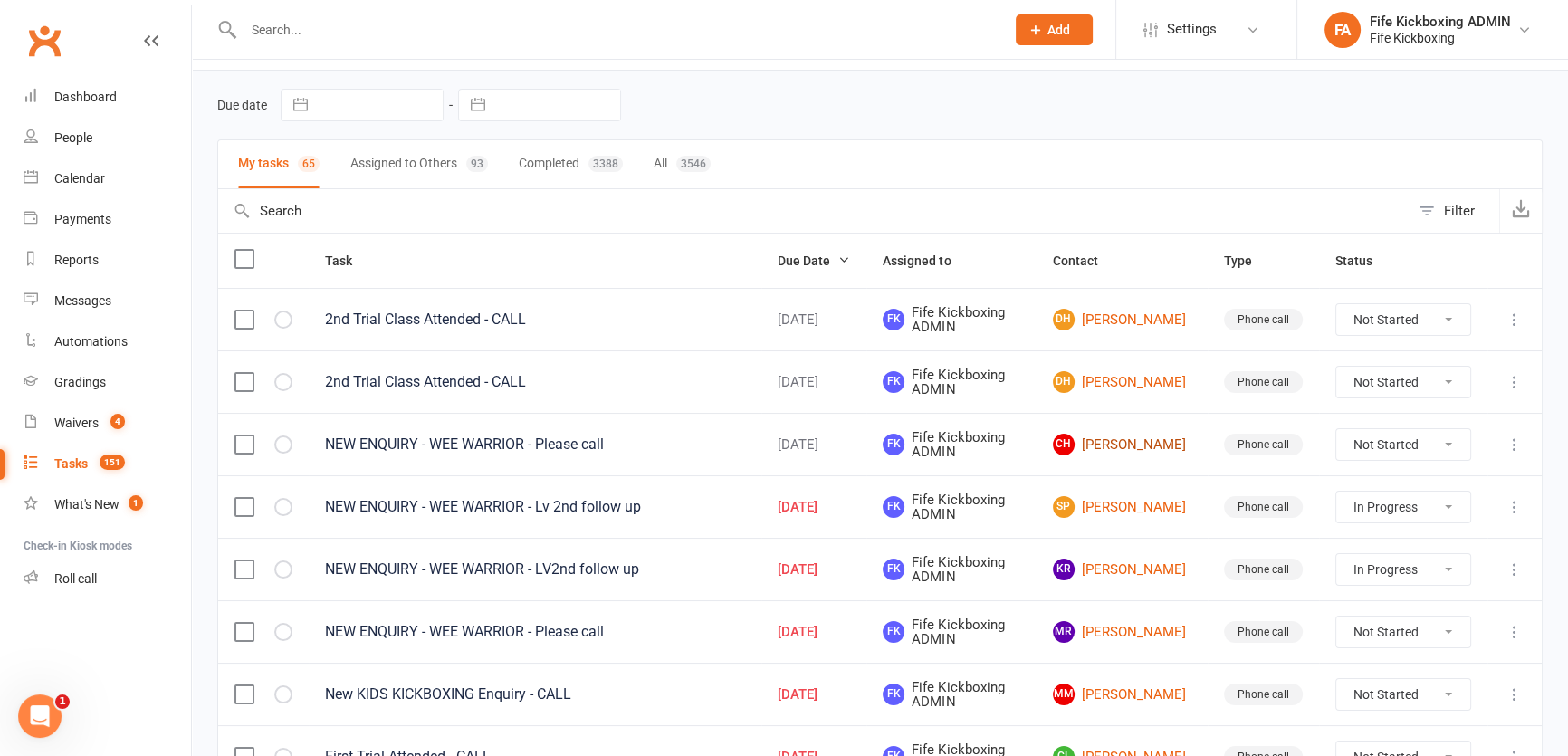
scroll to position [81, 0]
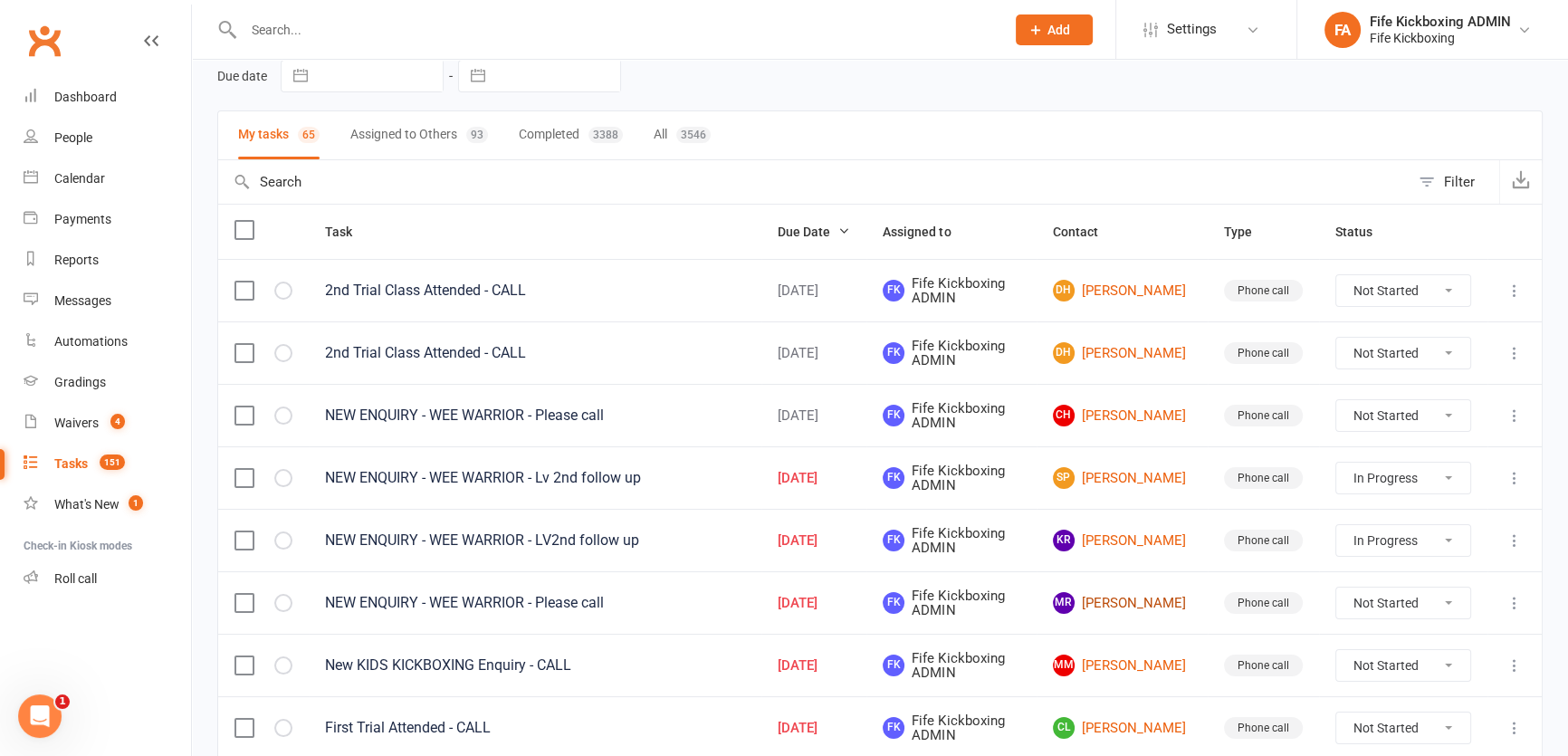
click at [1159, 603] on link "[PERSON_NAME]" at bounding box center [1122, 603] width 139 height 22
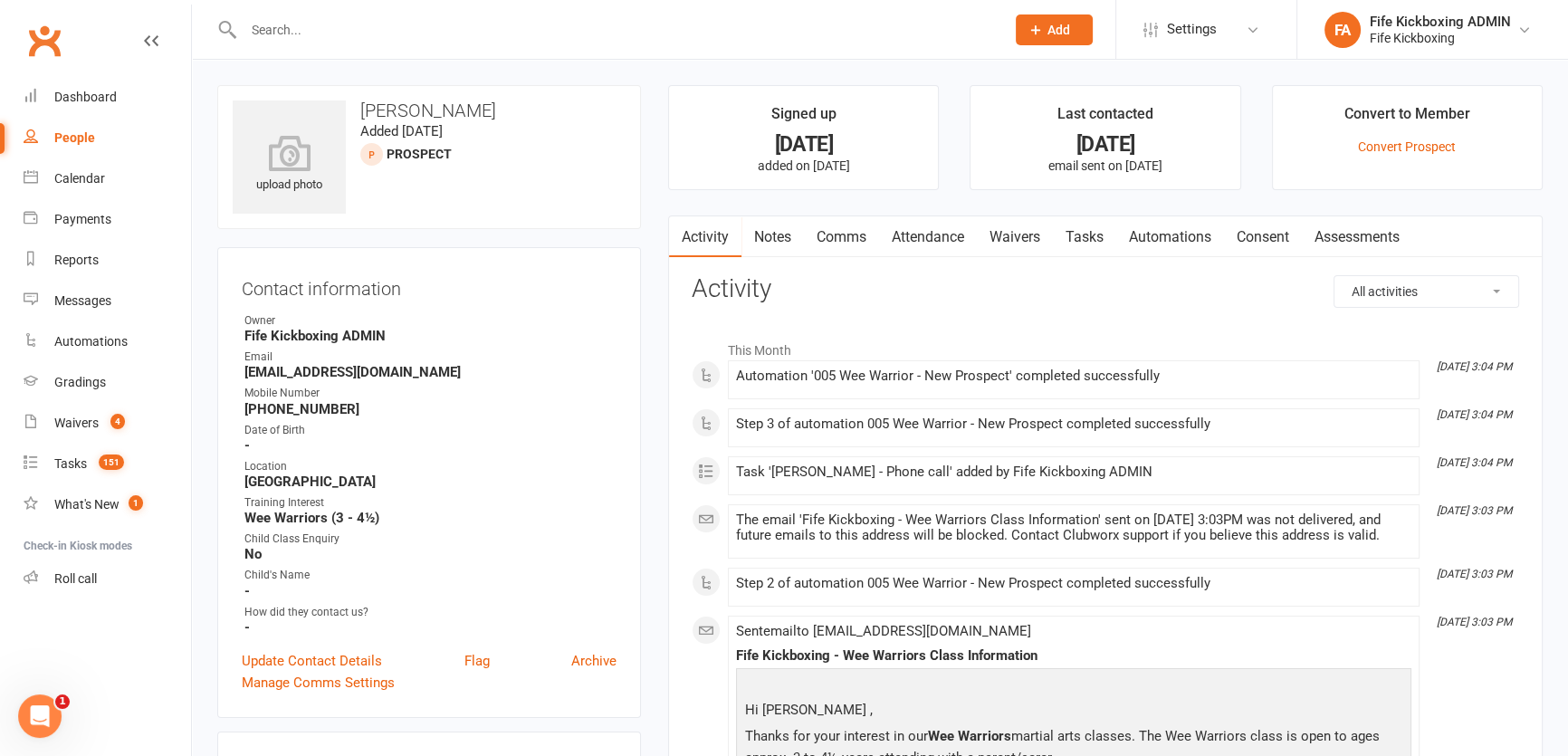
click at [955, 244] on link "Attendance" at bounding box center [927, 237] width 98 height 42
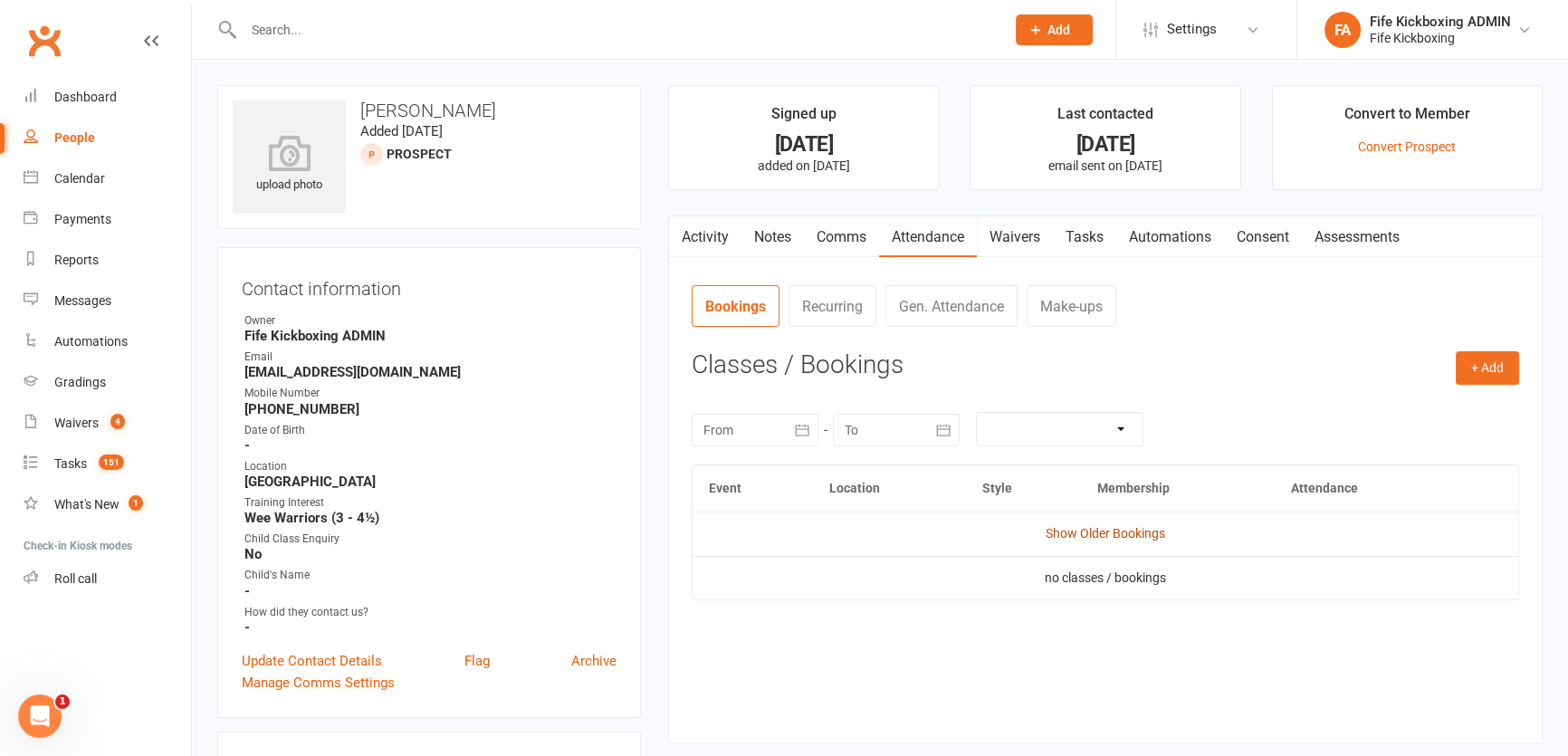
click at [1129, 540] on link "Show Older Bookings" at bounding box center [1105, 533] width 120 height 15
click at [1059, 216] on div "Activity Notes Comms Attendance Waivers Tasks Automations Consent Assessments A…" at bounding box center [1104, 481] width 875 height 530
click at [1089, 252] on link "Tasks" at bounding box center [1085, 237] width 63 height 42
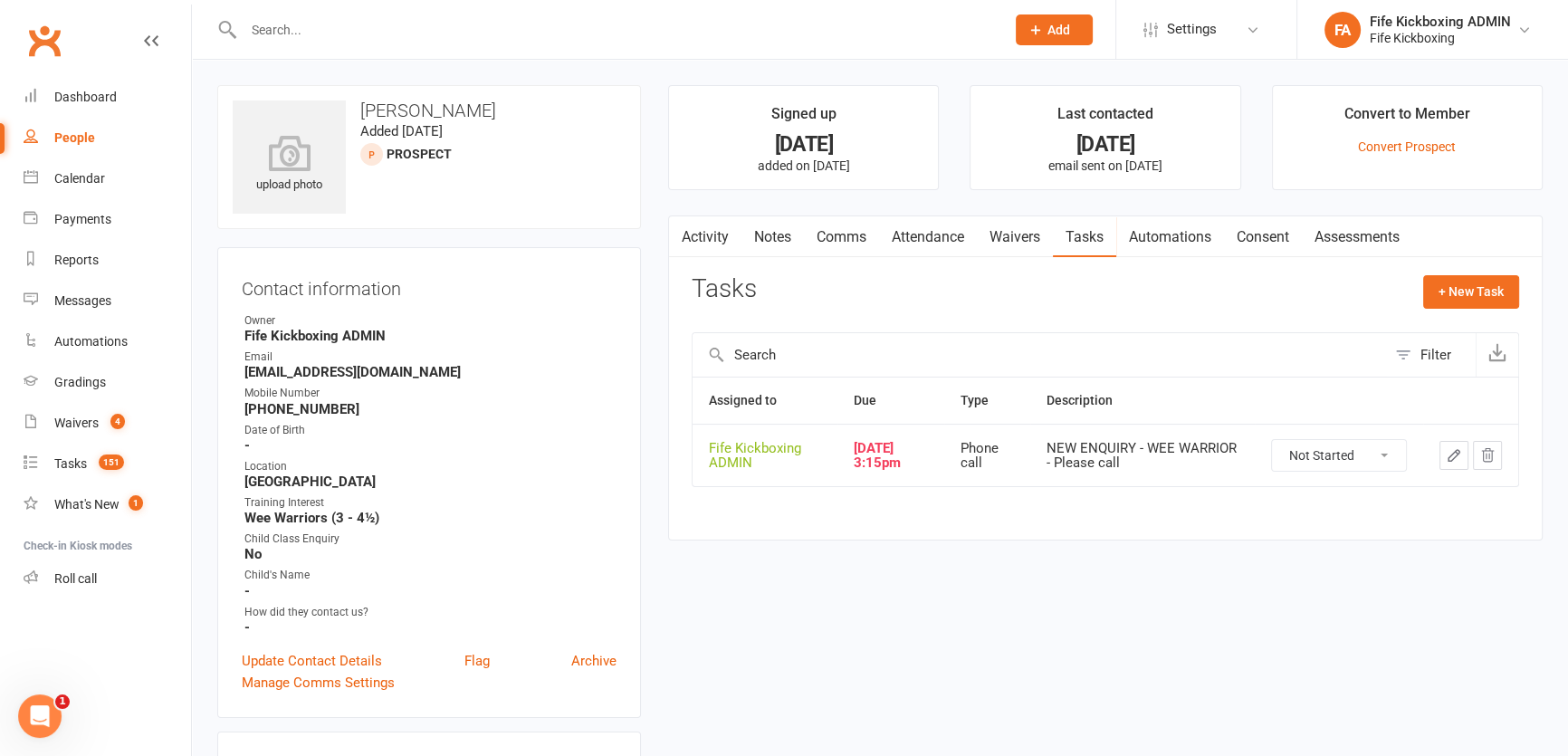
click at [1306, 450] on select "Not Started In Progress Waiting Complete" at bounding box center [1338, 455] width 134 height 31
click at [1272, 440] on select "Not Started In Progress Waiting Complete" at bounding box center [1338, 455] width 134 height 31
click at [1326, 469] on select "Not Started In Progress Waiting Complete" at bounding box center [1338, 455] width 134 height 31
click at [1272, 440] on select "Not Started In Progress Waiting Complete" at bounding box center [1338, 455] width 134 height 31
select select "waiting"
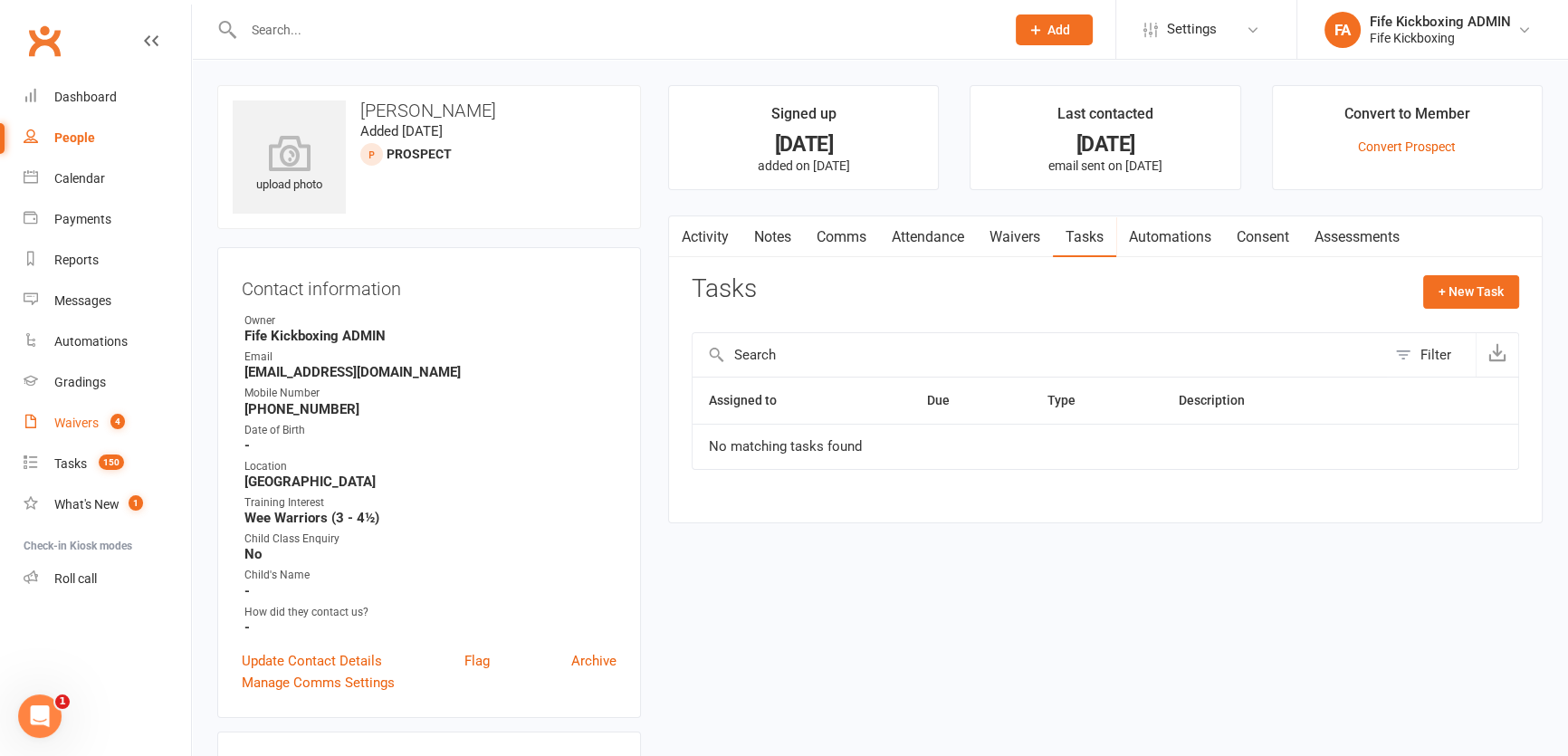
click at [49, 437] on link "Waivers 4" at bounding box center [107, 423] width 167 height 41
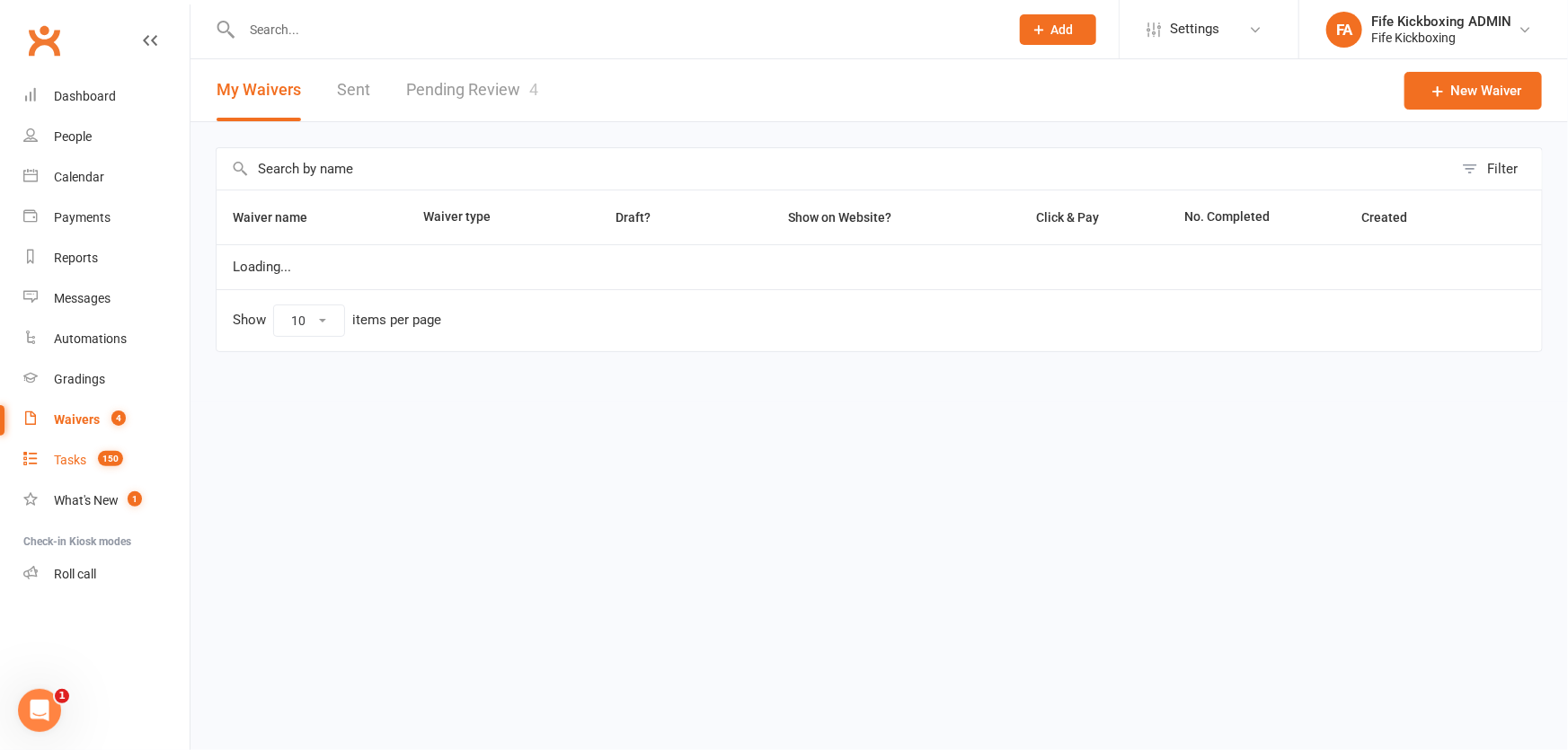
click at [81, 463] on div "Tasks" at bounding box center [70, 460] width 32 height 15
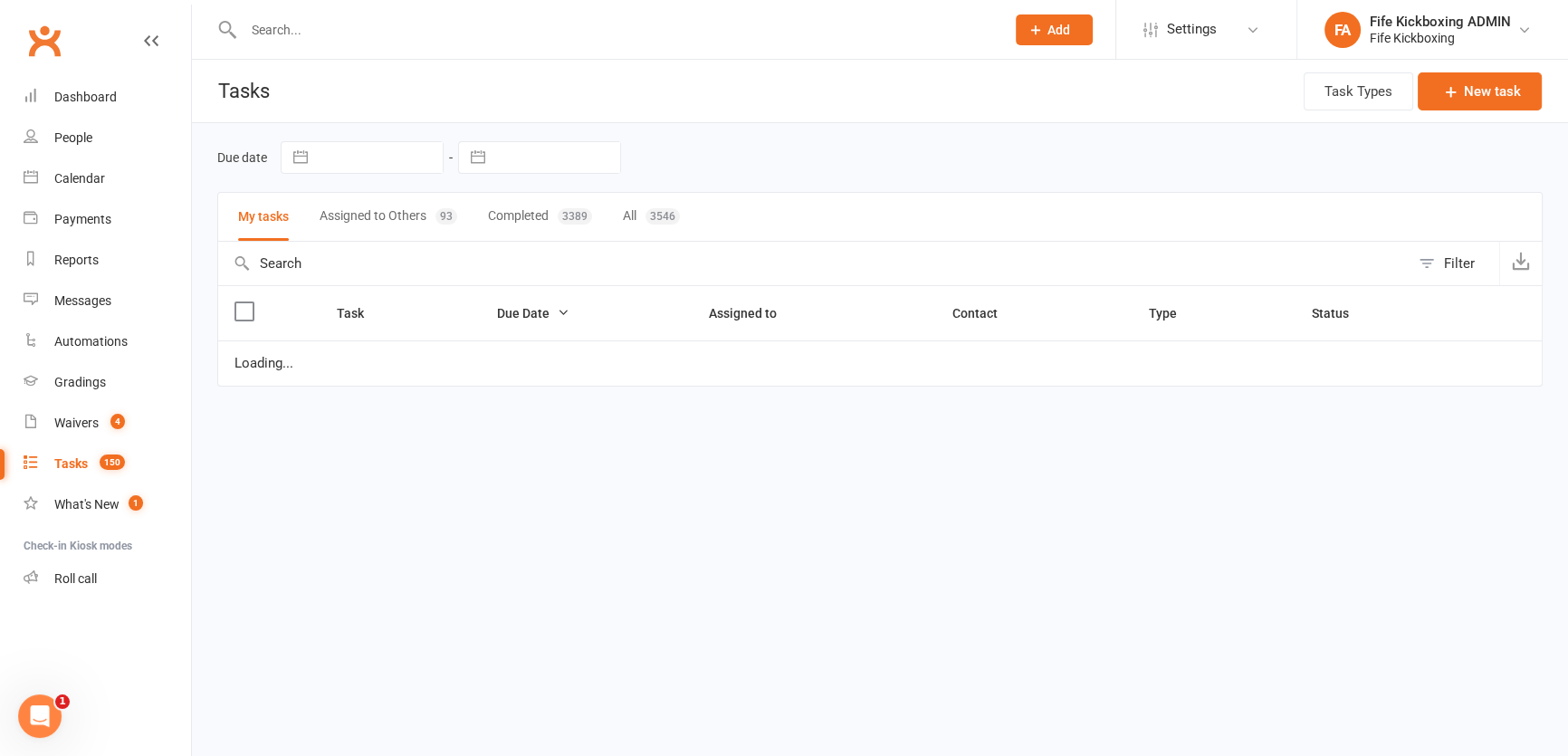
select select "started"
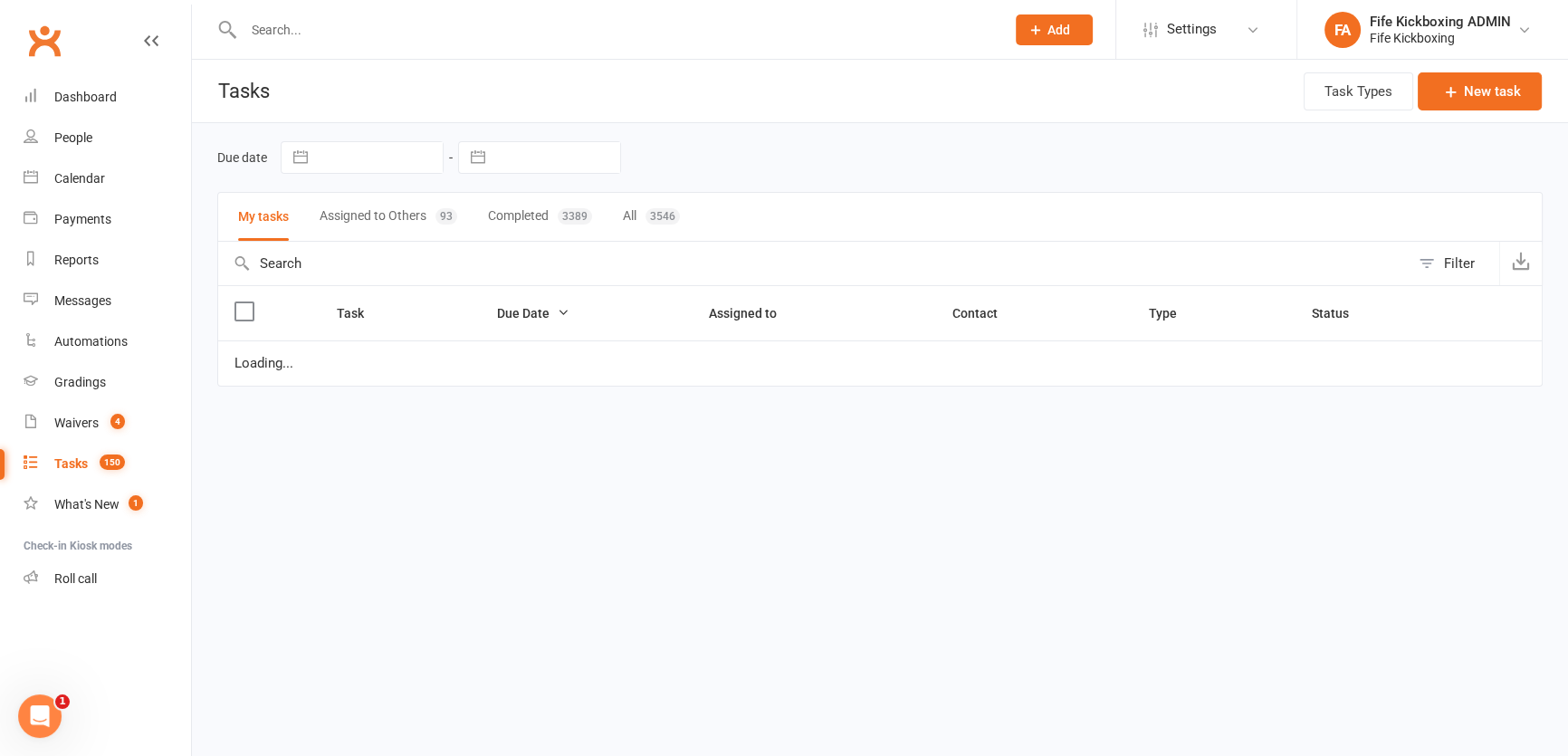
select select "started"
select select "waiting"
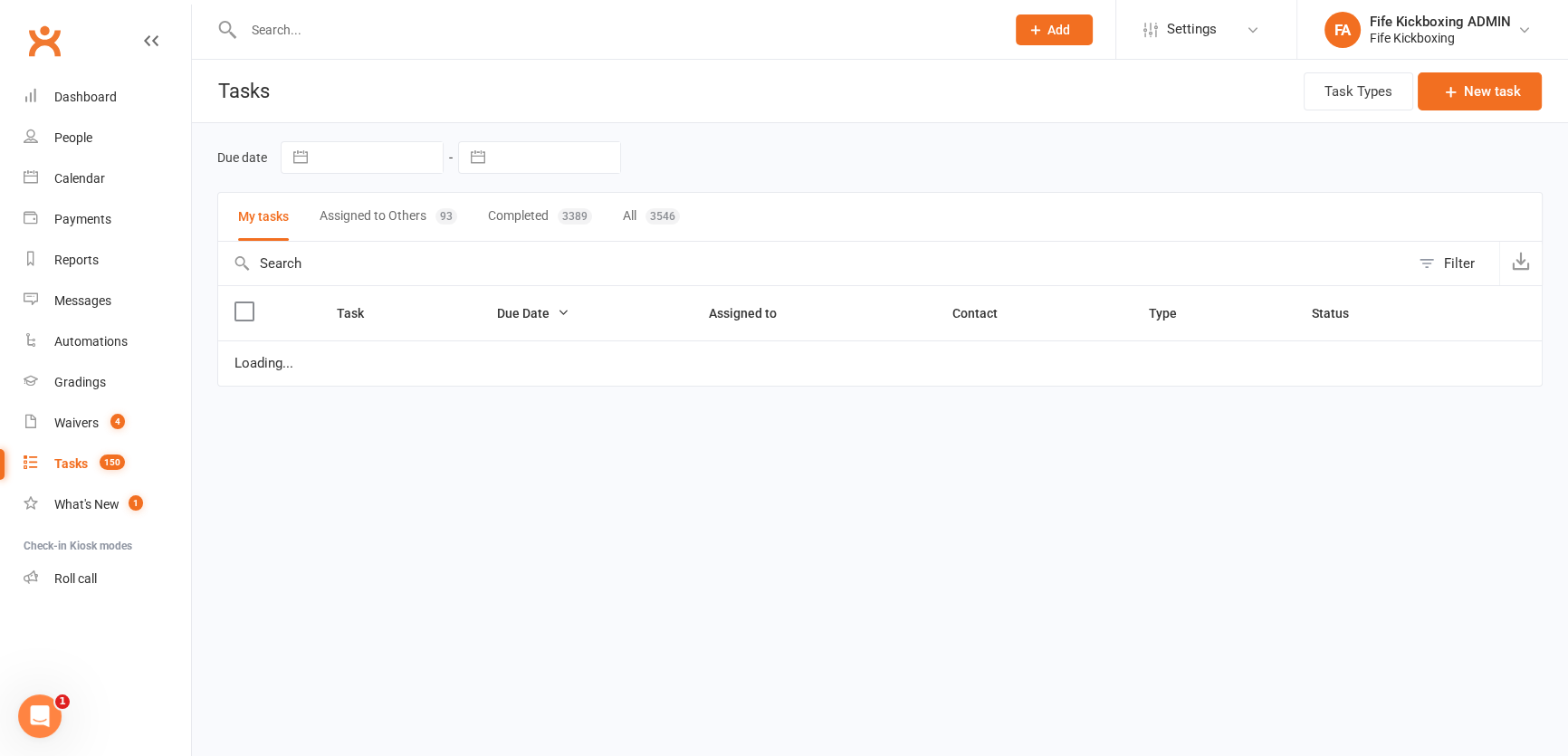
select select "started"
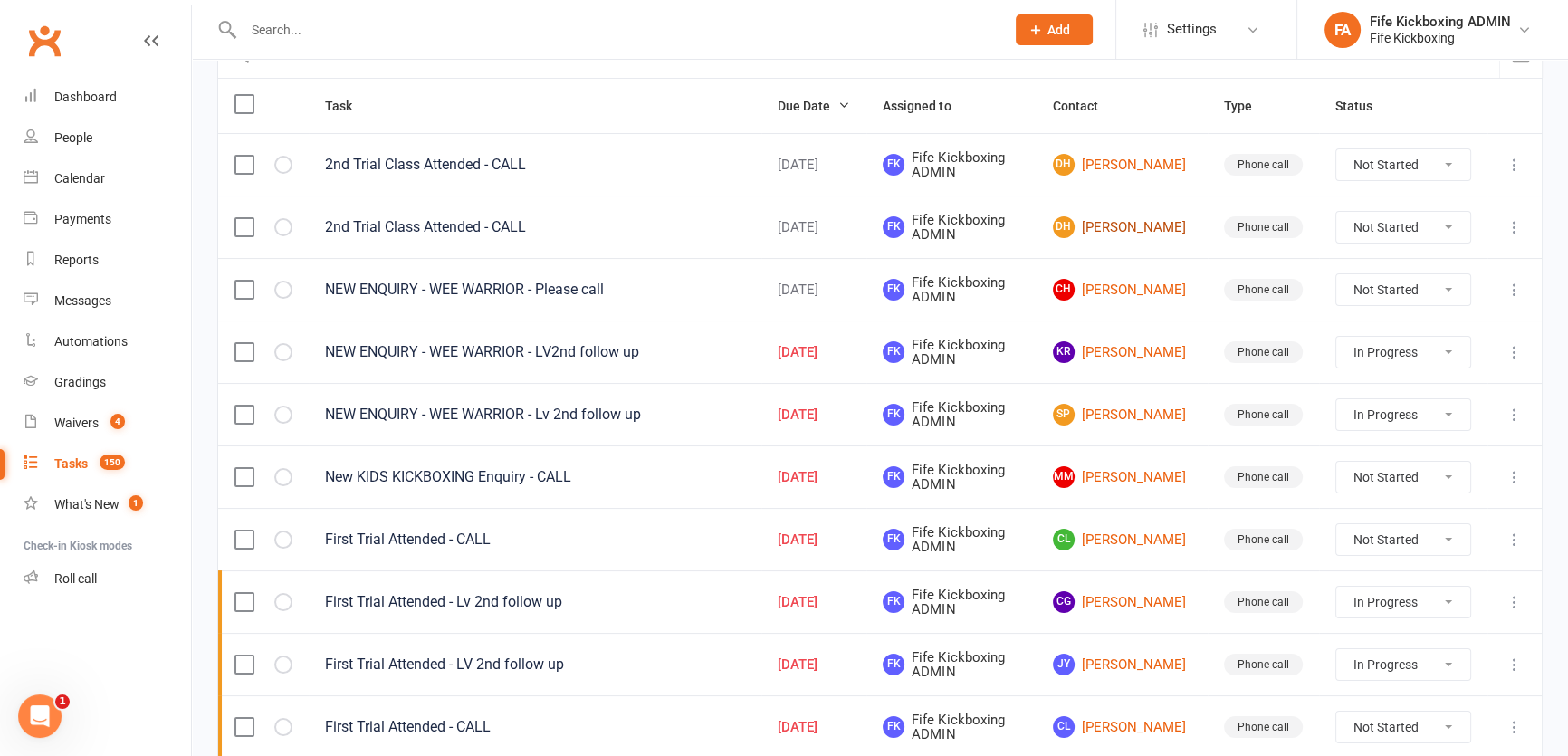
scroll to position [247, 0]
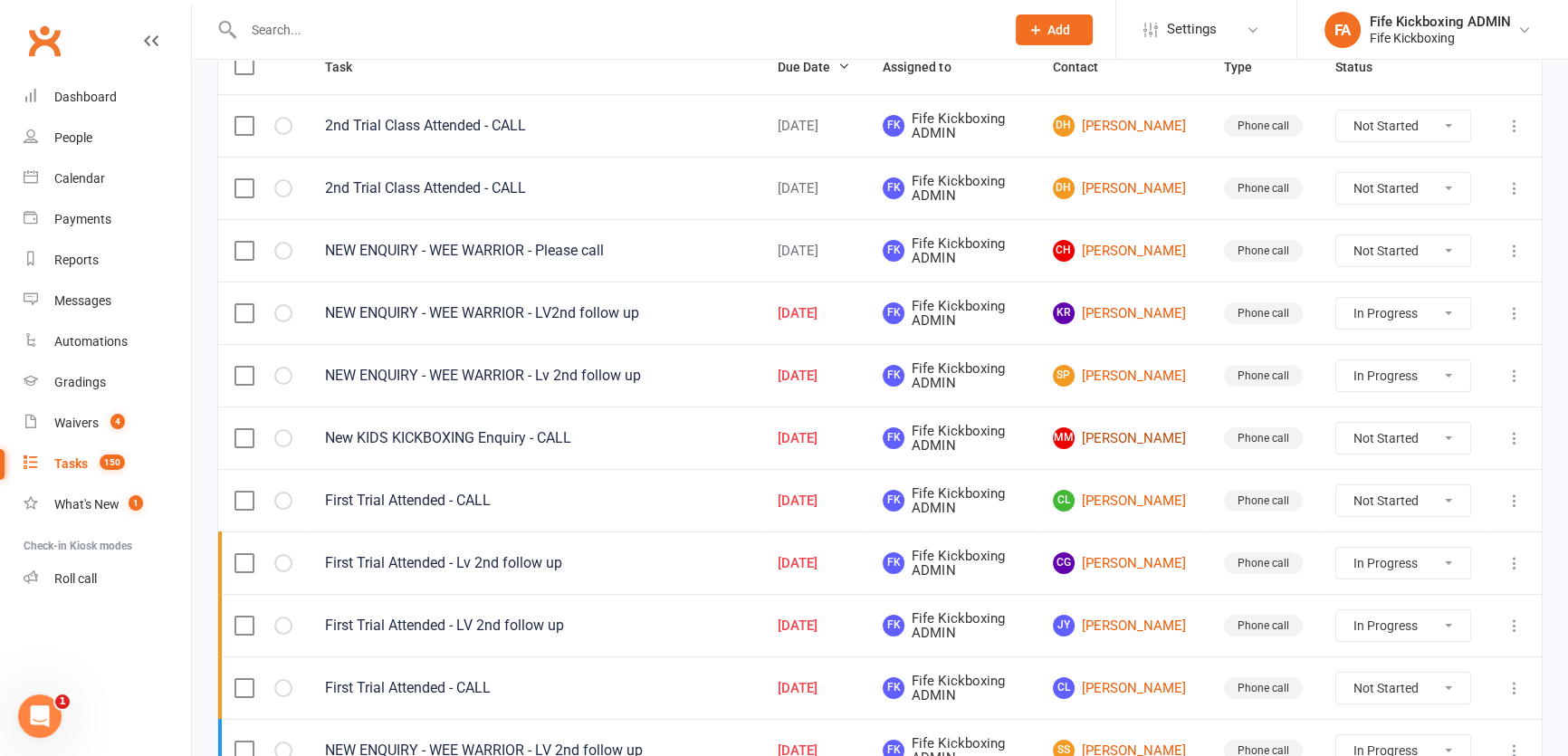
click at [1162, 435] on link "MM [PERSON_NAME]" at bounding box center [1122, 438] width 139 height 22
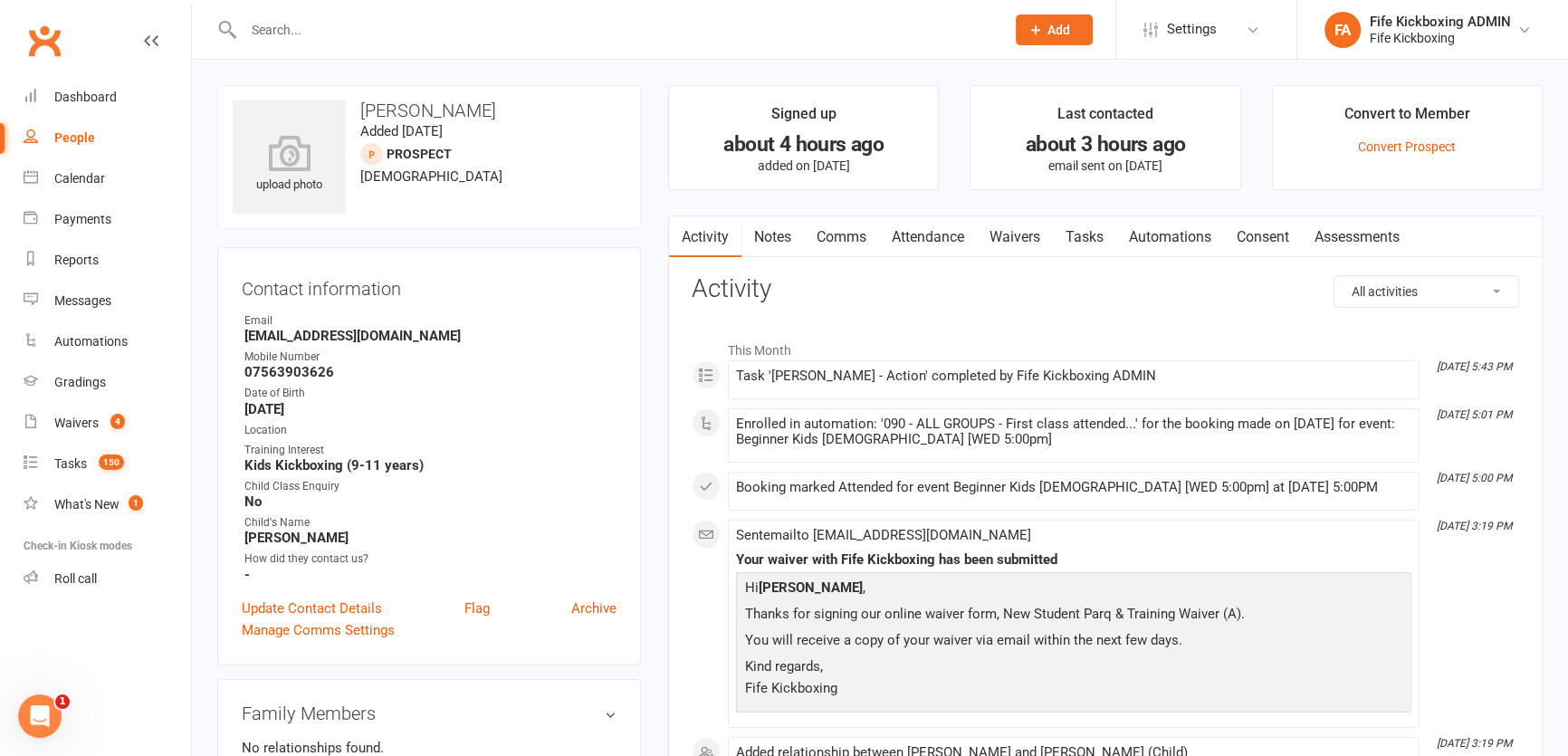
click at [948, 242] on link "Attendance" at bounding box center [927, 237] width 98 height 42
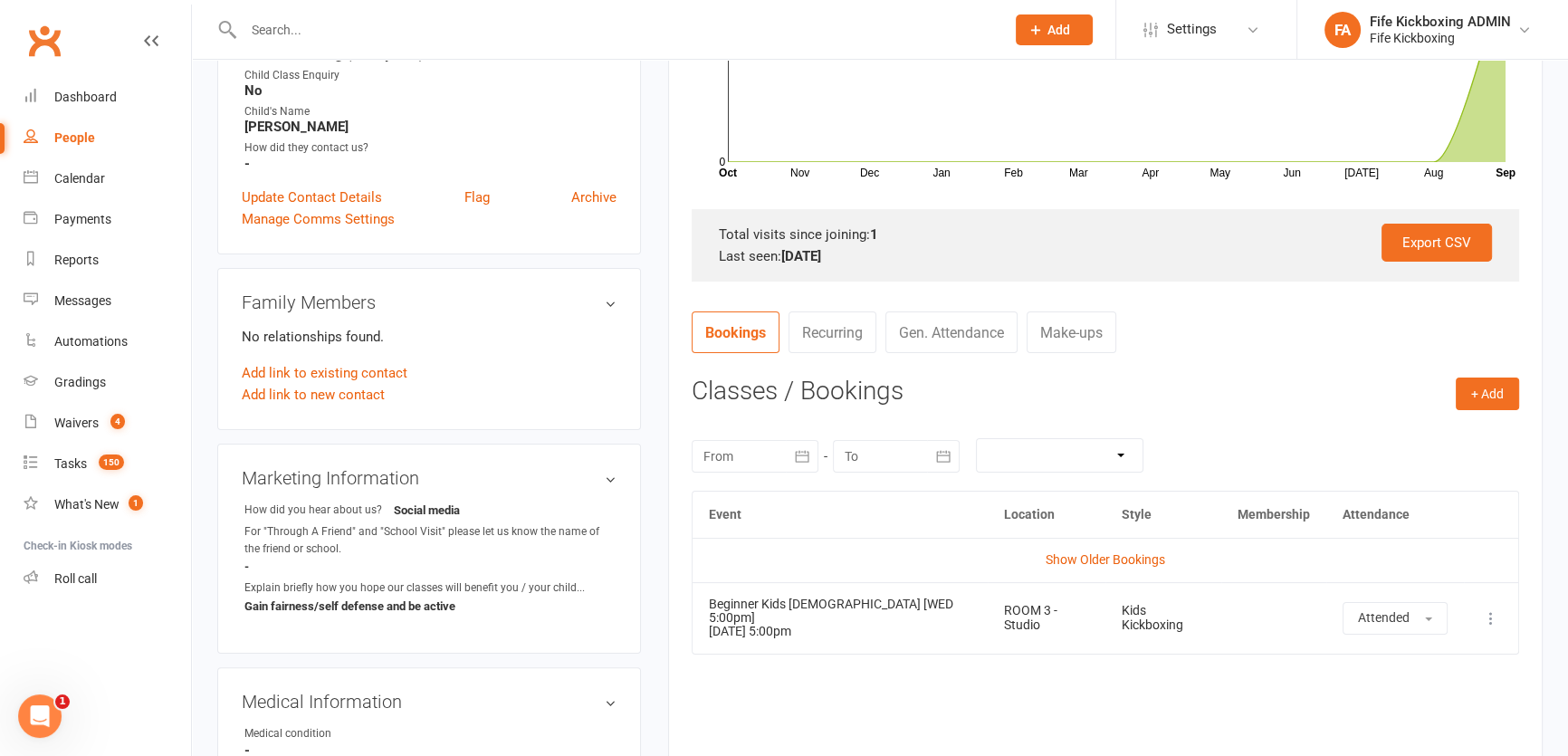
scroll to position [576, 0]
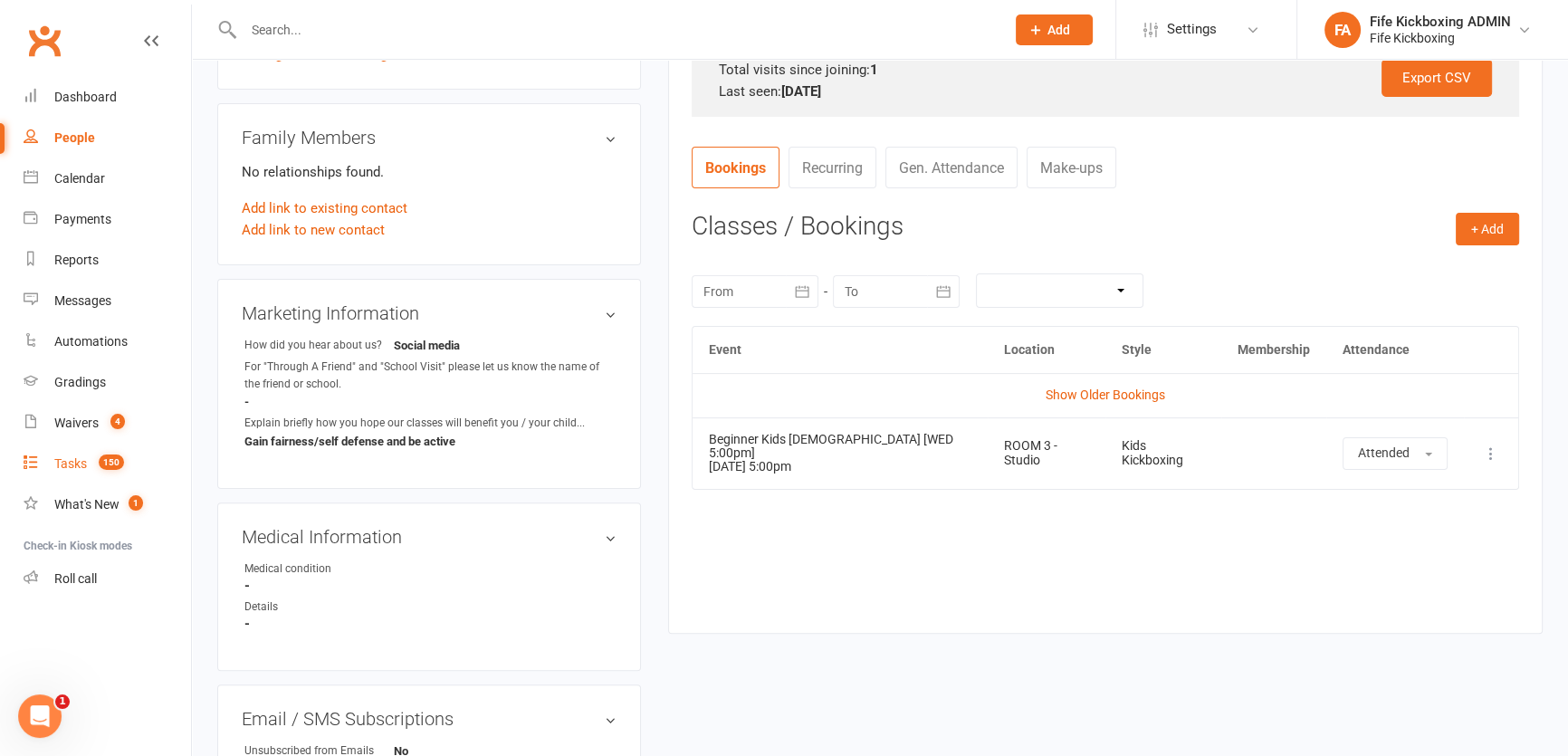
click at [84, 453] on link "Tasks 150" at bounding box center [107, 464] width 167 height 41
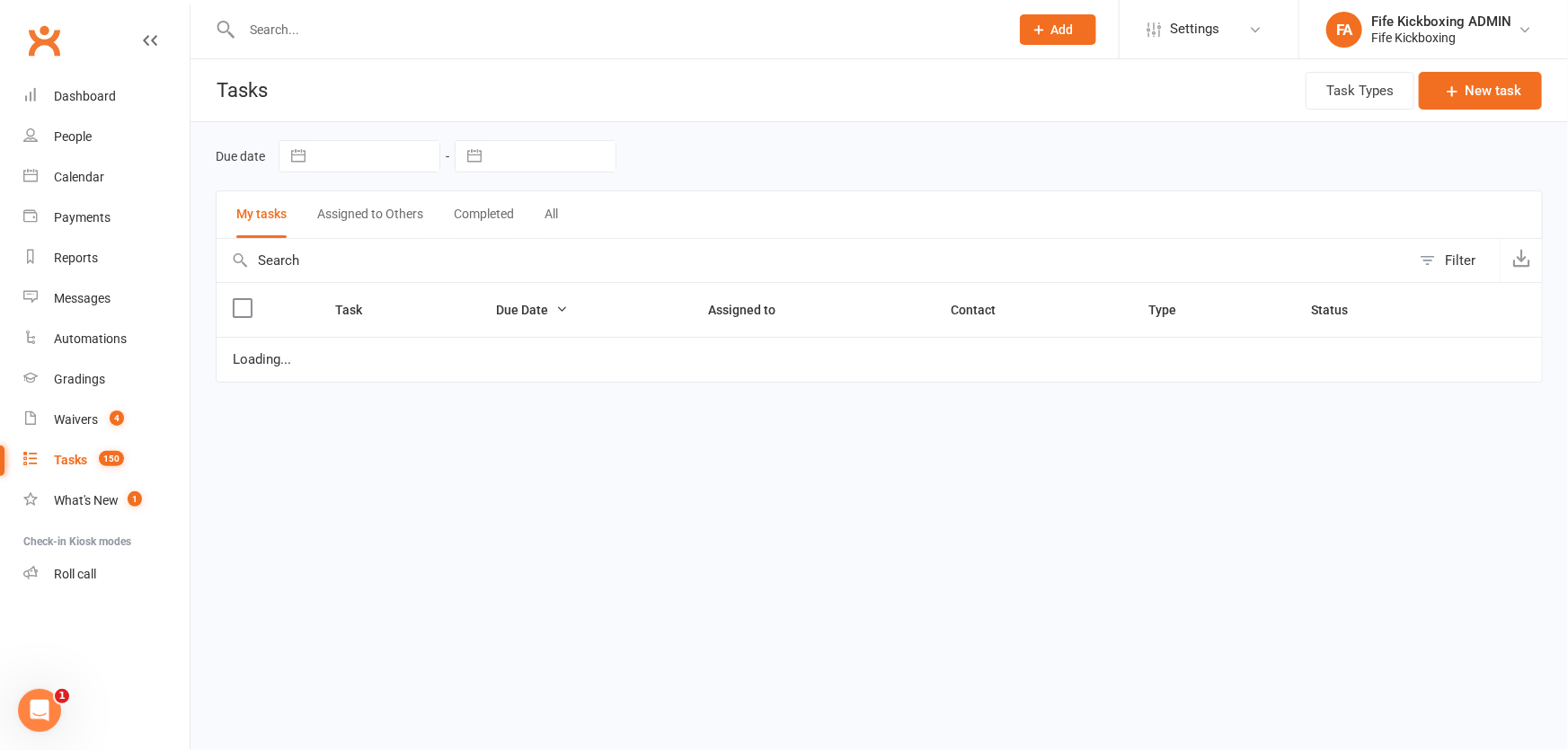
select select "started"
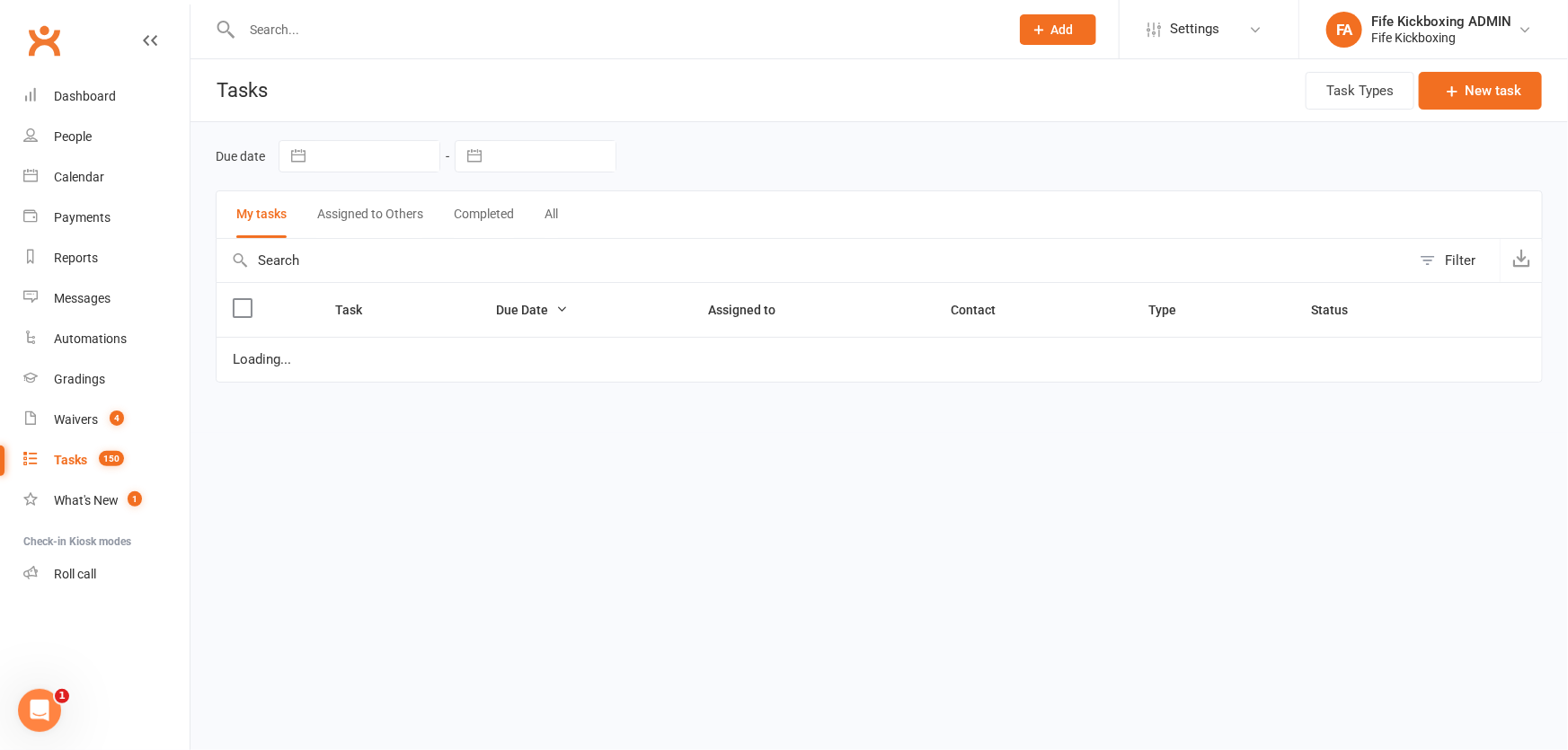
select select "started"
select select "waiting"
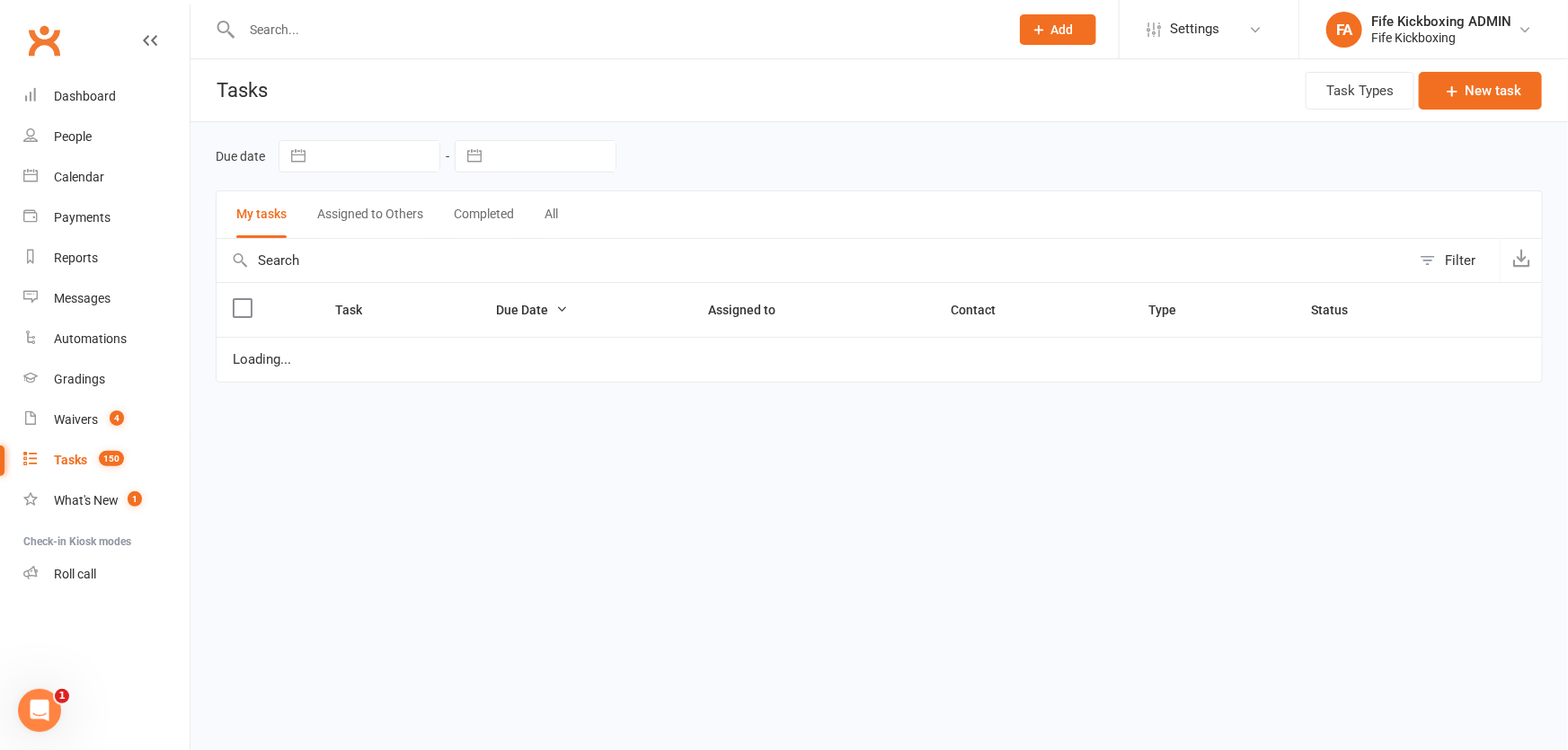
select select "started"
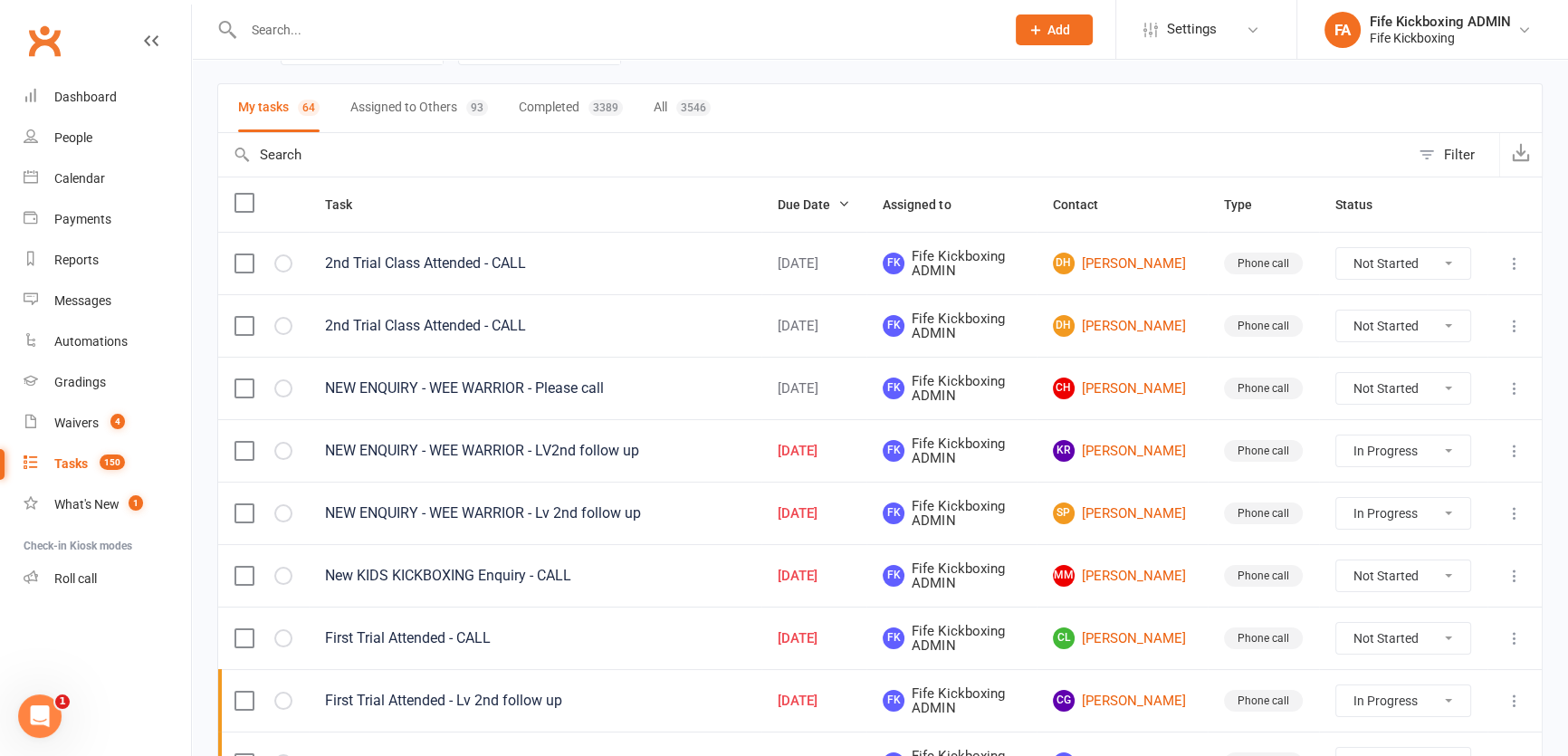
scroll to position [329, 0]
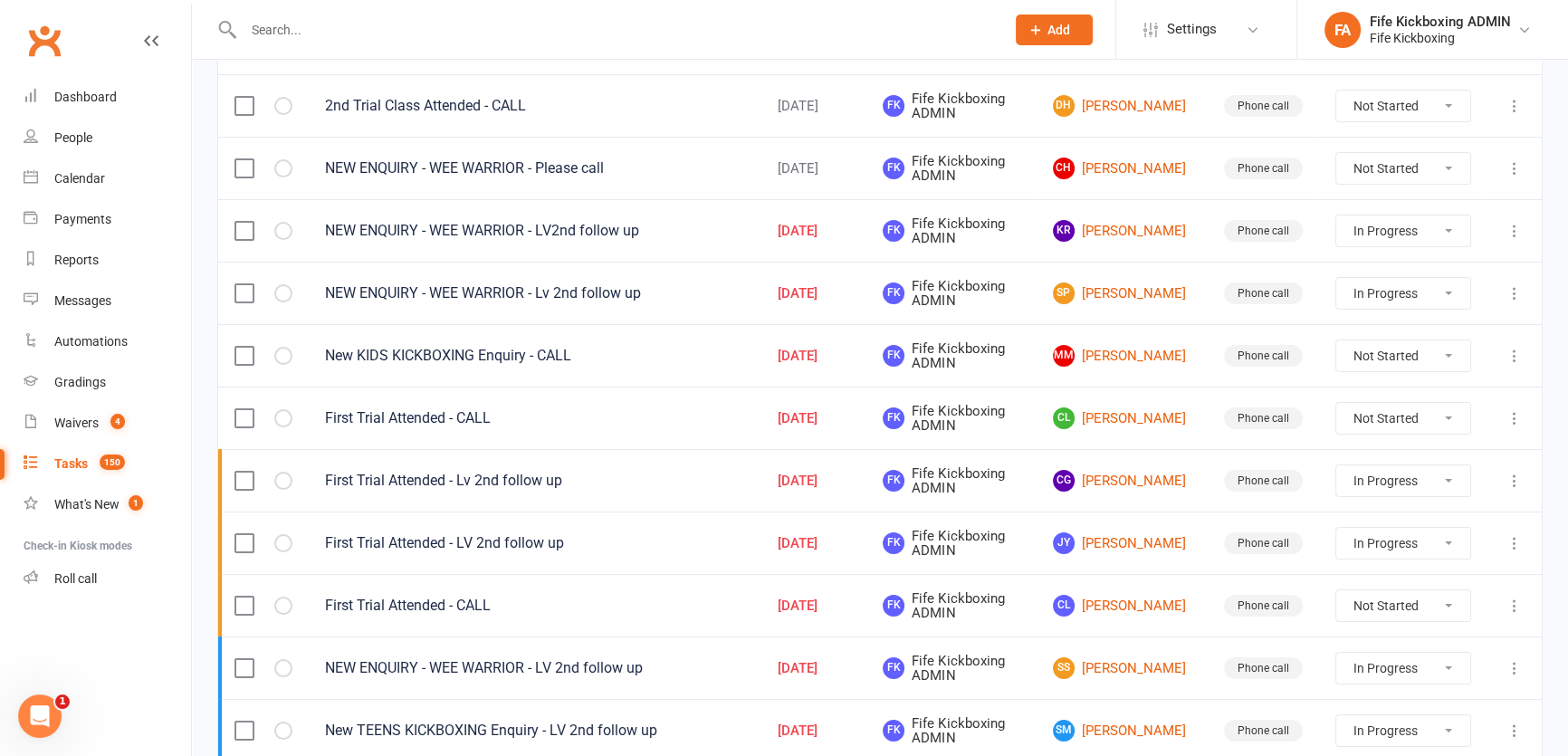
click at [1376, 420] on select "Not Started In Progress Waiting Complete" at bounding box center [1403, 418] width 134 height 31
click at [1336, 403] on select "Not Started In Progress Waiting Complete" at bounding box center [1403, 418] width 134 height 31
select select "unstarted"
select select "started"
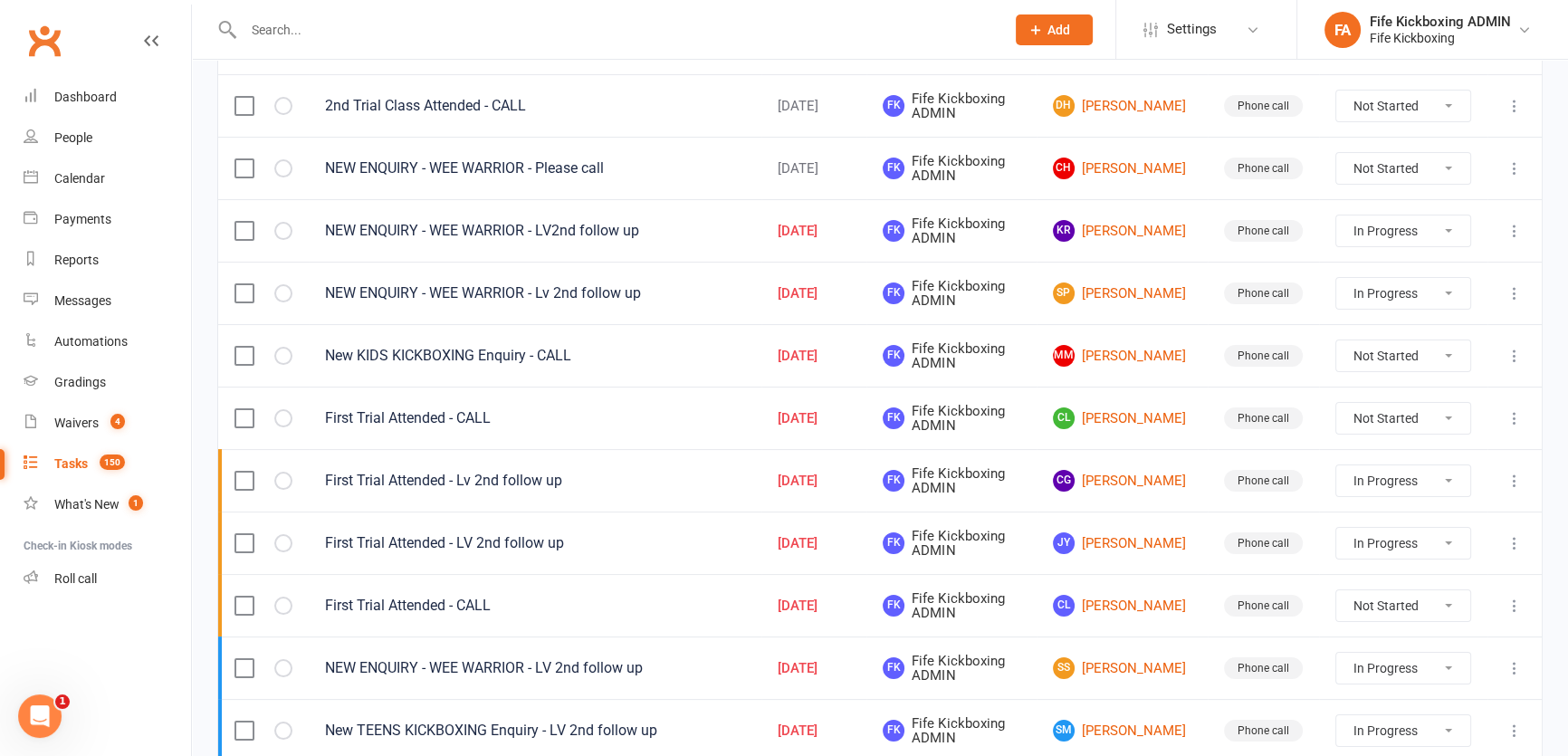
select select "started"
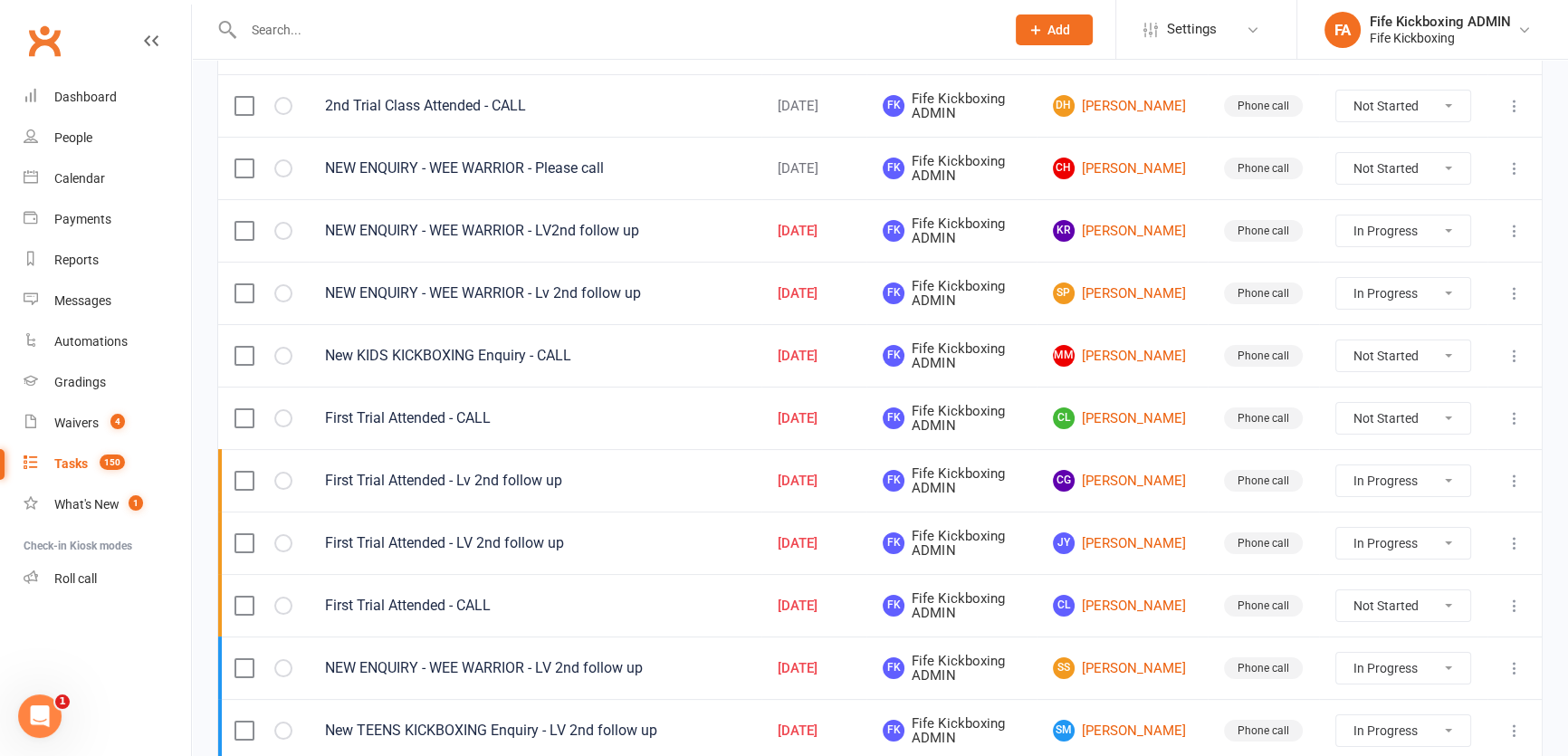
select select "started"
select select "waiting"
select select "started"
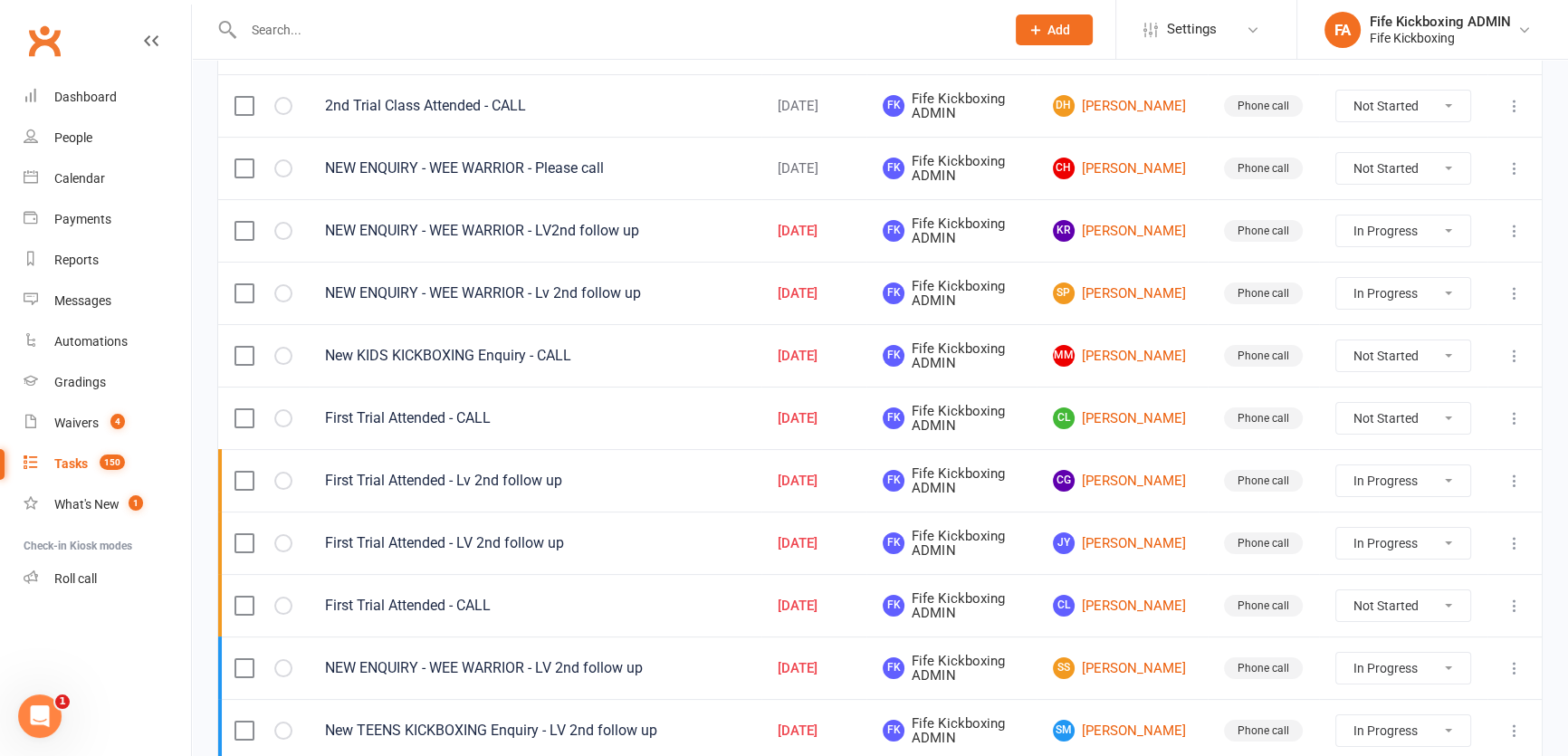
select select "started"
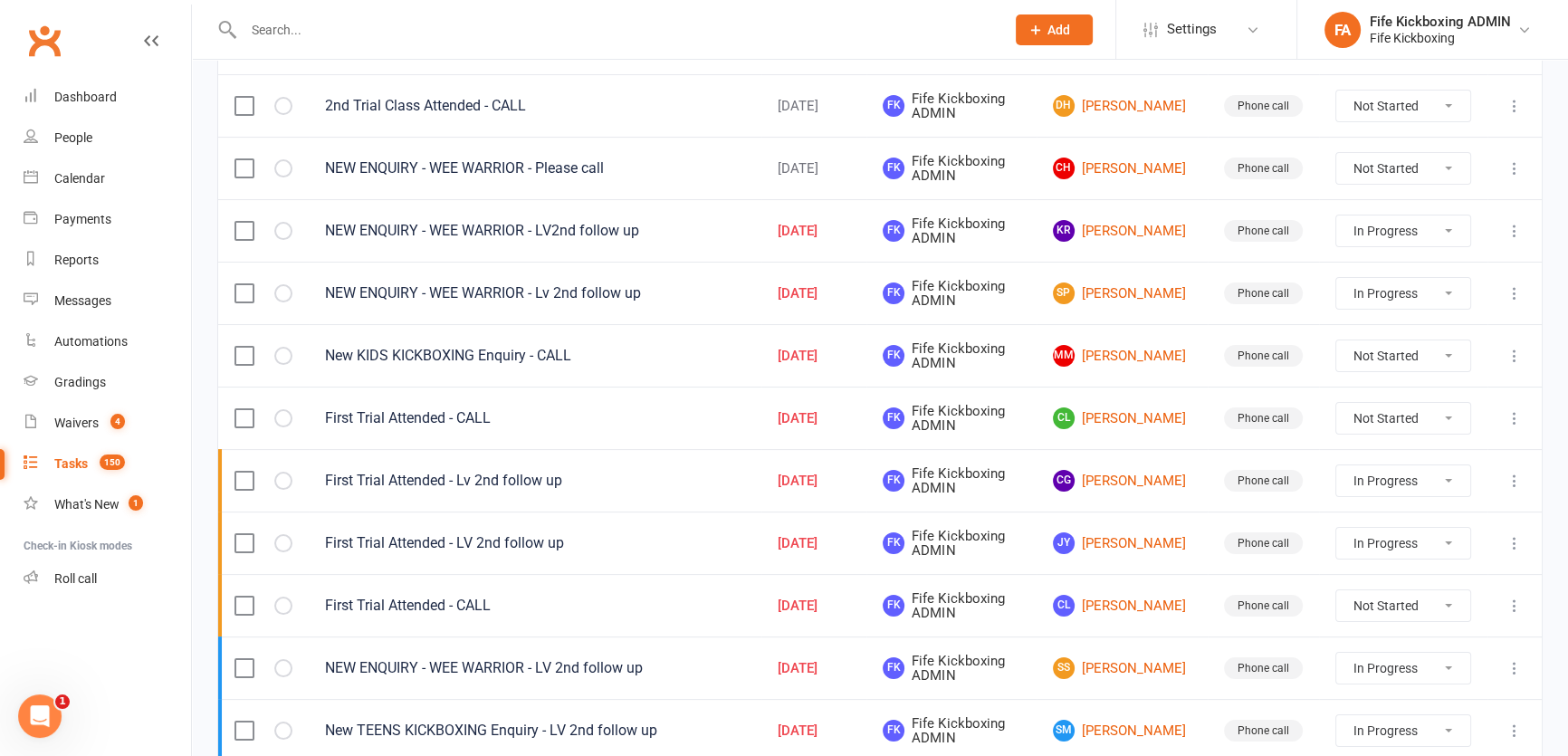
select select "started"
select select "waiting"
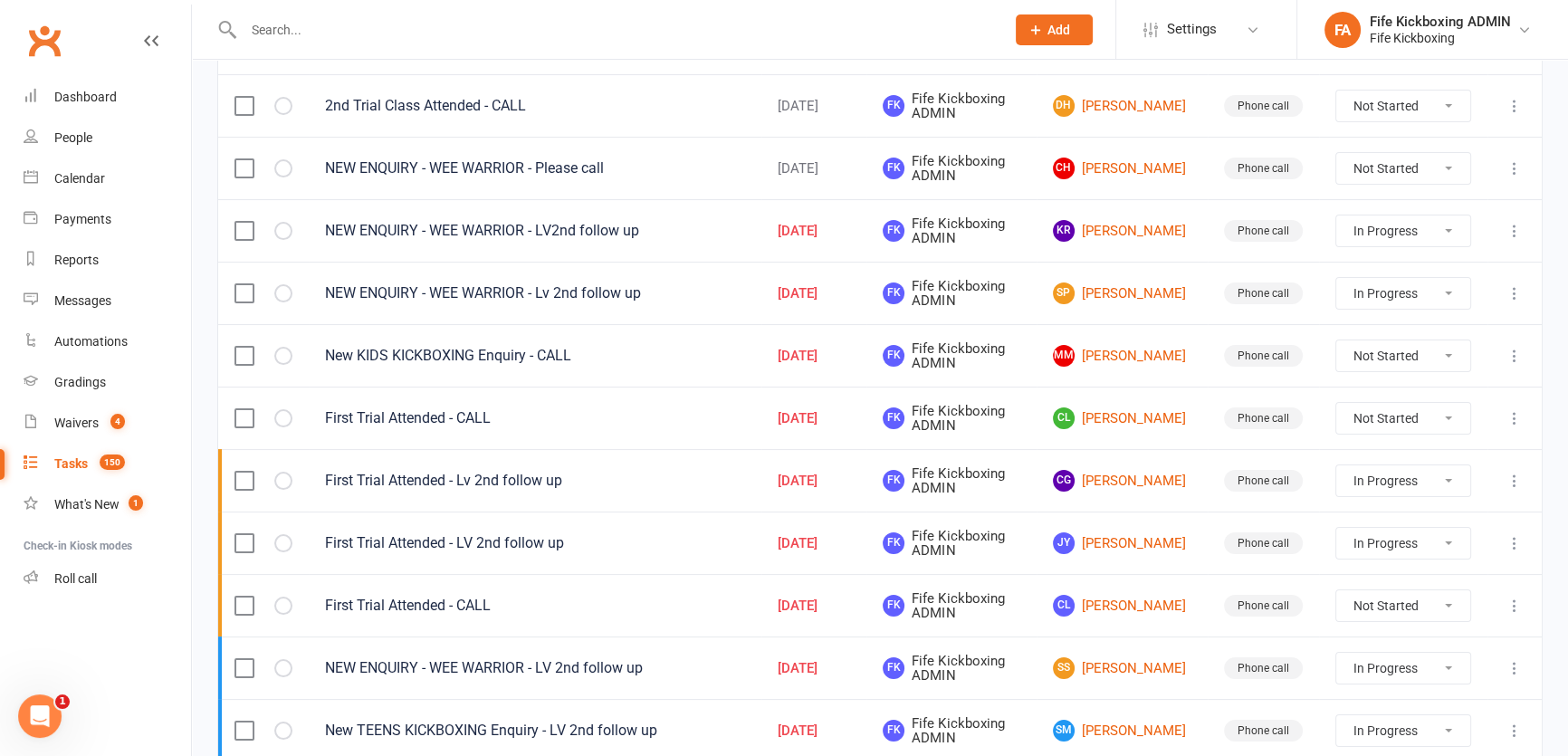
select select "started"
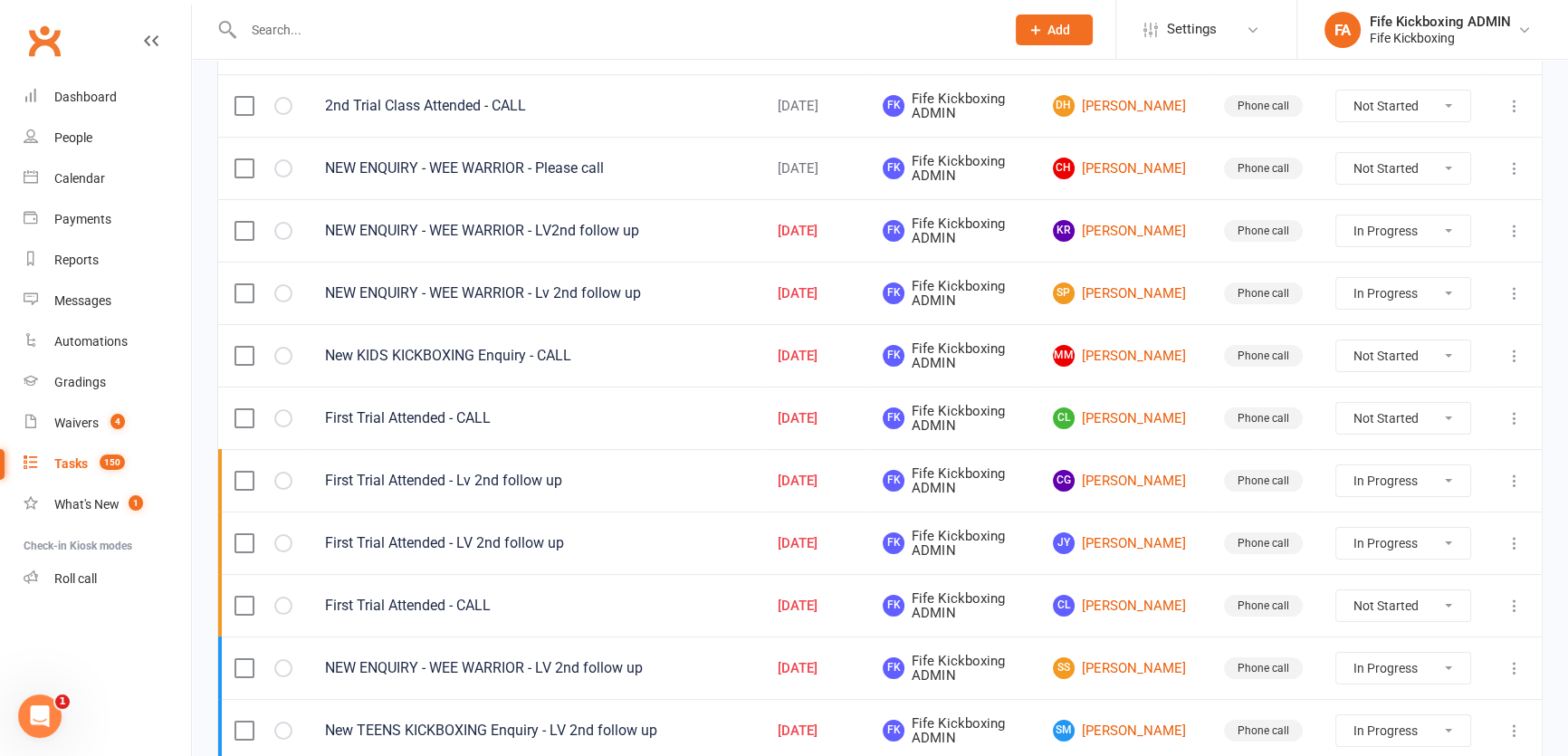
select select "started"
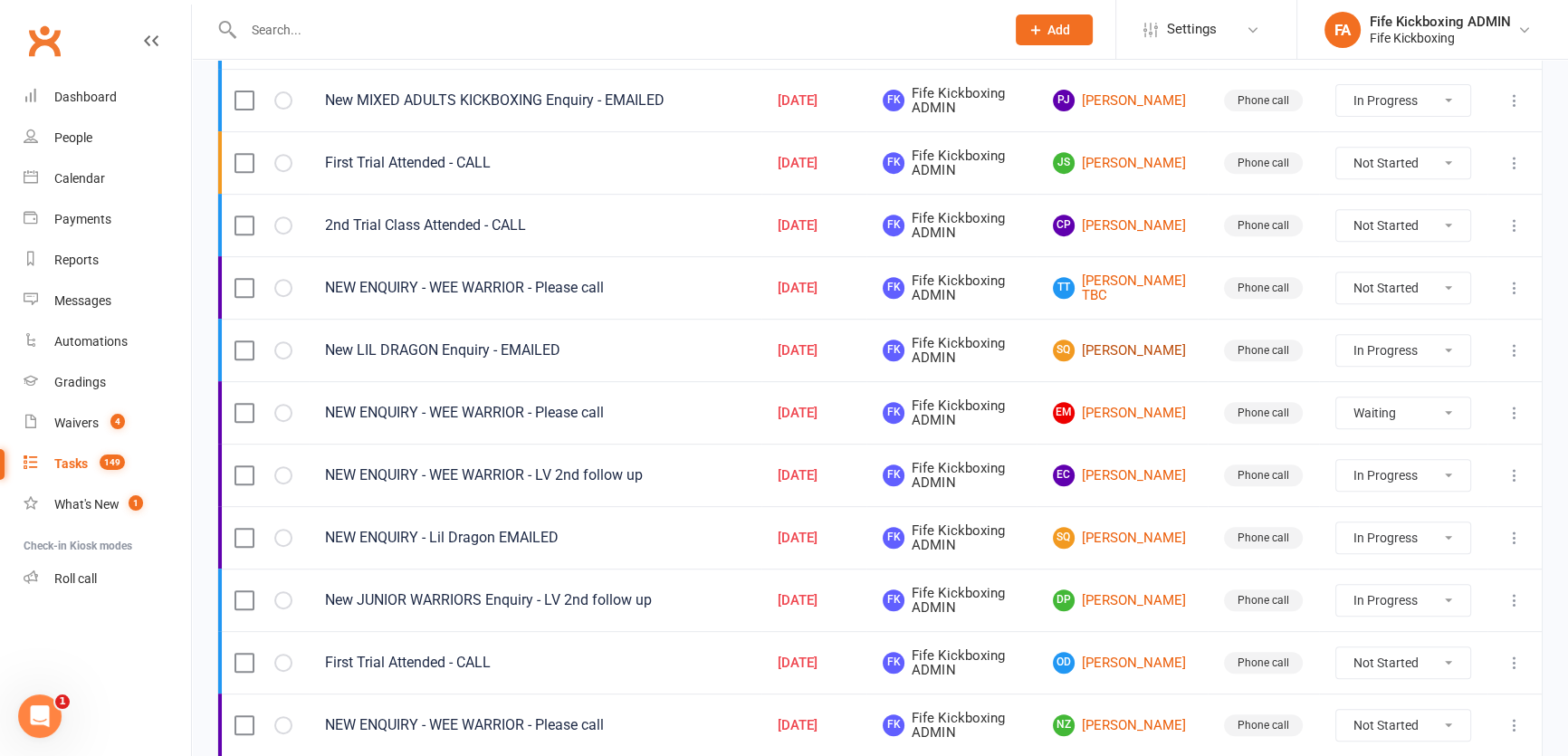
scroll to position [987, 0]
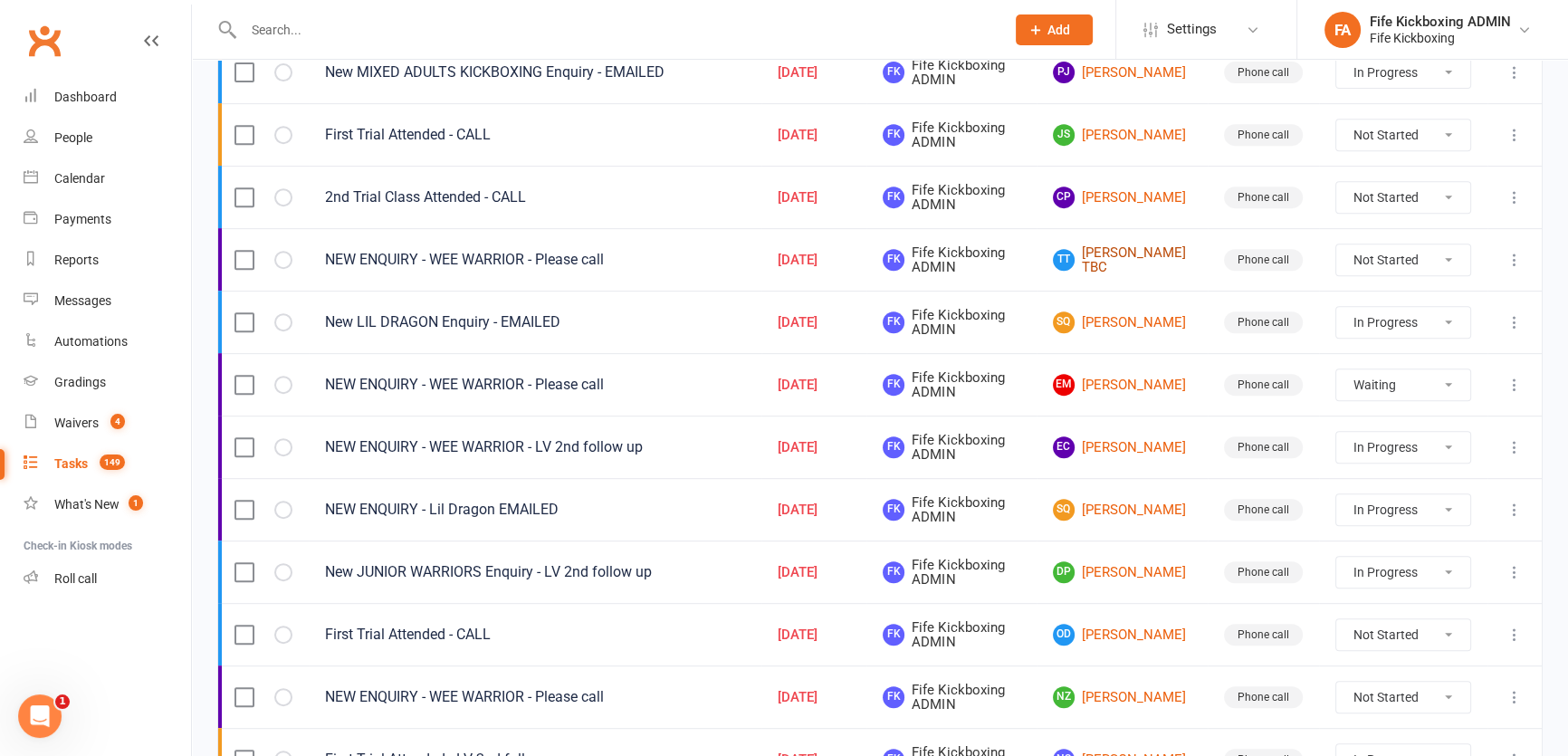
click at [1125, 256] on link "TT [PERSON_NAME] TBC" at bounding box center [1122, 261] width 139 height 30
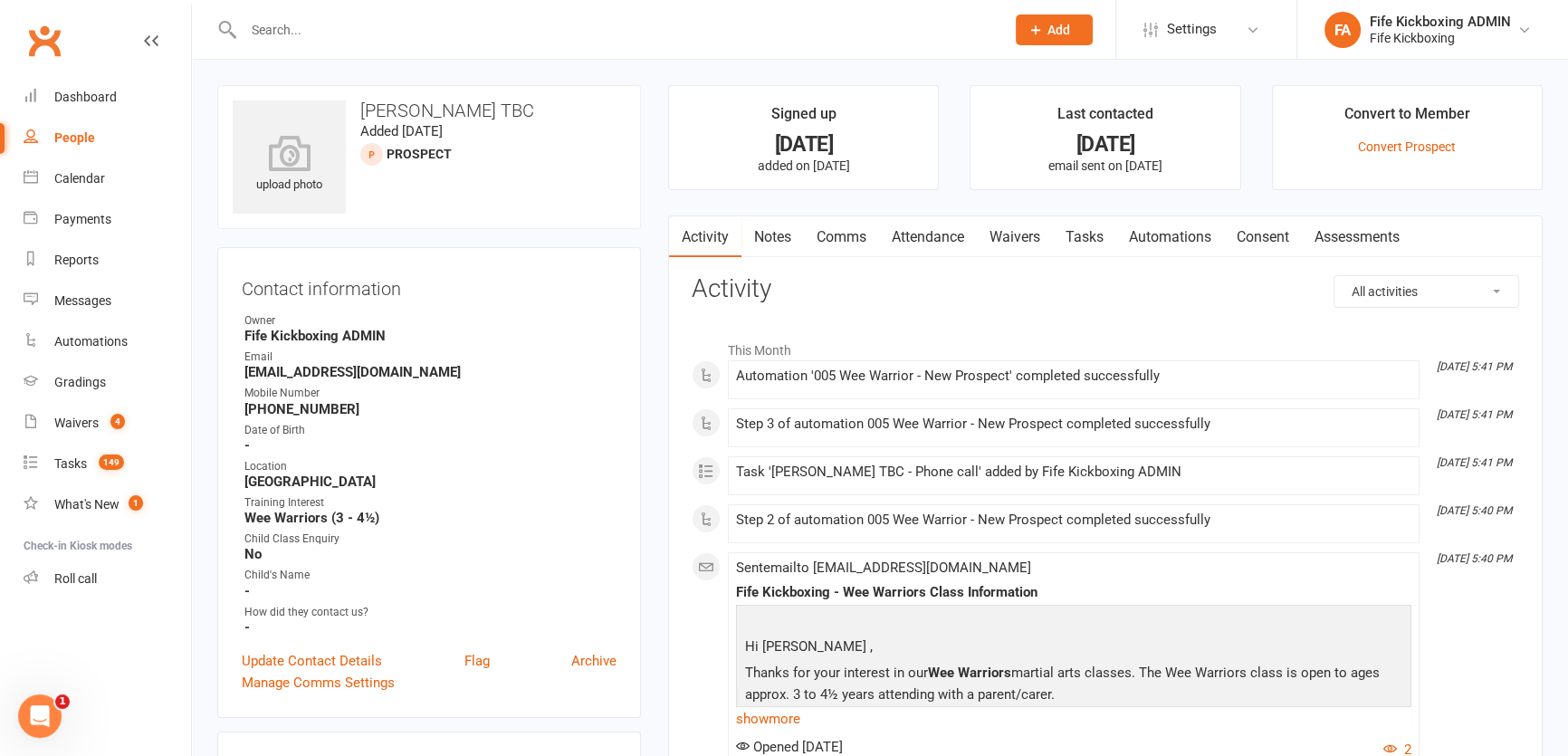
click at [906, 248] on link "Attendance" at bounding box center [927, 237] width 98 height 42
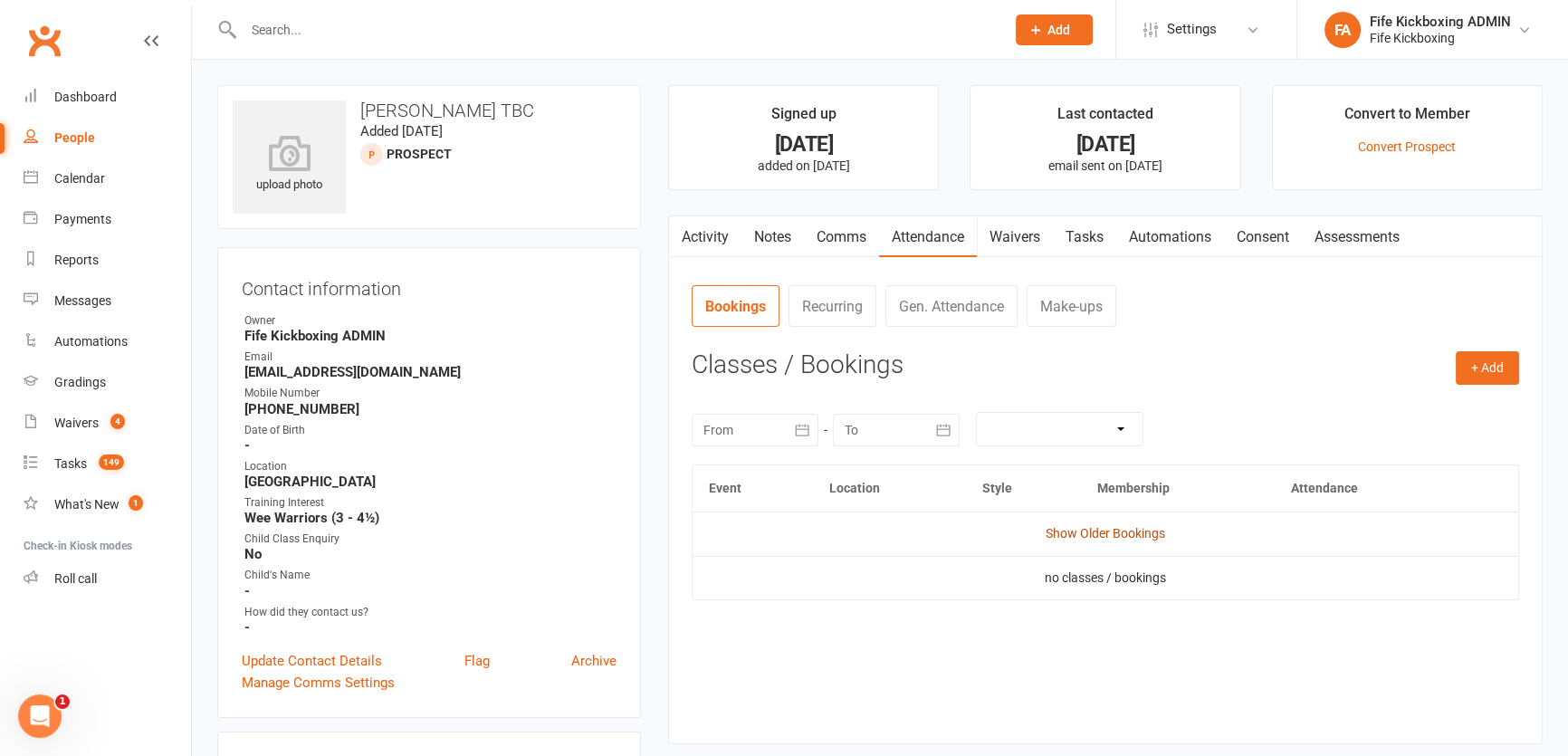
click at [1113, 534] on link "Show Older Bookings" at bounding box center [1105, 533] width 120 height 15
click at [1107, 233] on link "Tasks" at bounding box center [1085, 237] width 63 height 42
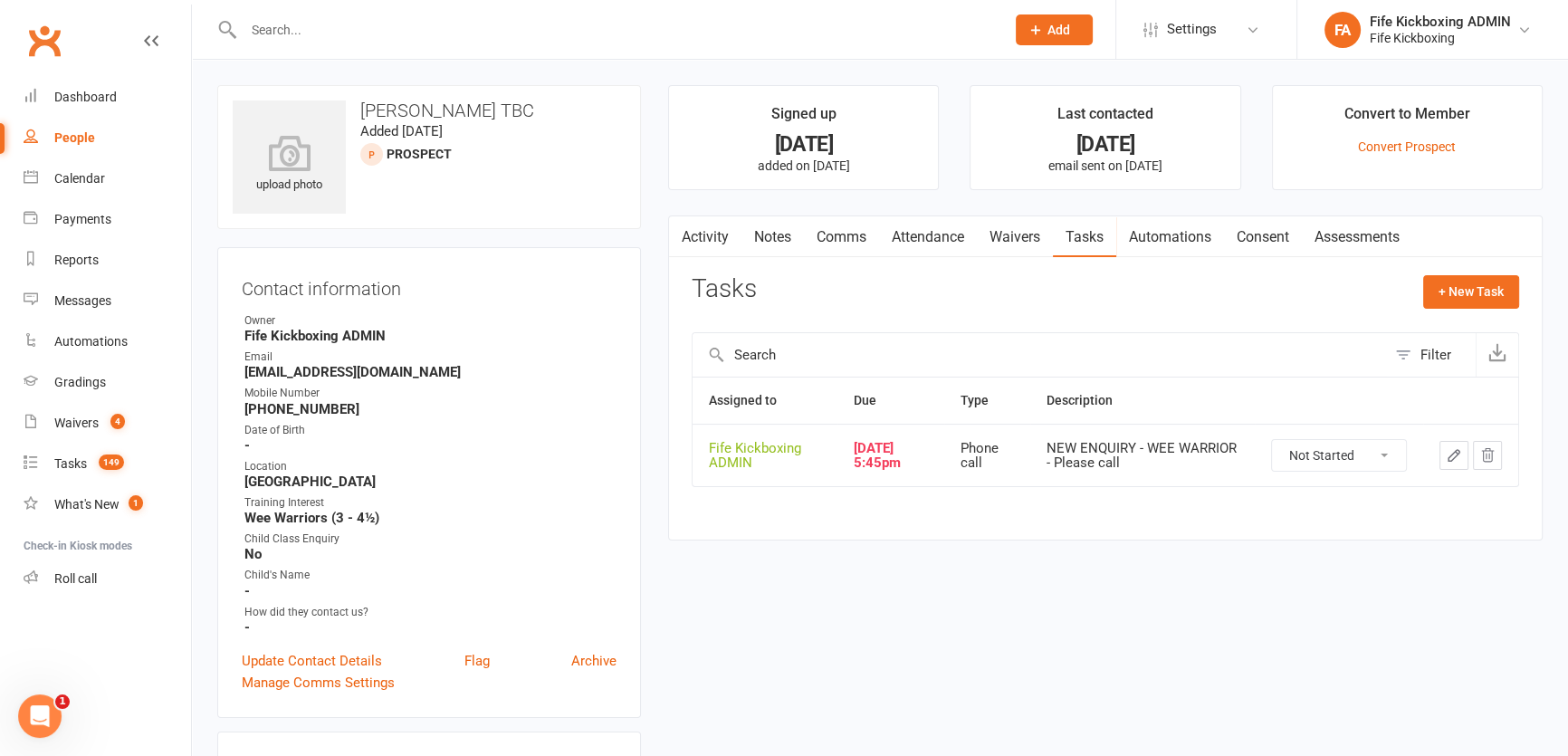
click at [1301, 452] on select "Not Started In Progress Waiting Complete" at bounding box center [1338, 455] width 134 height 31
click at [1272, 440] on select "Not Started In Progress Waiting Complete" at bounding box center [1338, 455] width 134 height 31
select select "unstarted"
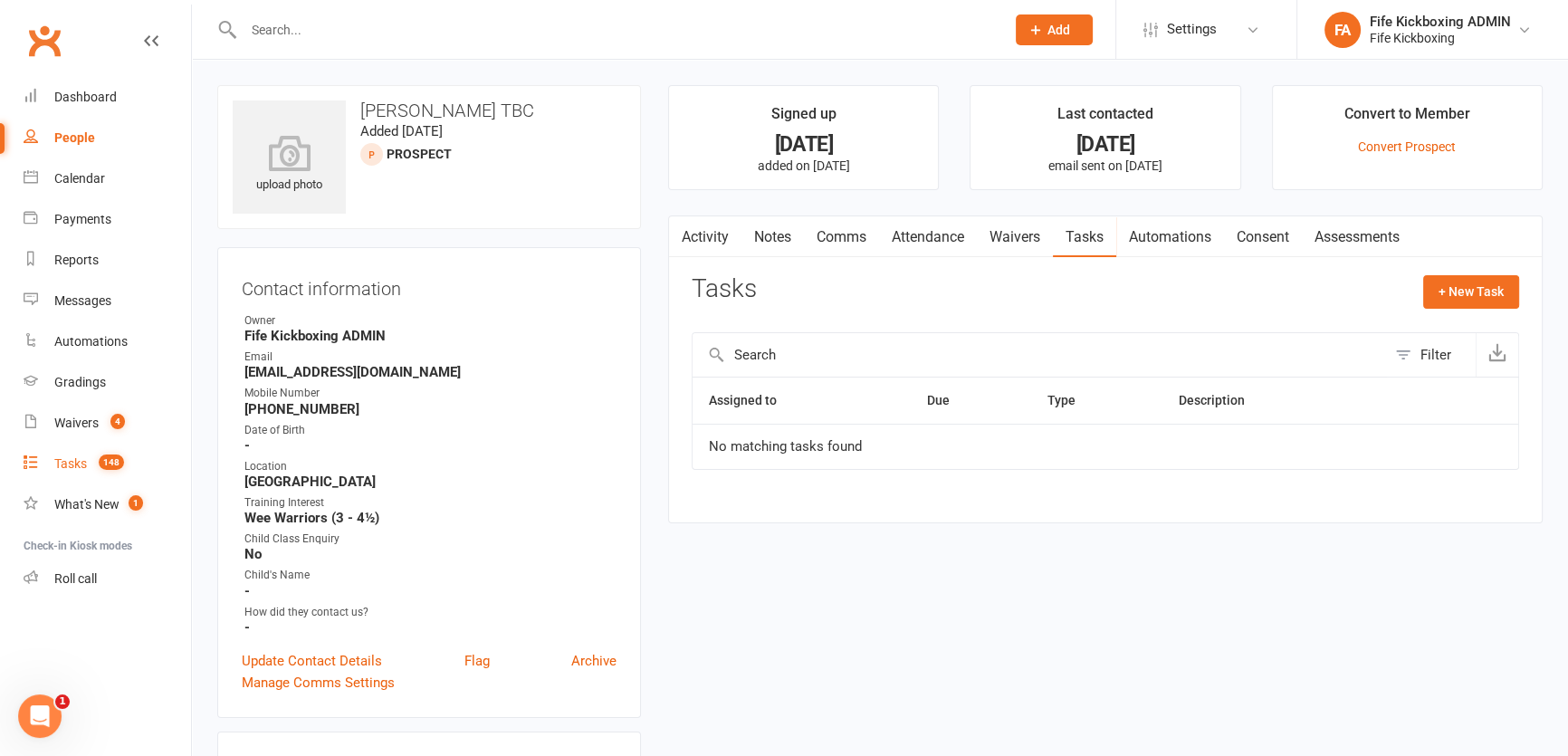
click at [79, 473] on link "Tasks 148" at bounding box center [107, 464] width 167 height 41
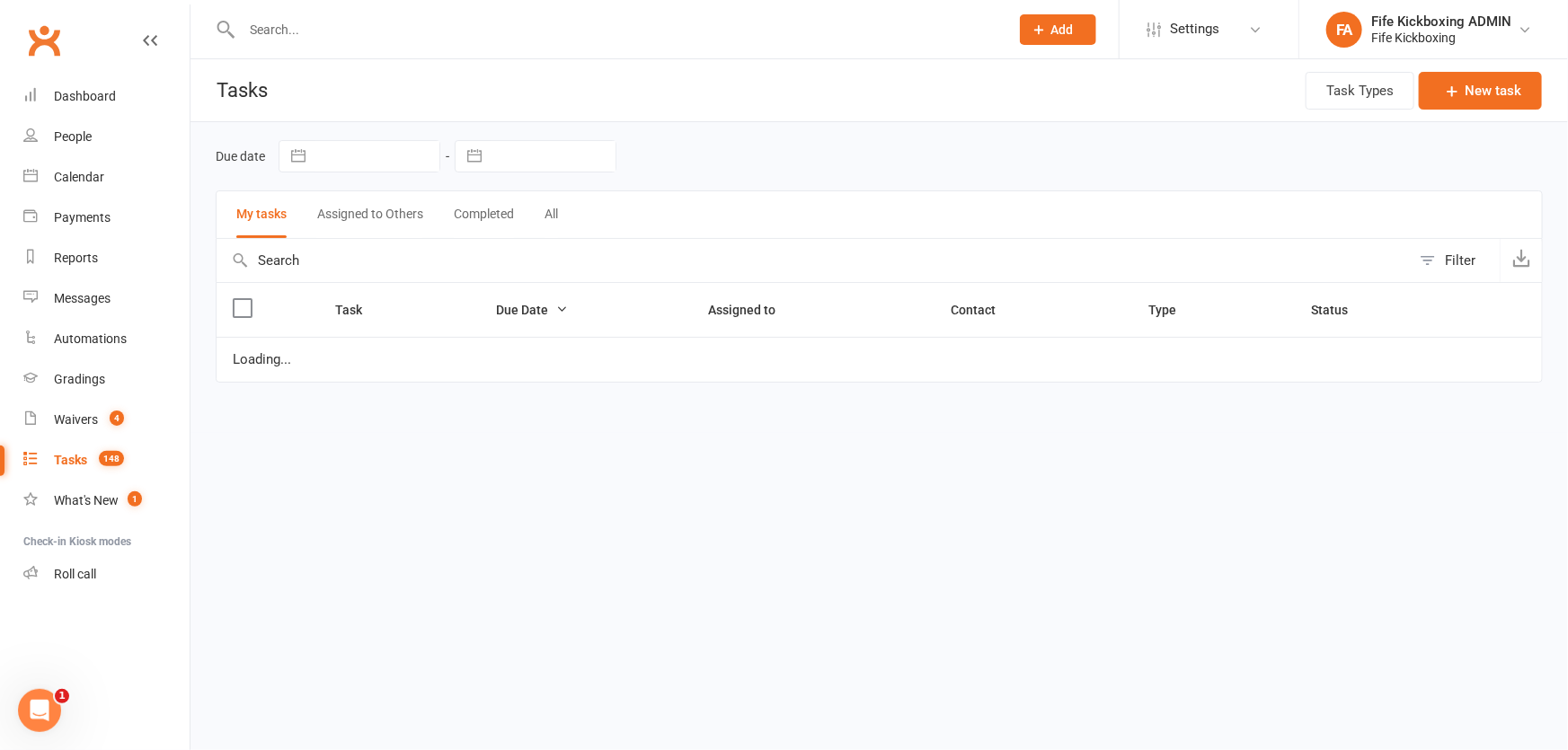
select select "started"
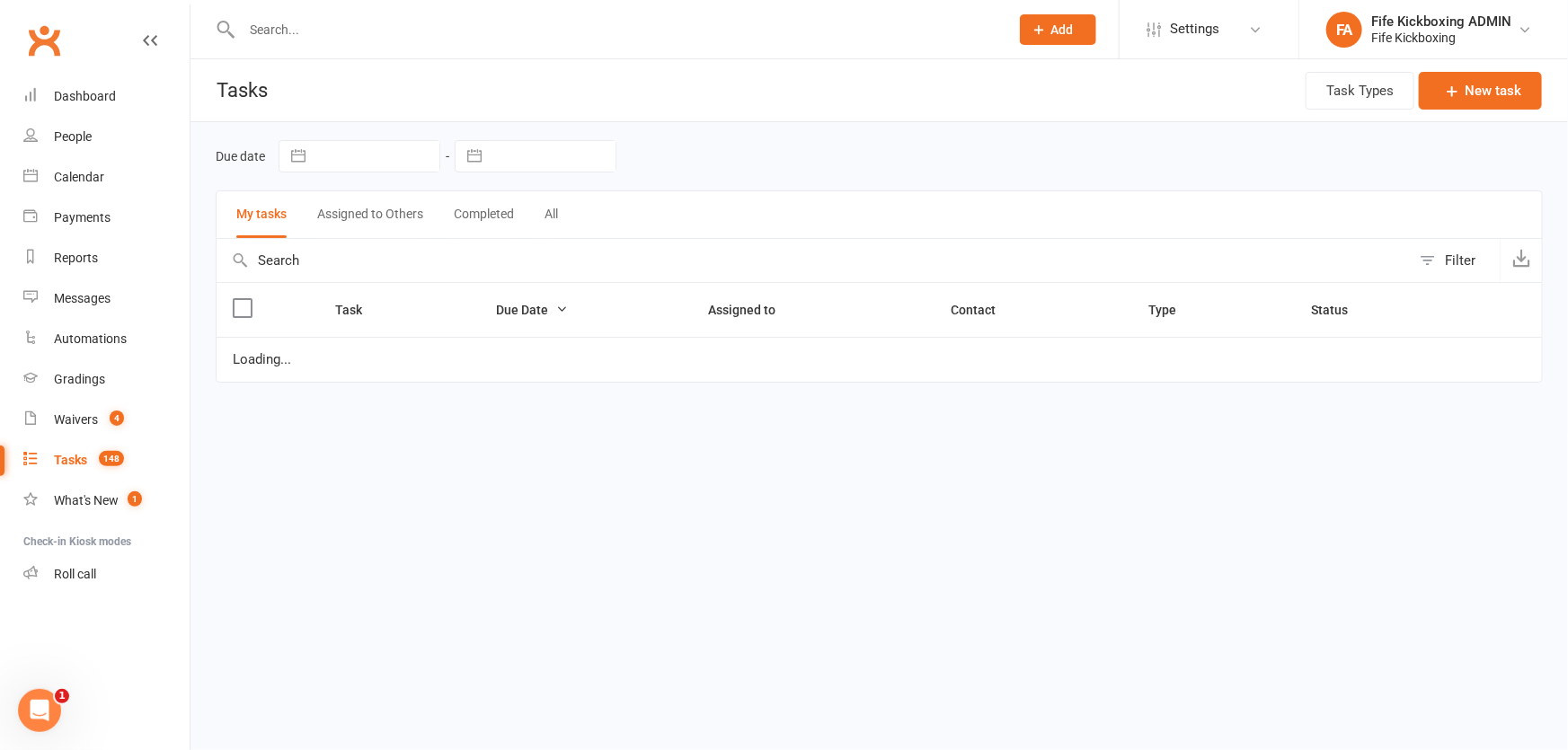
select select "started"
select select "waiting"
select select "started"
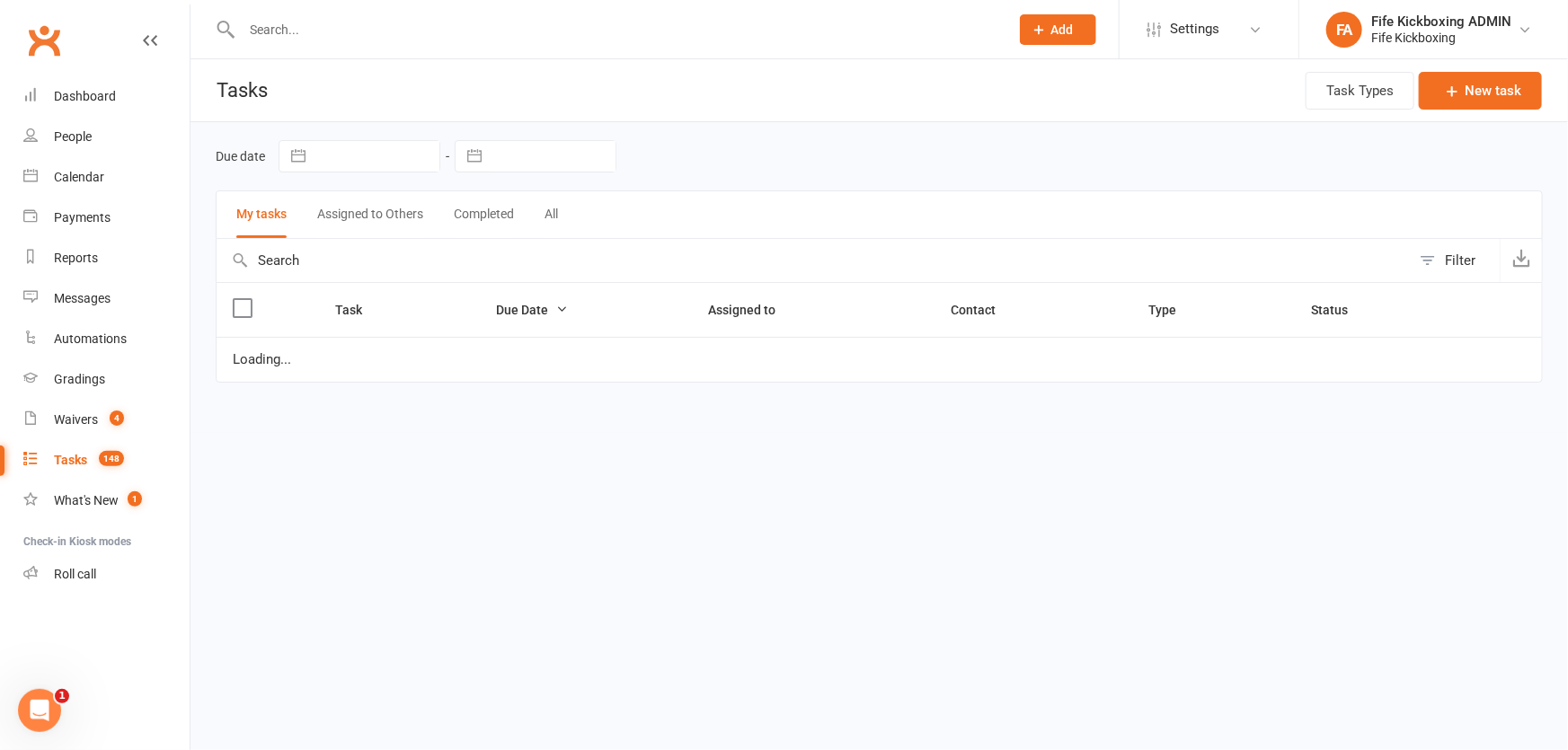
select select "started"
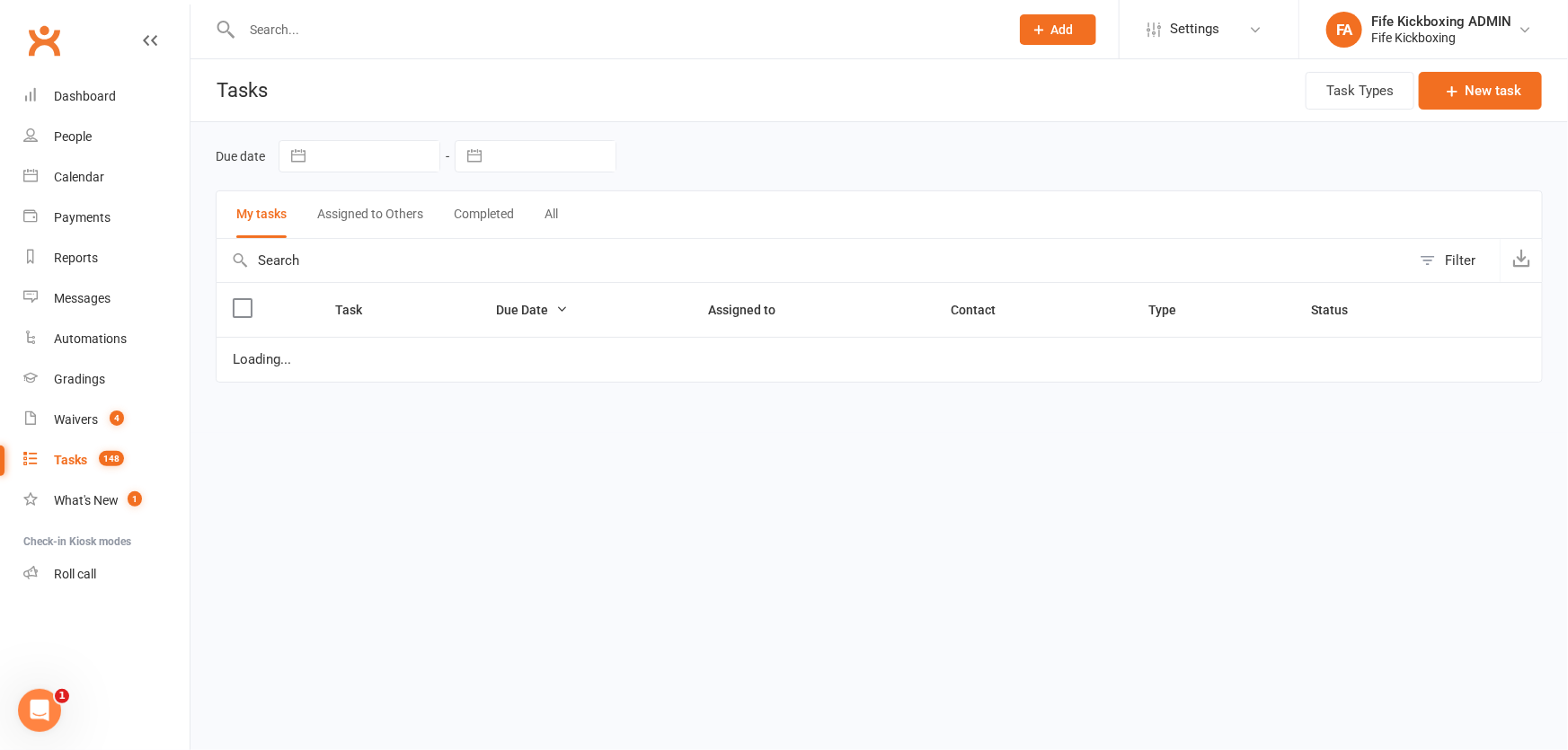
select select "started"
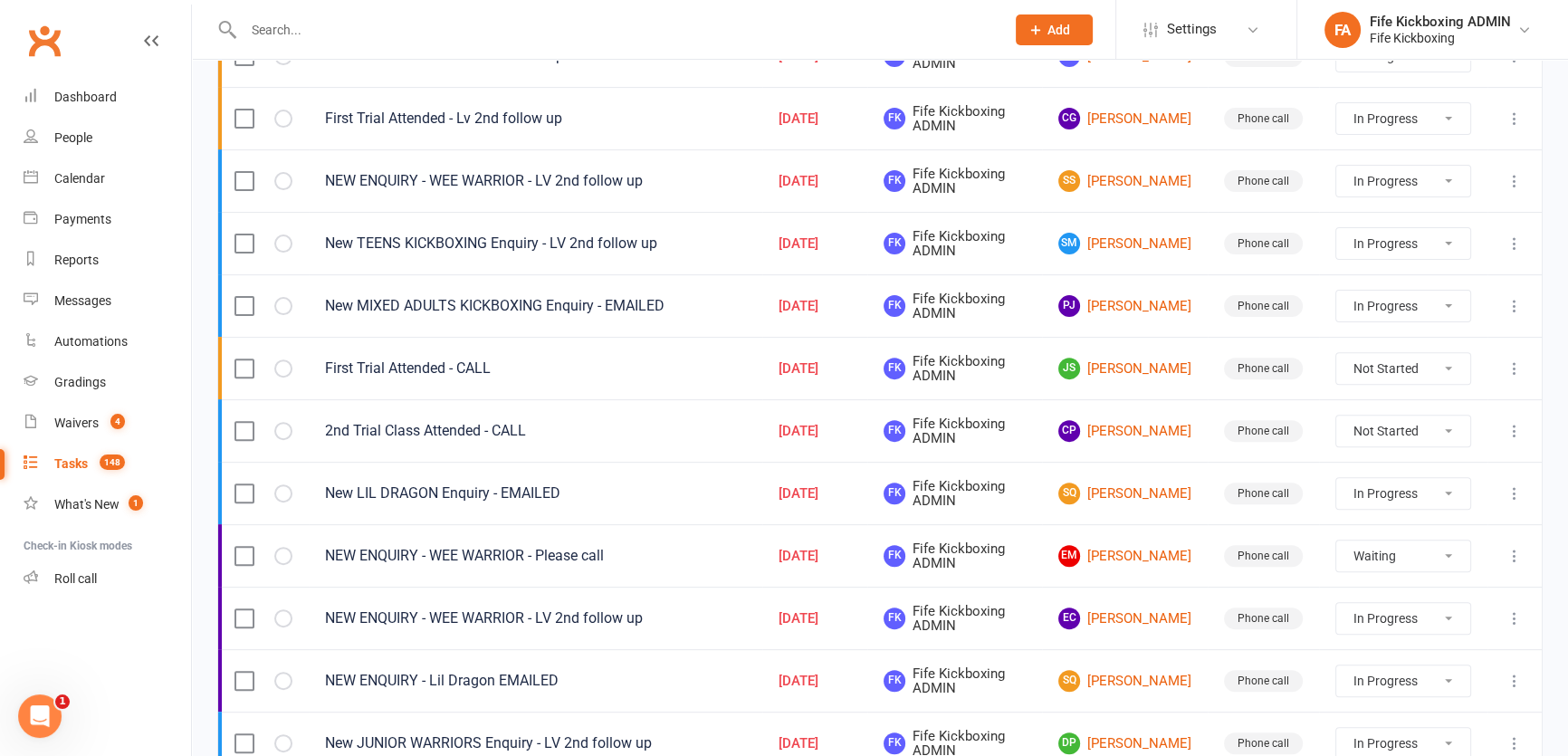
scroll to position [987, 0]
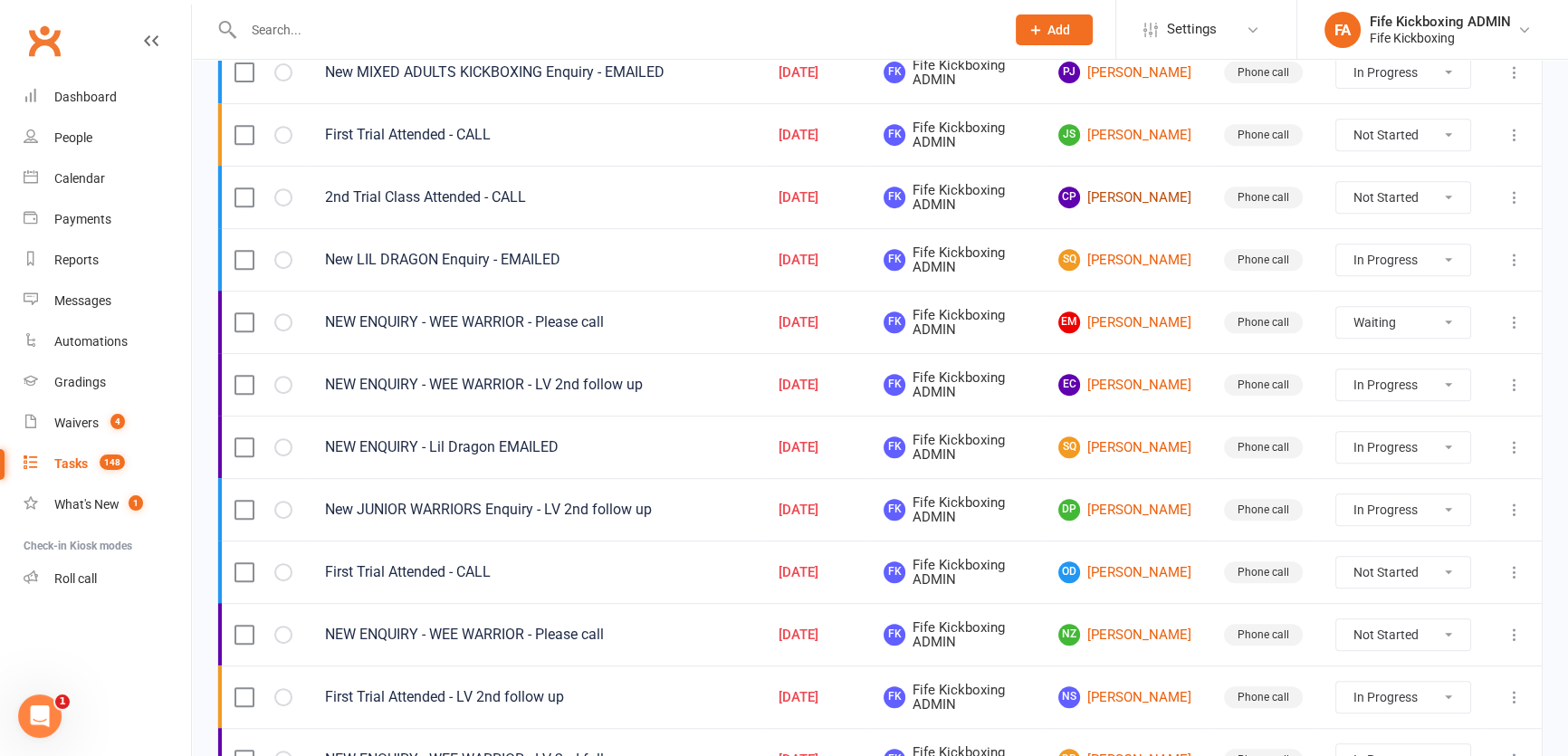
click at [1139, 199] on link "CP [PERSON_NAME]" at bounding box center [1124, 197] width 133 height 22
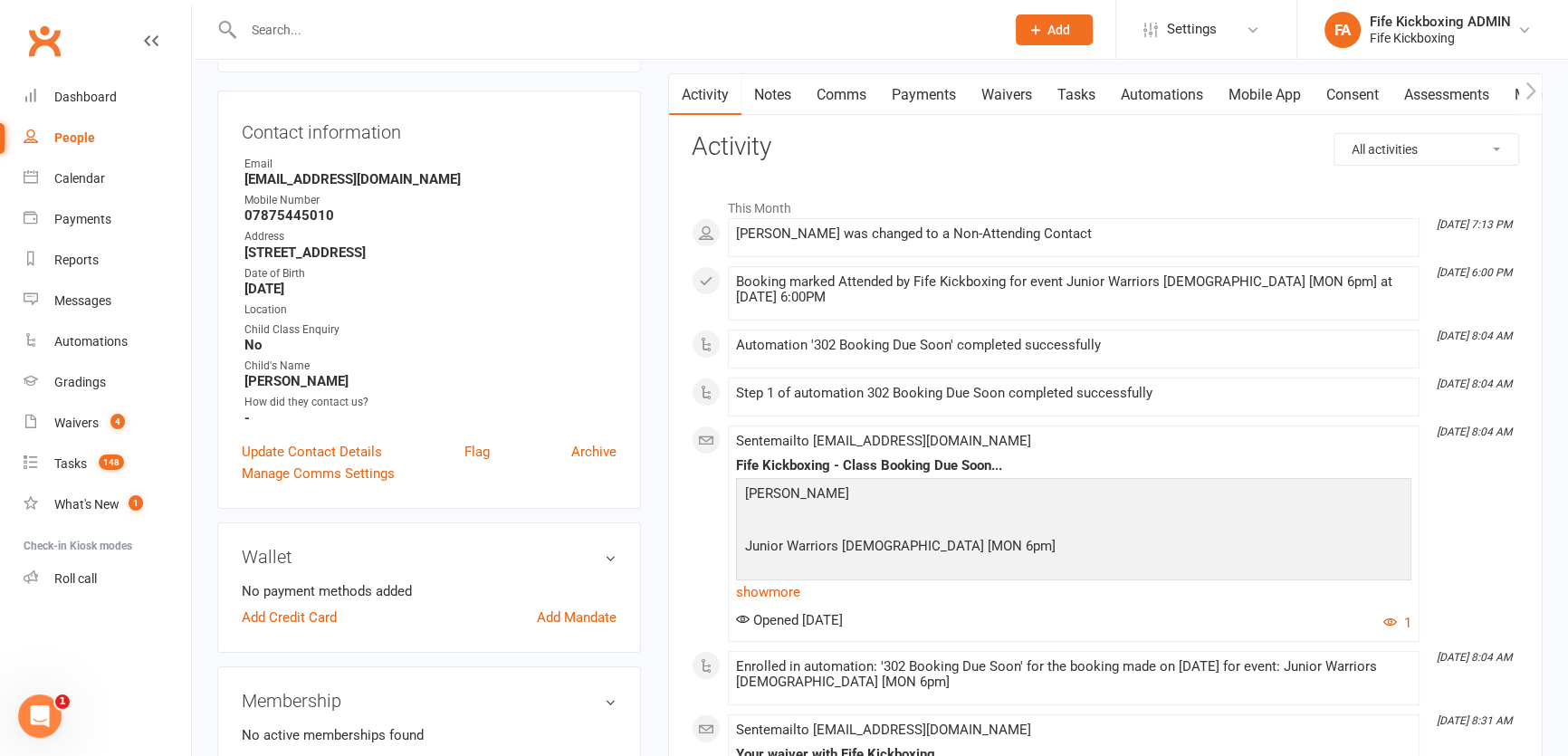
scroll to position [81, 0]
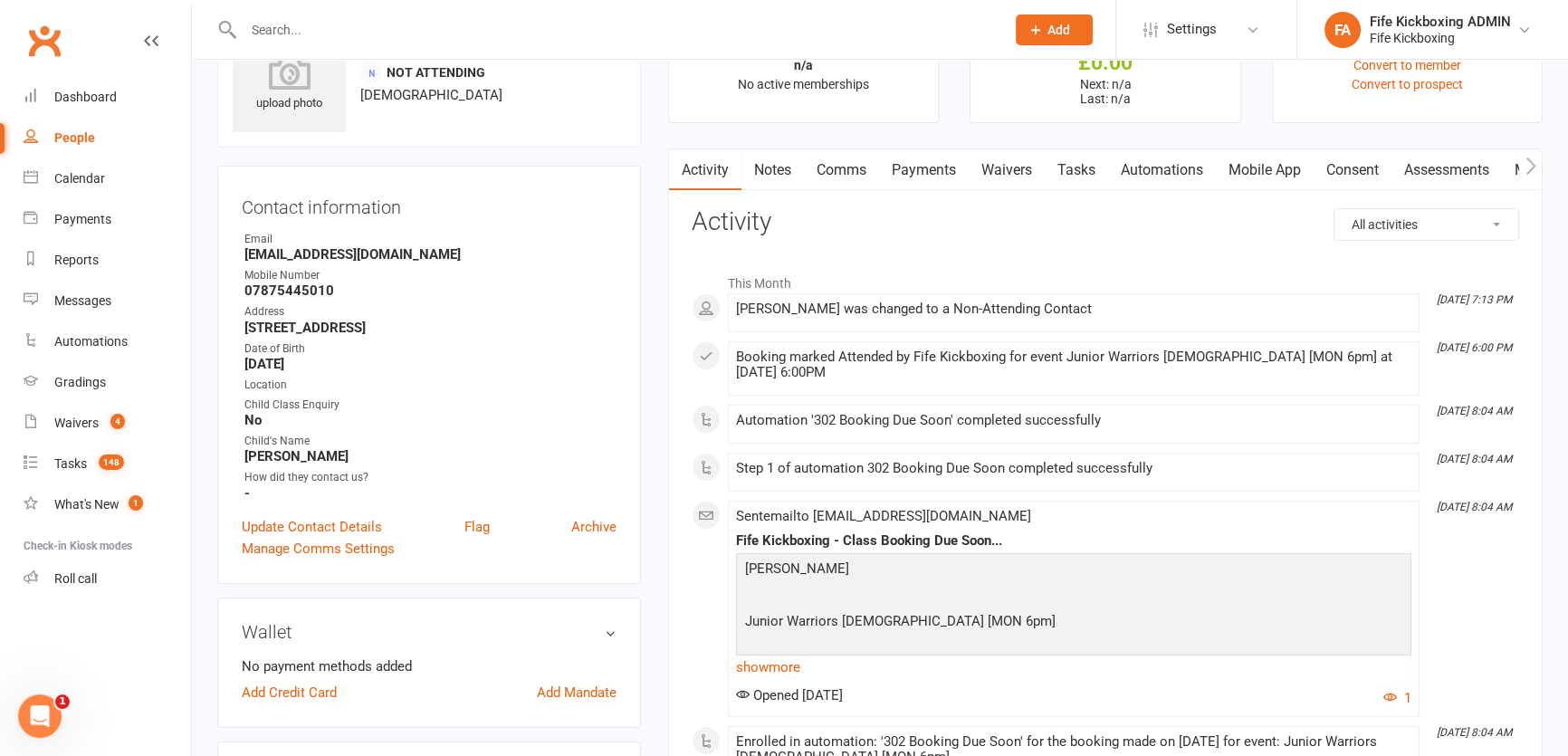
click at [1104, 185] on link "Tasks" at bounding box center [1077, 170] width 63 height 42
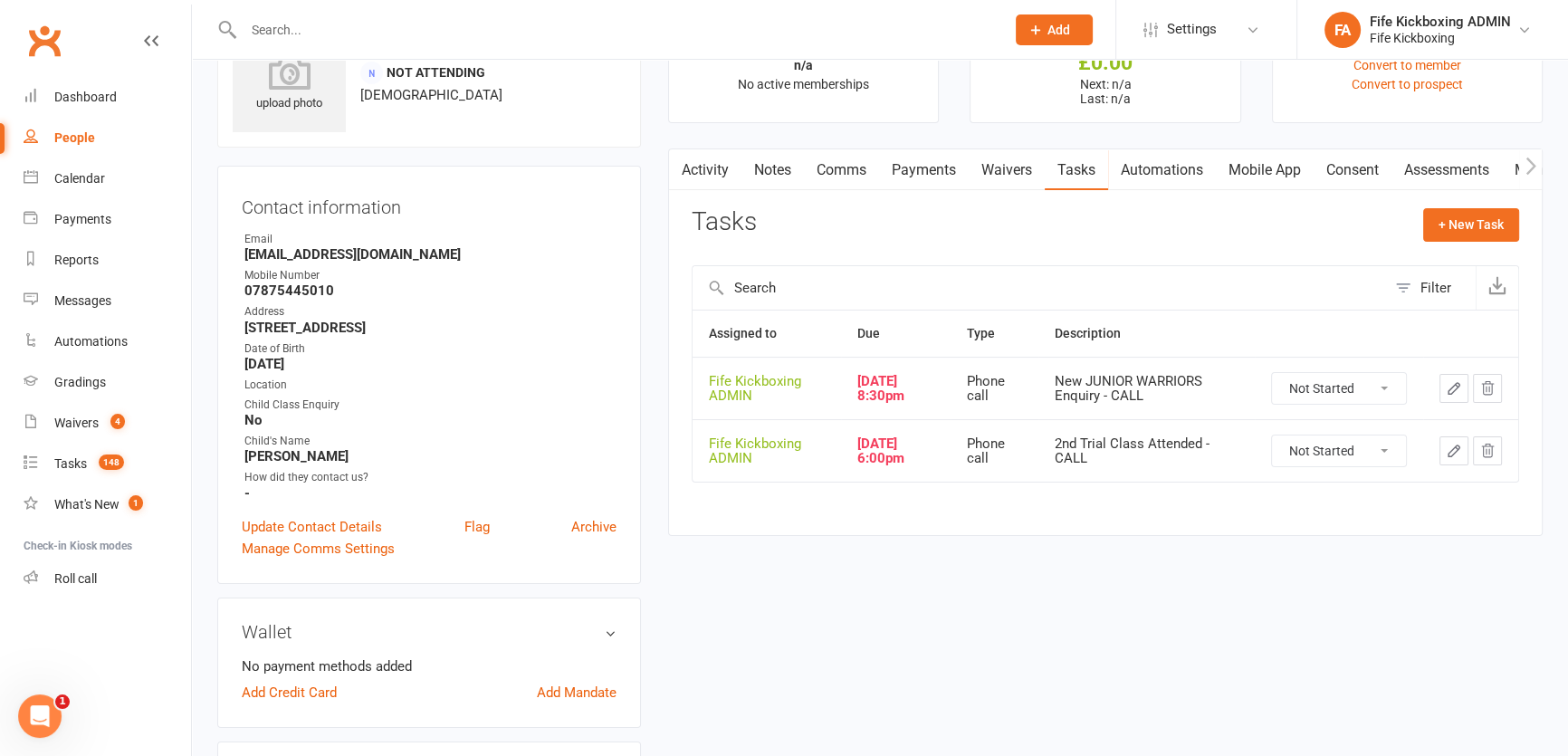
drag, startPoint x: 1334, startPoint y: 384, endPoint x: 1332, endPoint y: 397, distance: 13.2
click at [1334, 384] on select "Not Started In Progress Waiting Complete" at bounding box center [1338, 388] width 134 height 31
click at [1272, 374] on select "Not Started In Progress Waiting Complete" at bounding box center [1338, 388] width 134 height 31
select select "unstarted"
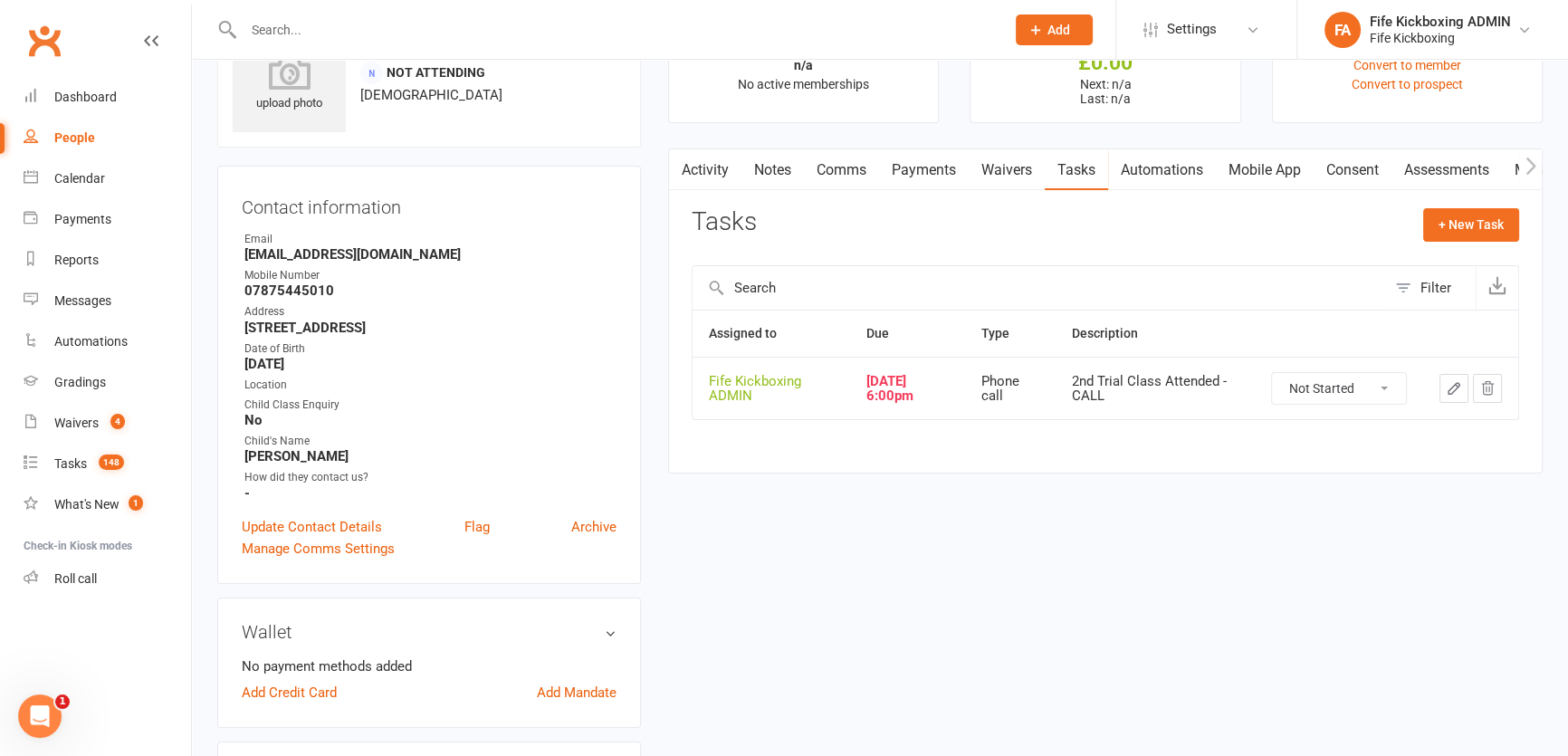
click at [1330, 384] on select "Not Started In Progress Waiting Complete" at bounding box center [1338, 388] width 134 height 31
click at [1272, 374] on select "Not Started In Progress Waiting Complete" at bounding box center [1338, 388] width 134 height 31
select select "unstarted"
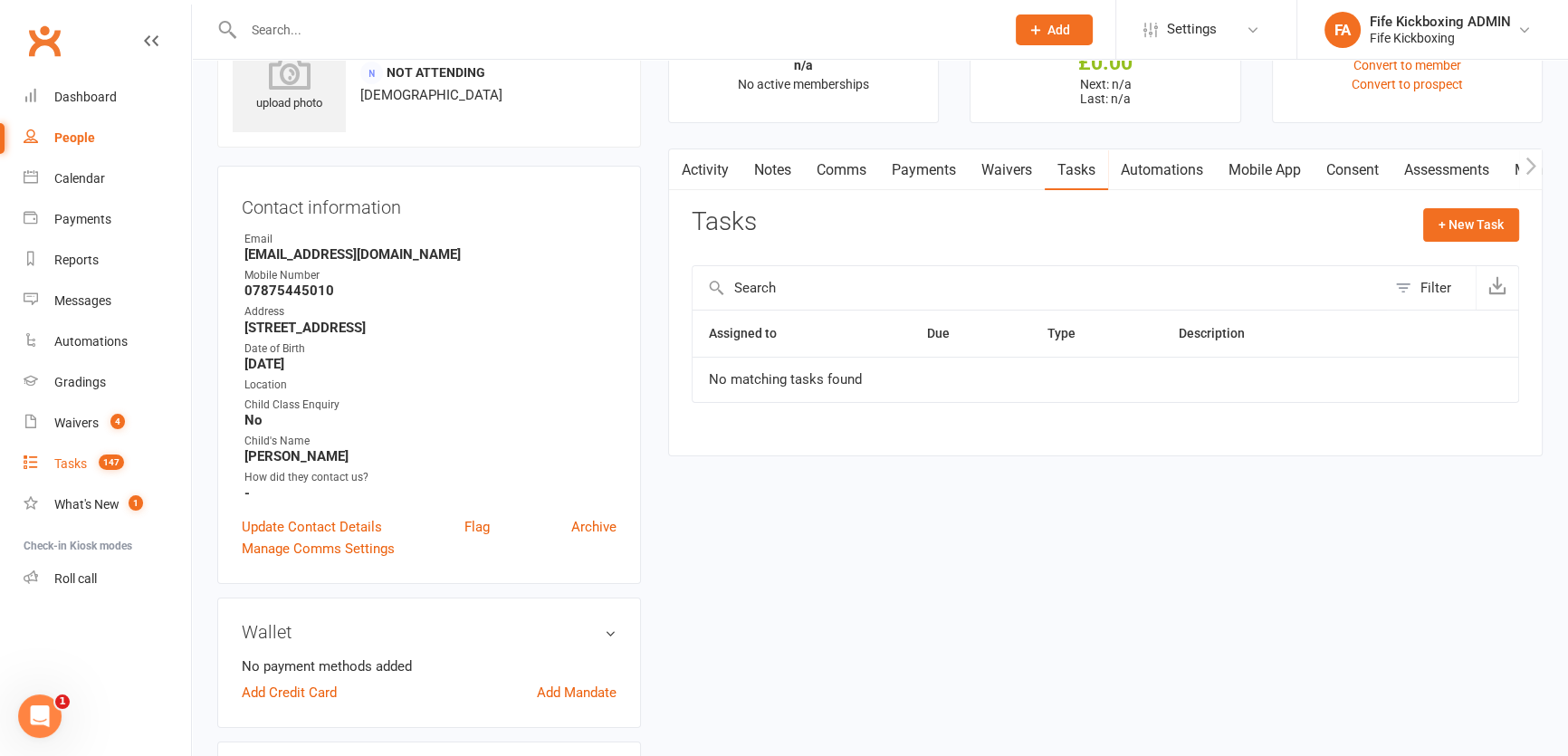
click at [102, 458] on span "147" at bounding box center [112, 463] width 26 height 16
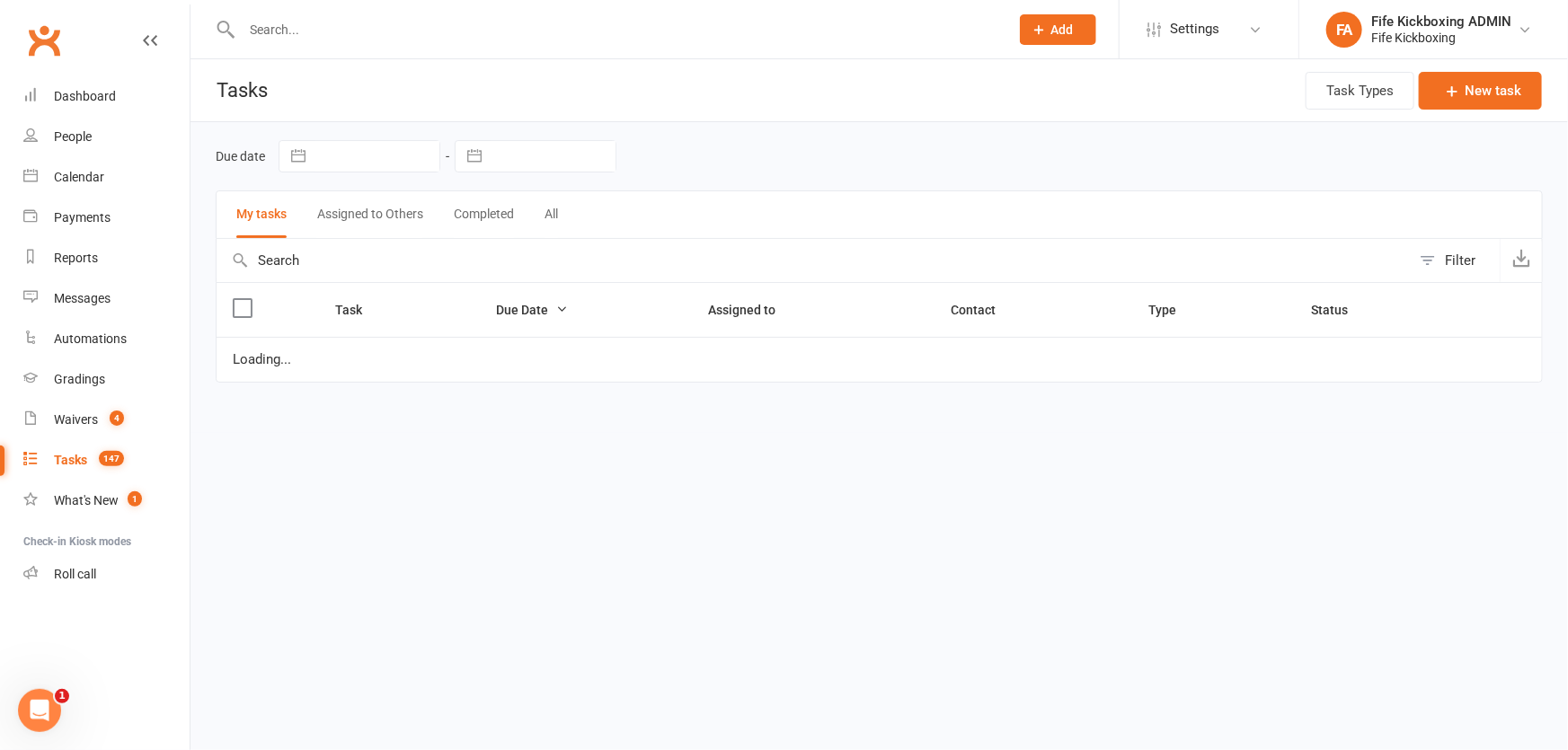
select select "started"
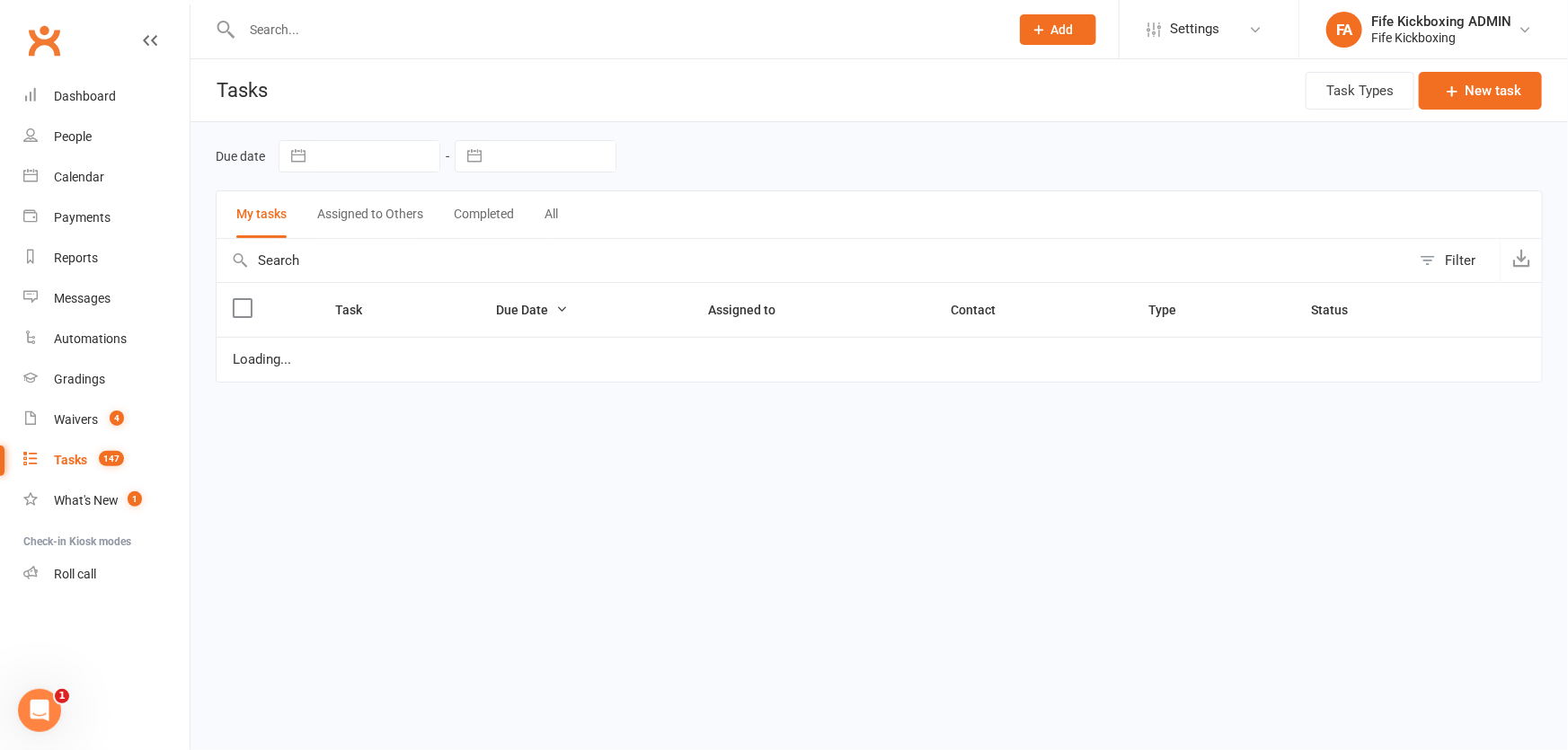
select select "started"
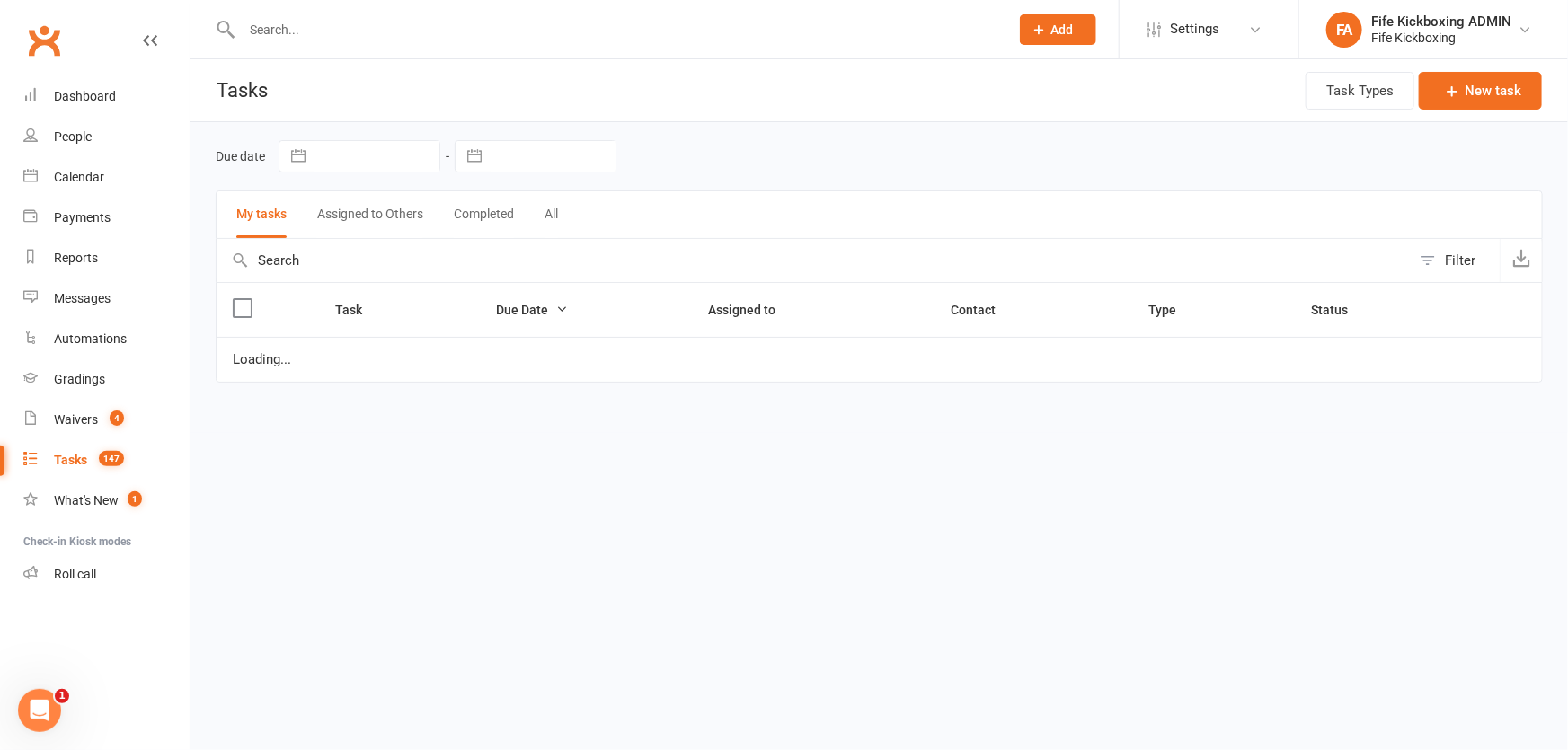
select select "waiting"
select select "started"
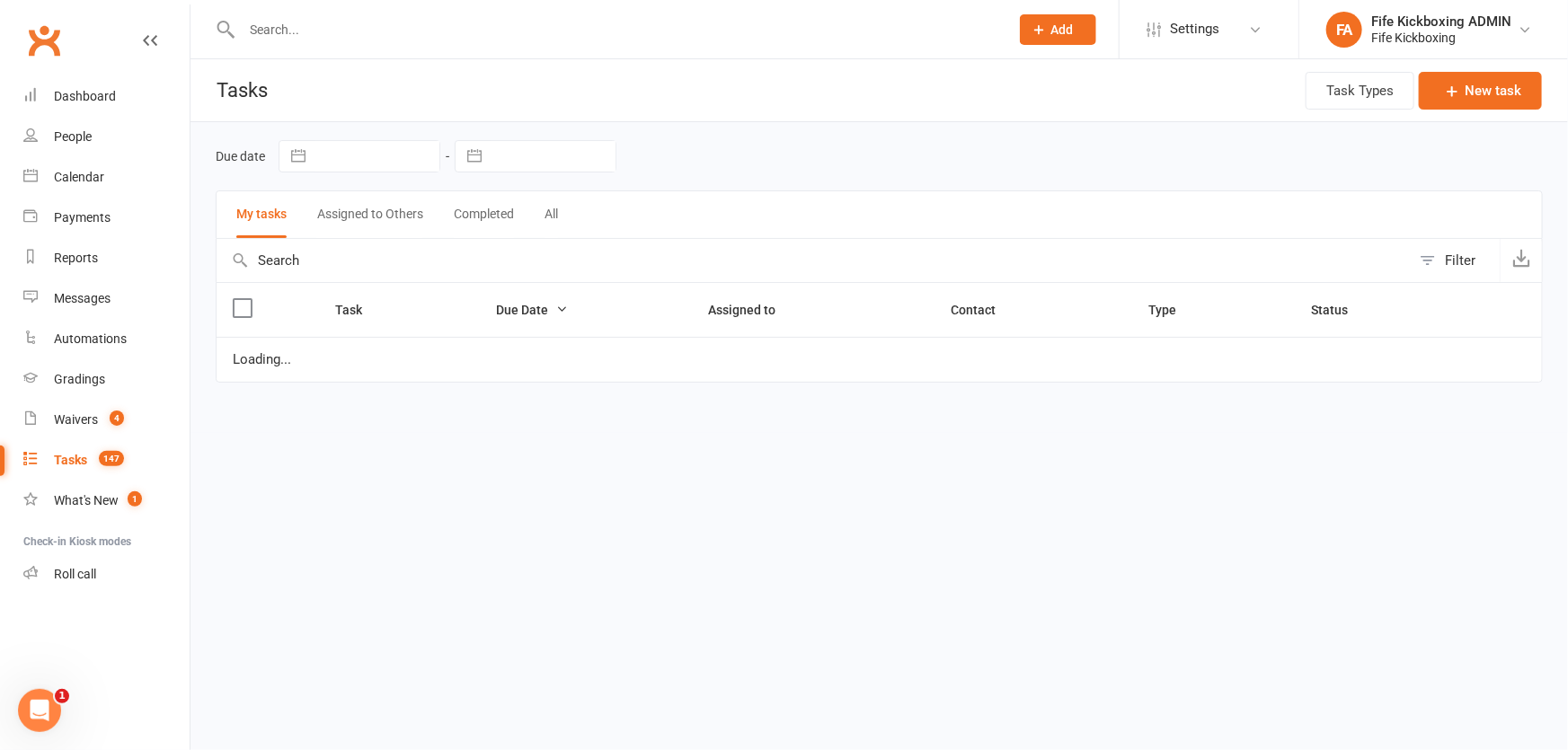
select select "started"
select select "waiting"
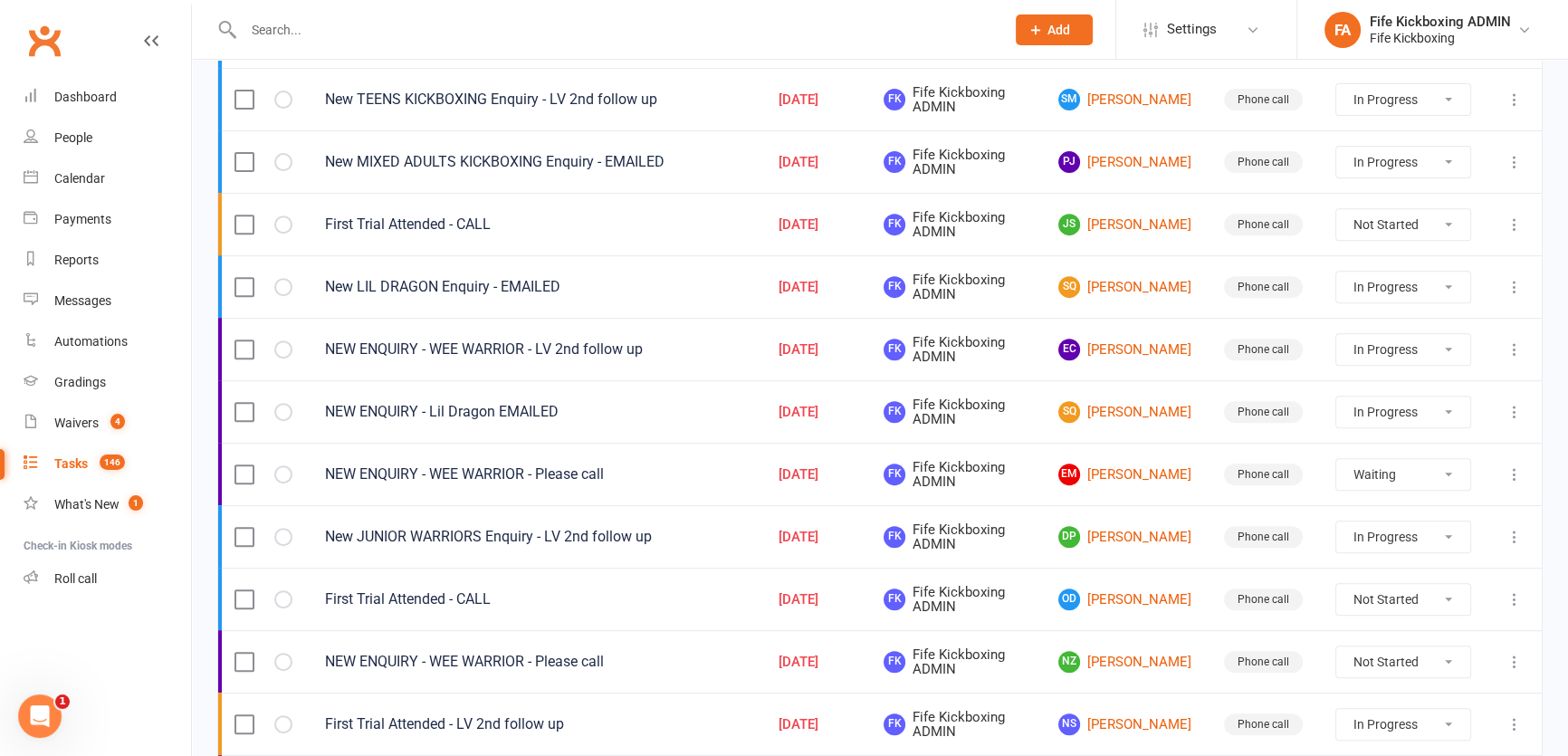
scroll to position [987, 0]
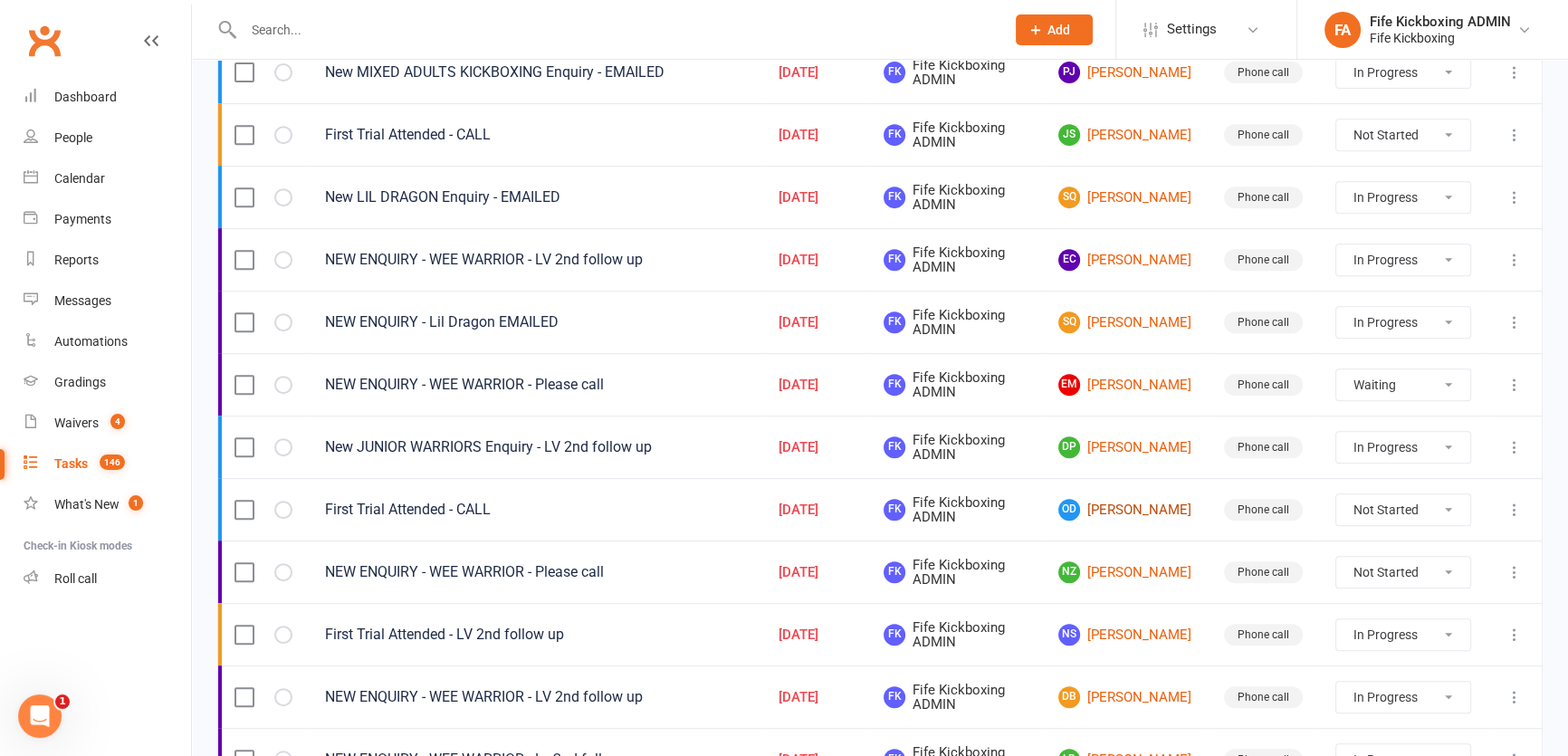
click at [1135, 500] on link "OD [PERSON_NAME]" at bounding box center [1124, 510] width 133 height 22
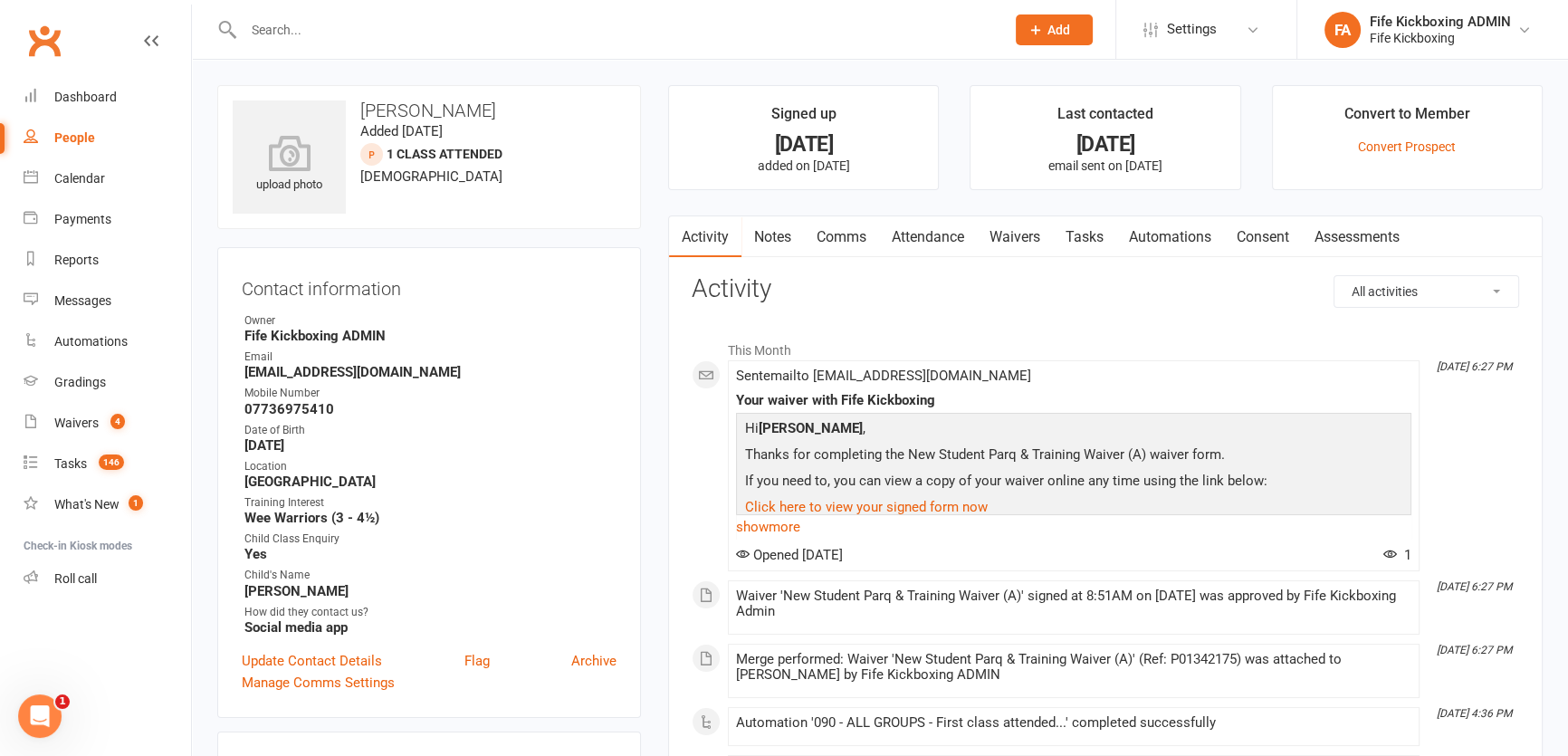
click at [899, 216] on link "Attendance" at bounding box center [927, 237] width 98 height 42
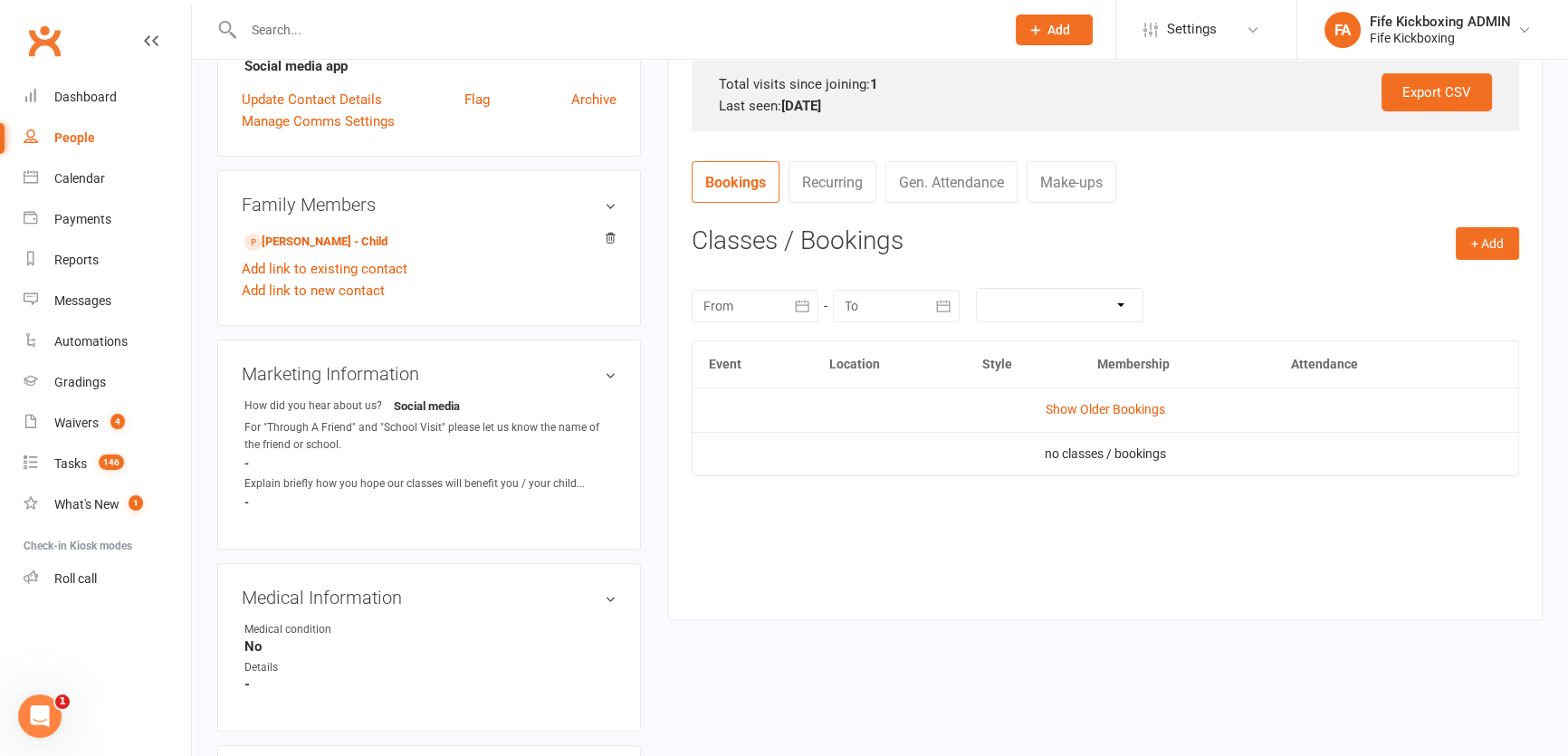
scroll to position [658, 0]
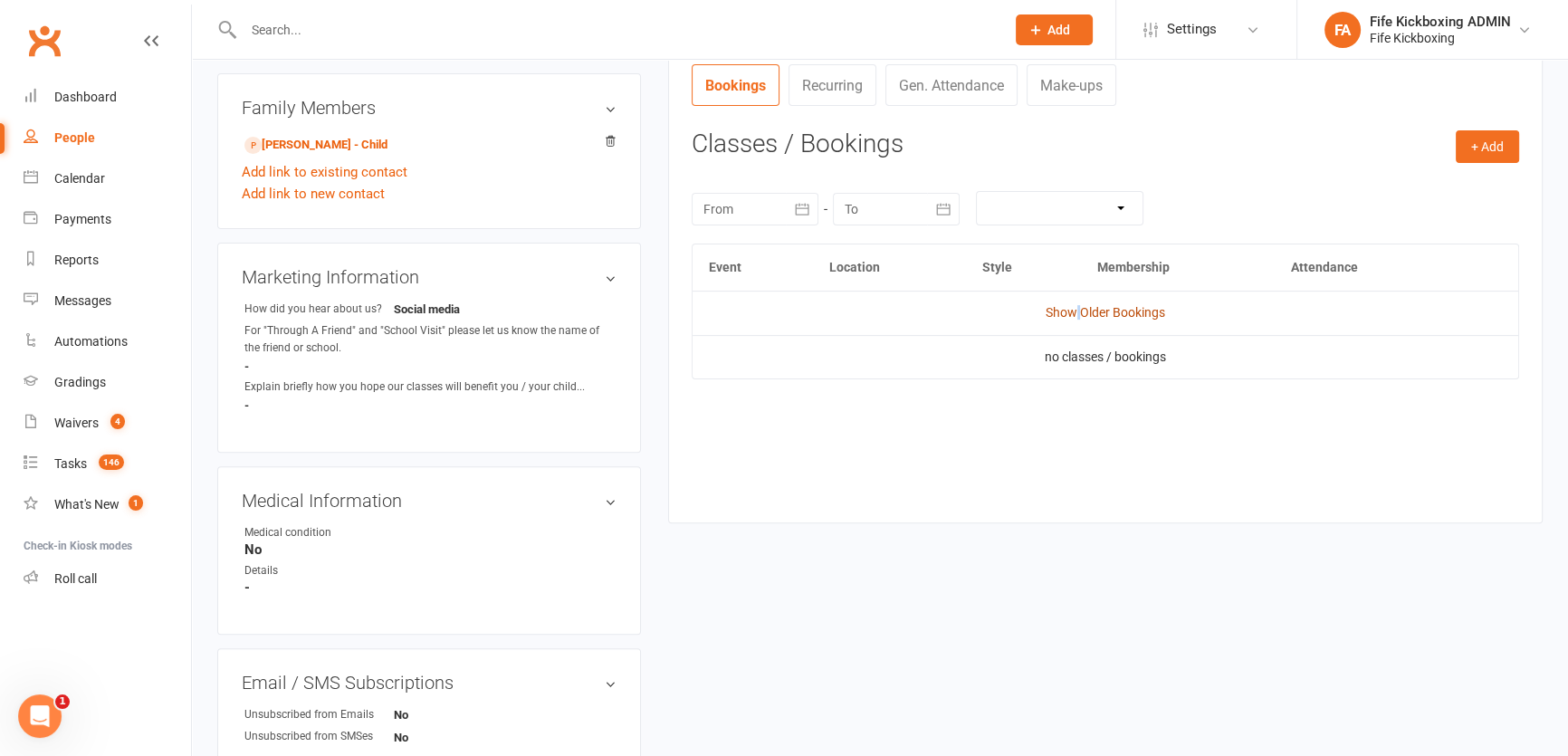
click at [1078, 310] on link "Show Older Bookings" at bounding box center [1105, 312] width 120 height 15
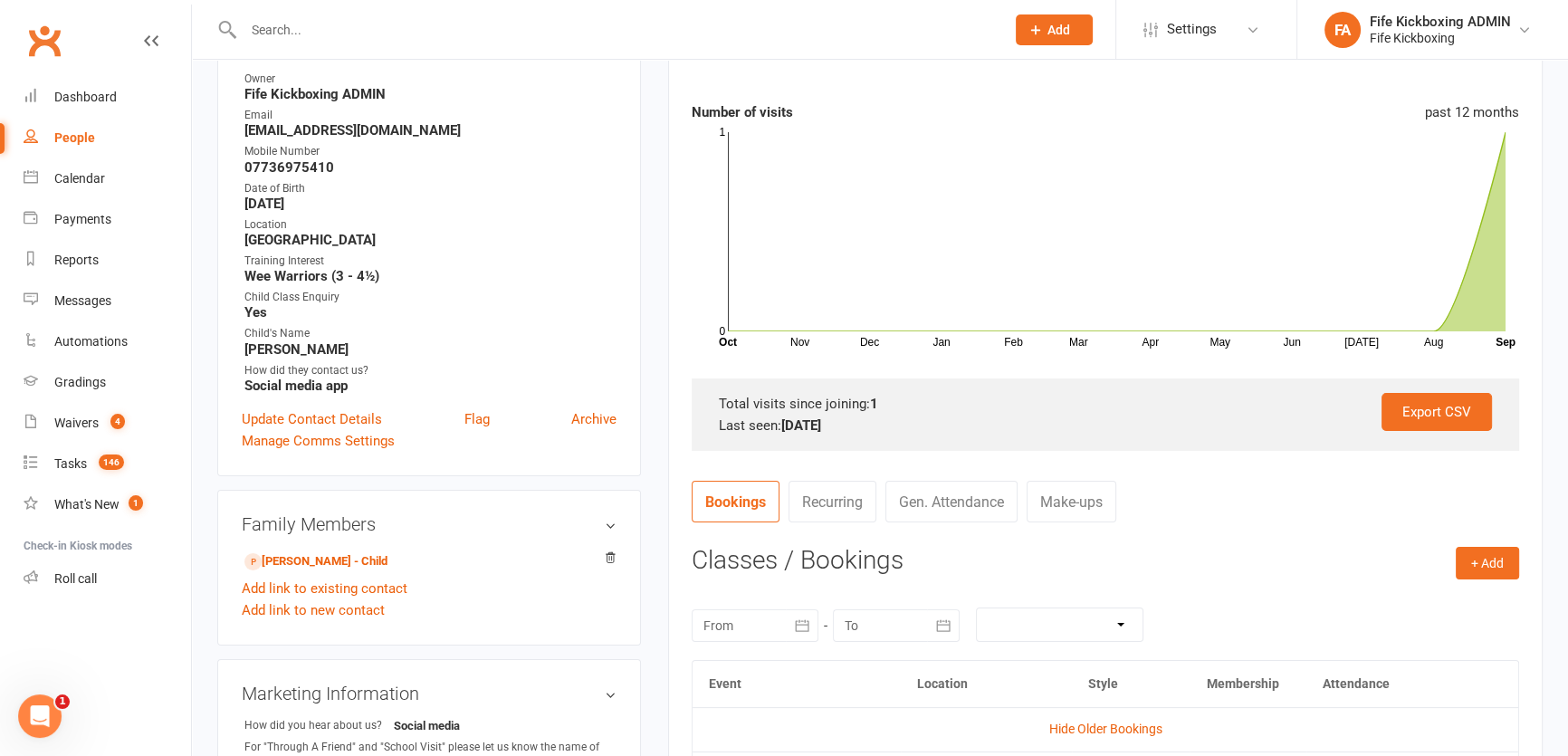
scroll to position [0, 0]
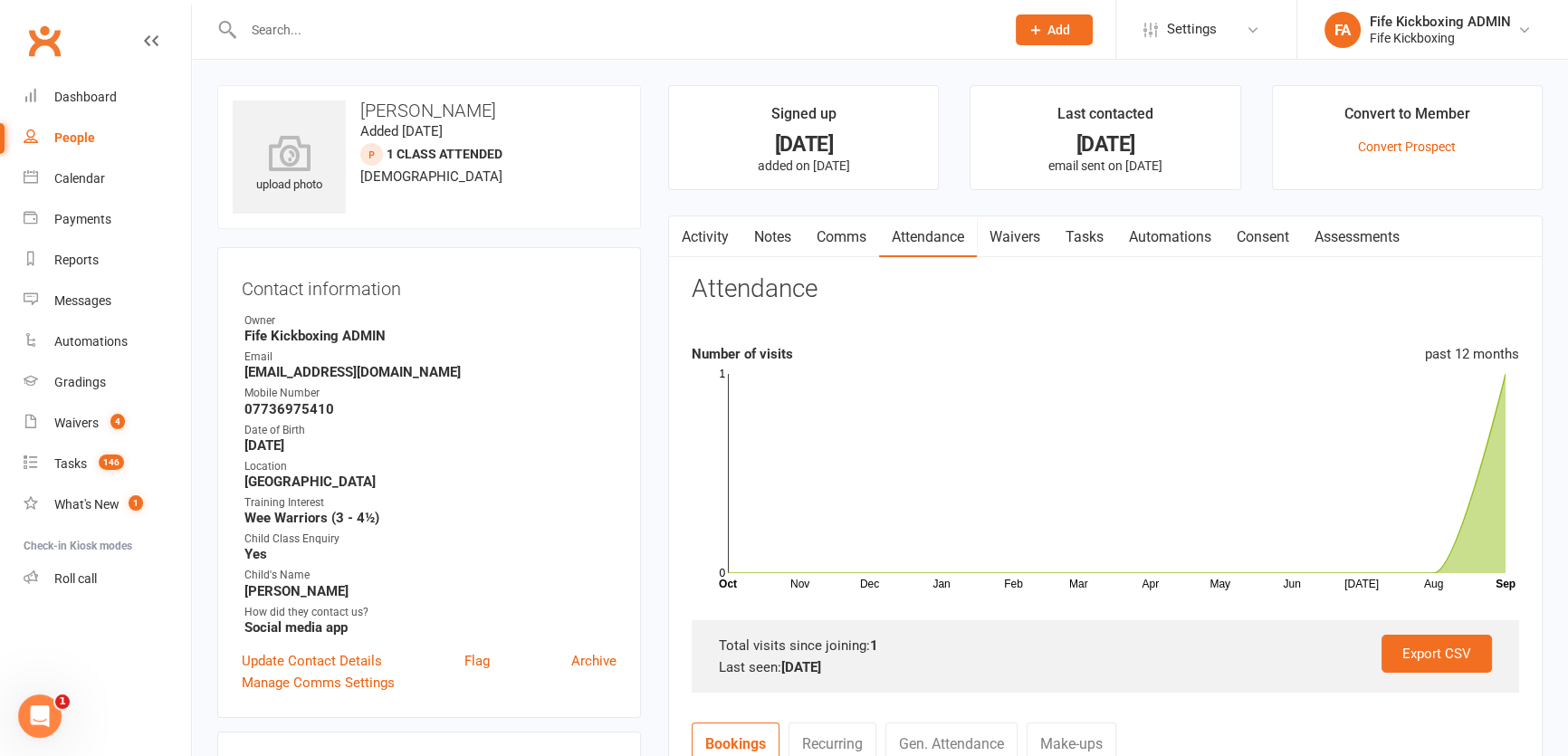
click at [1092, 242] on link "Tasks" at bounding box center [1085, 237] width 63 height 42
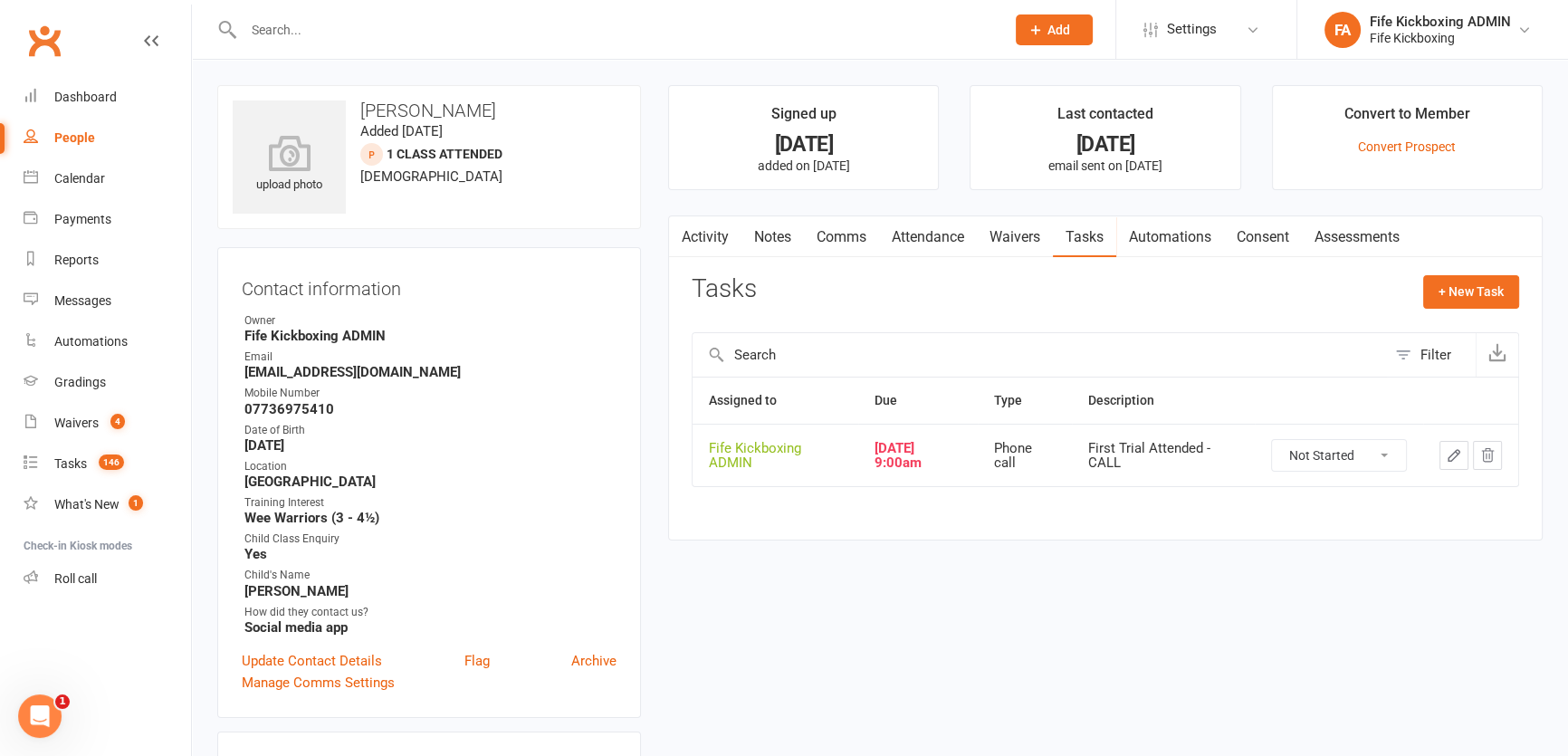
click at [1288, 452] on select "Not Started In Progress Waiting Complete" at bounding box center [1338, 455] width 134 height 31
click at [1272, 440] on select "Not Started In Progress Waiting Complete" at bounding box center [1338, 455] width 134 height 31
select select "unstarted"
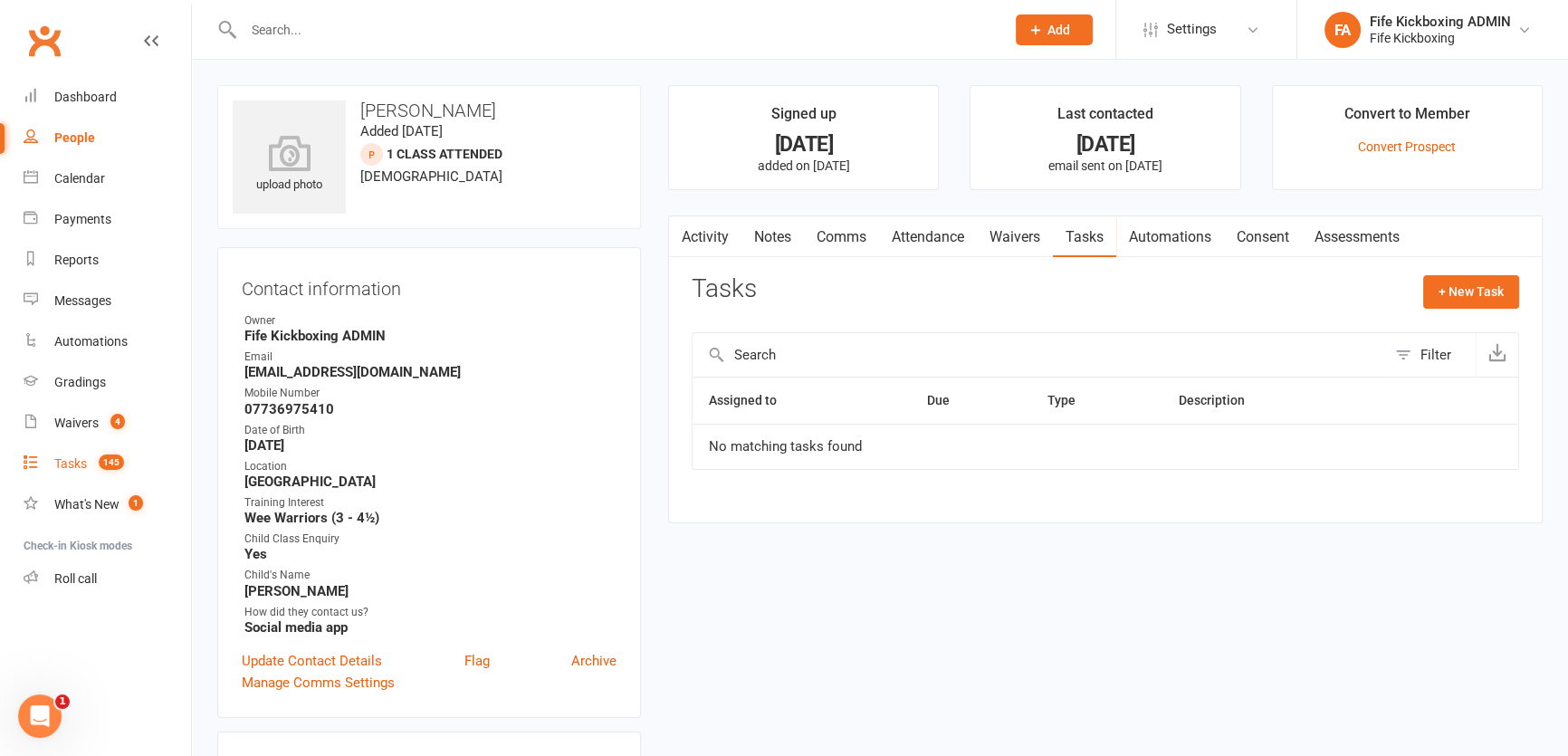
click at [100, 447] on link "Tasks 145" at bounding box center [107, 464] width 167 height 41
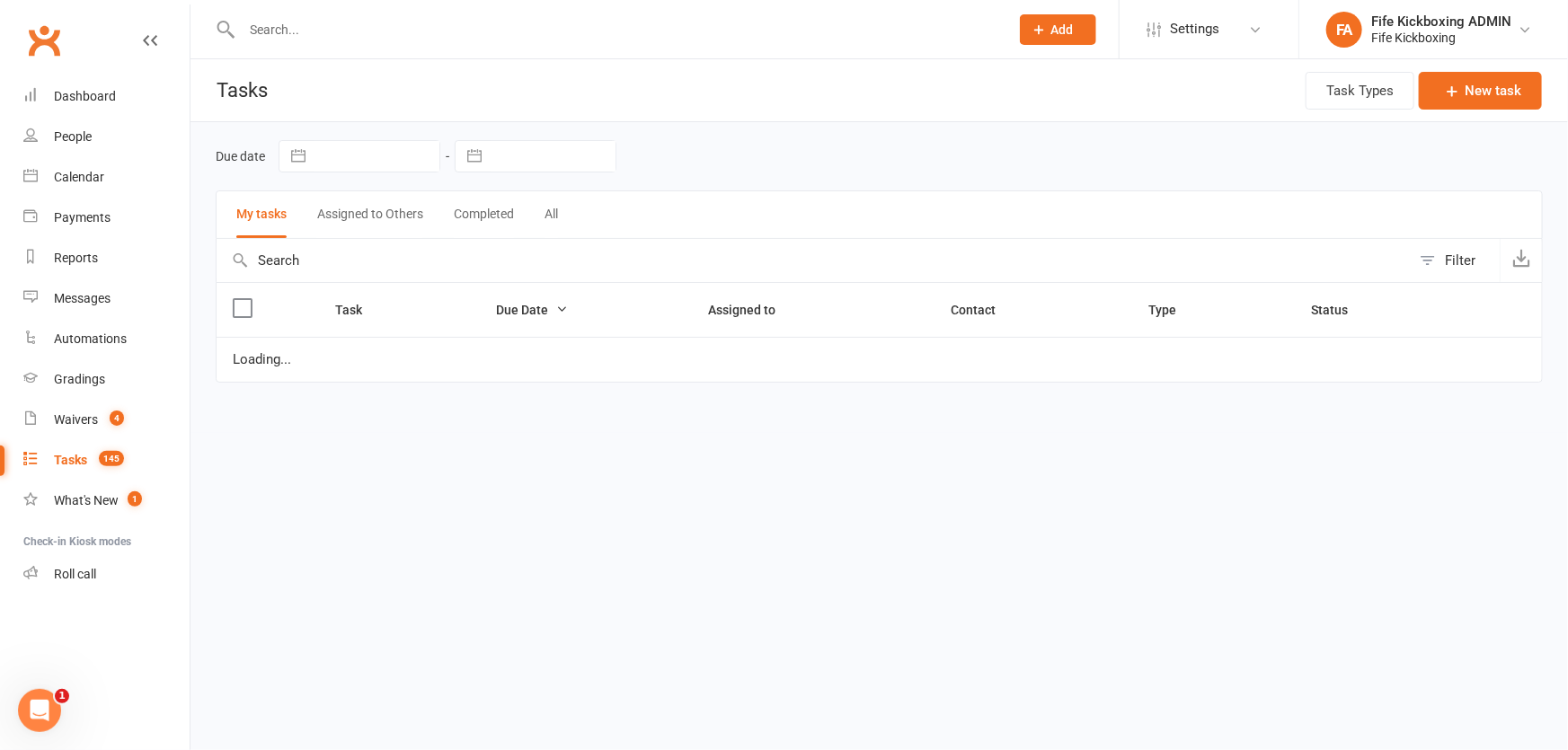
select select "started"
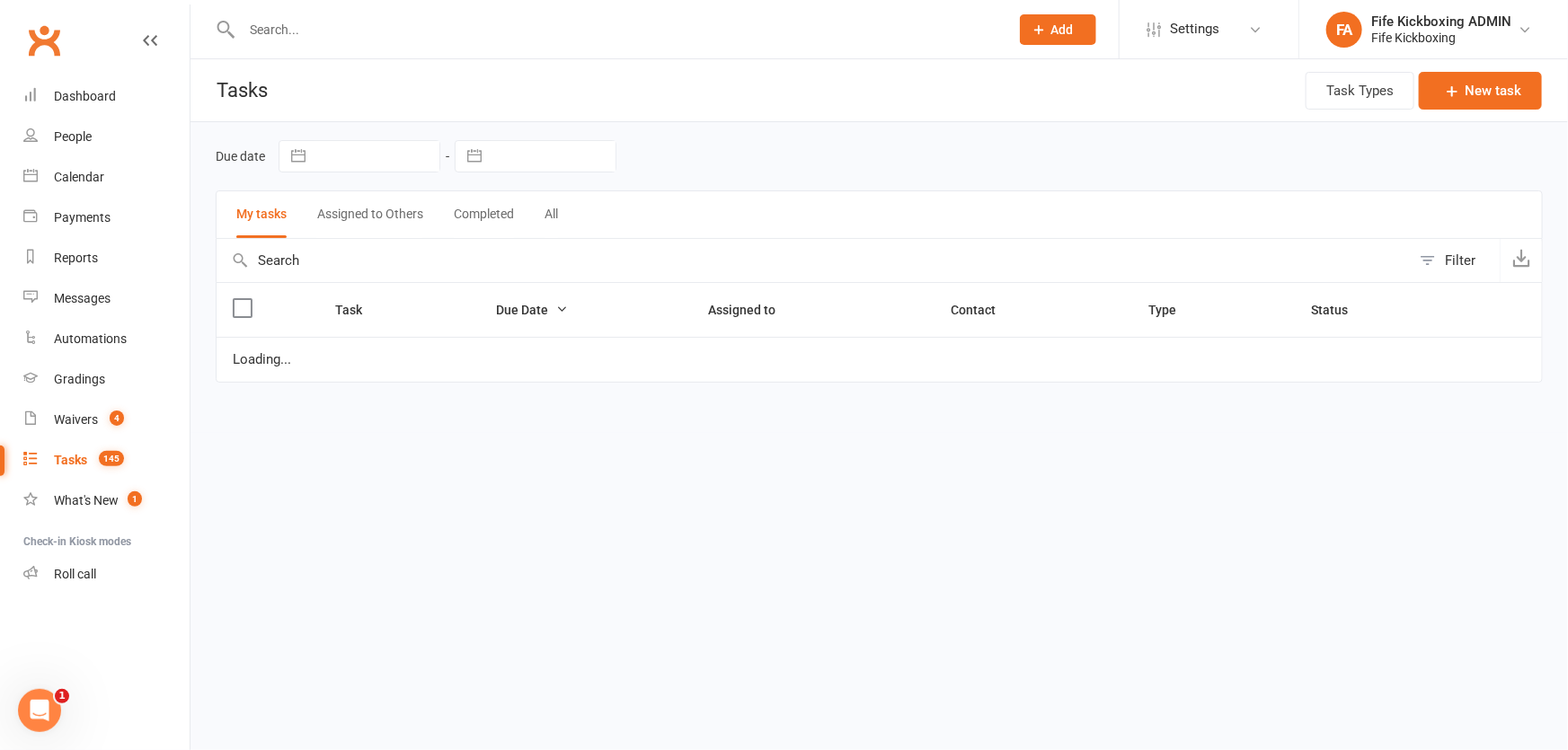
select select "started"
select select "waiting"
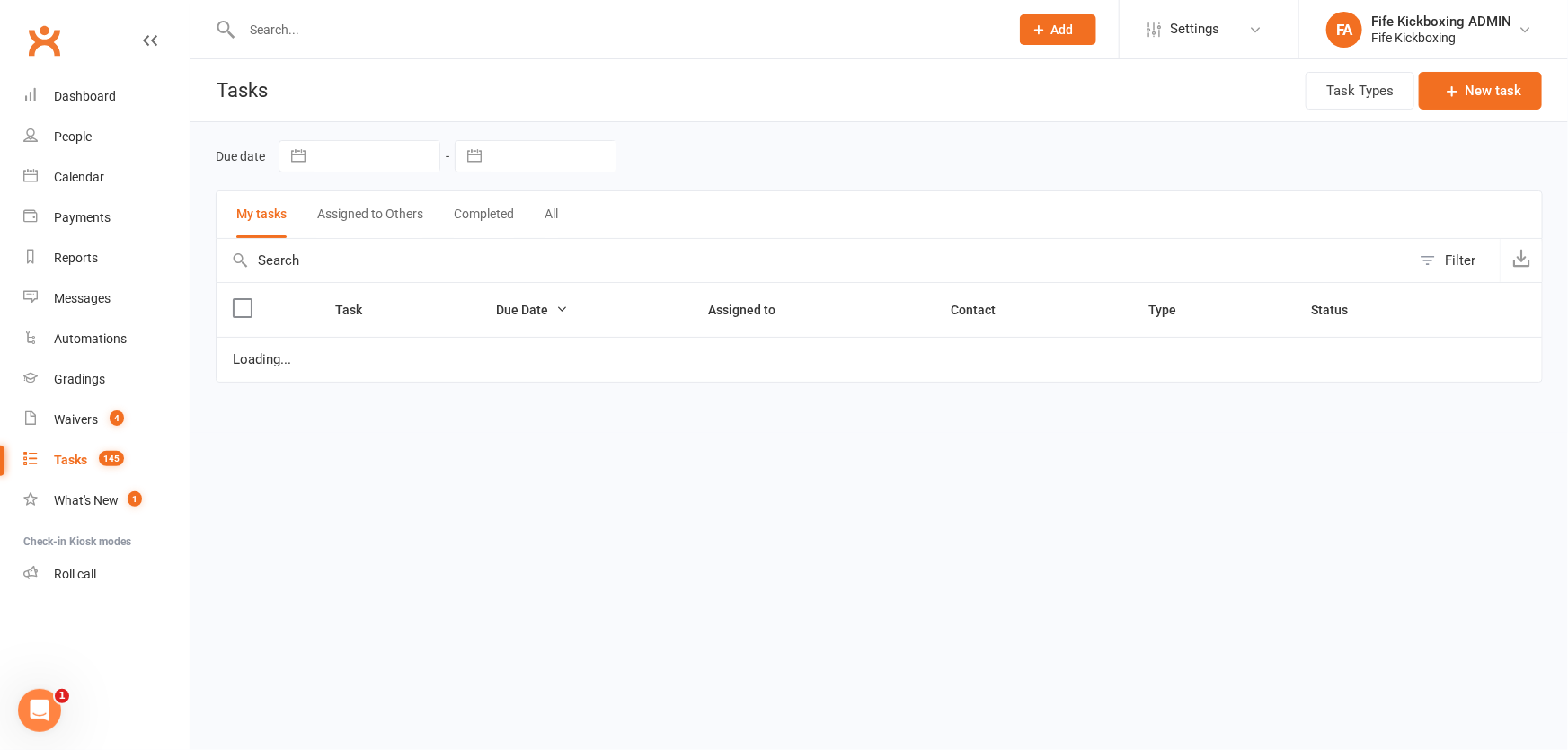
select select "started"
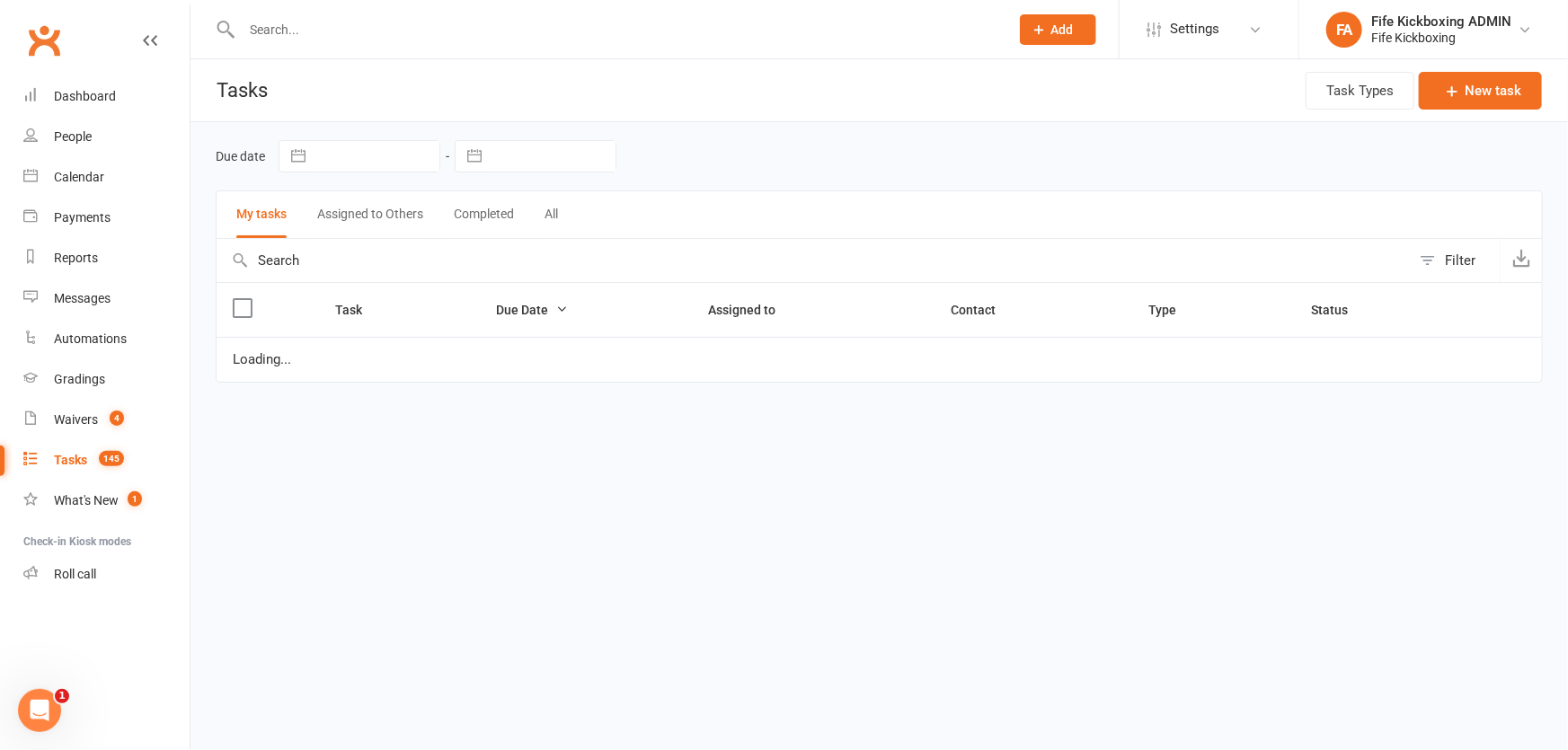
select select "started"
select select "waiting"
select select "started"
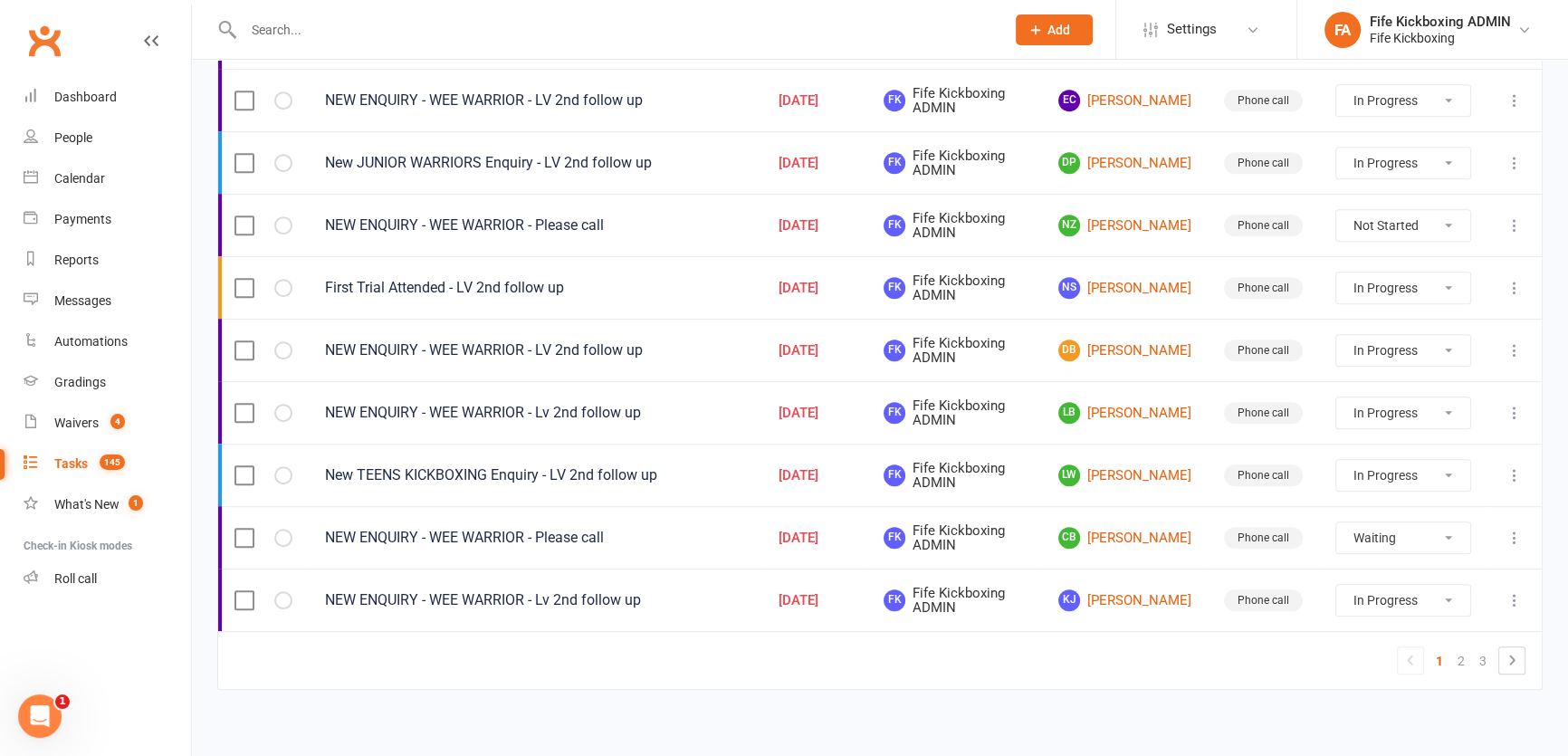
scroll to position [1274, 0]
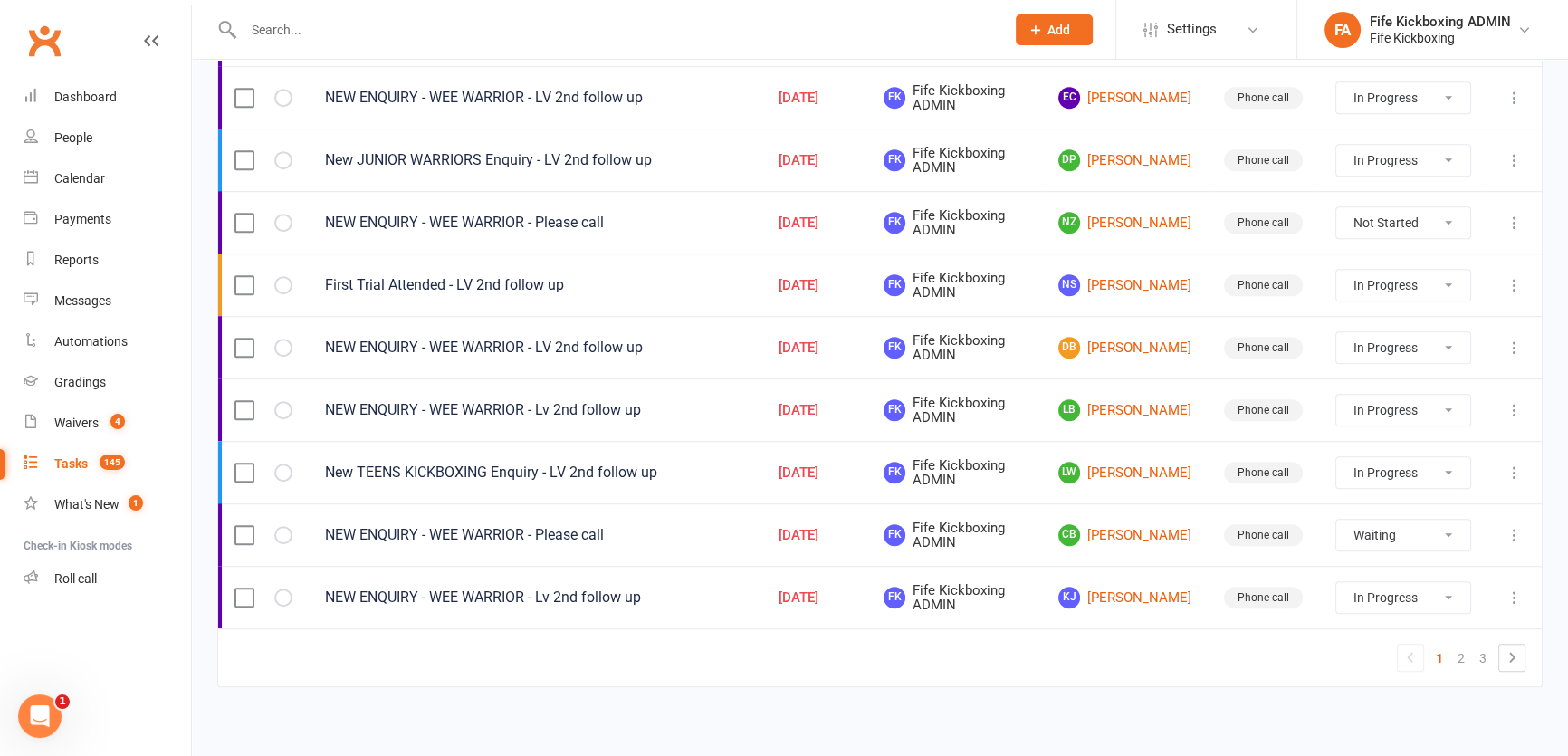
click at [1394, 332] on select "Not Started In Progress Waiting Complete" at bounding box center [1403, 347] width 134 height 31
click at [1336, 332] on select "Not Started In Progress Waiting Complete" at bounding box center [1403, 347] width 134 height 31
select select "started"
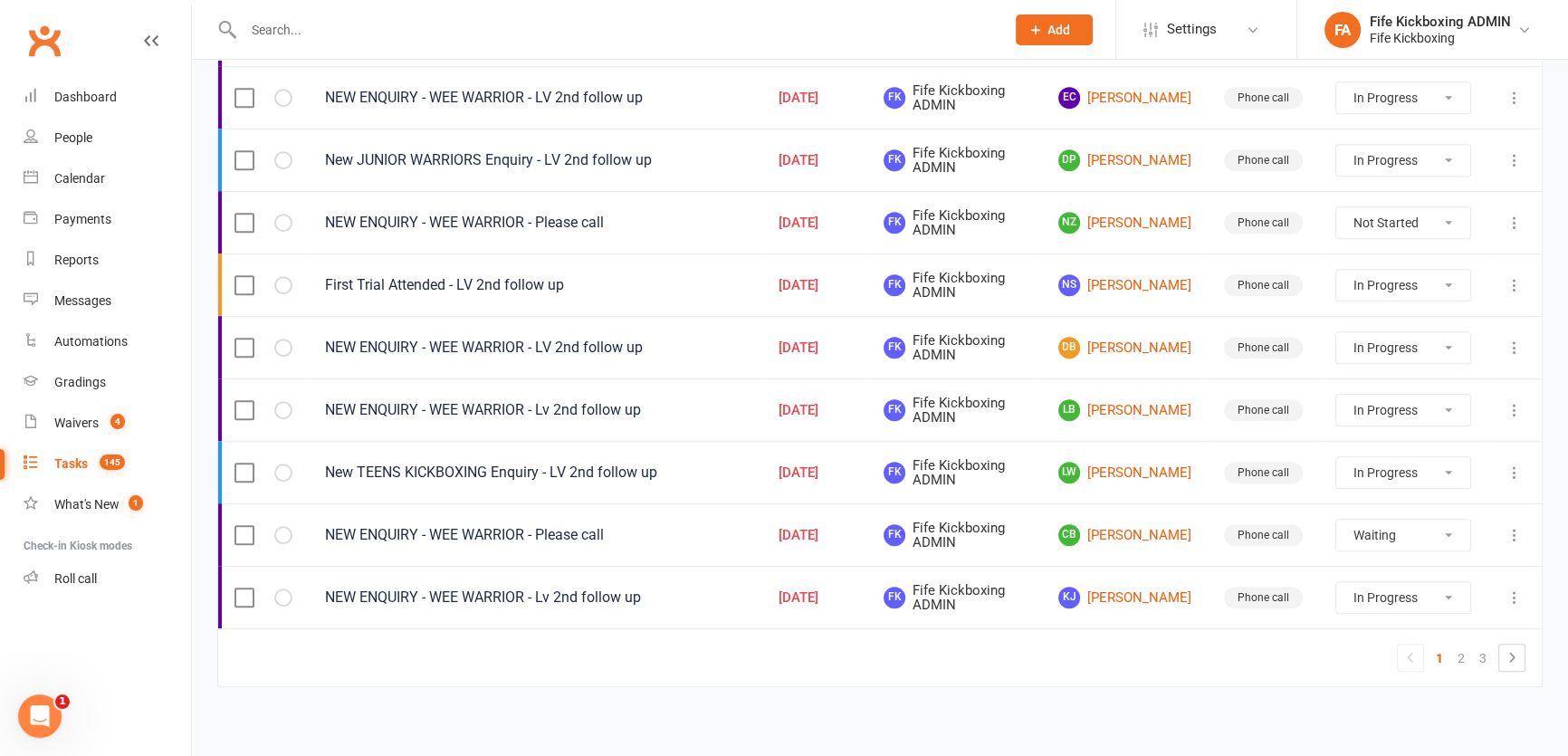
select select "started"
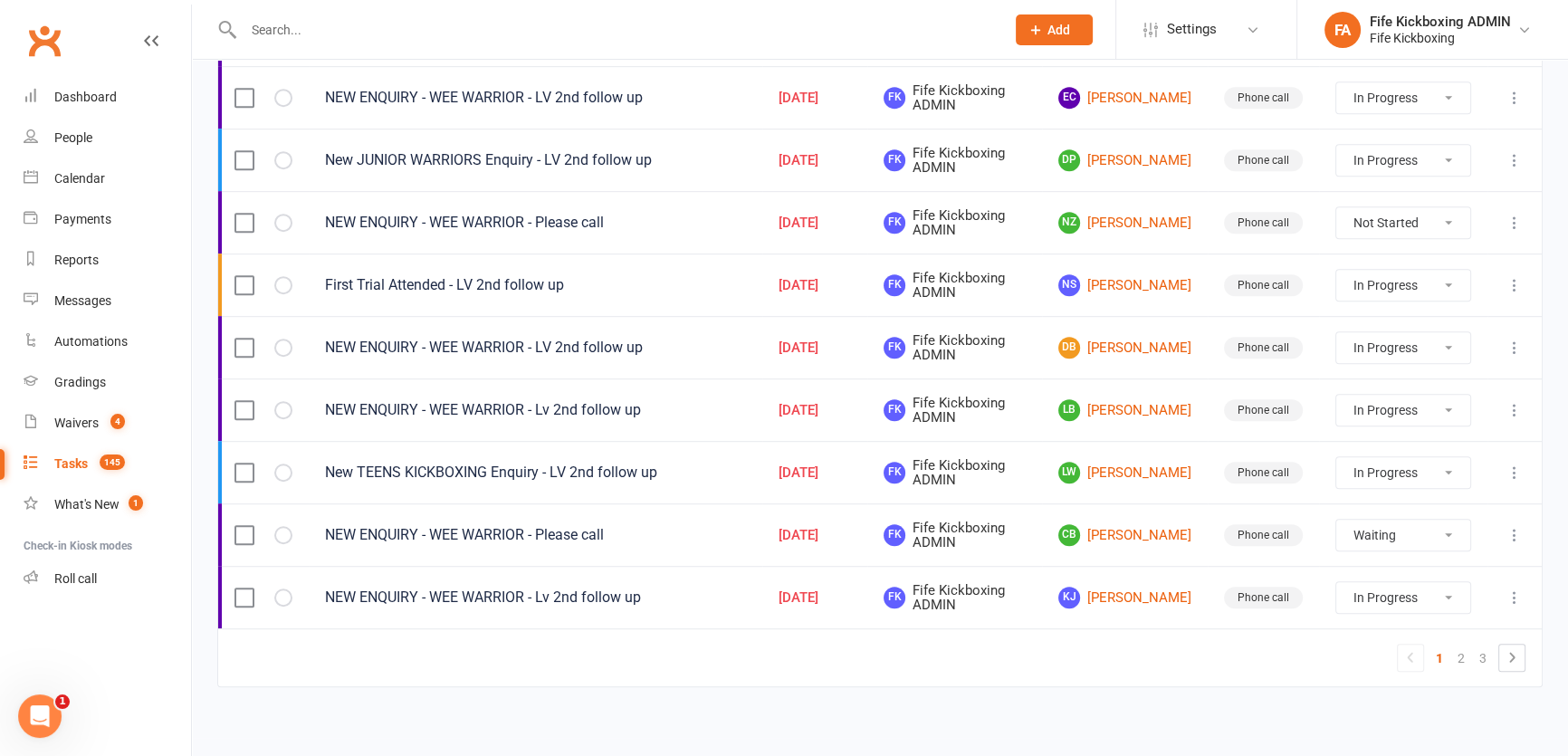
select select "started"
select select "waiting"
select select "started"
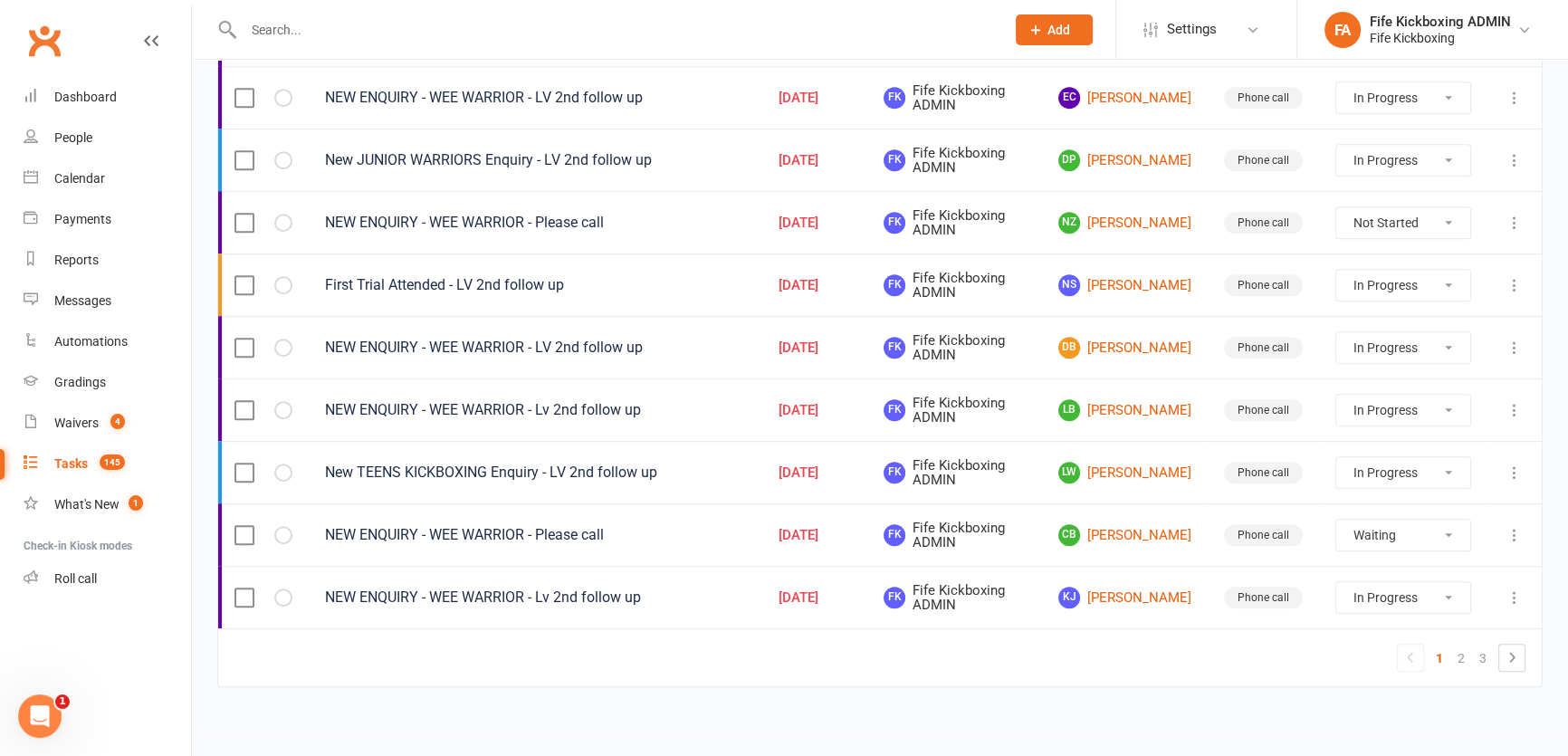
select select "started"
select select "waiting"
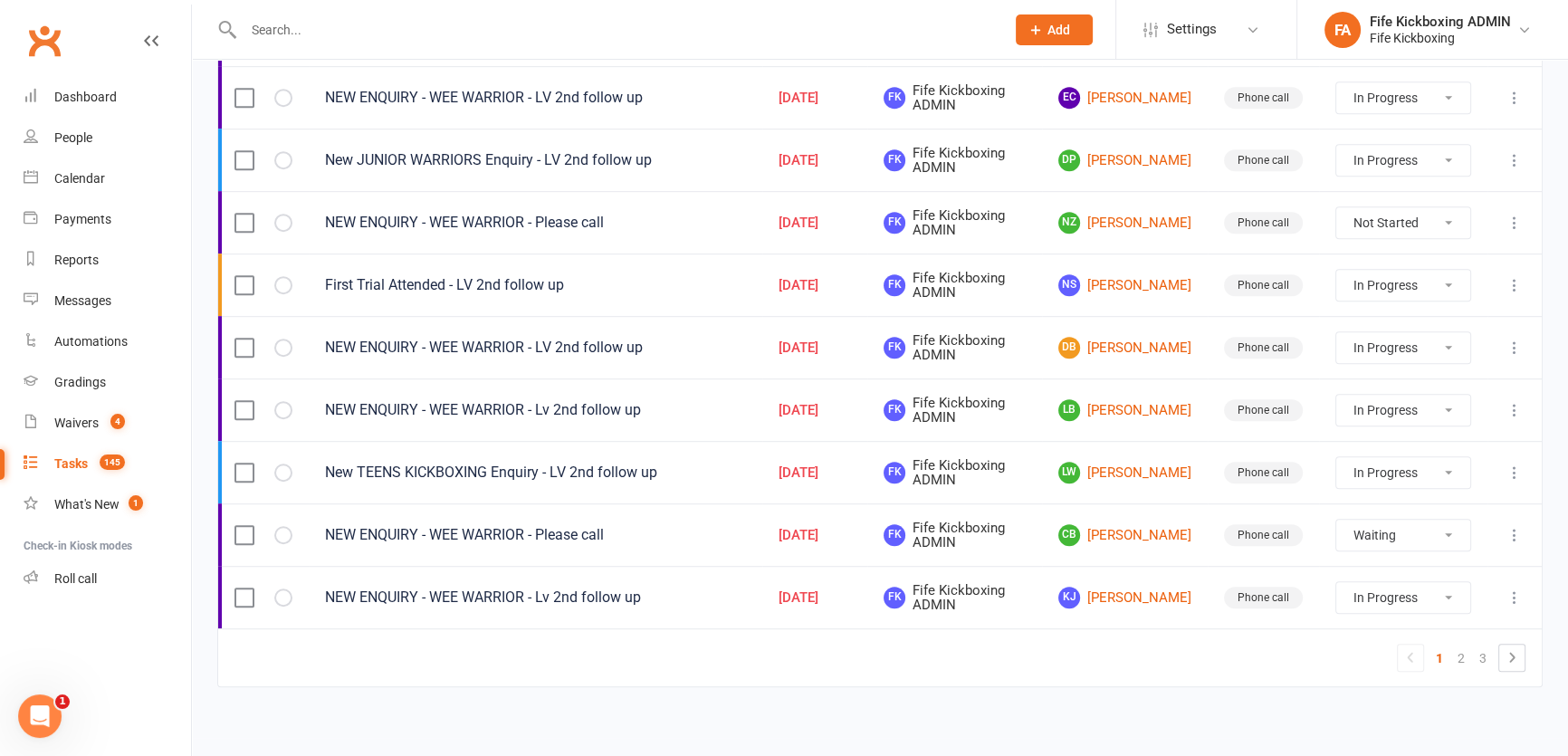
select select "started"
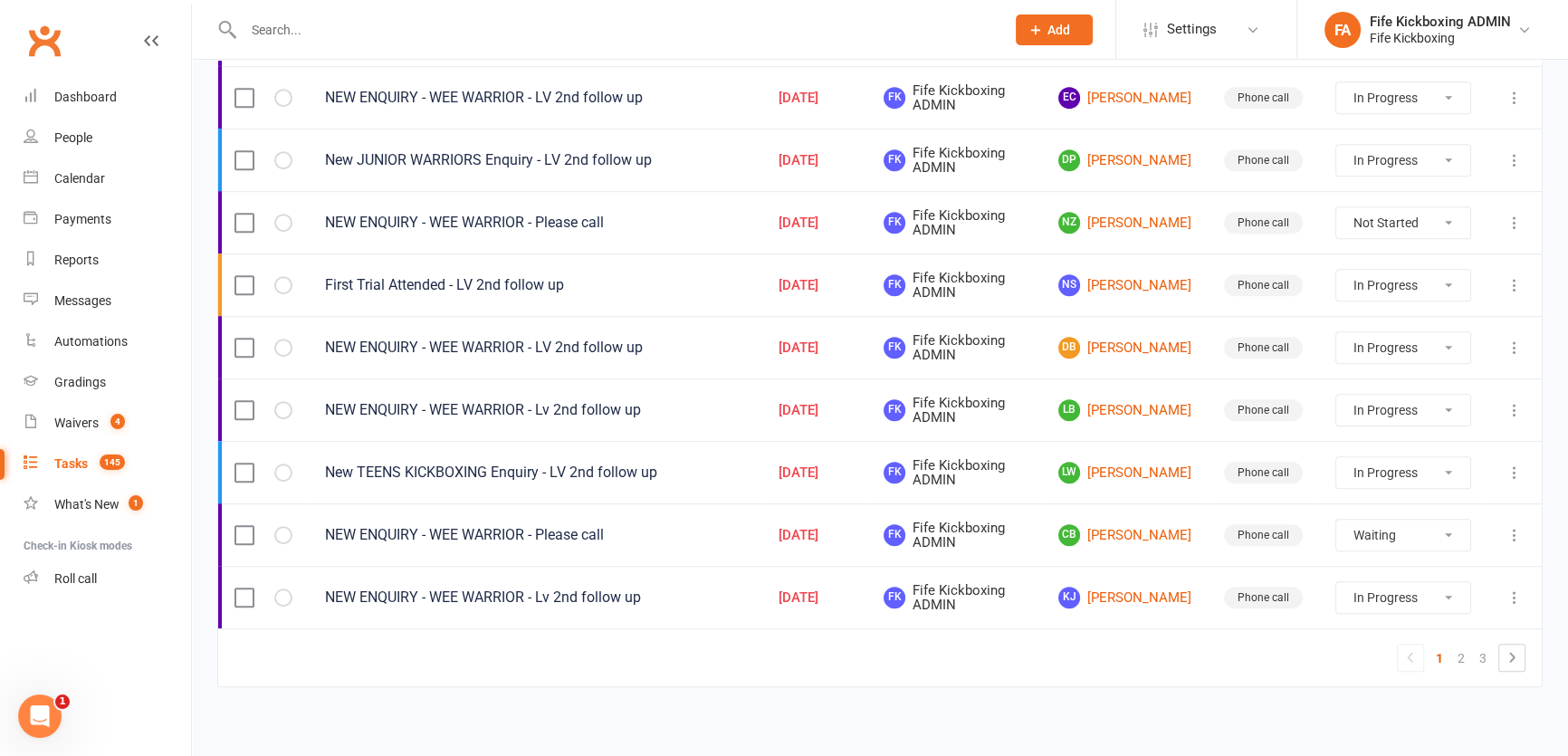
select select "started"
select select "waiting"
select select "started"
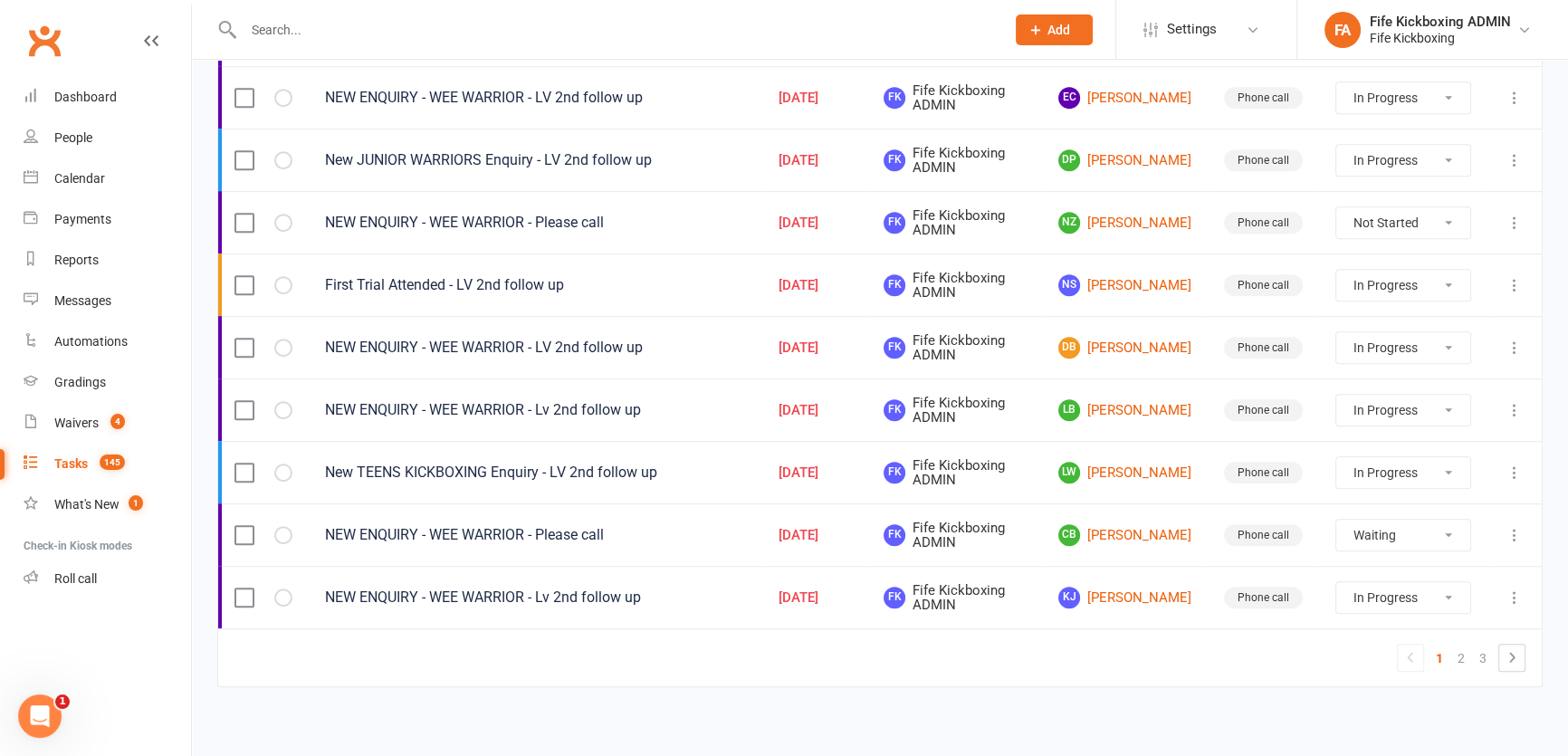
select select "started"
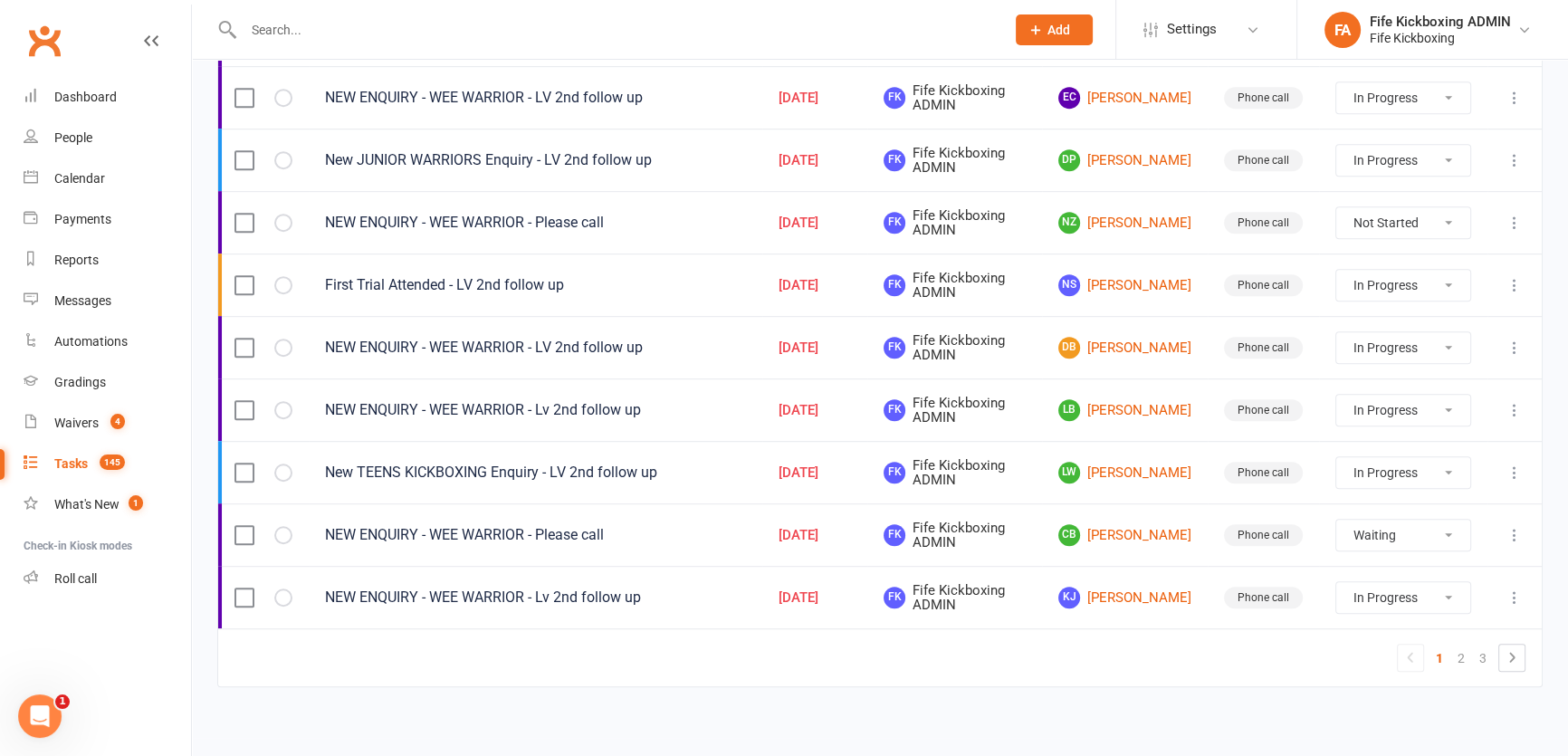
select select "started"
select select "waiting"
select select "started"
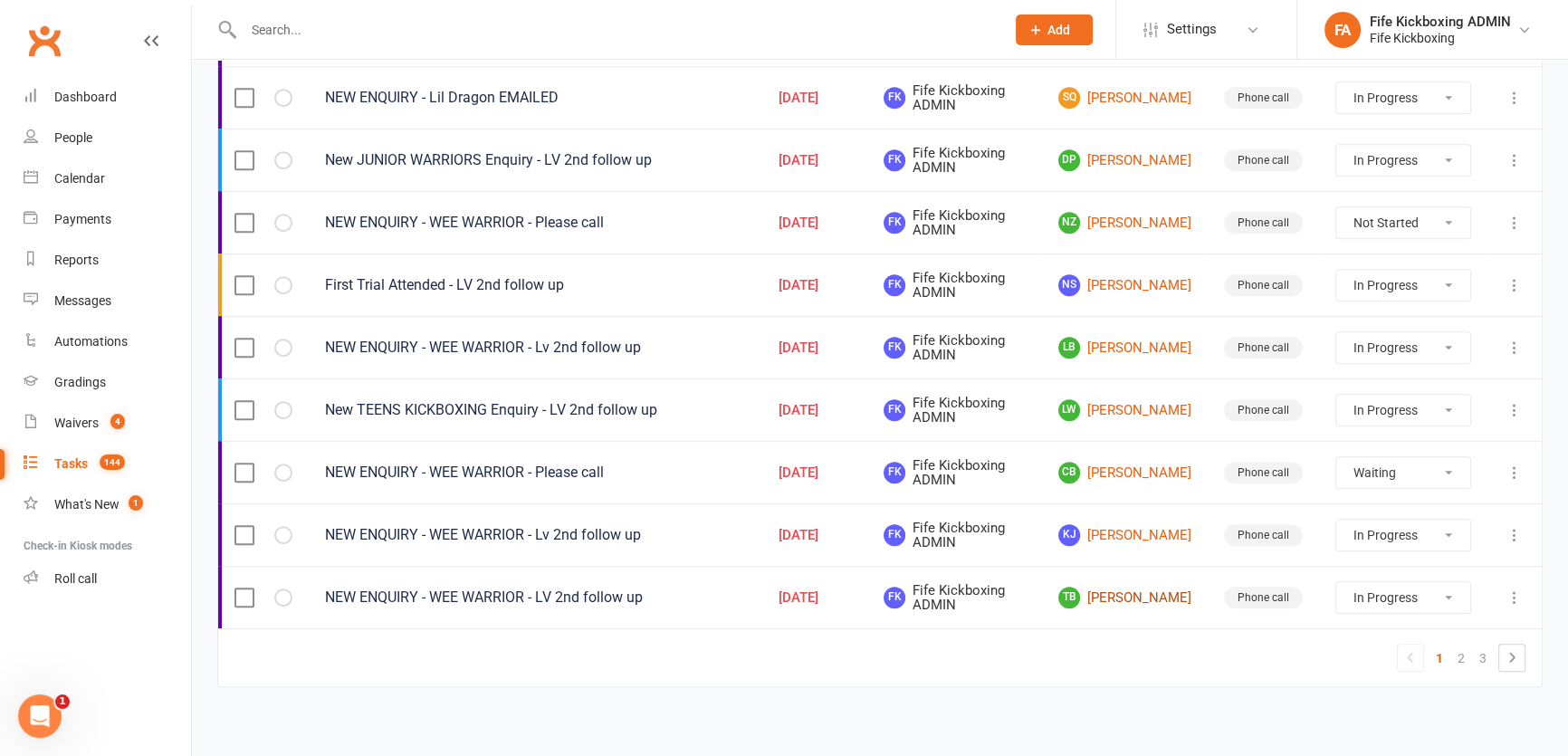
click at [1131, 596] on link "TB [PERSON_NAME]" at bounding box center [1124, 597] width 133 height 22
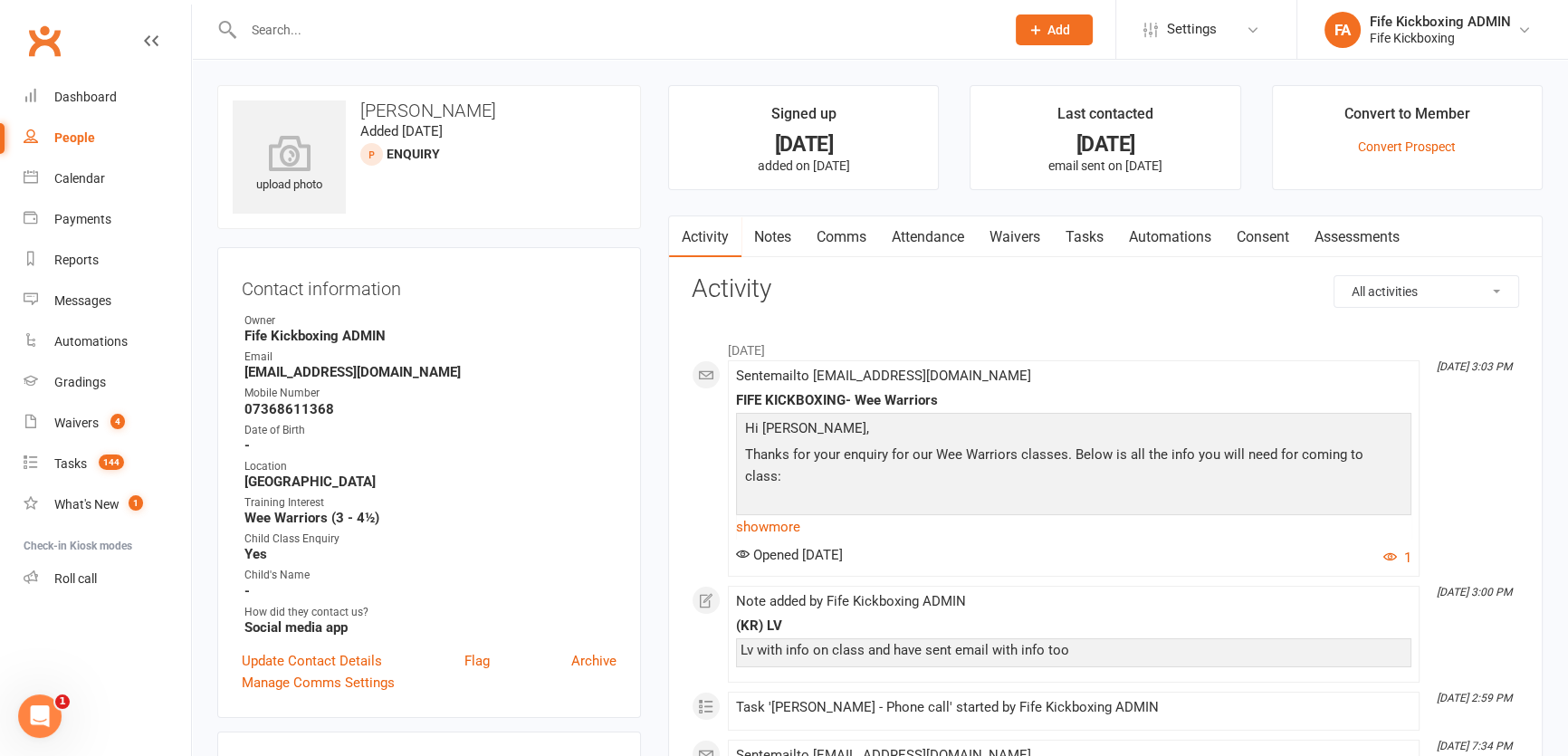
click at [912, 228] on link "Attendance" at bounding box center [927, 237] width 98 height 42
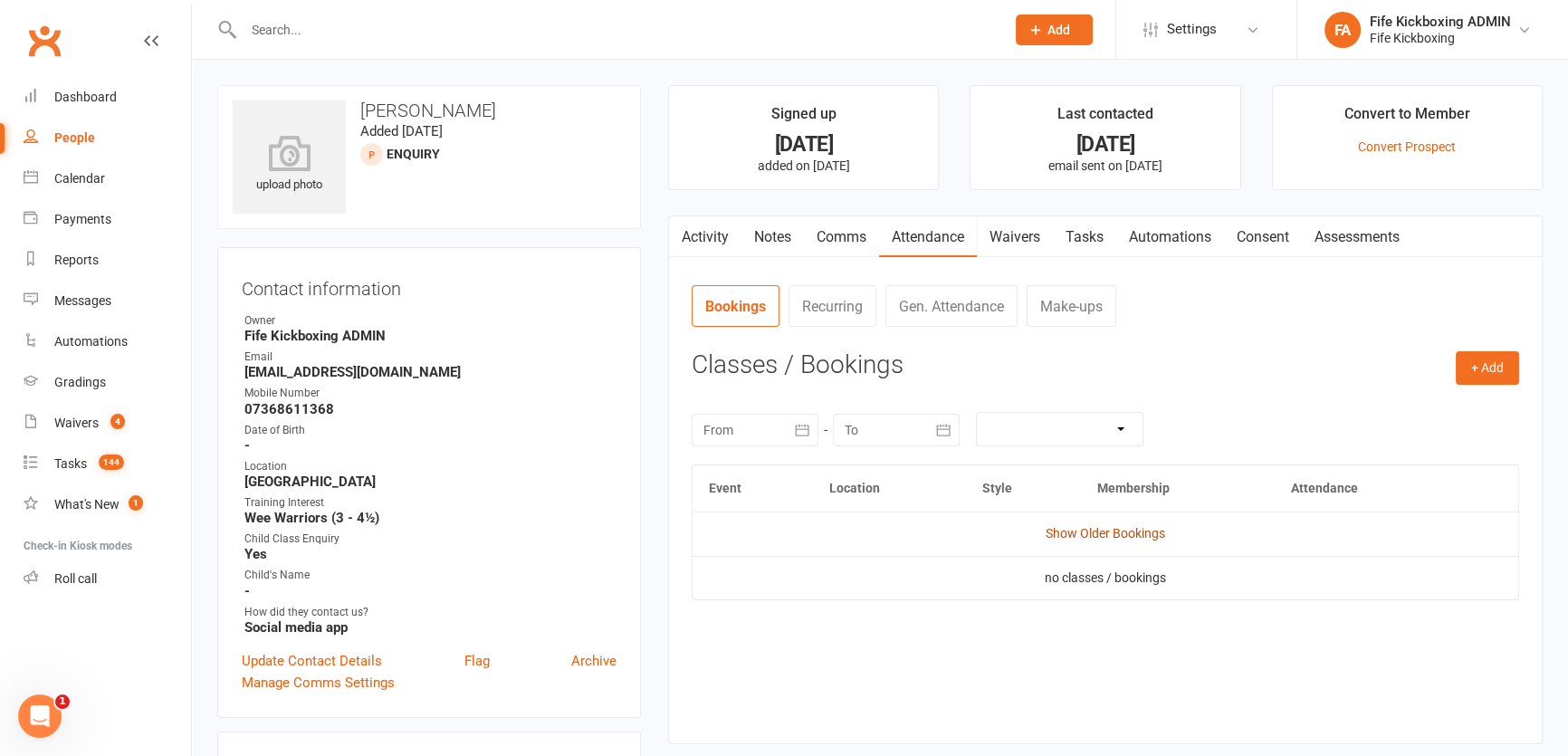
click at [1099, 539] on link "Show Older Bookings" at bounding box center [1105, 533] width 120 height 15
click at [761, 249] on link "Notes" at bounding box center [773, 237] width 62 height 42
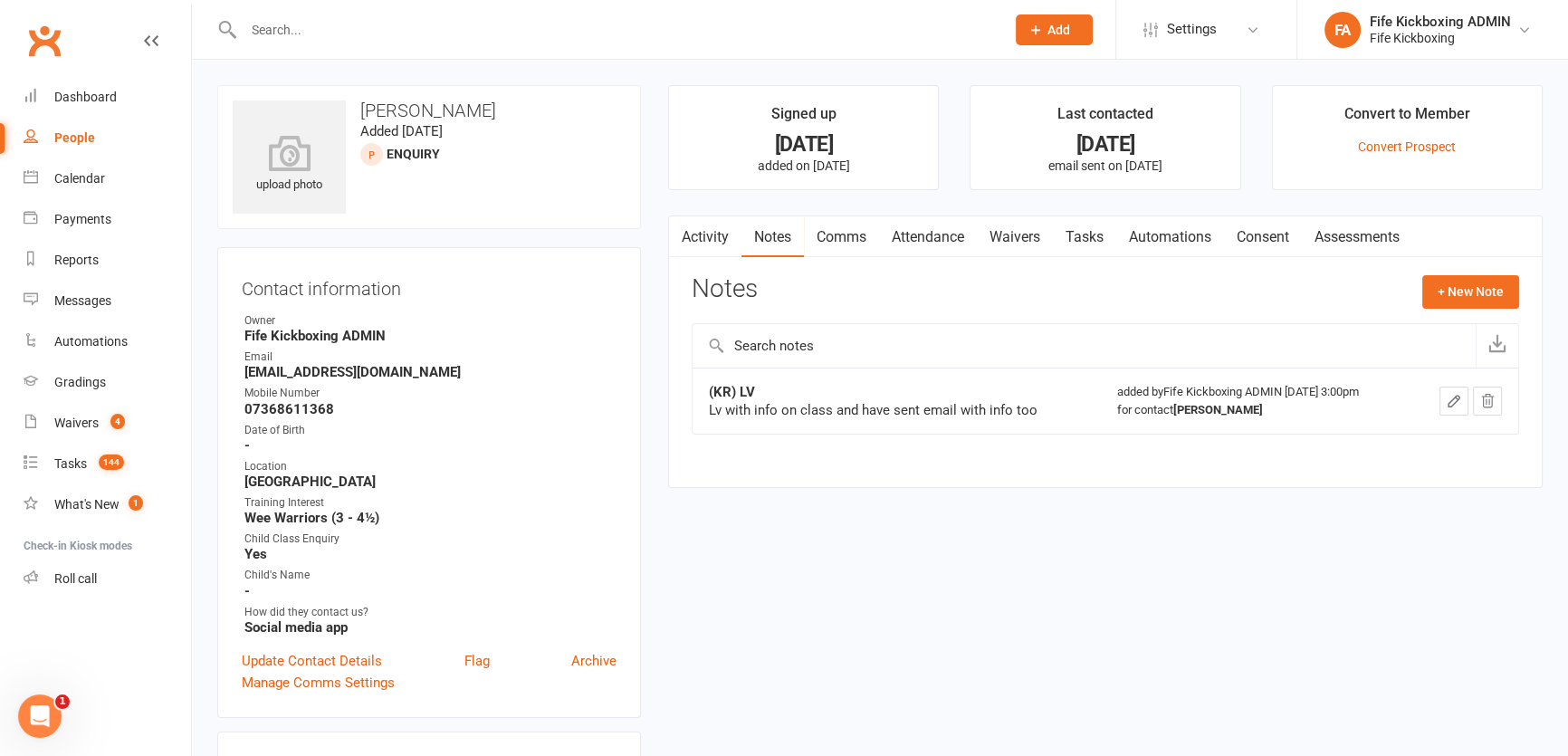
click at [1097, 225] on link "Tasks" at bounding box center [1085, 237] width 63 height 42
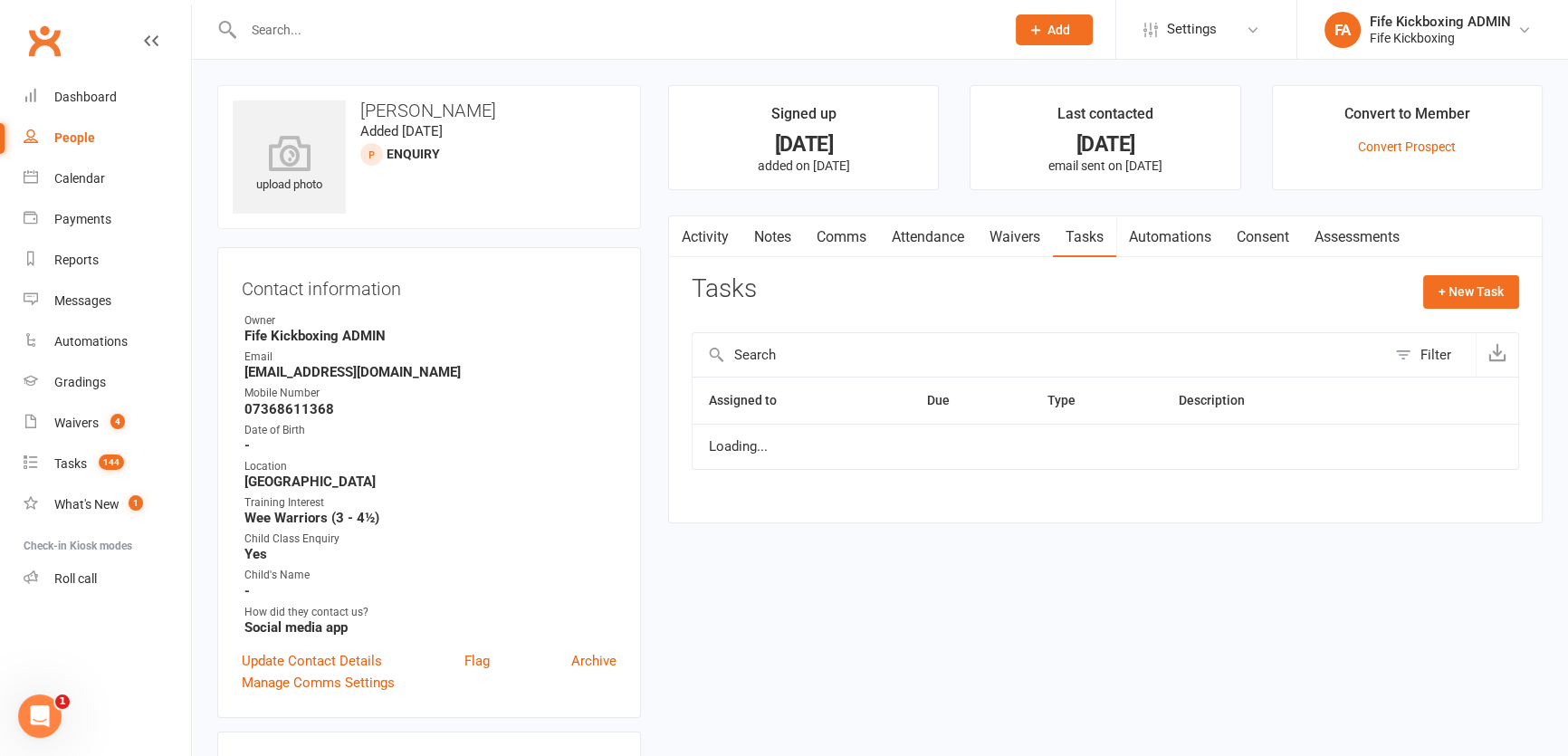
select select "started"
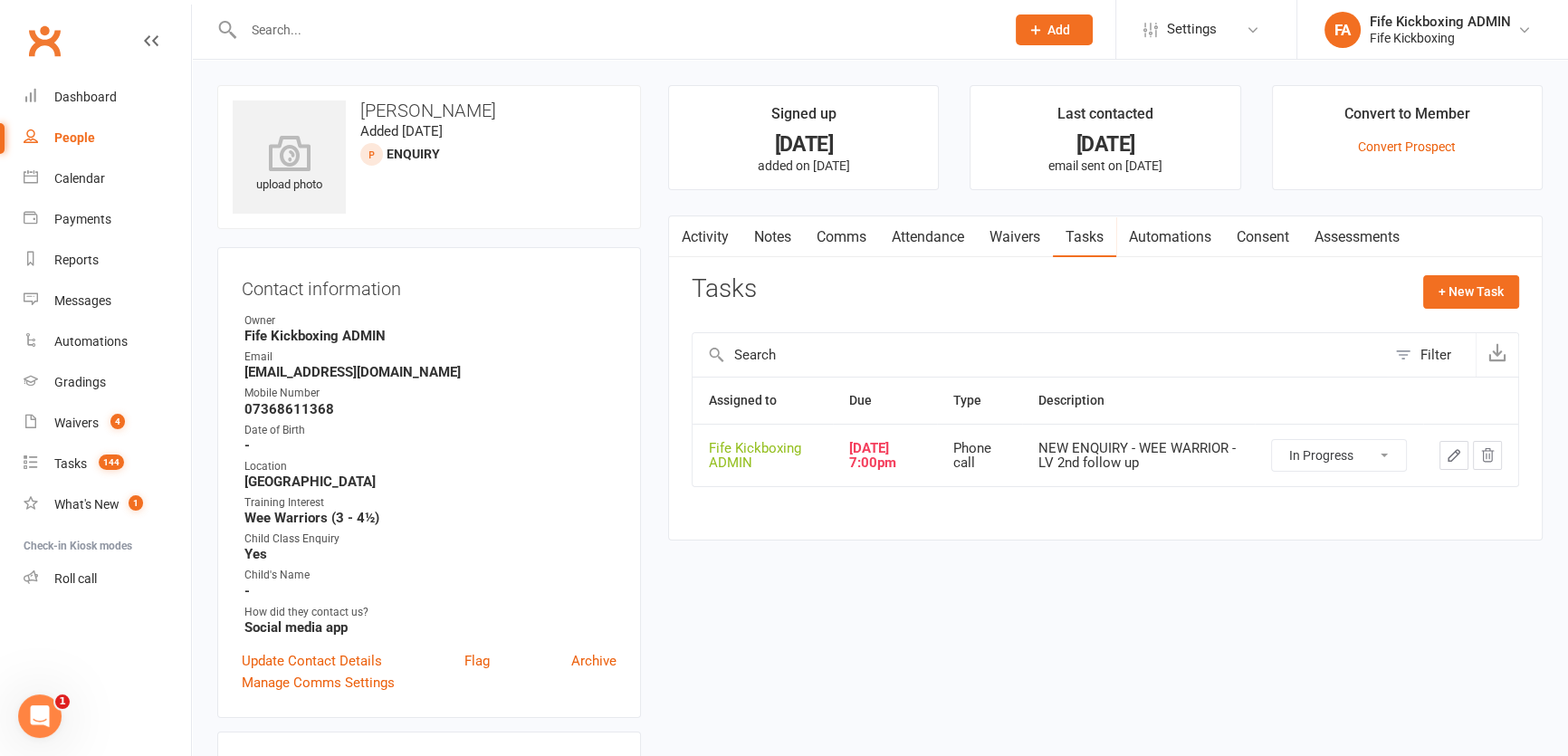
click at [1449, 458] on icon "button" at bounding box center [1454, 455] width 16 height 16
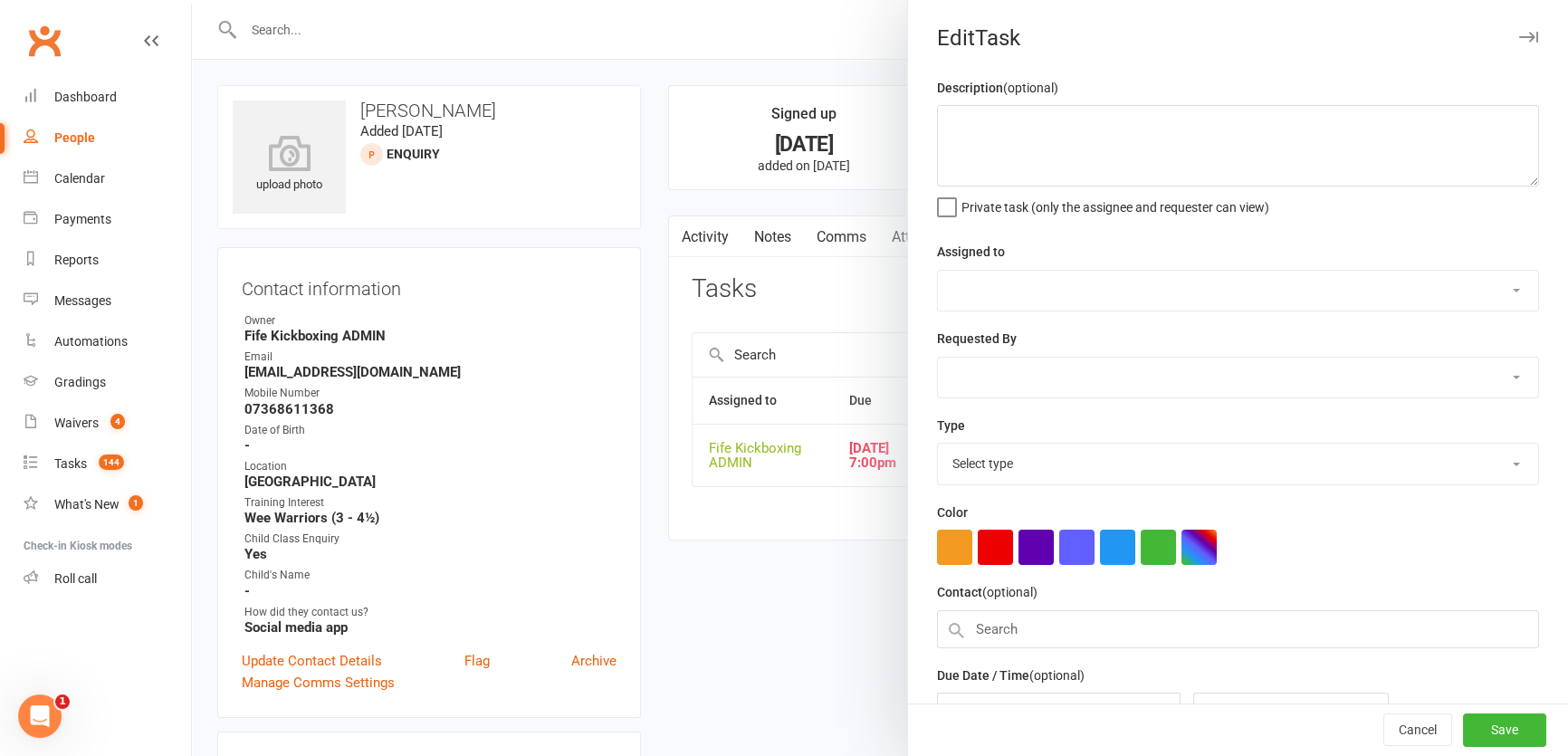
type textarea "NEW ENQUIRY - WEE WARRIOR - LV 2nd follow up"
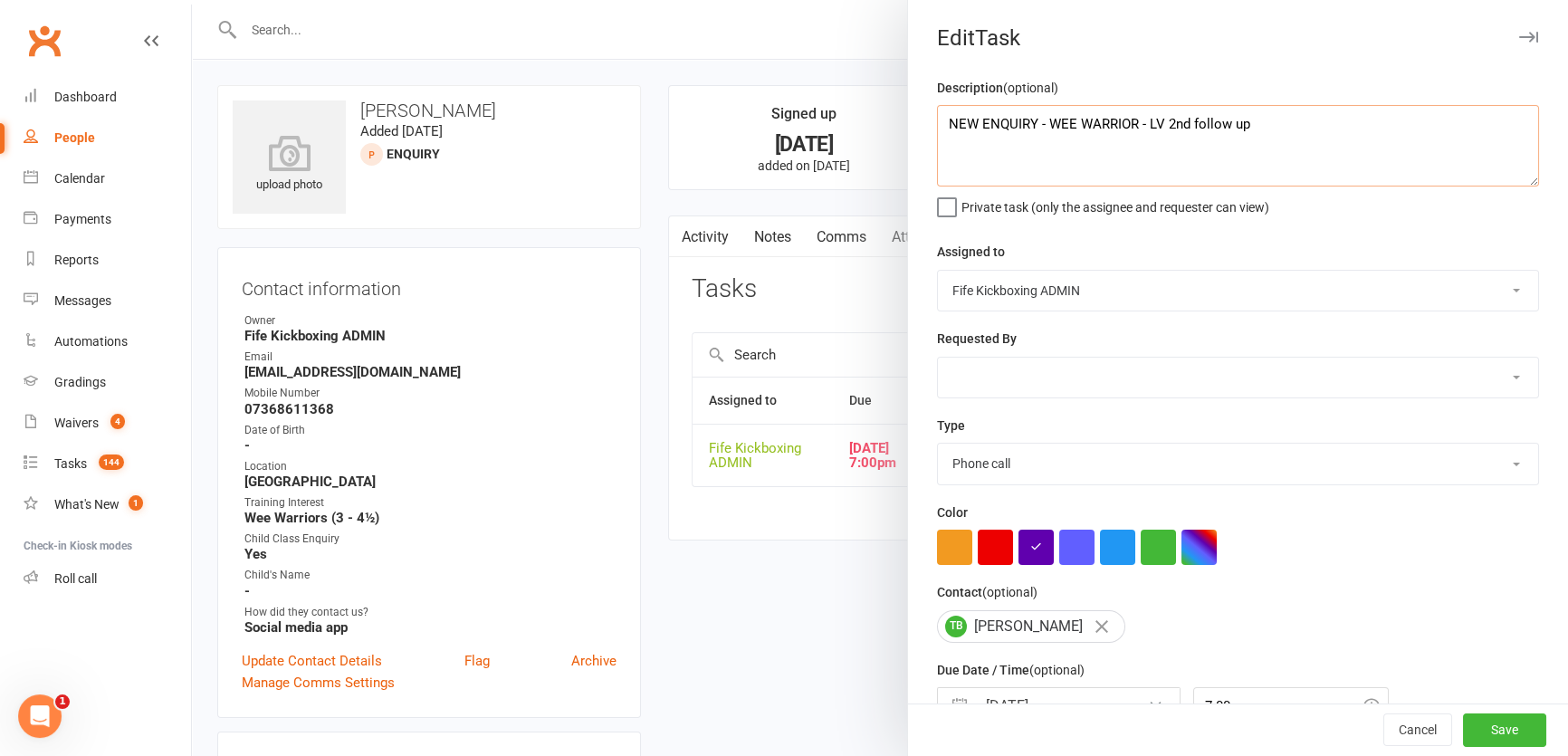
click at [1175, 123] on textarea "NEW ENQUIRY - WEE WARRIOR - LV 2nd follow up" at bounding box center [1238, 146] width 602 height 81
click at [1516, 733] on button "Save" at bounding box center [1505, 730] width 83 height 33
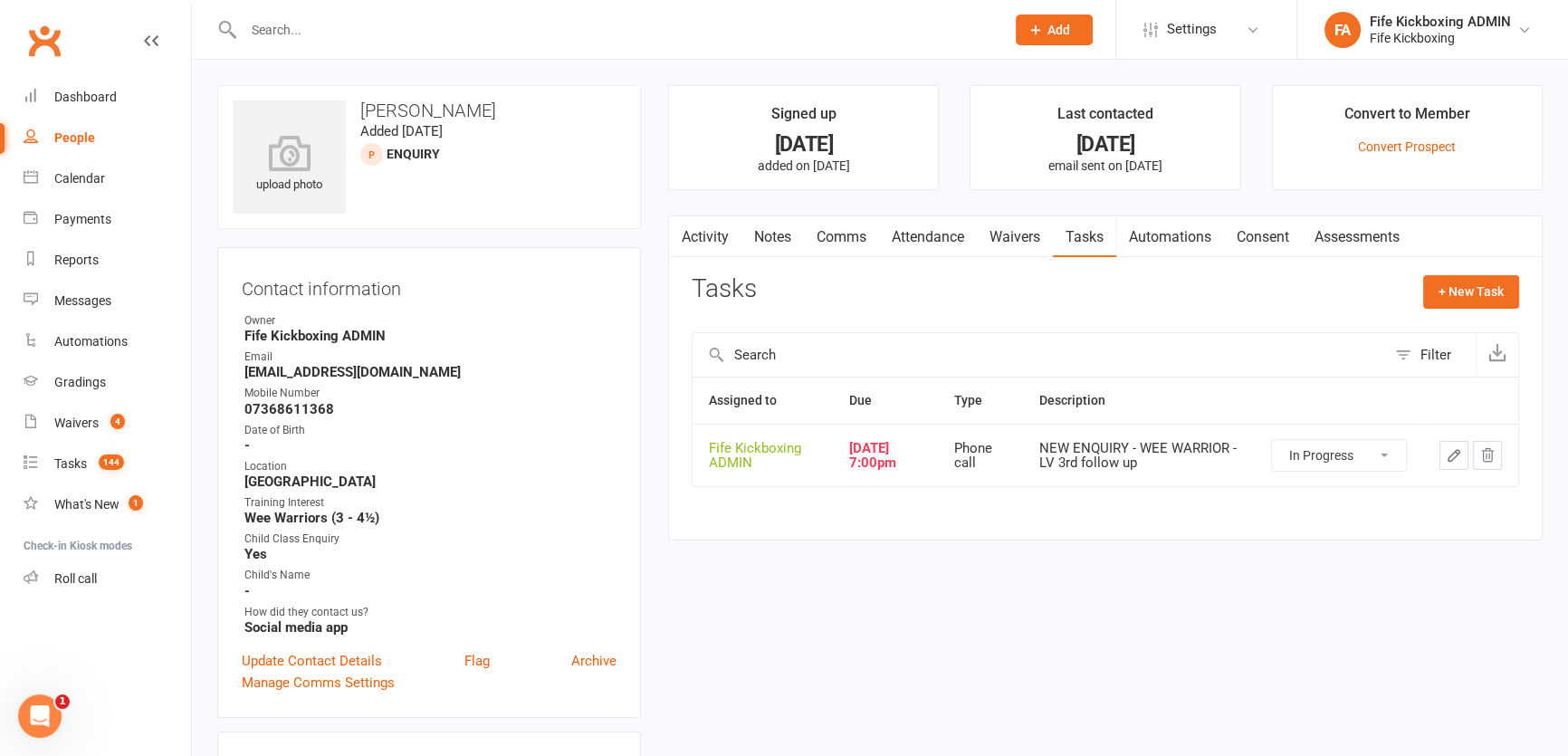
click at [784, 246] on link "Notes" at bounding box center [773, 237] width 62 height 42
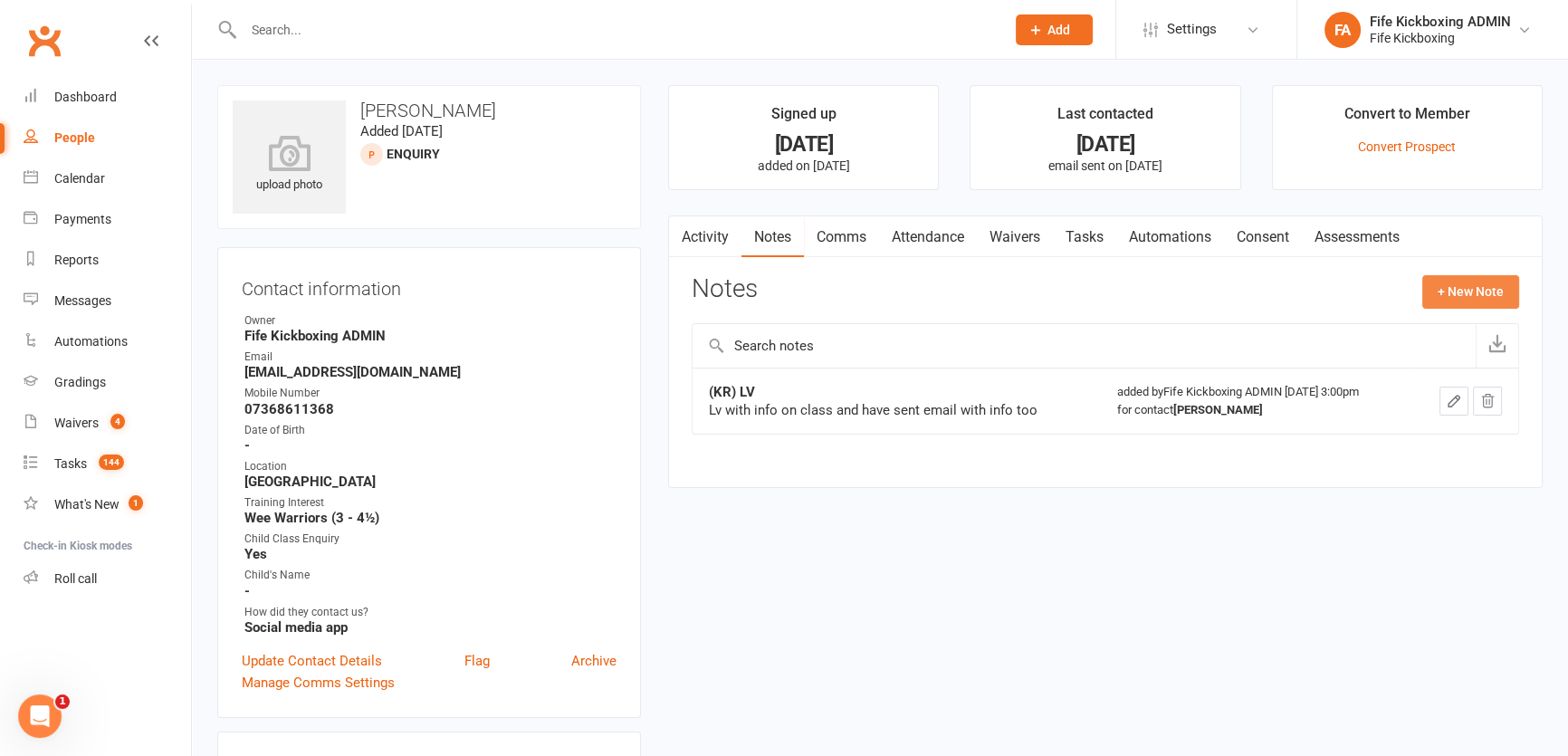
click at [1426, 277] on button "+ New Note" at bounding box center [1471, 291] width 97 height 33
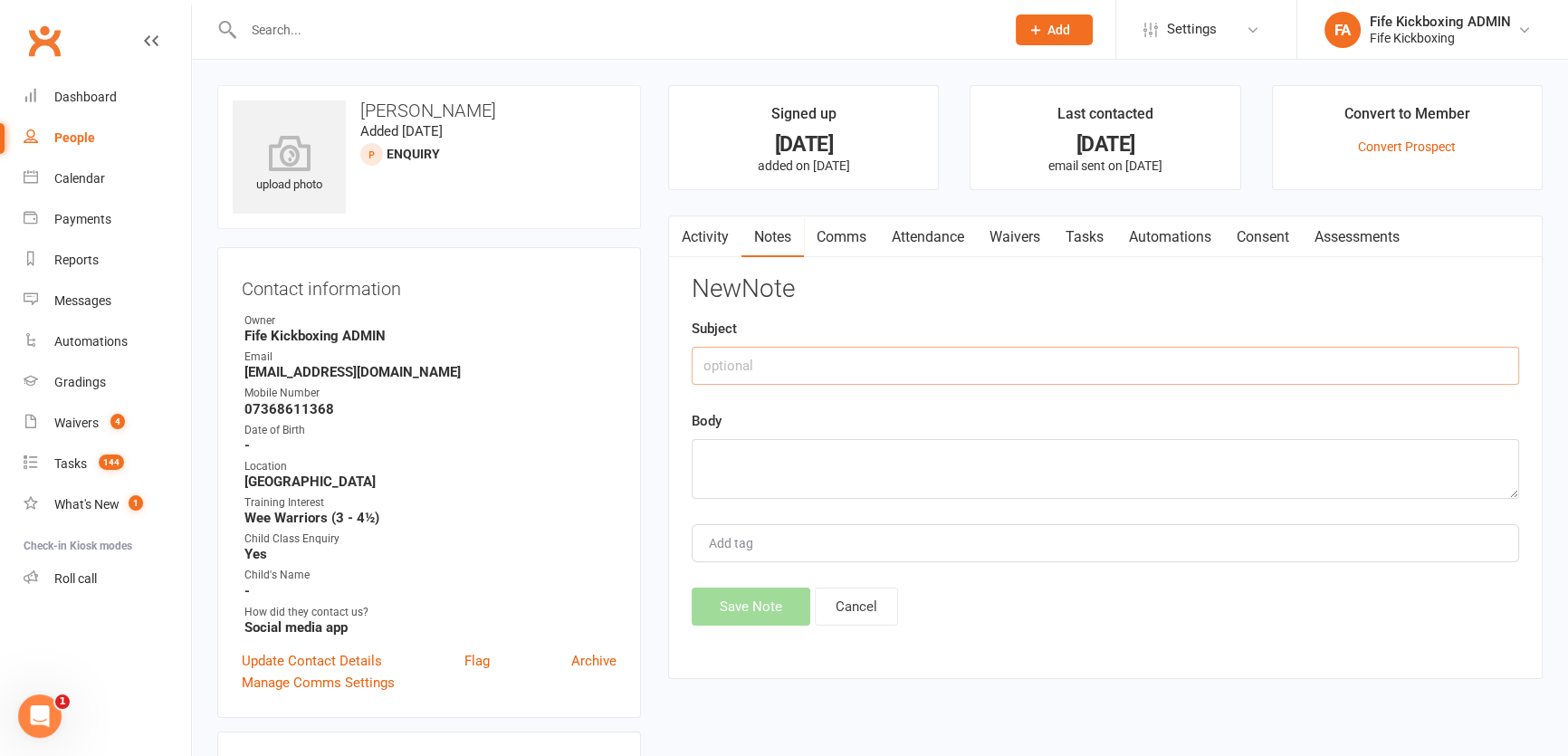
click at [1204, 373] on input "text" at bounding box center [1104, 366] width 827 height 38
click at [733, 617] on button "Save Note" at bounding box center [751, 606] width 119 height 38
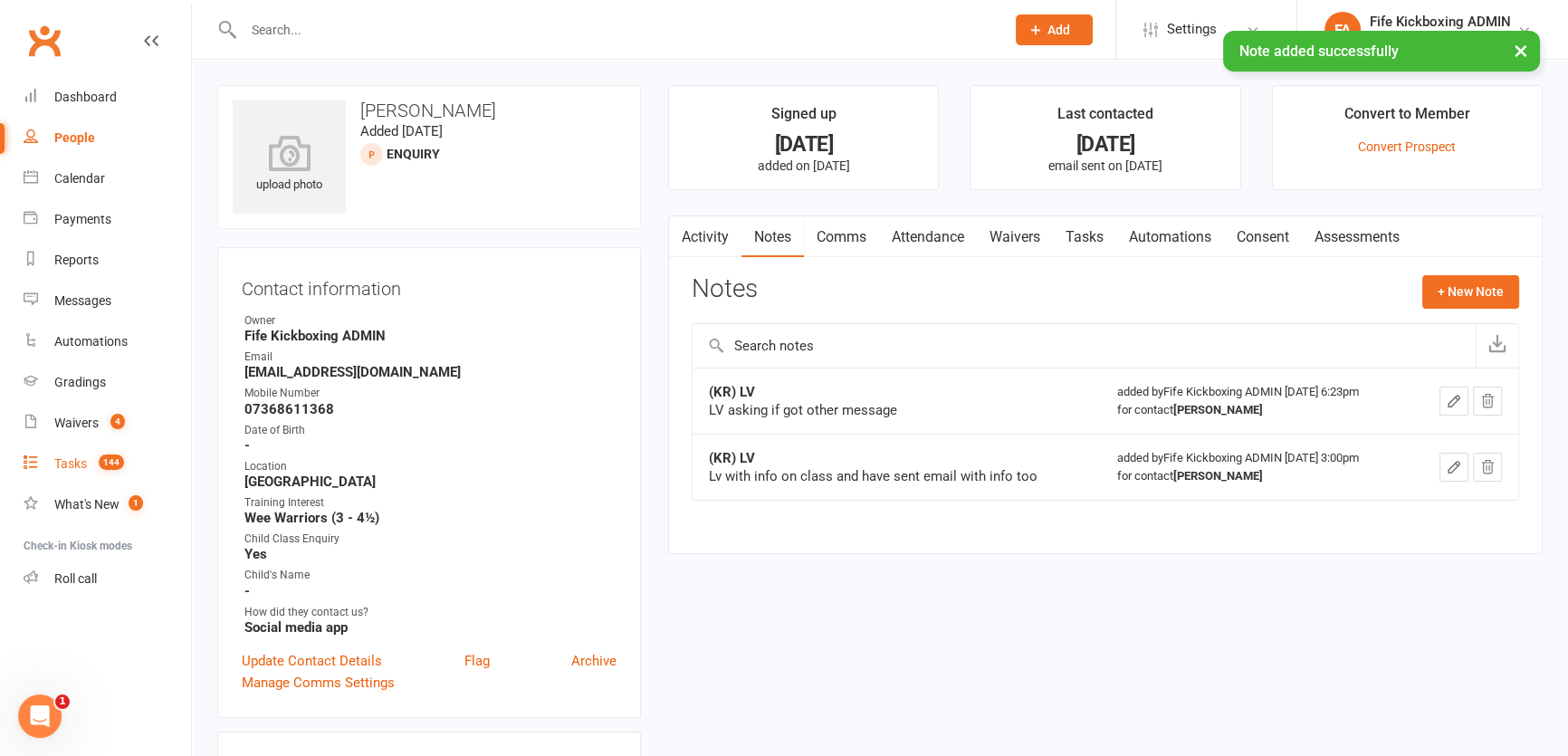
click at [63, 458] on div "Tasks" at bounding box center [70, 464] width 33 height 15
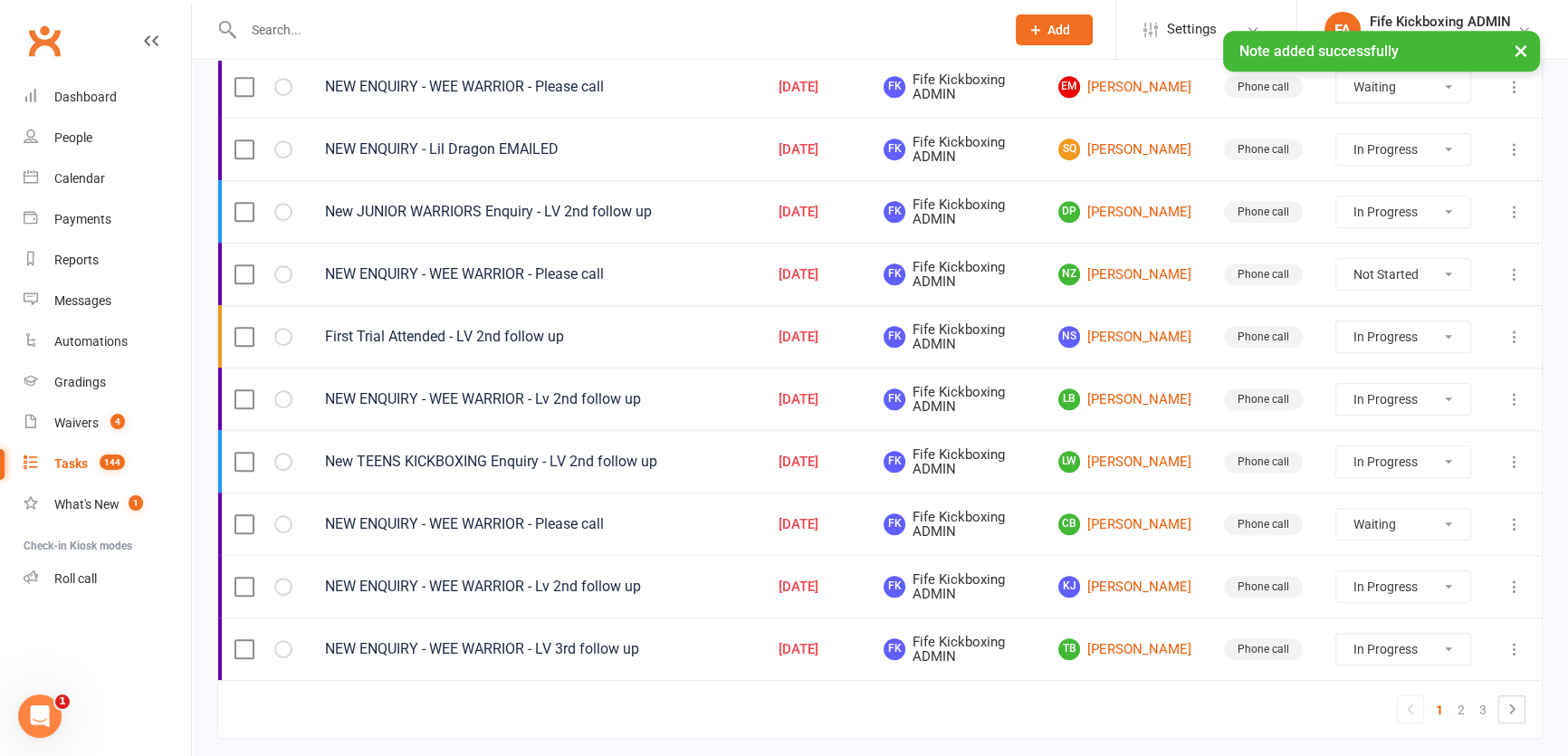
scroll to position [1274, 0]
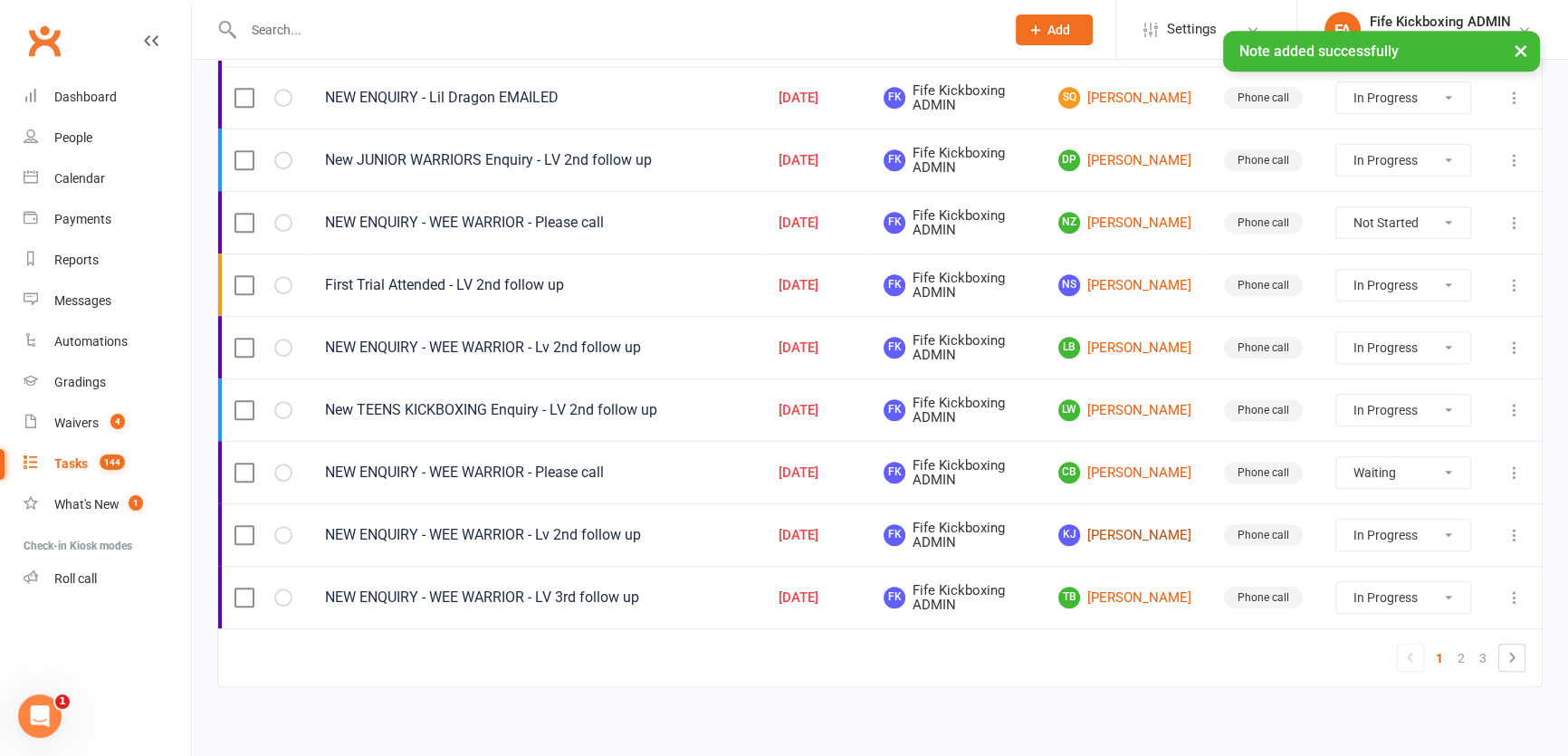
click at [1123, 534] on link "KJ [PERSON_NAME]" at bounding box center [1124, 535] width 133 height 22
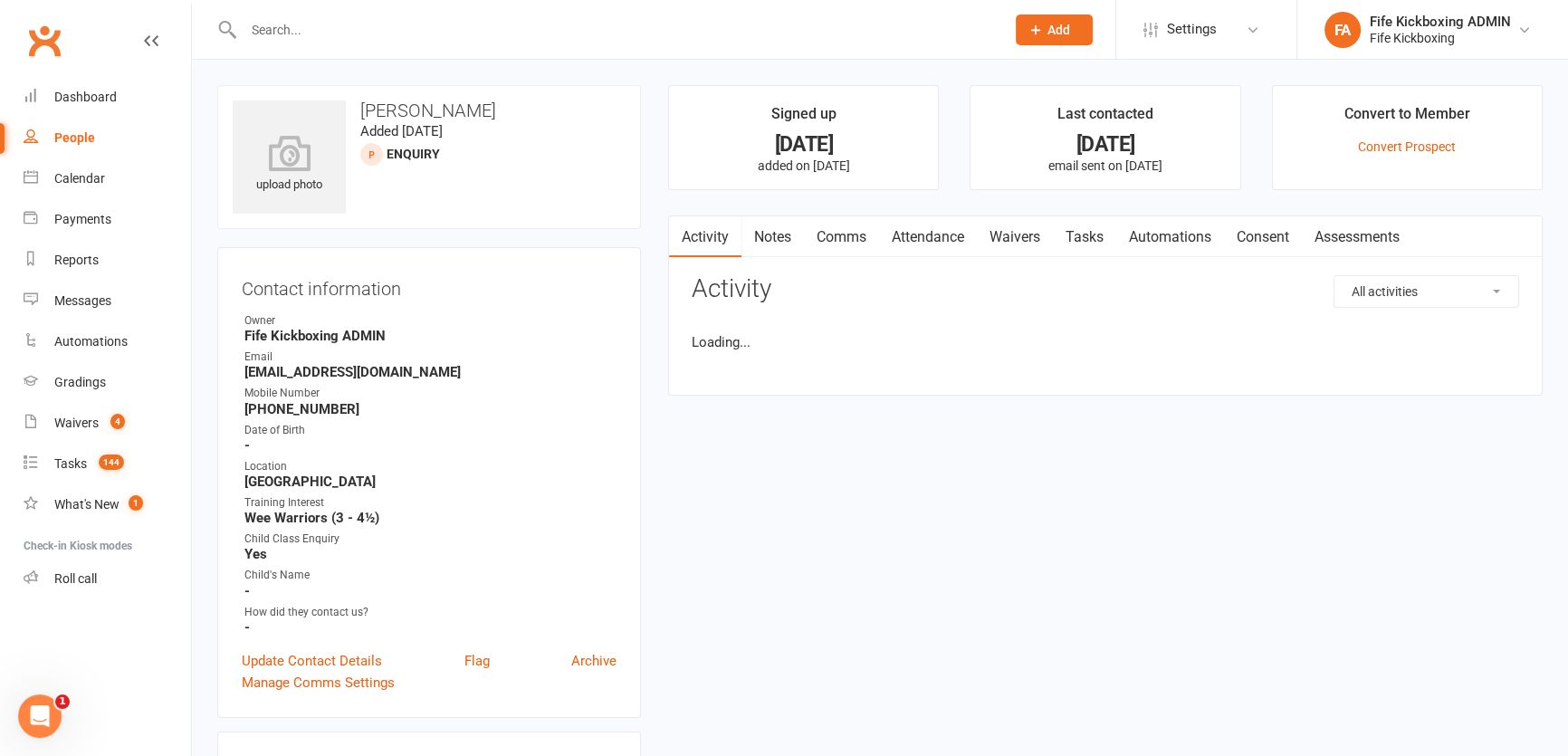
click at [1003, 231] on link "Waivers" at bounding box center [1014, 237] width 76 height 42
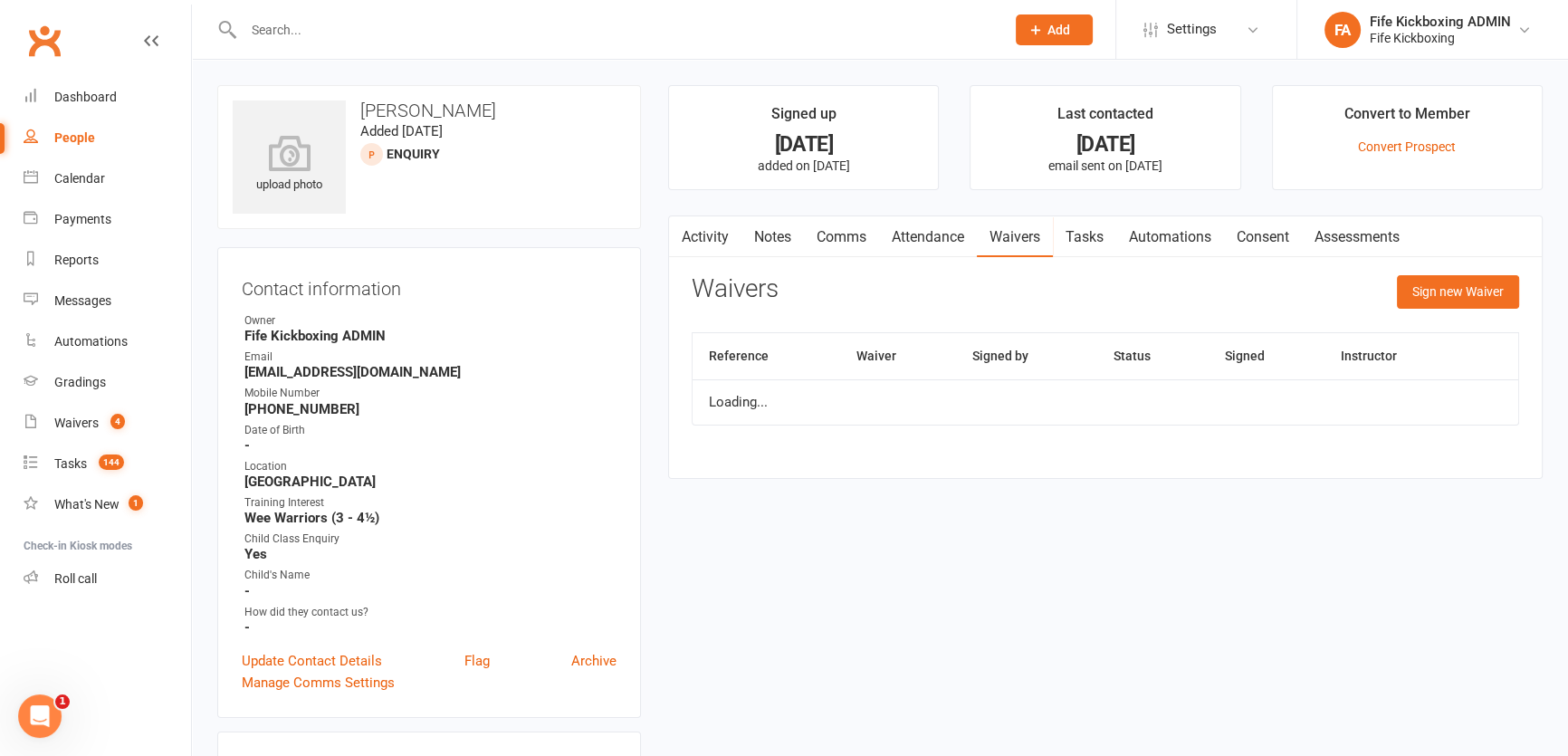
click at [956, 249] on link "Attendance" at bounding box center [927, 237] width 98 height 42
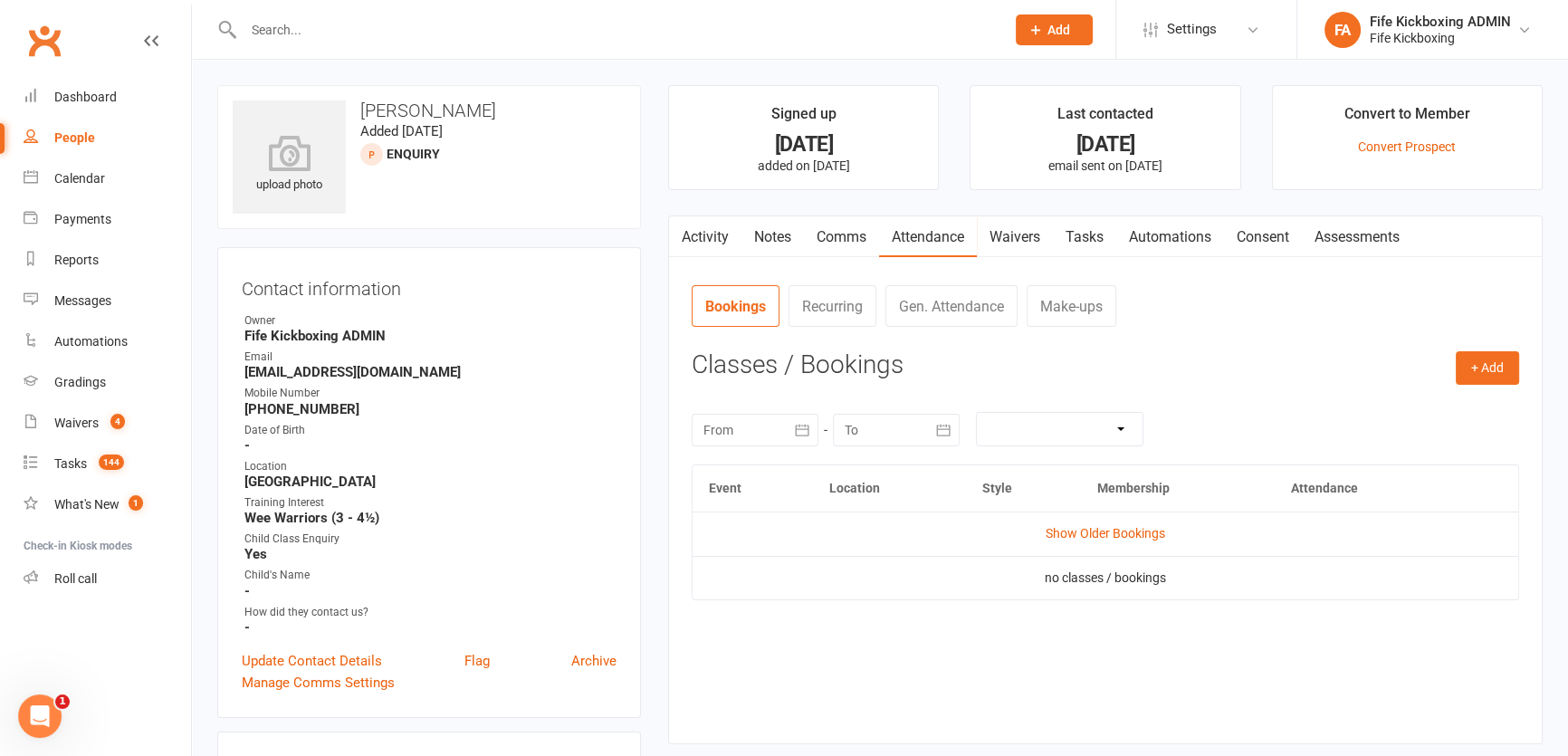
click at [1120, 521] on td "Show Older Bookings" at bounding box center [1105, 533] width 826 height 44
click at [1118, 529] on link "Show Older Bookings" at bounding box center [1105, 533] width 120 height 15
click at [780, 227] on link "Notes" at bounding box center [773, 237] width 62 height 42
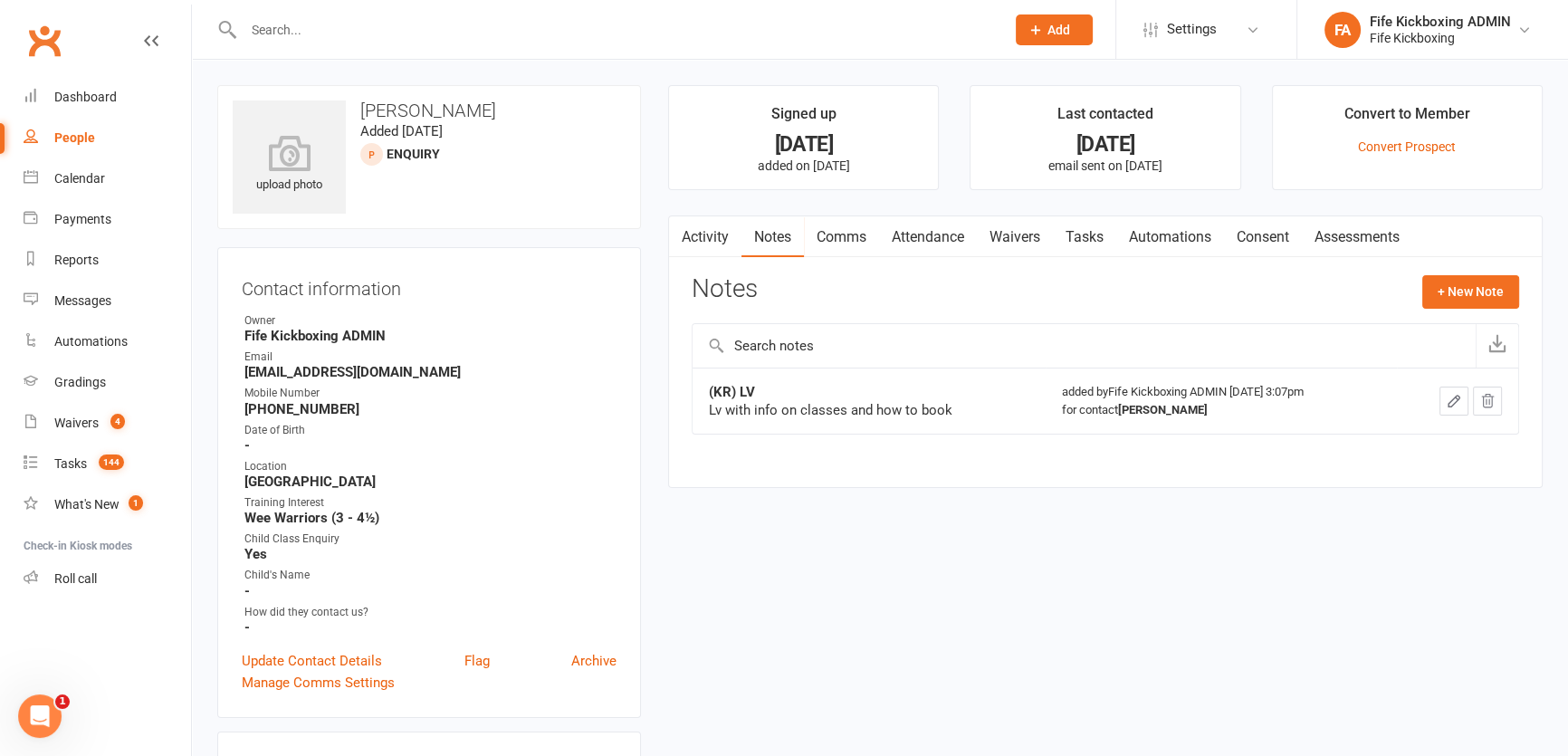
click at [1072, 251] on link "Tasks" at bounding box center [1085, 237] width 63 height 42
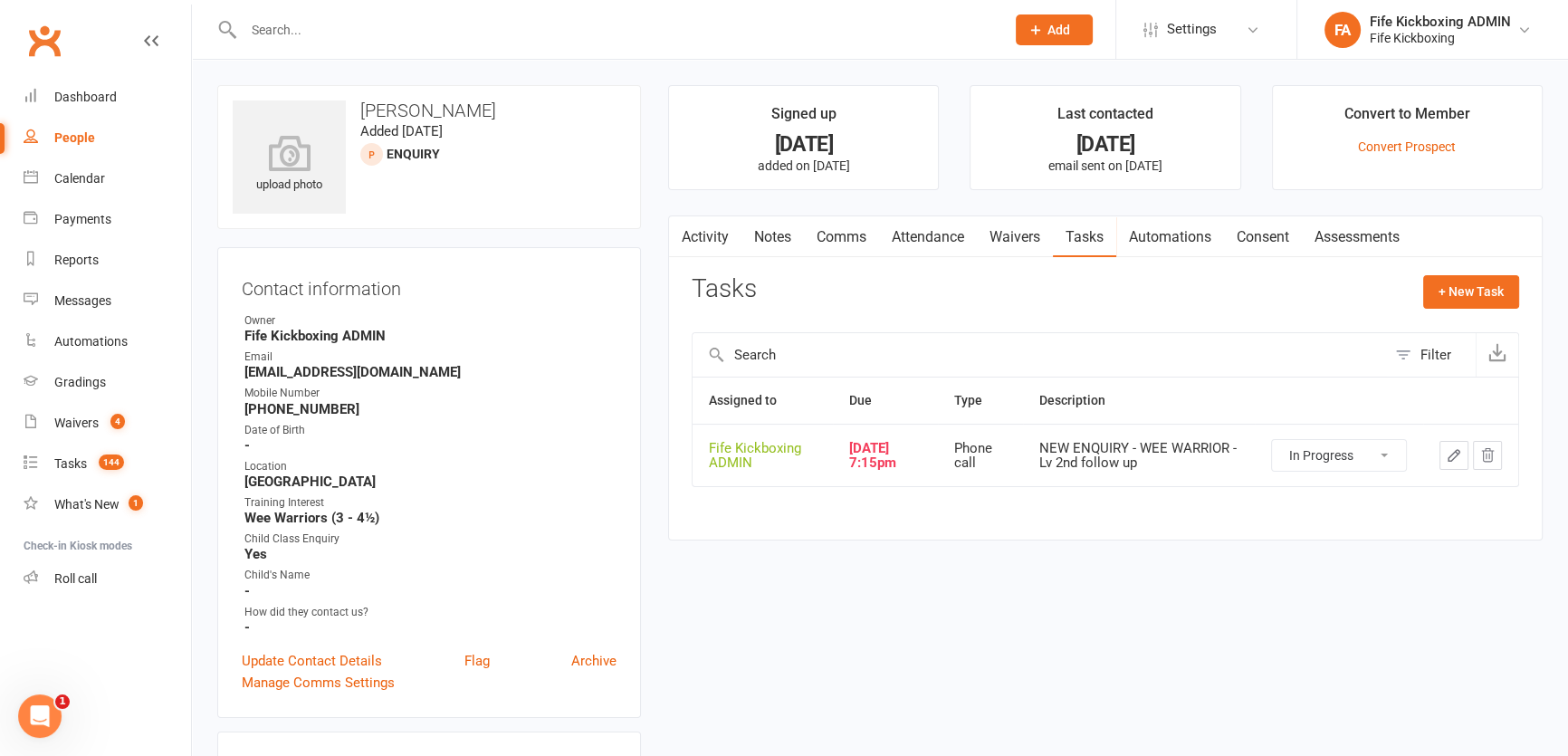
click at [1455, 457] on icon "button" at bounding box center [1453, 455] width 11 height 11
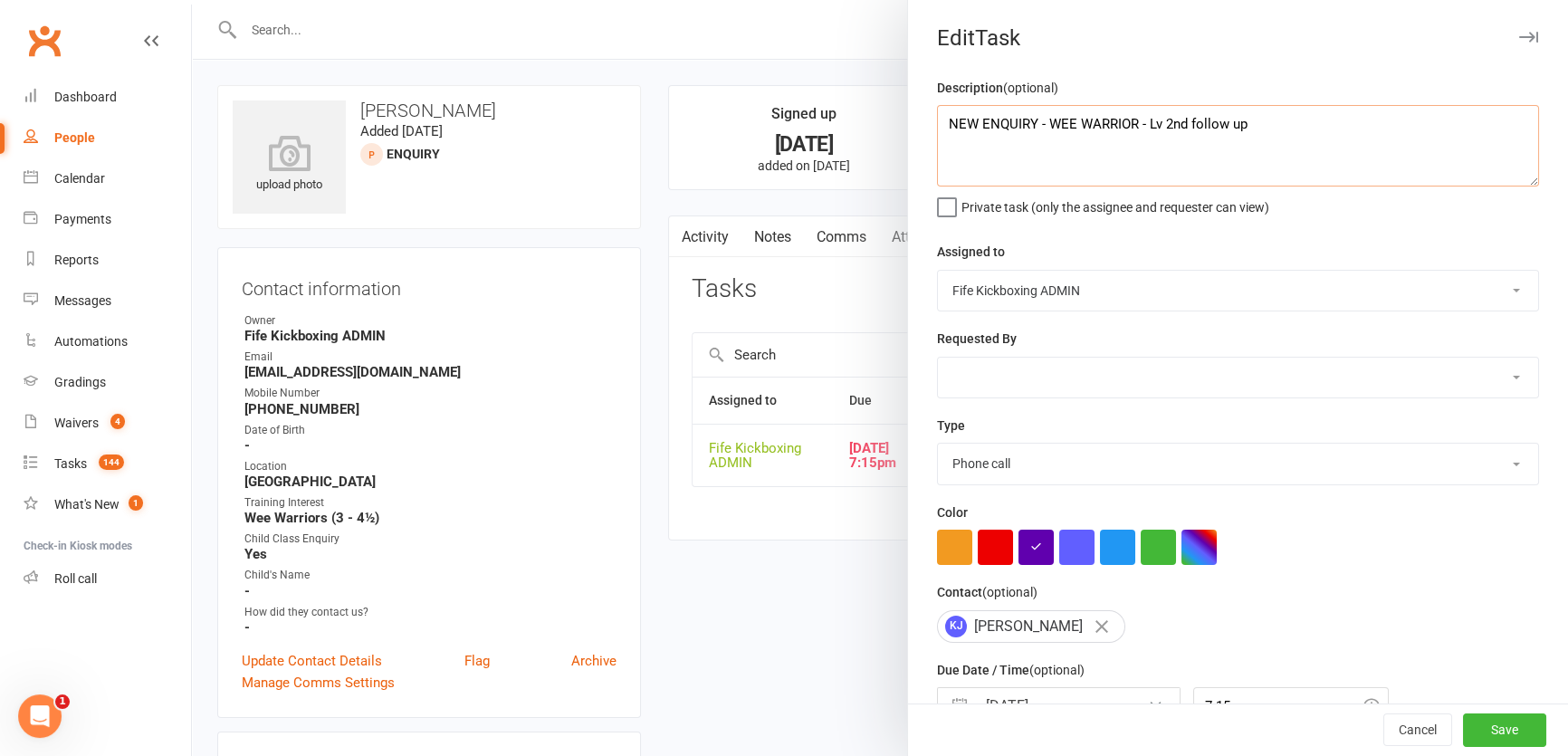
click at [1173, 128] on textarea "NEW ENQUIRY - WEE WARRIOR - Lv 2nd follow up" at bounding box center [1238, 146] width 602 height 81
click at [1463, 722] on button "Save" at bounding box center [1505, 730] width 83 height 33
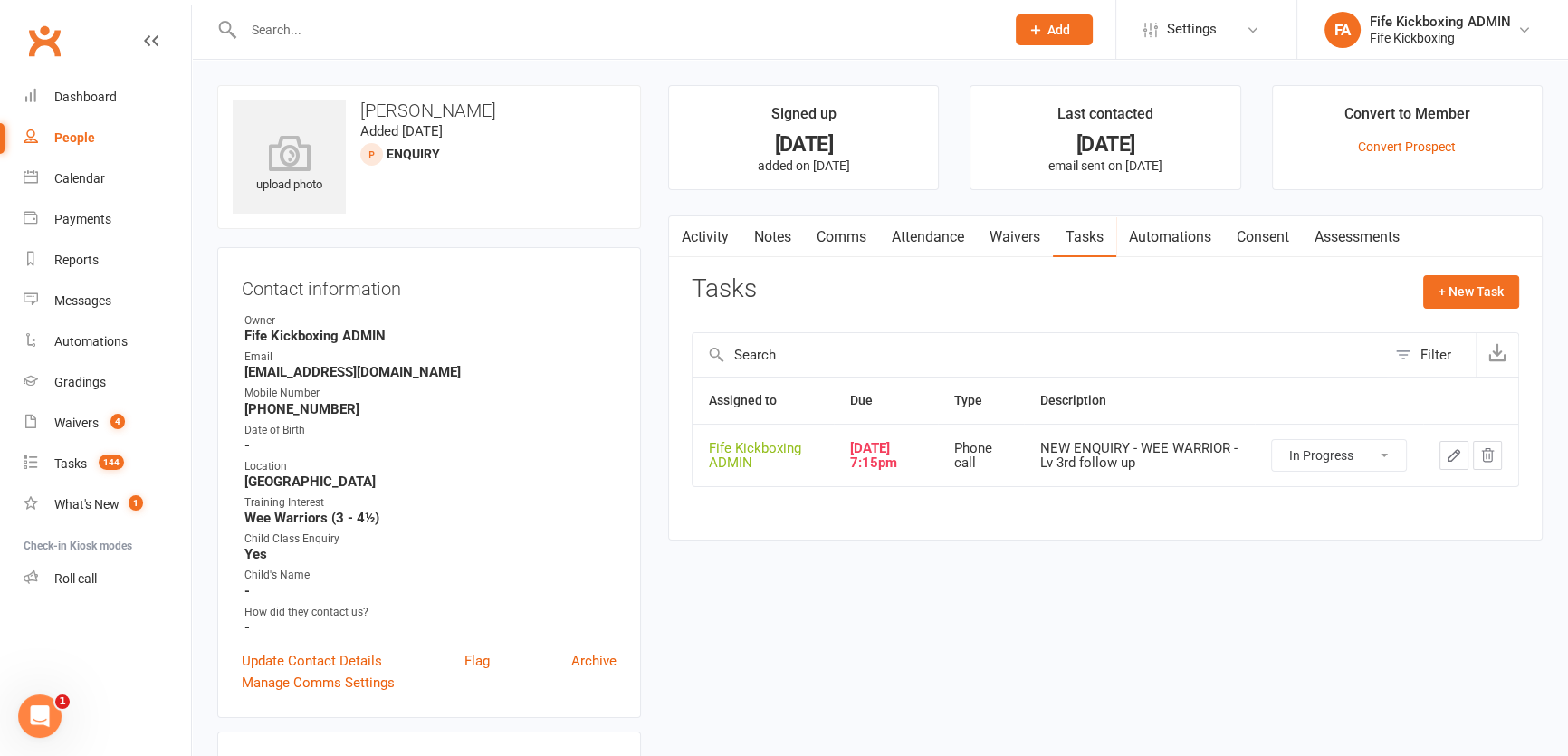
click at [771, 234] on link "Notes" at bounding box center [773, 237] width 62 height 42
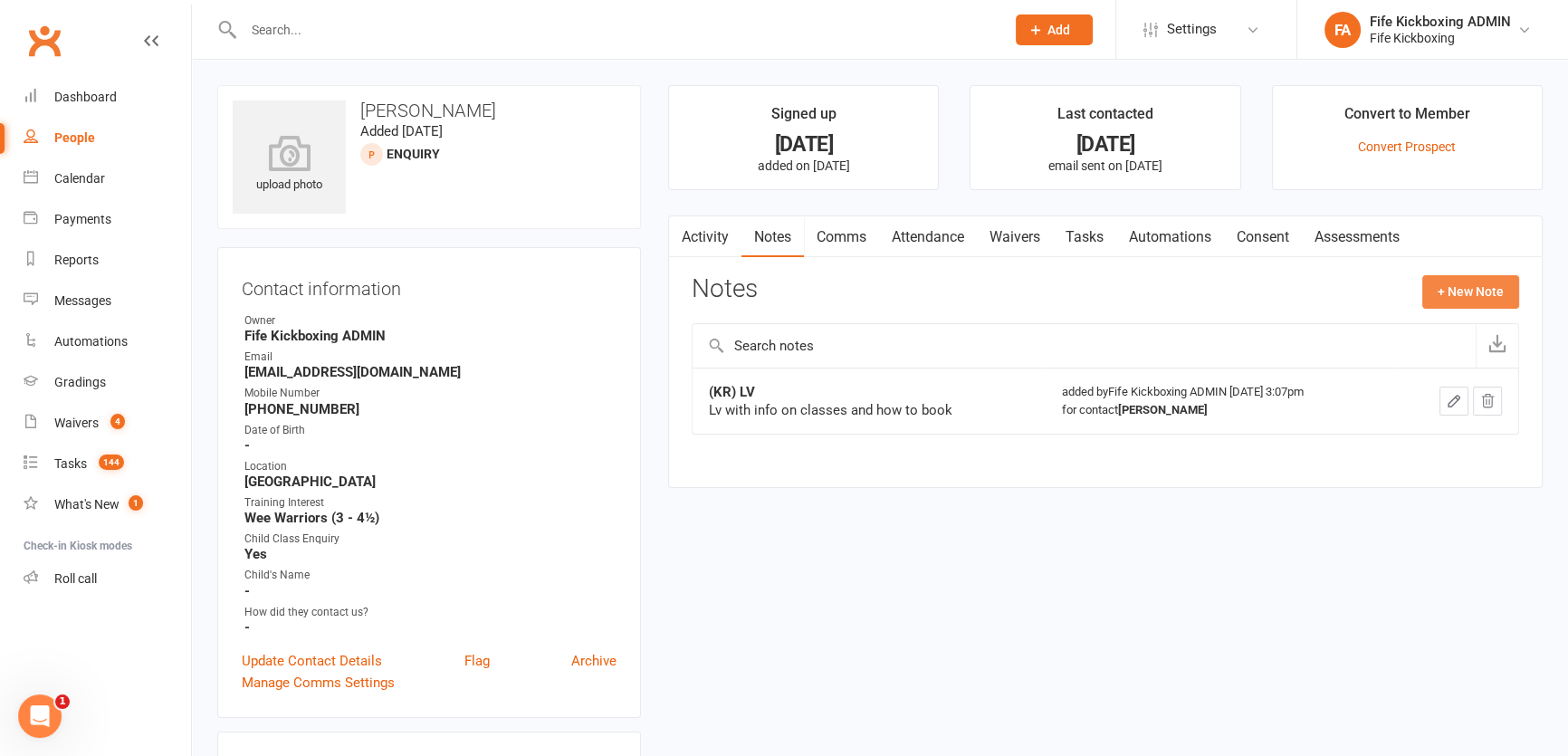
click at [1457, 284] on button "+ New Note" at bounding box center [1471, 291] width 97 height 33
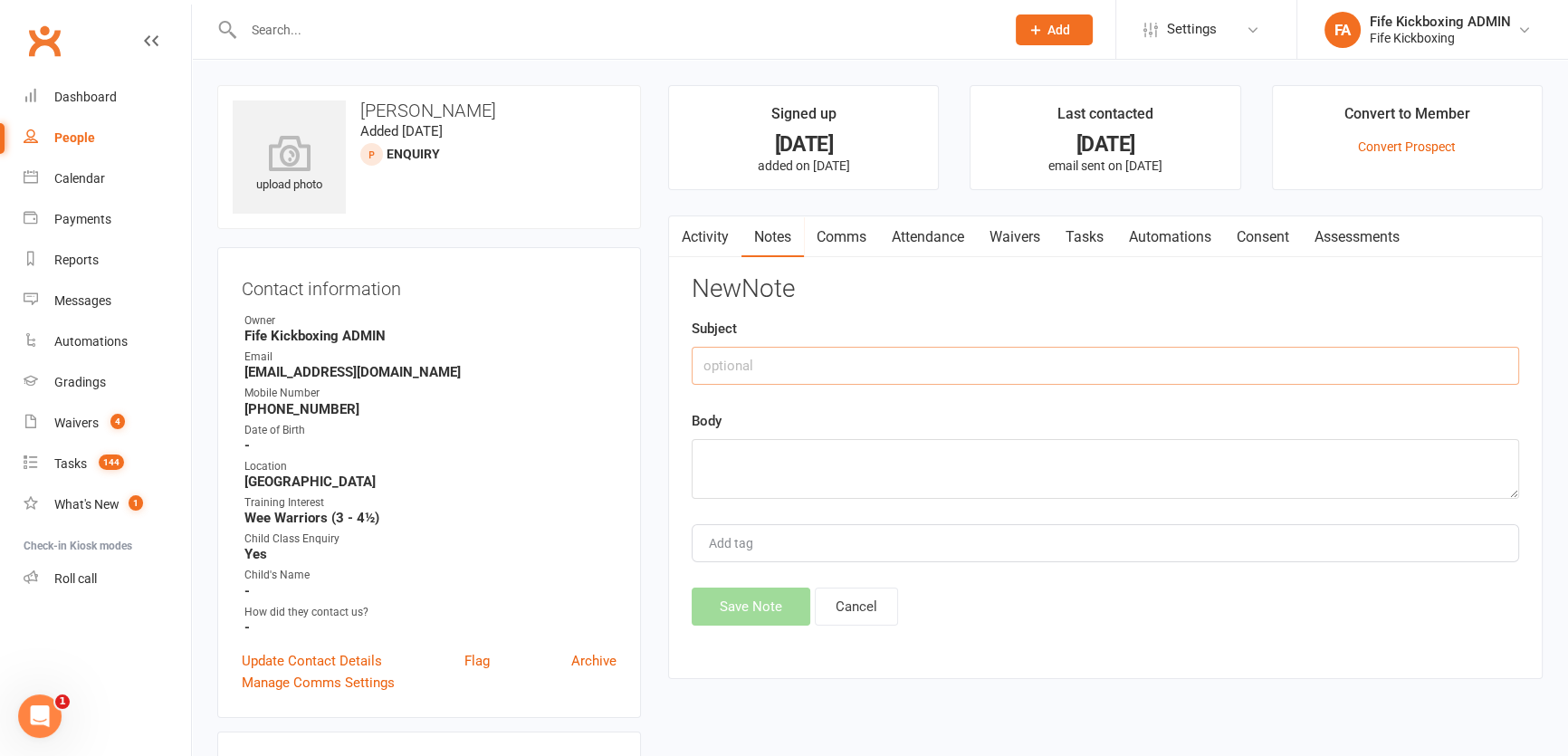
click at [1204, 353] on input "text" at bounding box center [1104, 366] width 827 height 38
click at [768, 601] on button "Save Note" at bounding box center [751, 606] width 119 height 38
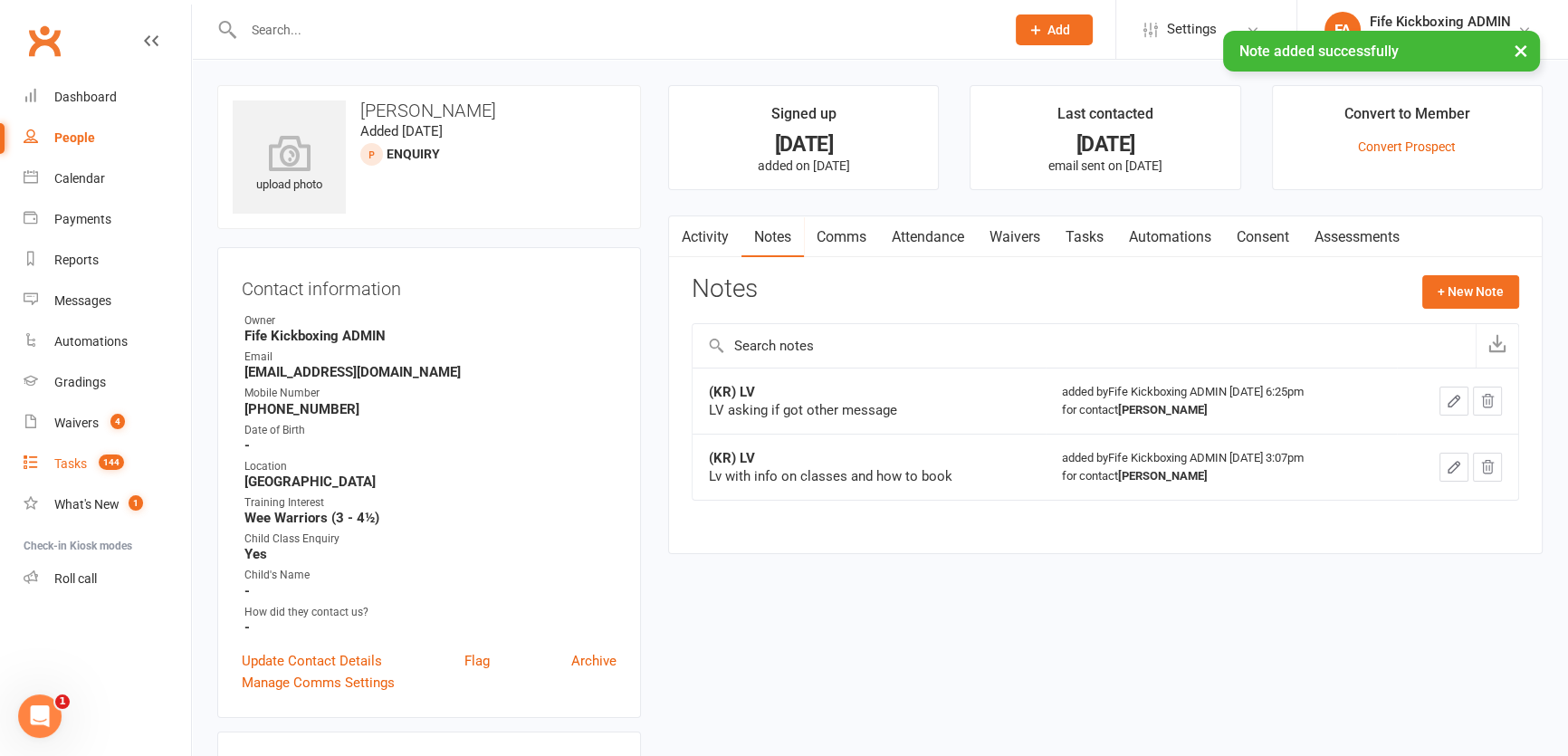
click at [107, 461] on span "144" at bounding box center [112, 463] width 26 height 16
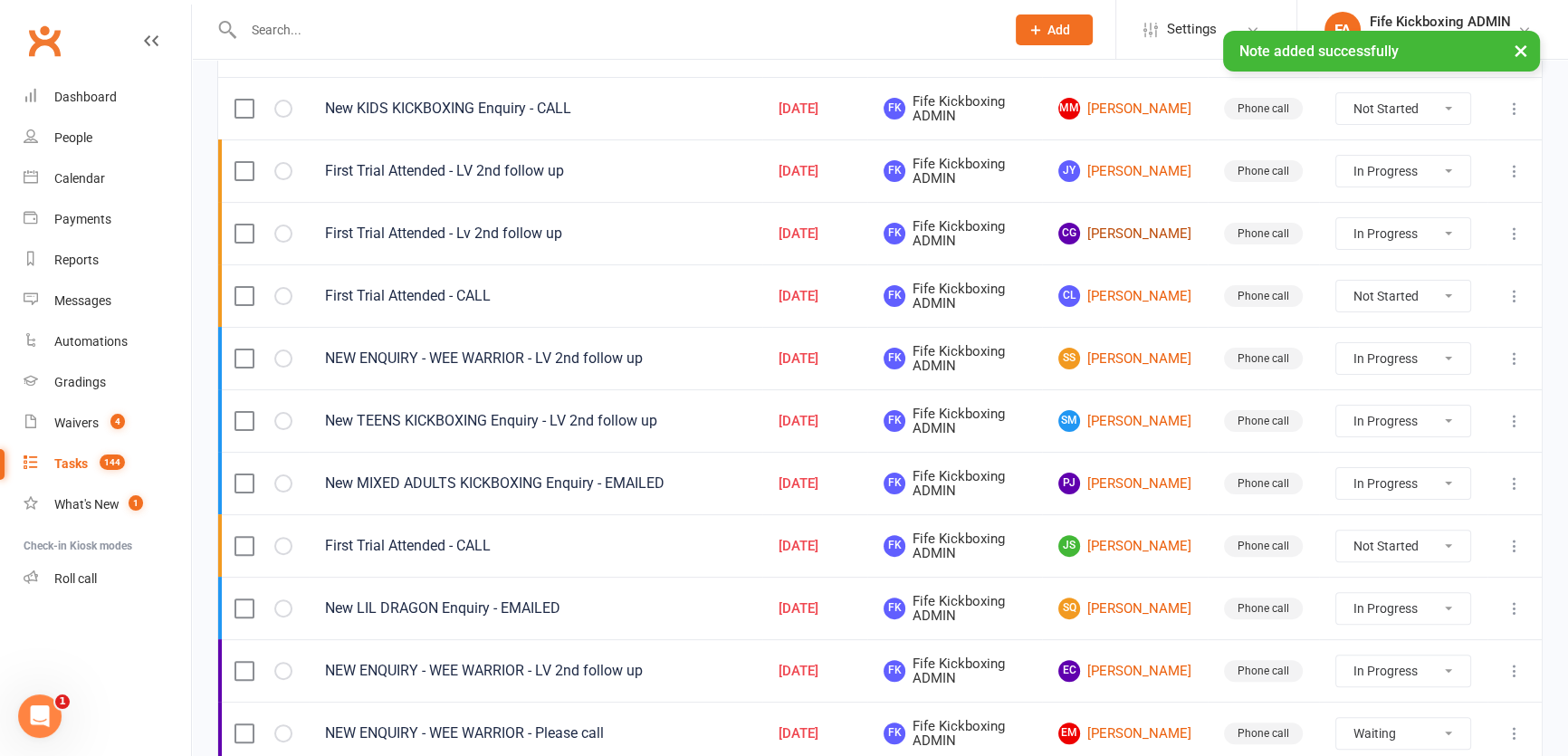
scroll to position [1235, 0]
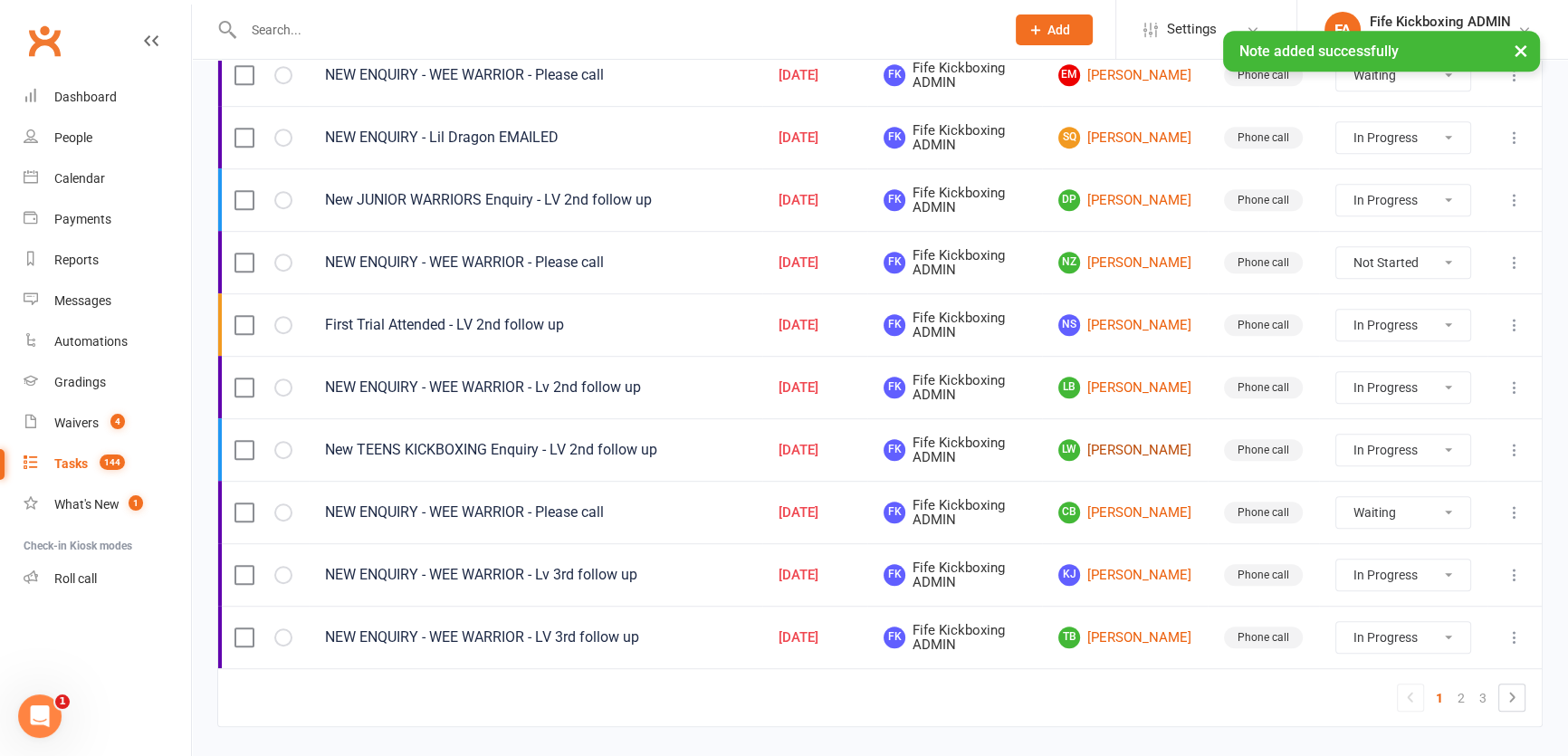
click at [1122, 439] on link "lw [PERSON_NAME]" at bounding box center [1124, 450] width 133 height 22
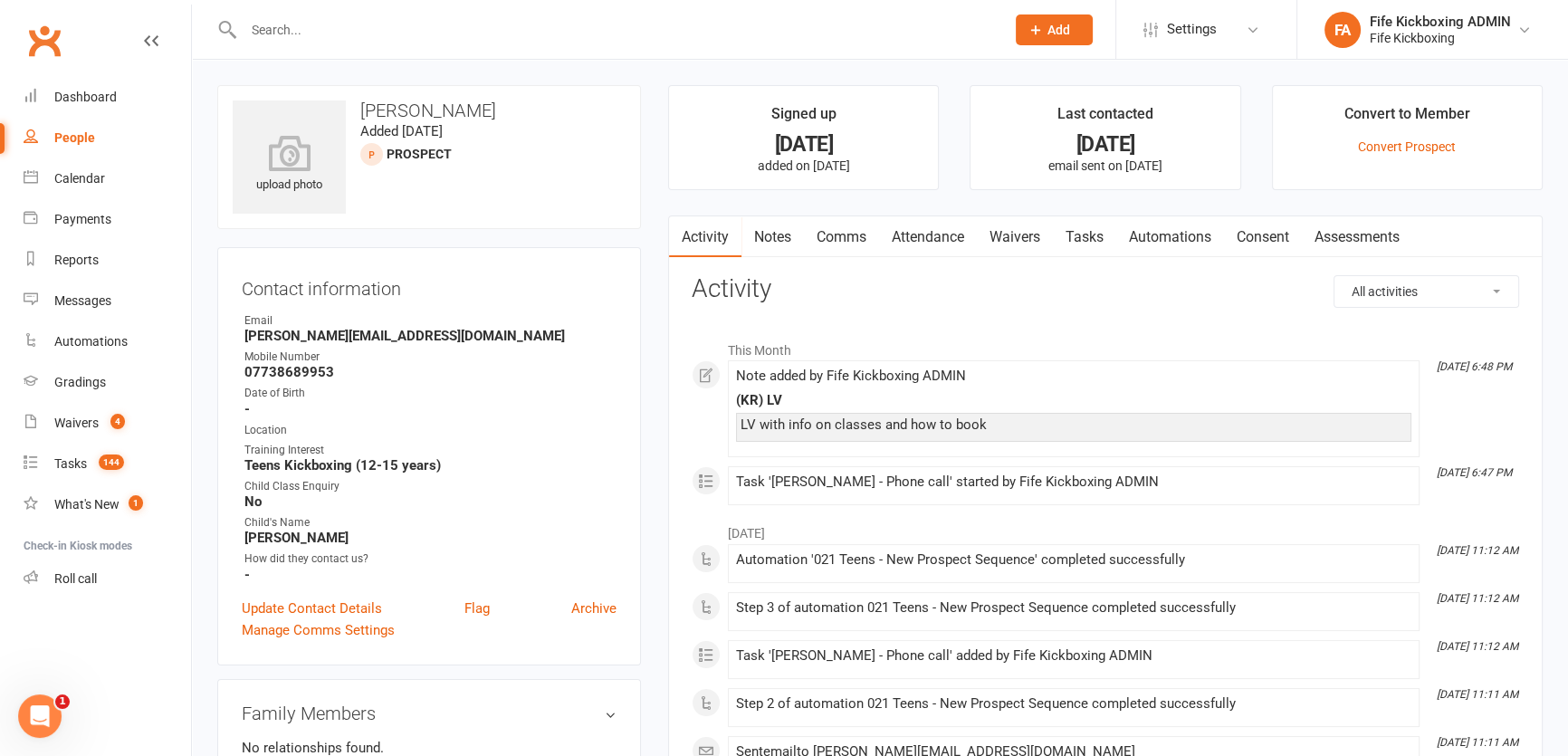
click at [956, 248] on link "Attendance" at bounding box center [927, 237] width 98 height 42
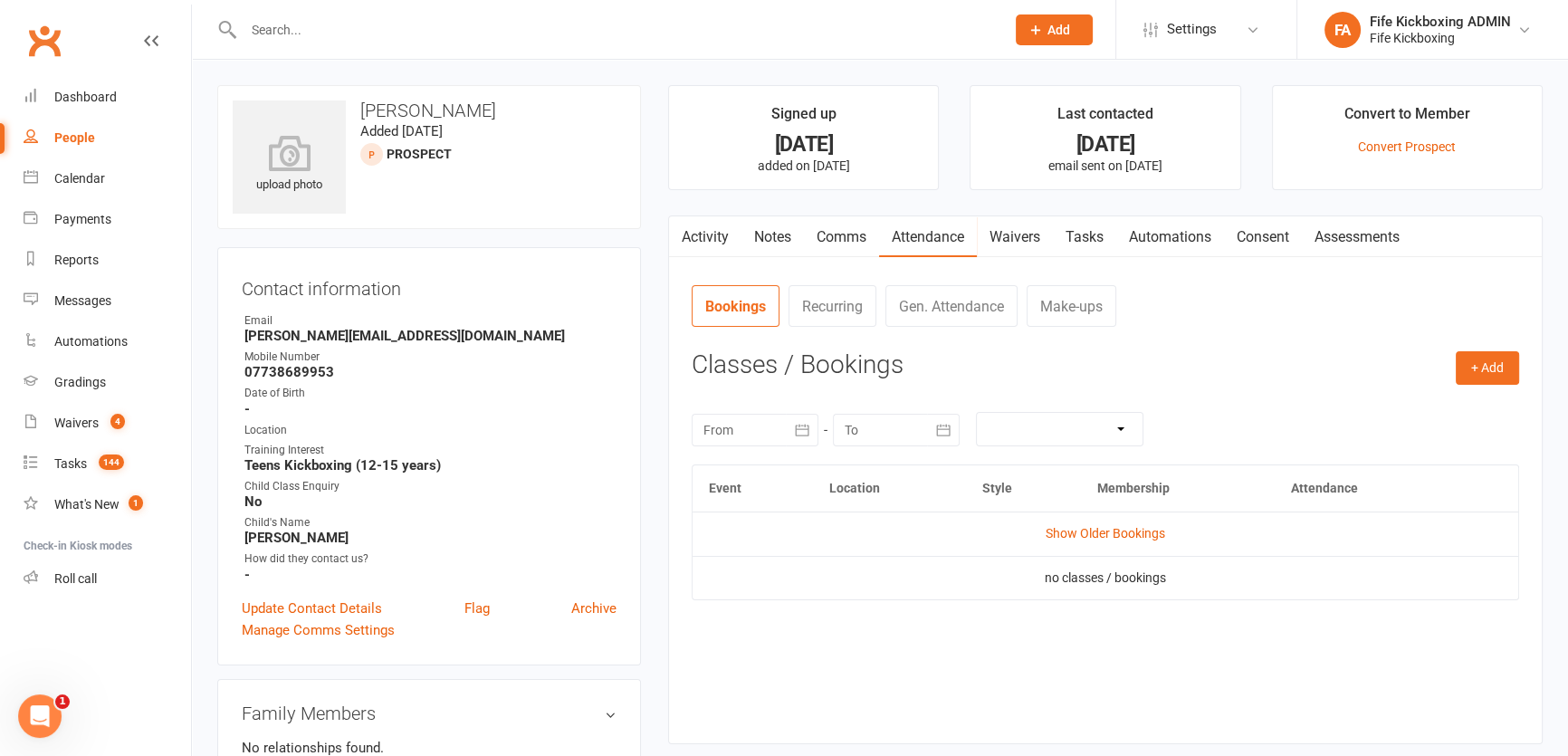
click at [1125, 521] on td "Show Older Bookings" at bounding box center [1105, 533] width 826 height 44
click at [1131, 542] on td "Show Older Bookings" at bounding box center [1105, 533] width 826 height 44
click at [1120, 528] on link "Show Older Bookings" at bounding box center [1105, 533] width 120 height 15
click at [773, 237] on link "Notes" at bounding box center [773, 237] width 62 height 42
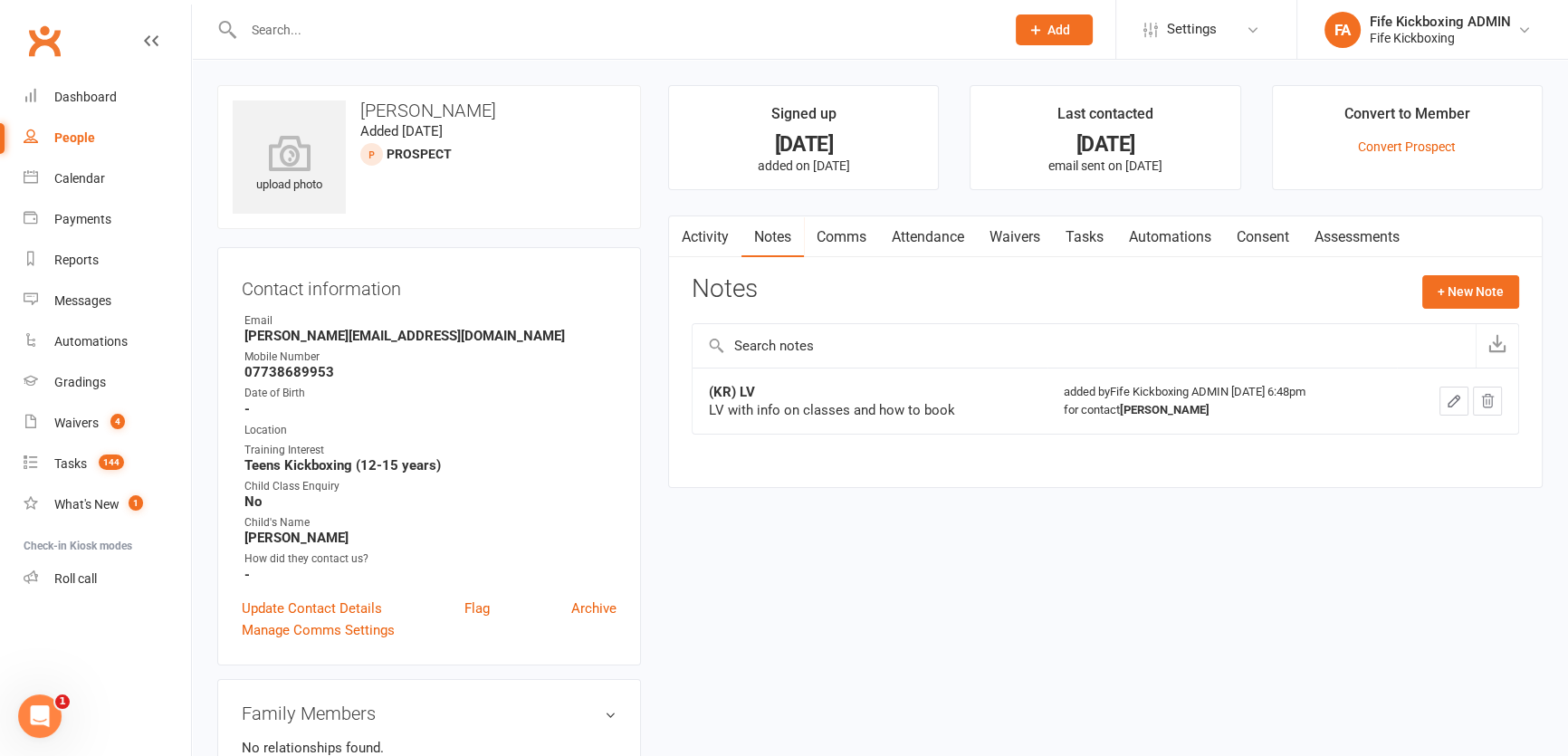
click at [1106, 248] on link "Tasks" at bounding box center [1085, 237] width 63 height 42
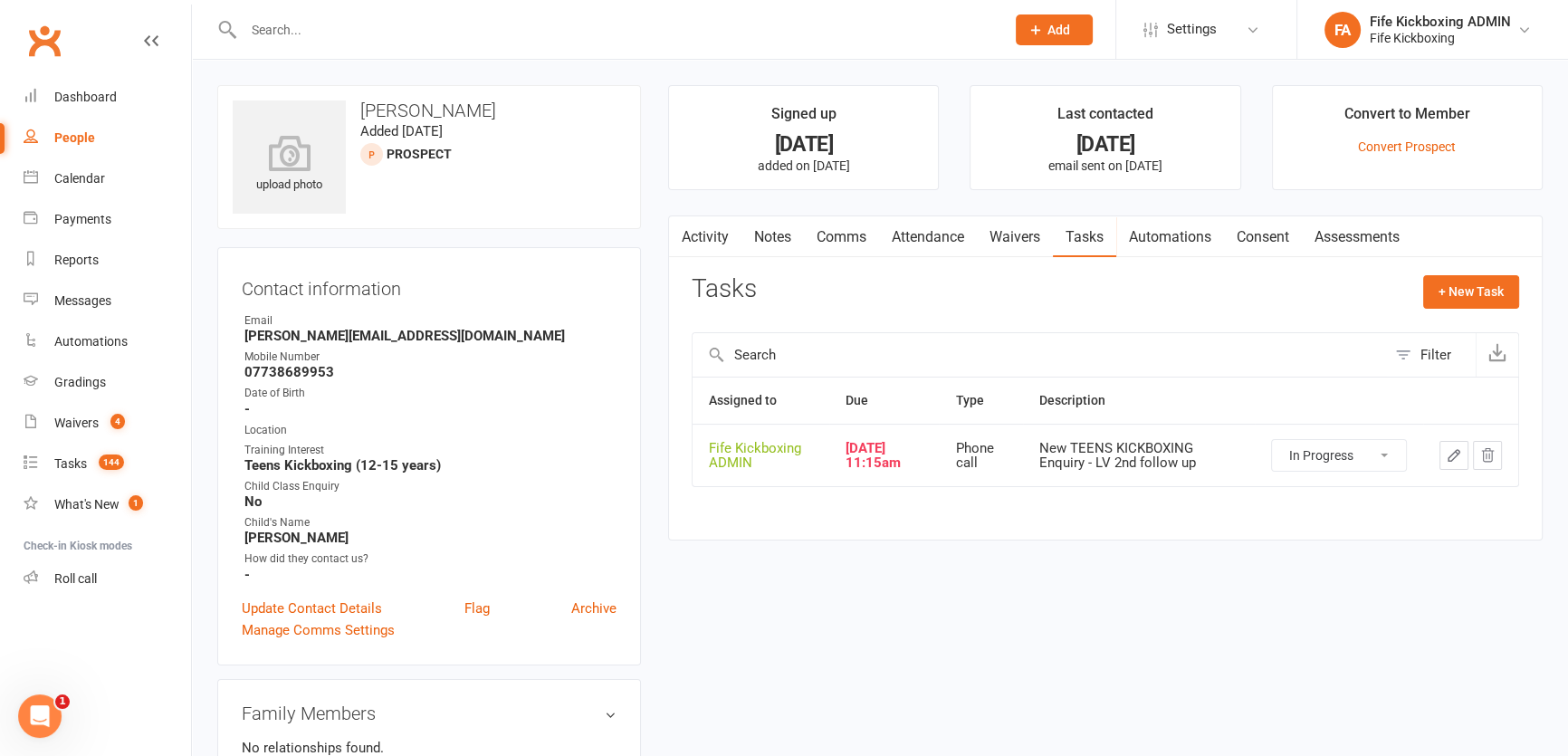
click at [1303, 467] on select "Not Started In Progress Waiting Complete" at bounding box center [1338, 455] width 134 height 31
click at [1272, 440] on select "Not Started In Progress Waiting Complete" at bounding box center [1338, 455] width 134 height 31
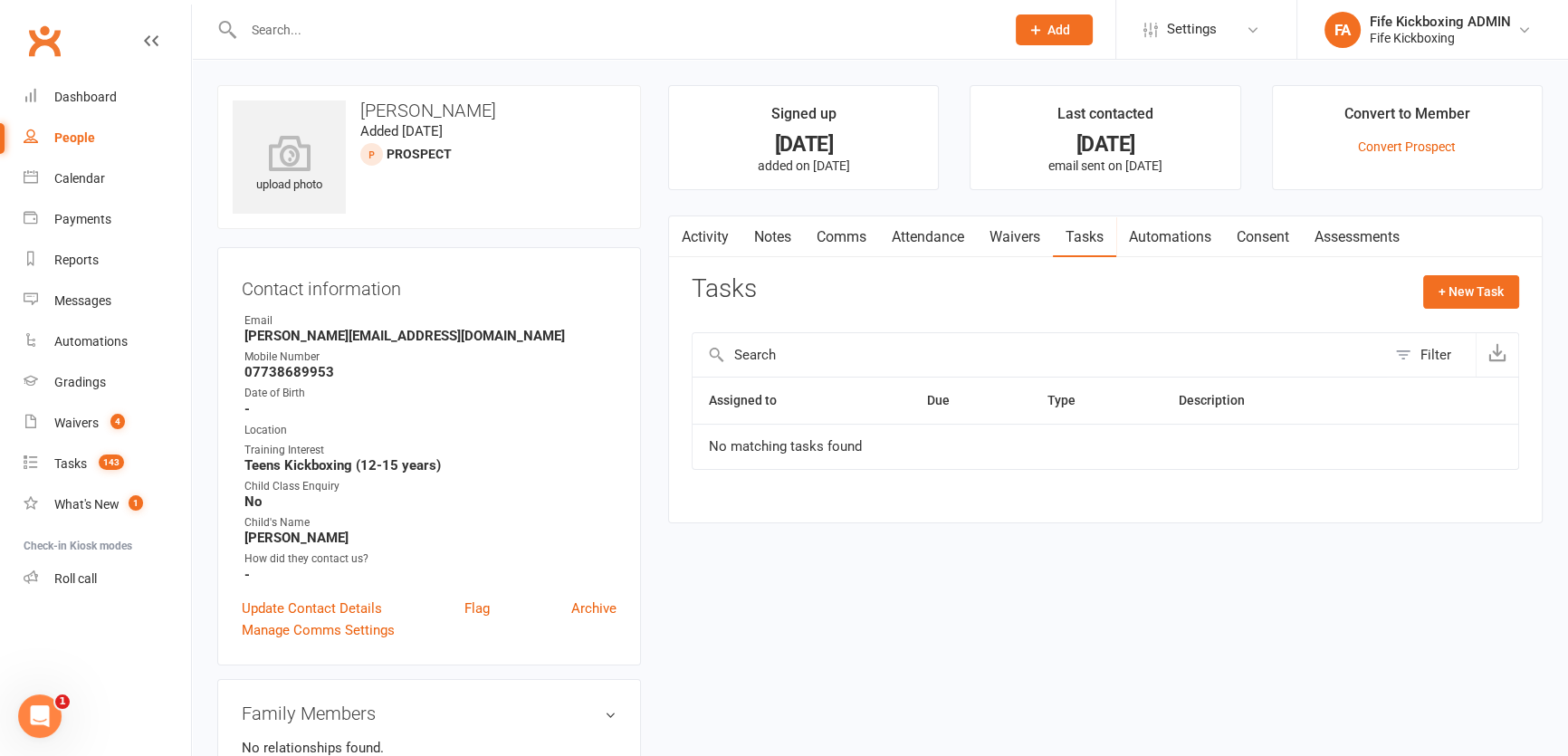
click at [855, 237] on link "Comms" at bounding box center [842, 237] width 75 height 42
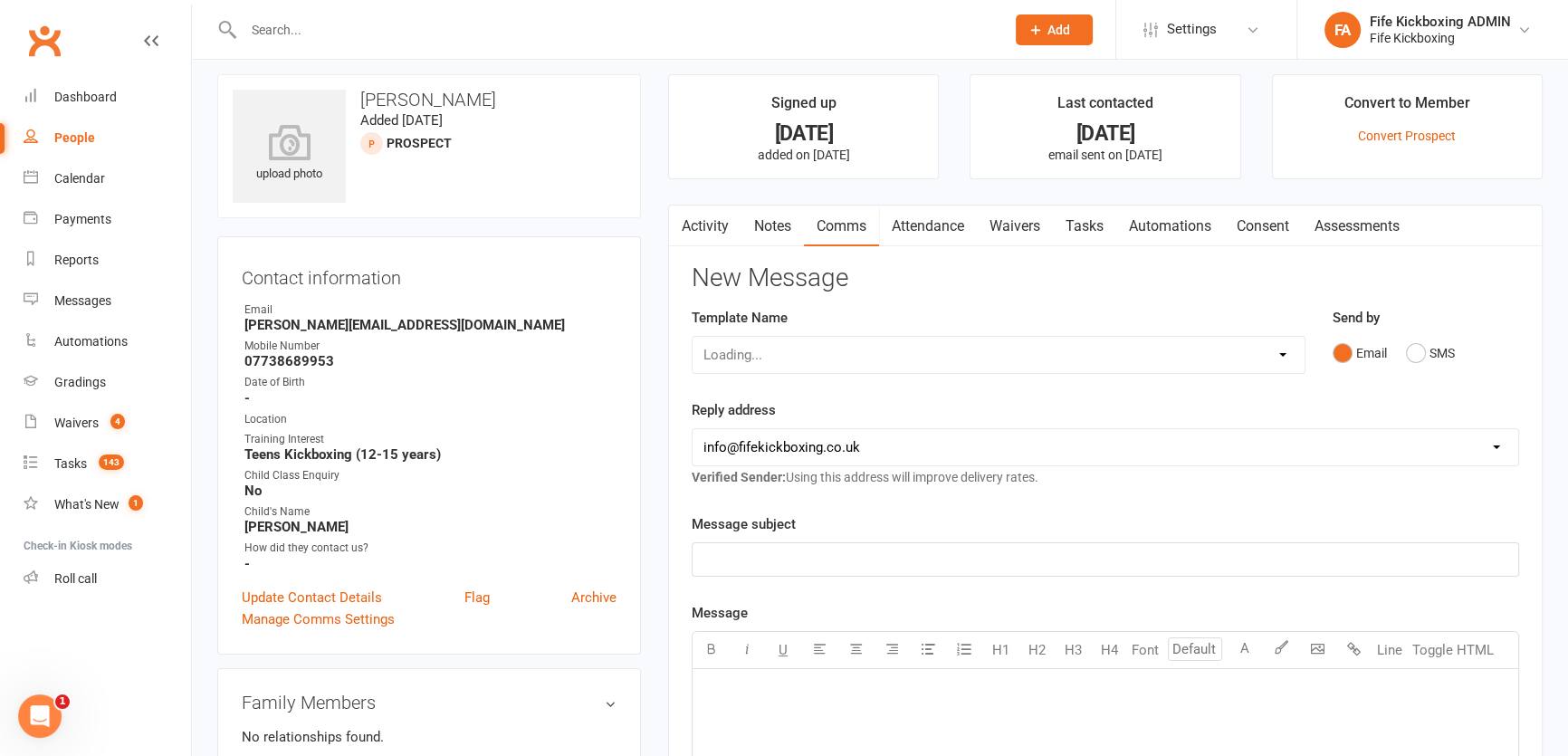
scroll to position [163, 0]
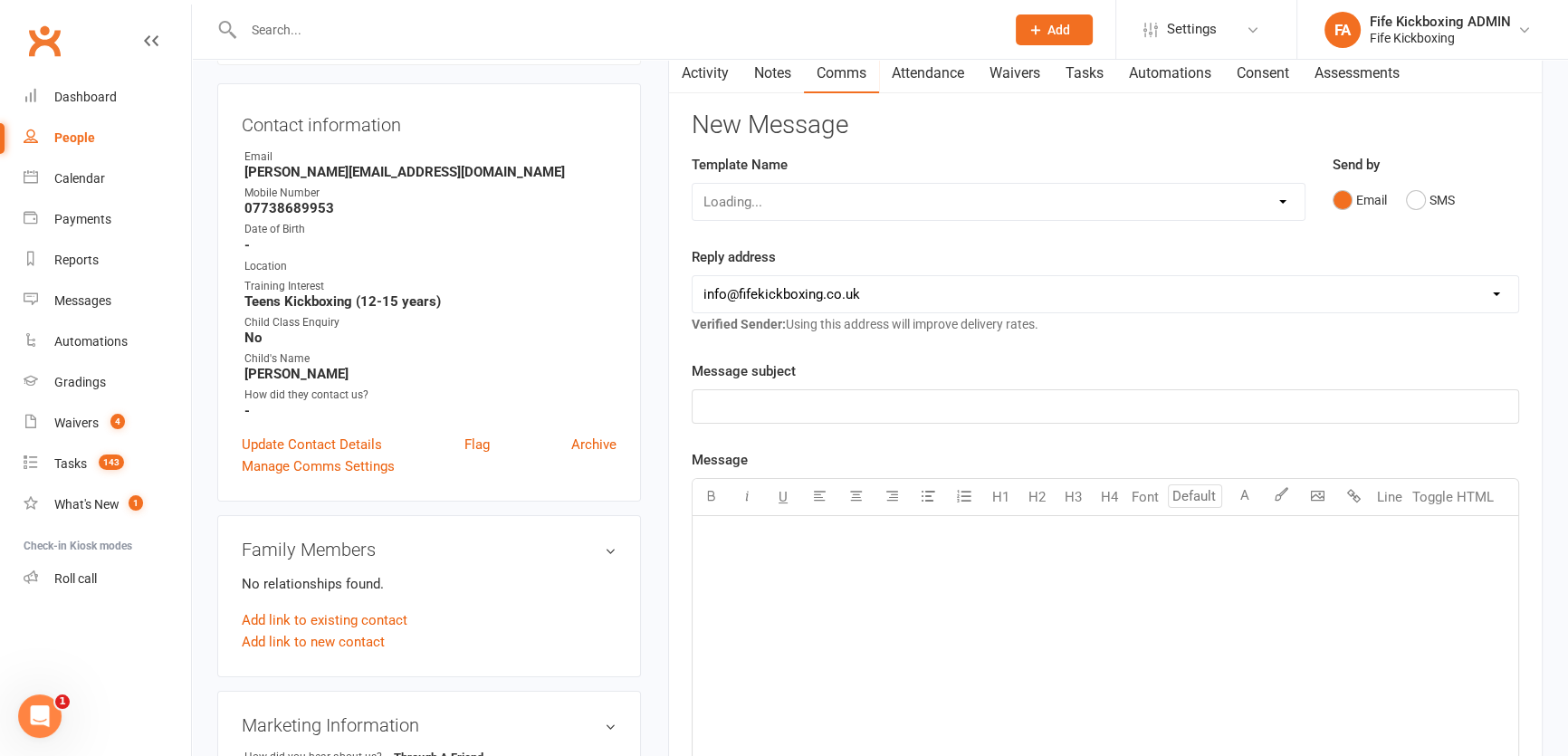
click at [908, 408] on p "﻿" at bounding box center [1105, 406] width 804 height 22
drag, startPoint x: 952, startPoint y: 580, endPoint x: 960, endPoint y: 574, distance: 10.0
click at [958, 580] on div "﻿" at bounding box center [1105, 652] width 826 height 271
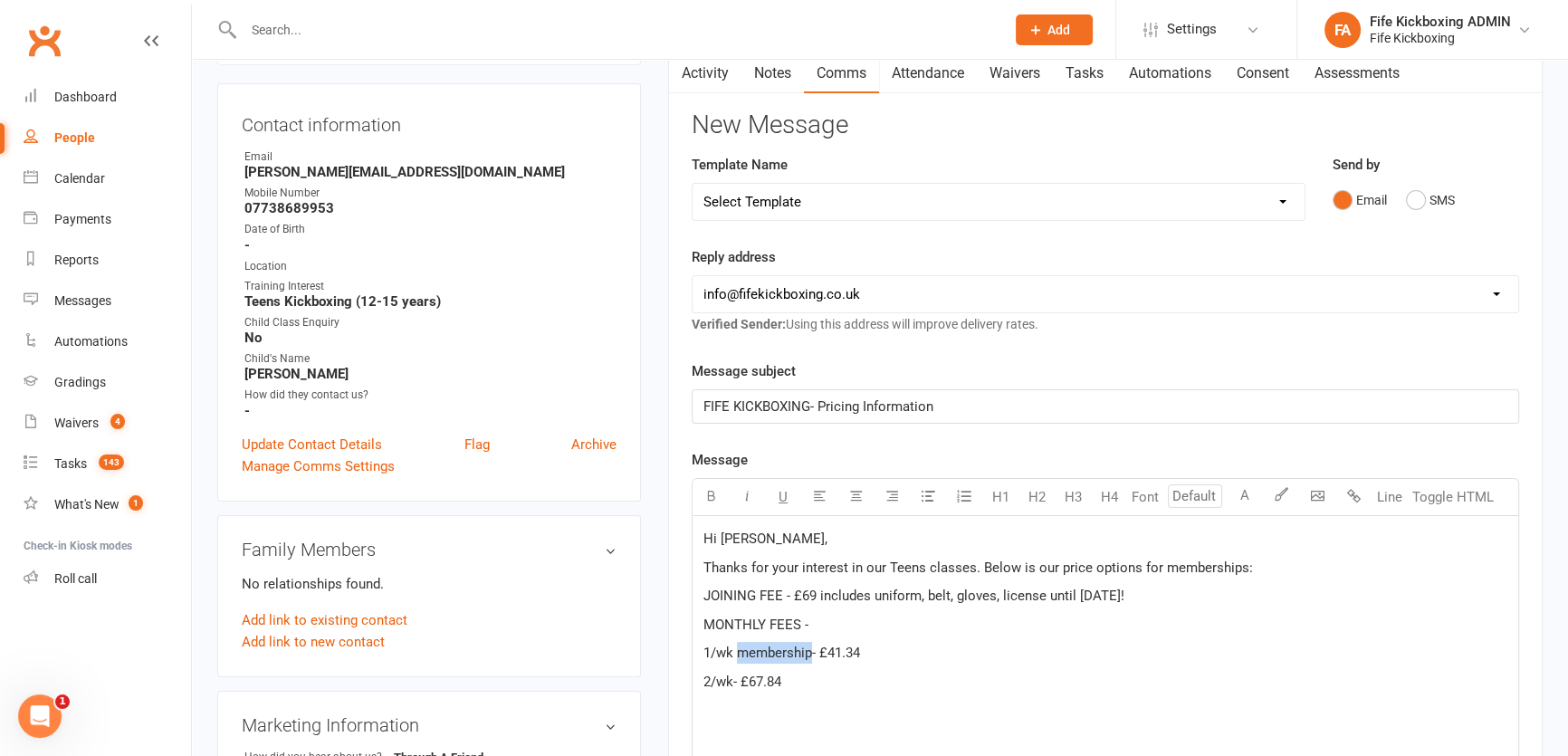
drag, startPoint x: 814, startPoint y: 651, endPoint x: 739, endPoint y: 652, distance: 75.0
click at [739, 652] on span "1/wk membership- £41.34" at bounding box center [782, 653] width 157 height 16
copy span "membership"
click at [733, 681] on span "2/wk- £67.84" at bounding box center [742, 682] width 78 height 16
click at [733, 681] on span "2/wkmembership- £67.84" at bounding box center [780, 682] width 153 height 16
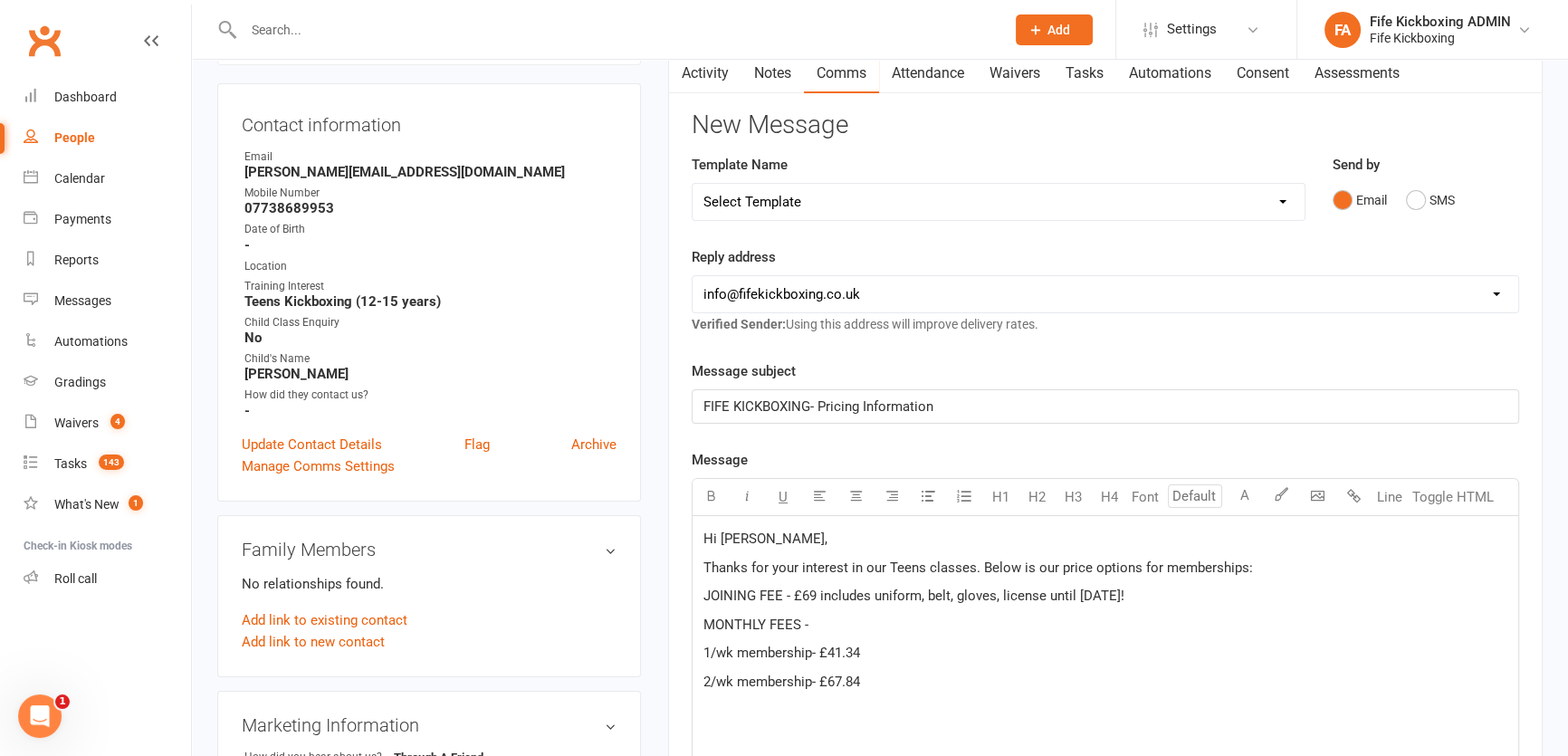
click at [909, 642] on p "1/wk membership- £41.34" at bounding box center [1105, 653] width 804 height 22
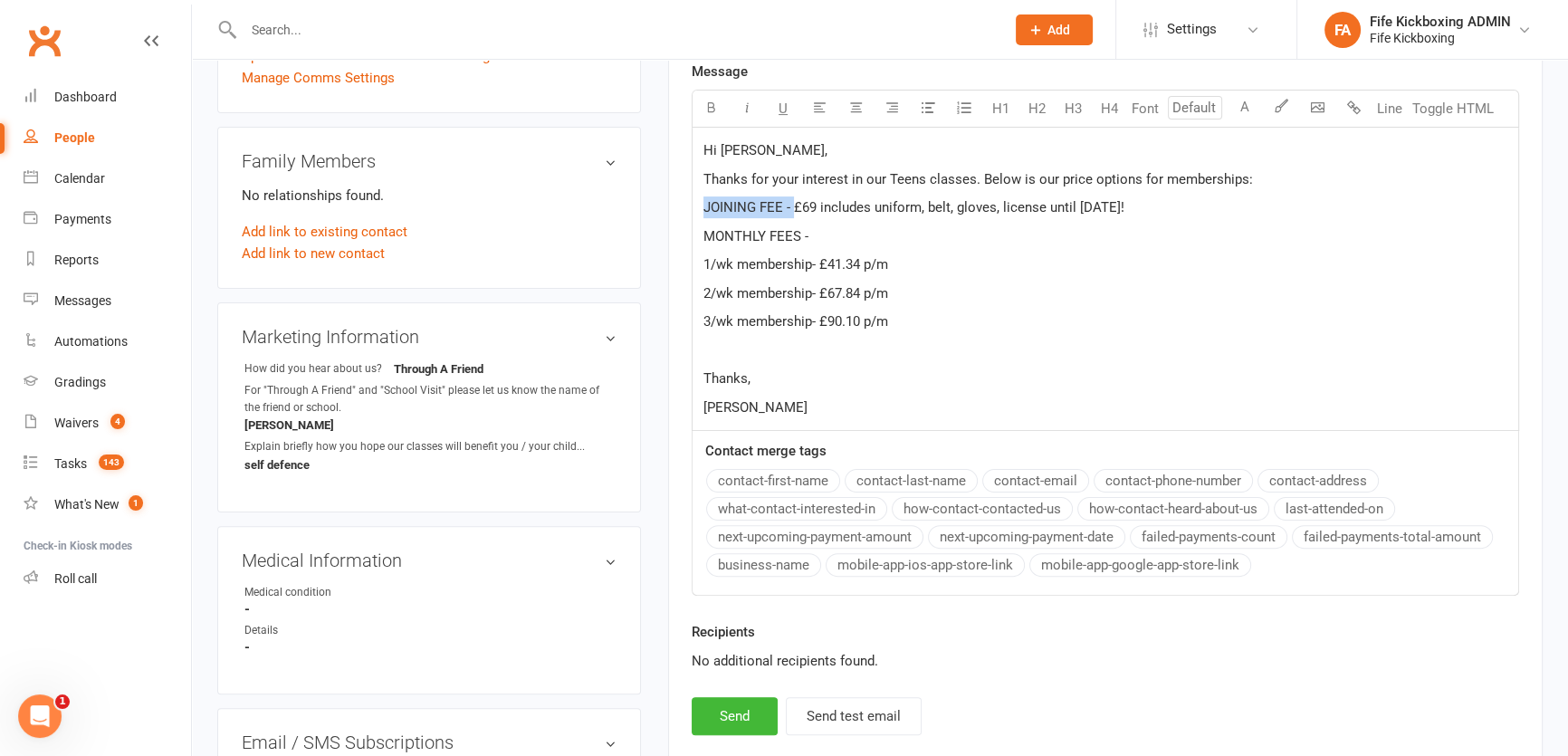
drag, startPoint x: 704, startPoint y: 200, endPoint x: 792, endPoint y: 196, distance: 88.1
click at [792, 196] on p "JOINING FEE - £69 includes uniform, belt, gloves, license until [DATE]!" at bounding box center [1105, 207] width 804 height 22
drag, startPoint x: 701, startPoint y: 232, endPoint x: 823, endPoint y: 234, distance: 122.0
click at [823, 234] on div "Hi [PERSON_NAME], Thanks for your interest in our Teens classes. Below is our p…" at bounding box center [1105, 279] width 826 height 303
click at [1142, 200] on p "JOINING FEE - £69 includes uniform, belt, gloves, license until [DATE]!" at bounding box center [1105, 207] width 804 height 22
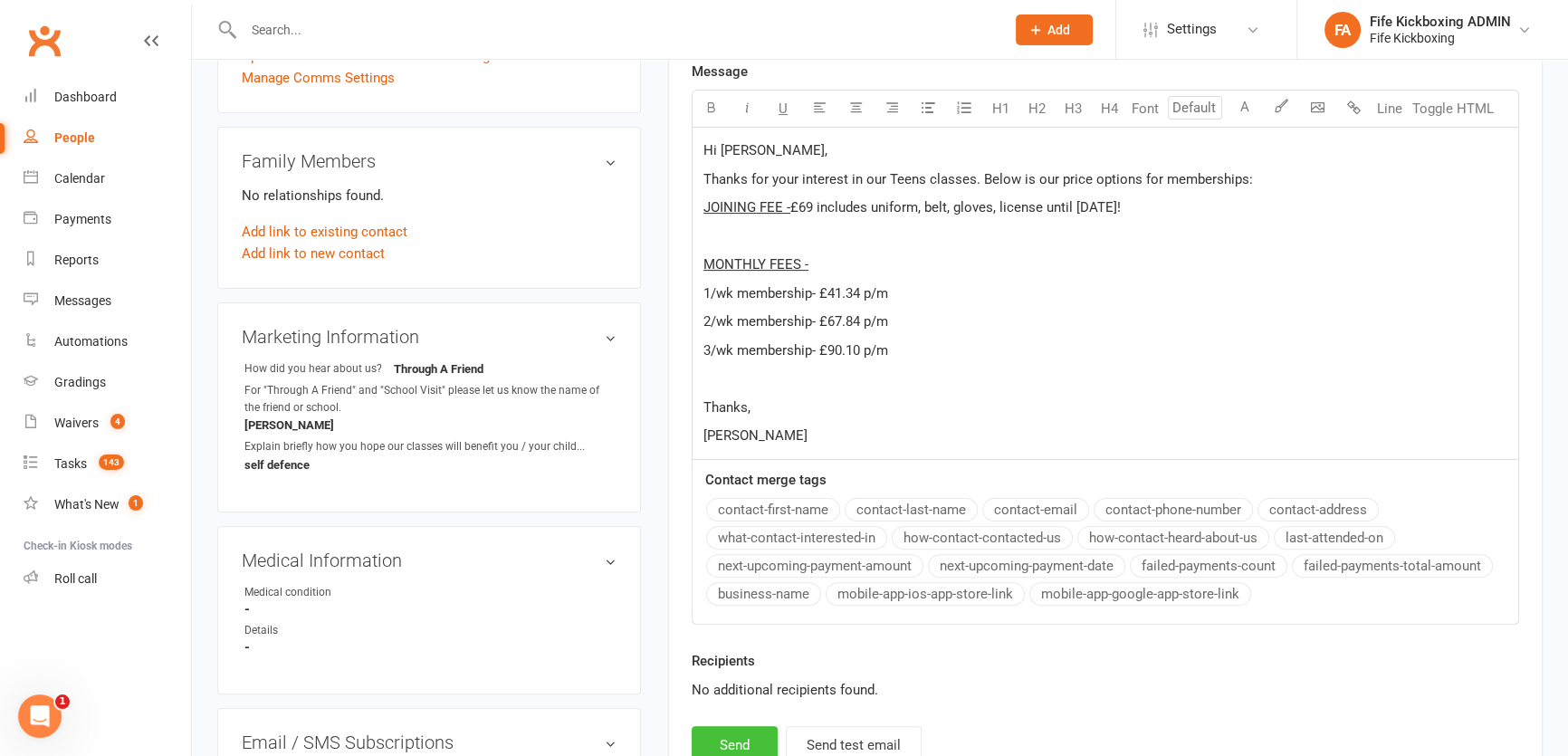
drag, startPoint x: 748, startPoint y: 751, endPoint x: 731, endPoint y: 728, distance: 28.6
click at [739, 747] on button "Send" at bounding box center [734, 745] width 86 height 38
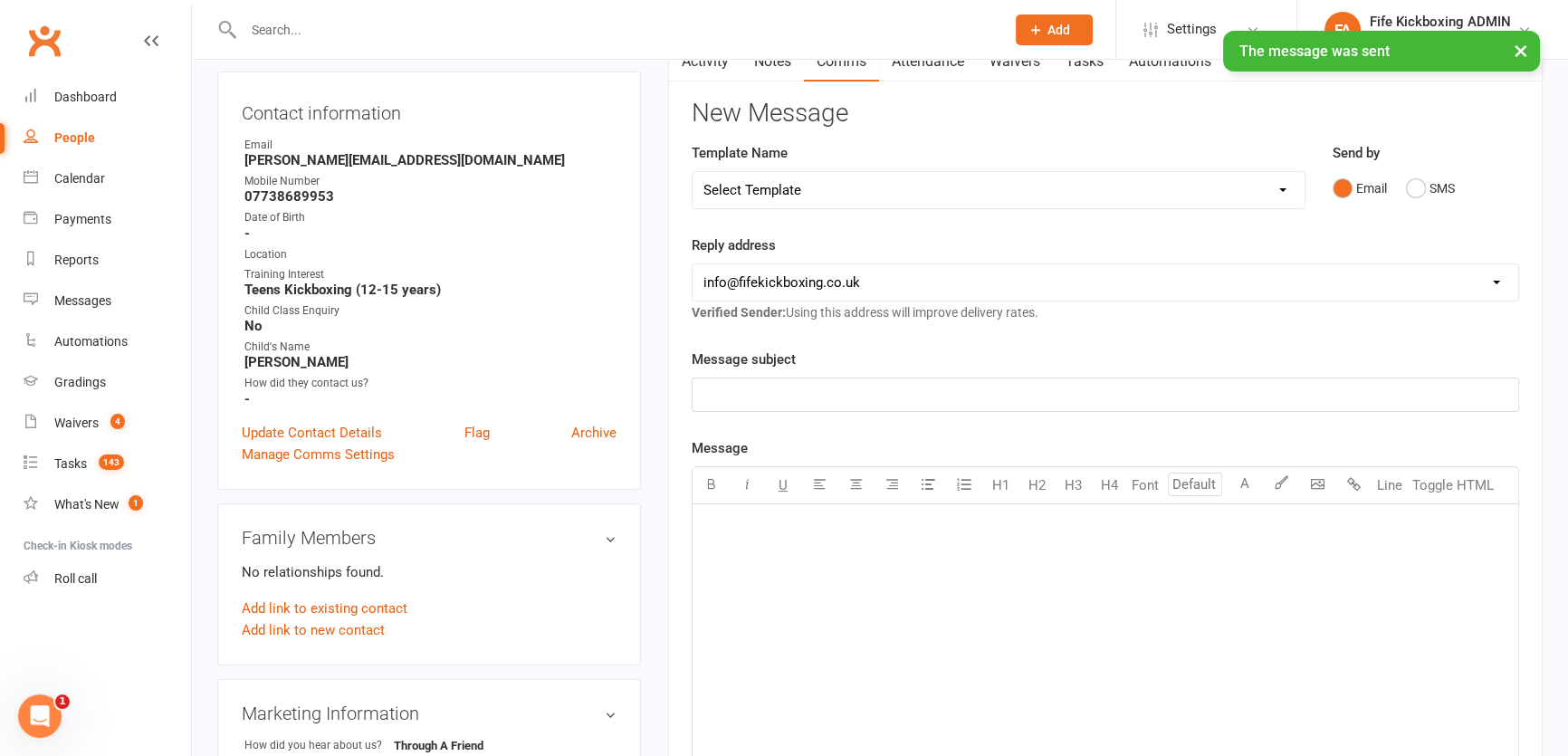
scroll to position [0, 0]
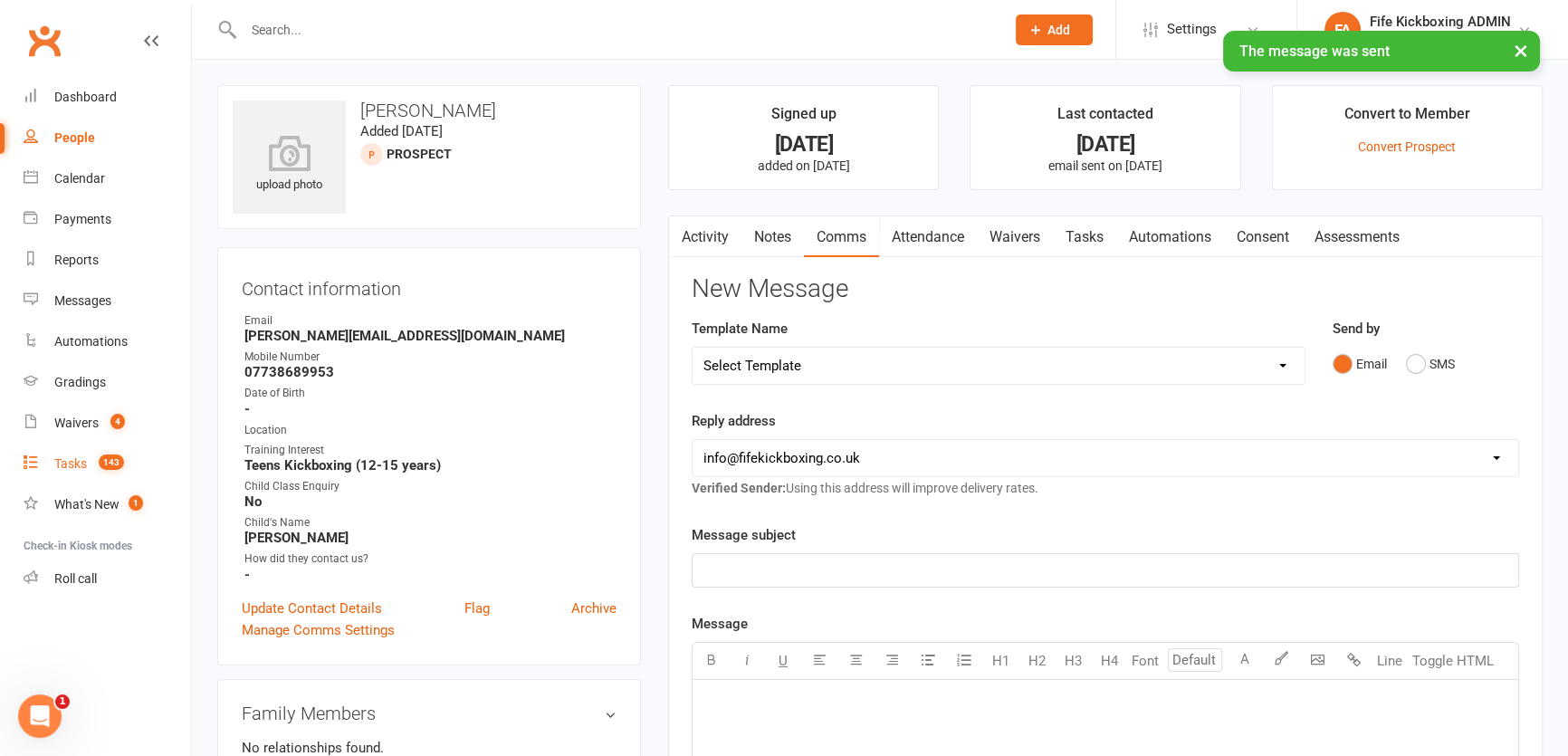
click at [136, 445] on link "Tasks 143" at bounding box center [107, 464] width 167 height 41
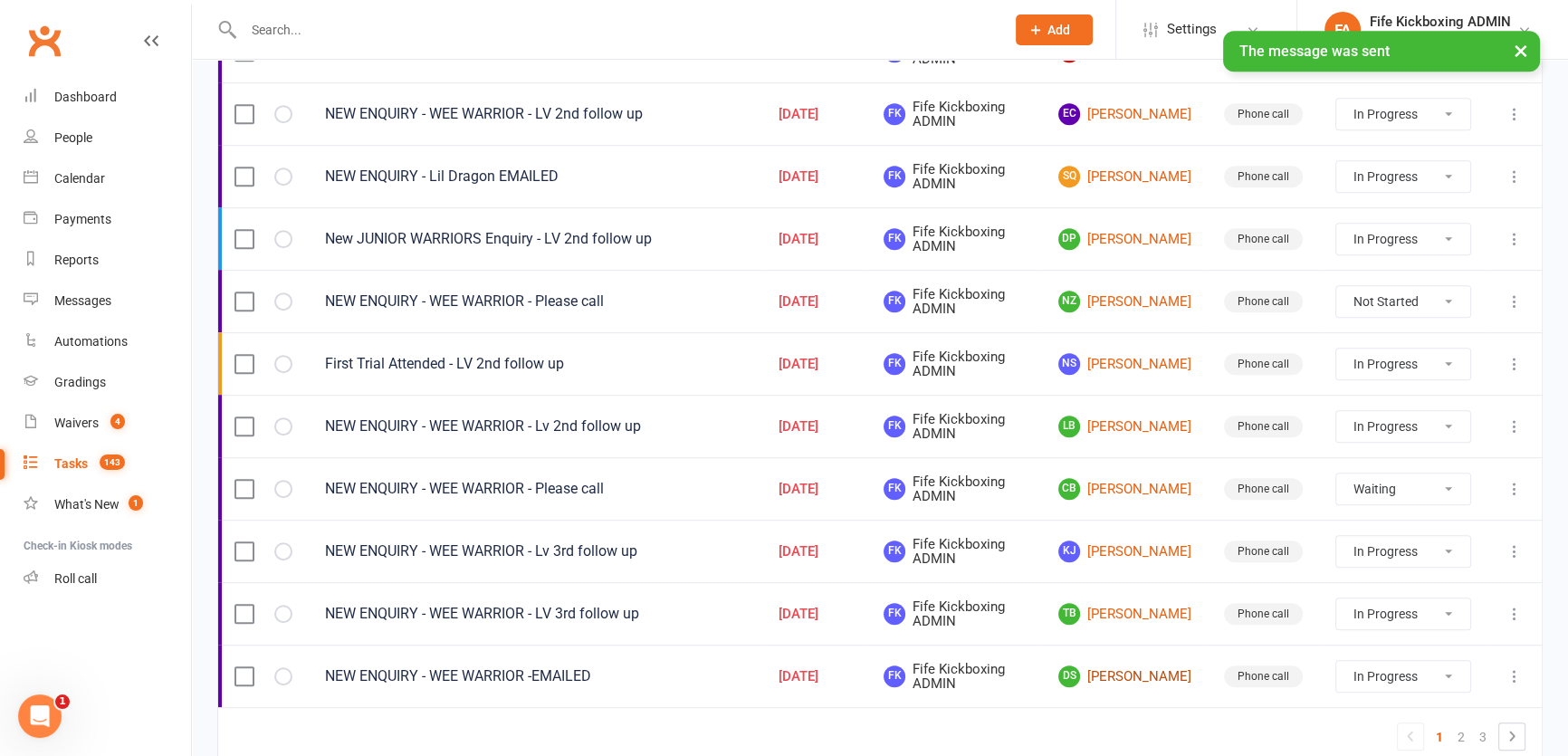
scroll to position [1274, 0]
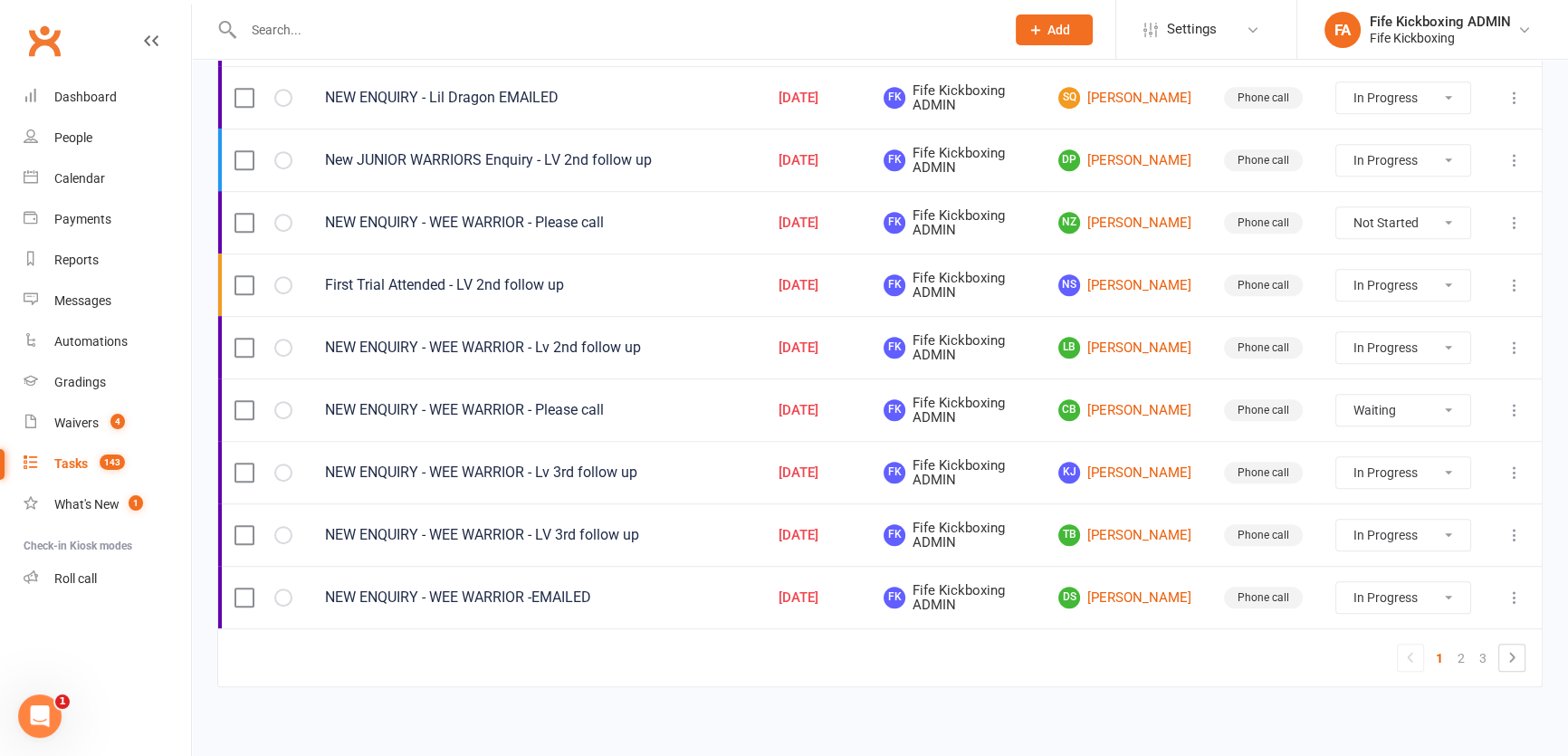
click at [1350, 283] on select "Not Started In Progress Waiting Complete" at bounding box center [1403, 284] width 134 height 31
click at [1336, 270] on select "Not Started In Progress Waiting Complete" at bounding box center [1403, 284] width 134 height 31
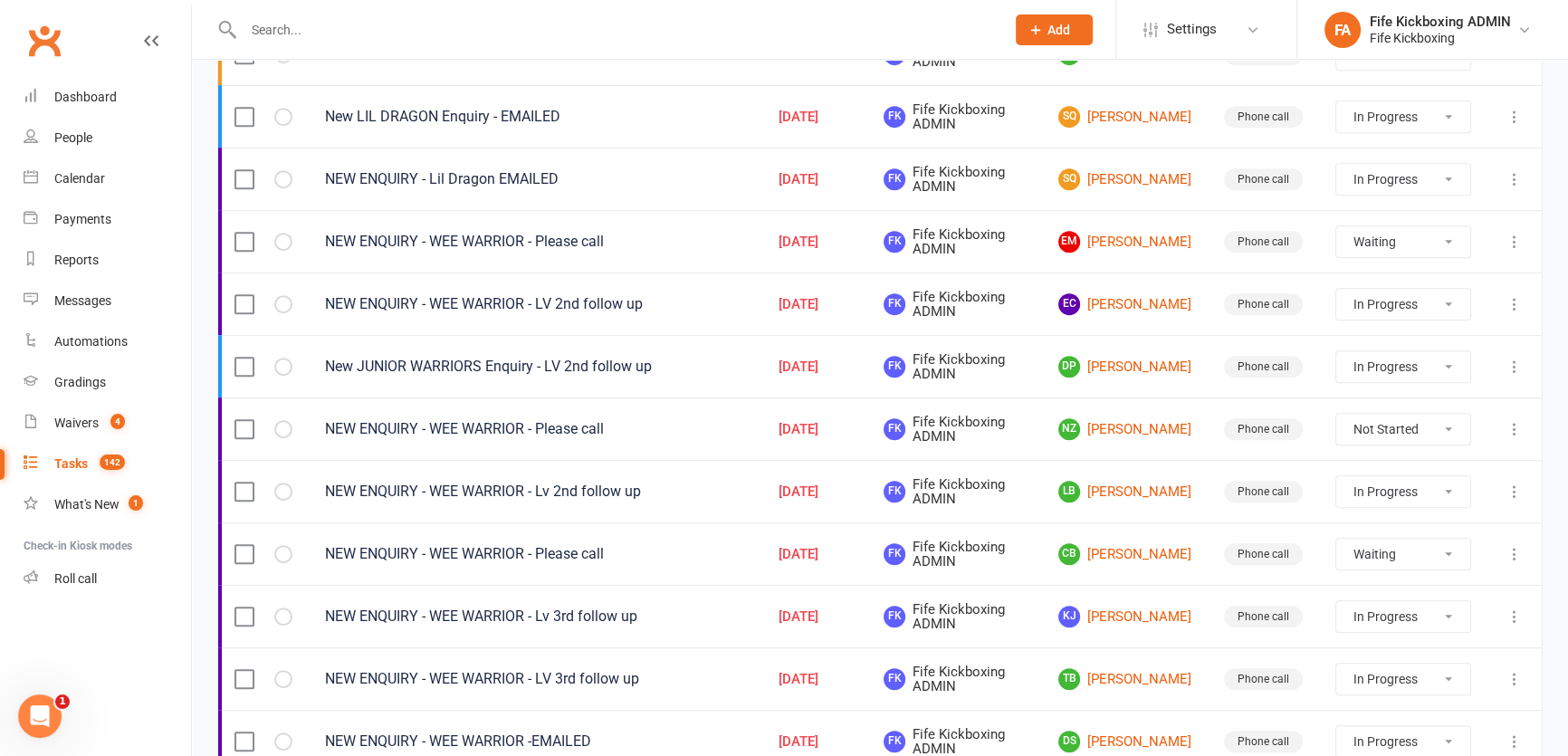
scroll to position [1026, 0]
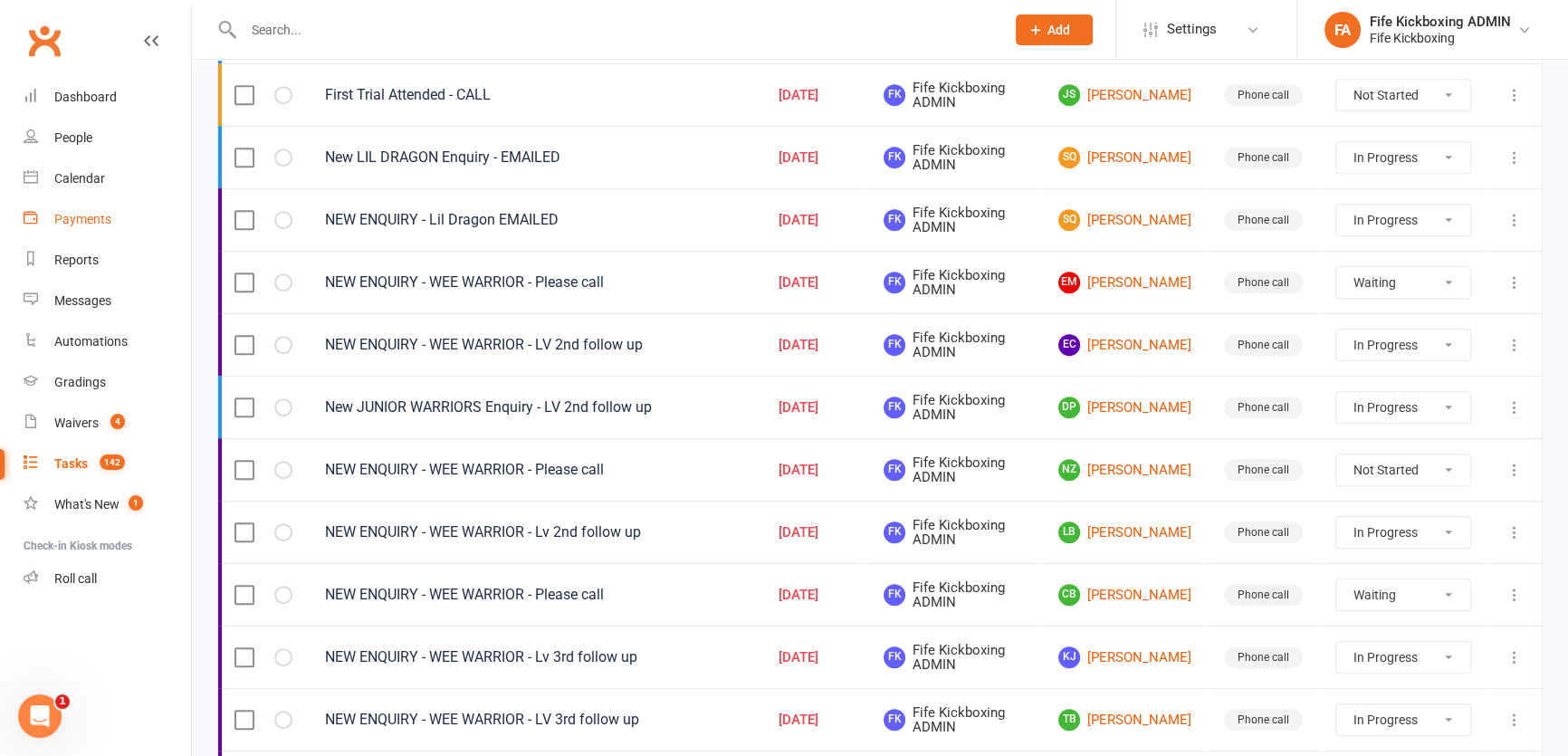
click at [34, 199] on link "Payments" at bounding box center [107, 219] width 167 height 41
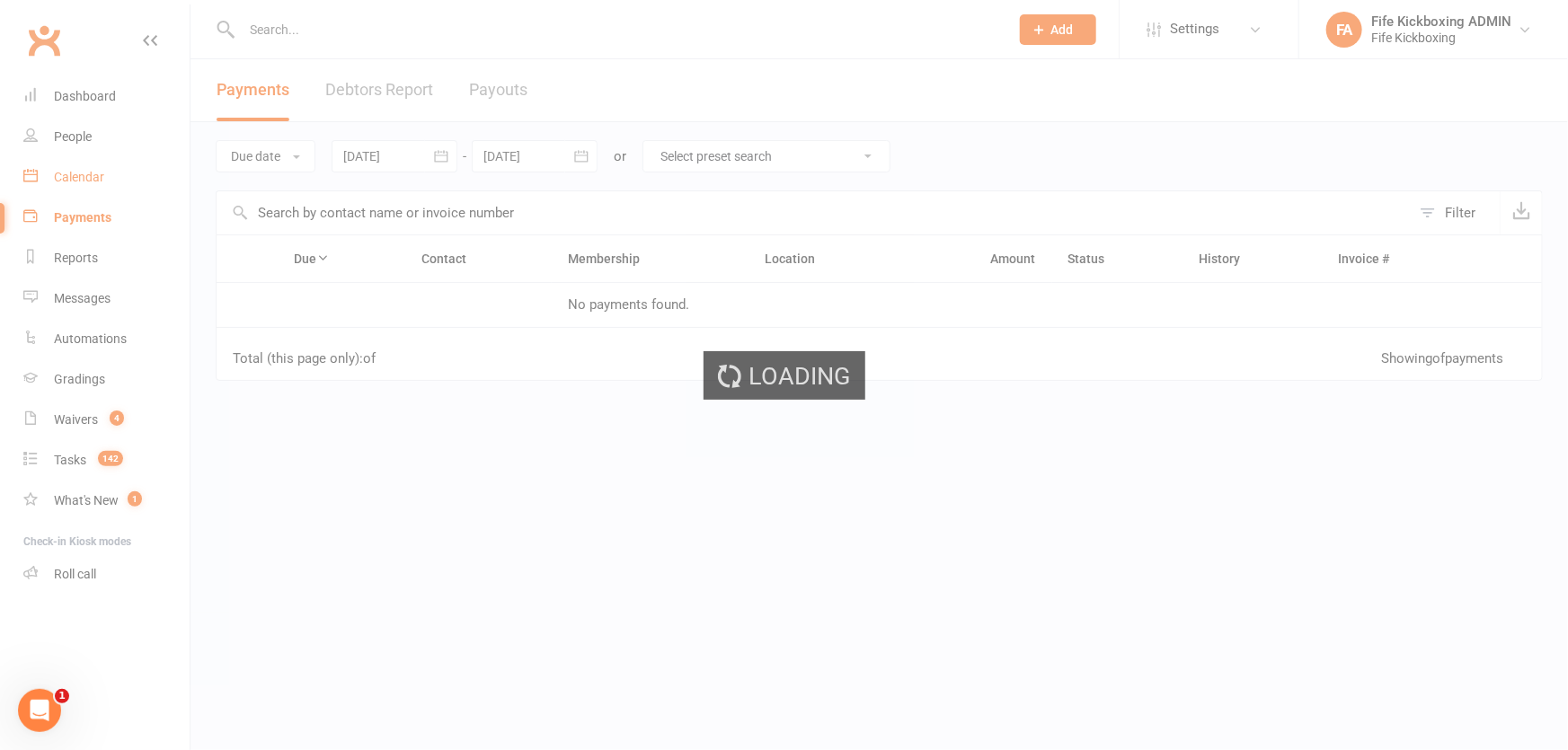
click at [95, 162] on link "Calendar" at bounding box center [106, 177] width 166 height 40
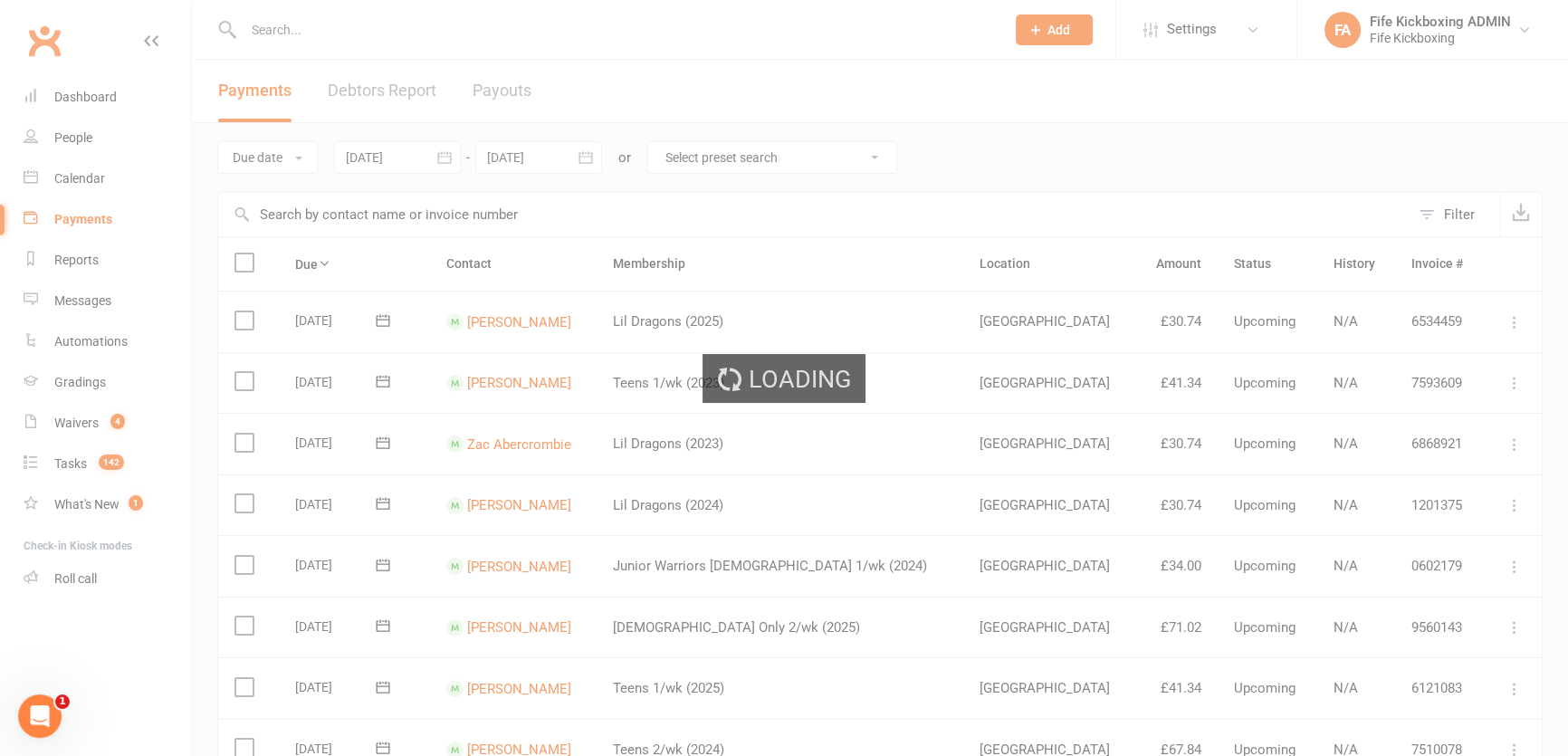
click at [98, 171] on div "Loading" at bounding box center [784, 378] width 1568 height 756
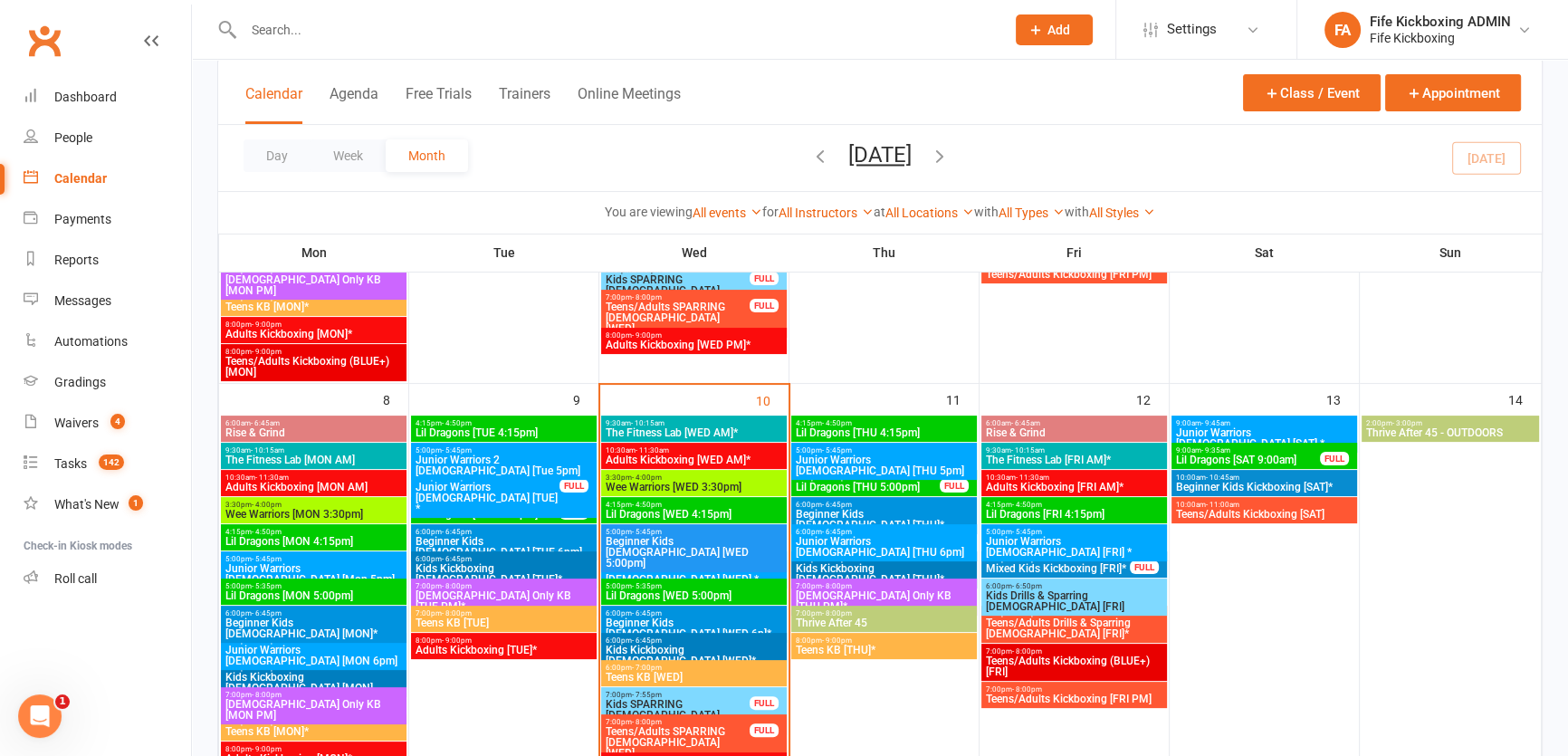
scroll to position [576, 0]
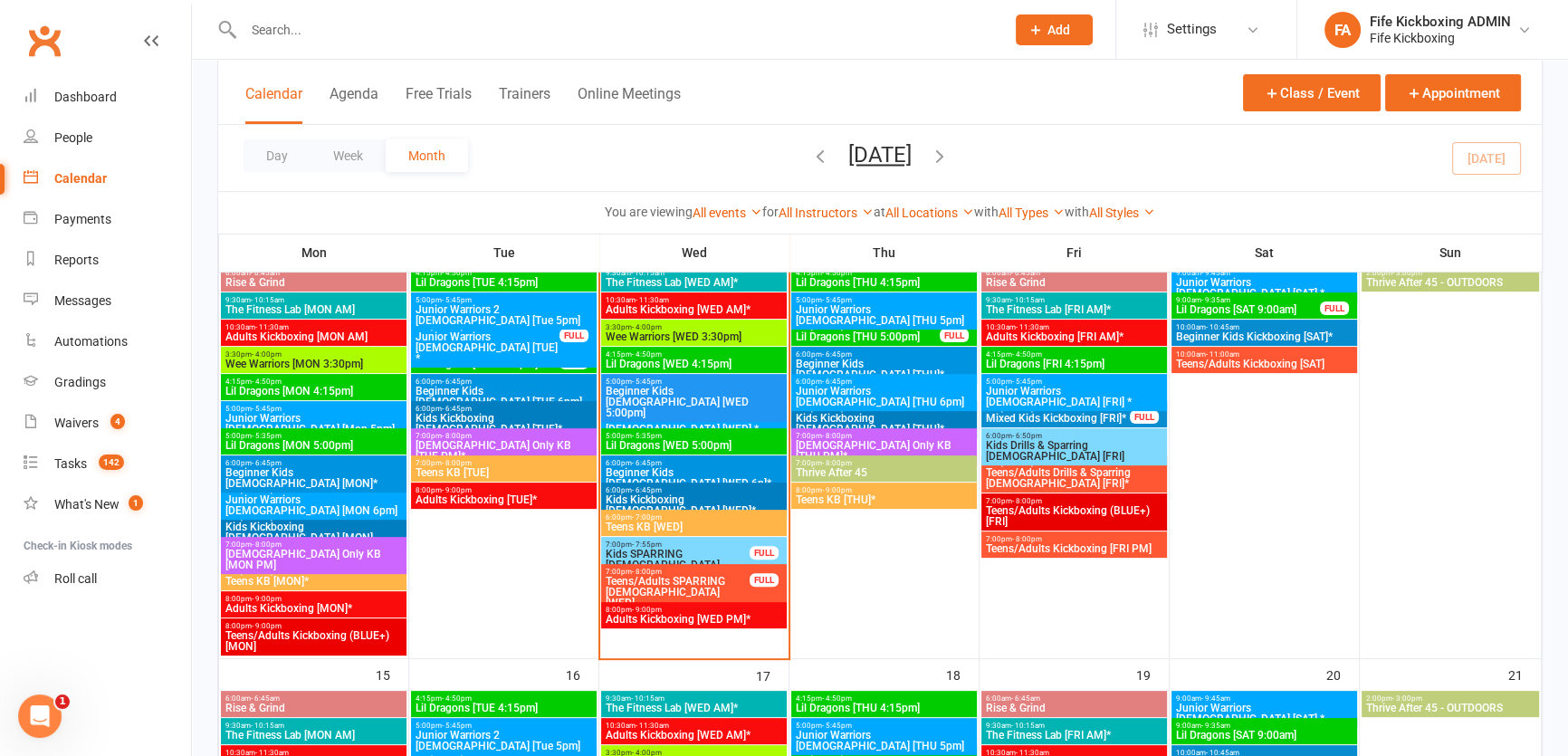
click at [1080, 380] on span "5:00pm - 5:45pm" at bounding box center [1074, 381] width 178 height 8
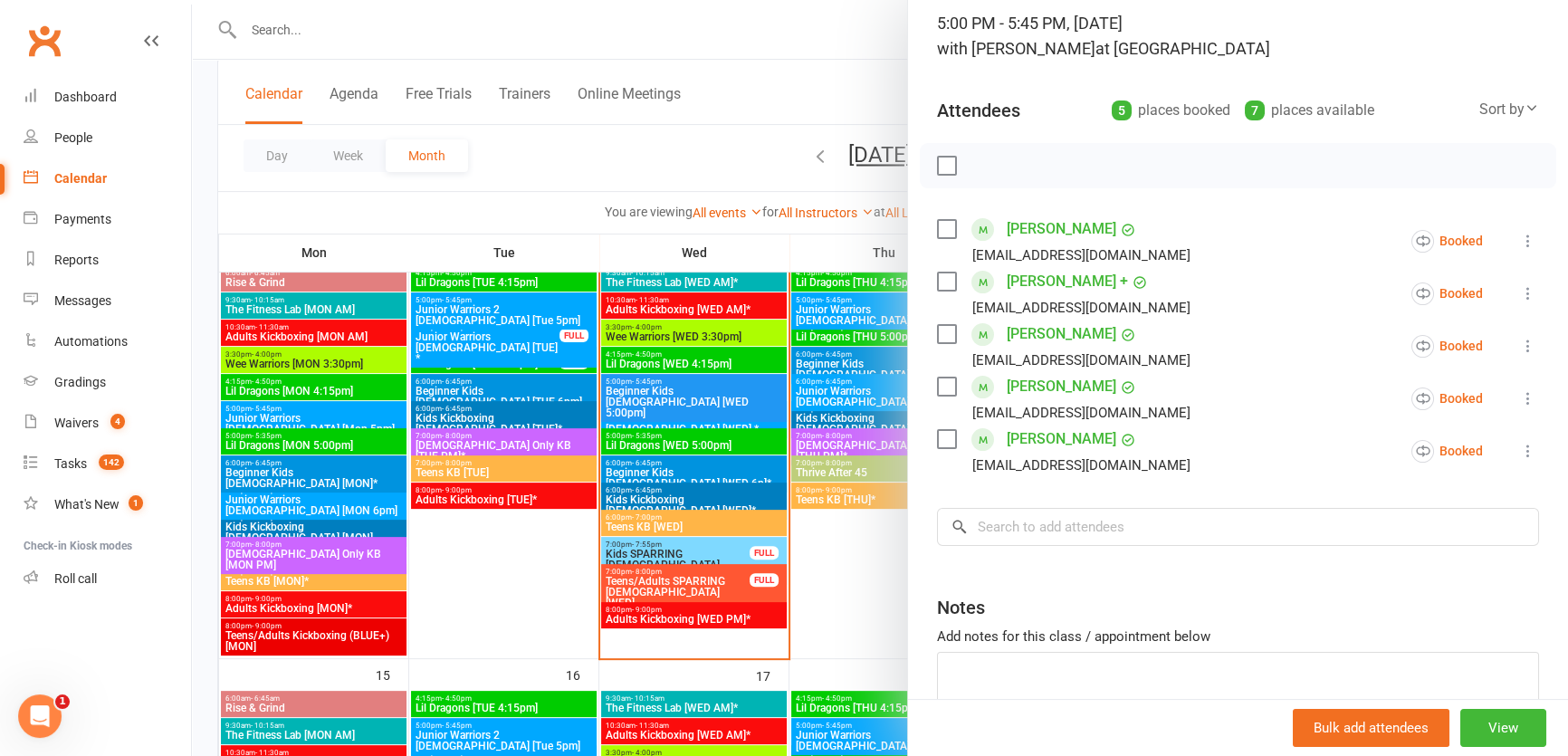
scroll to position [224, 0]
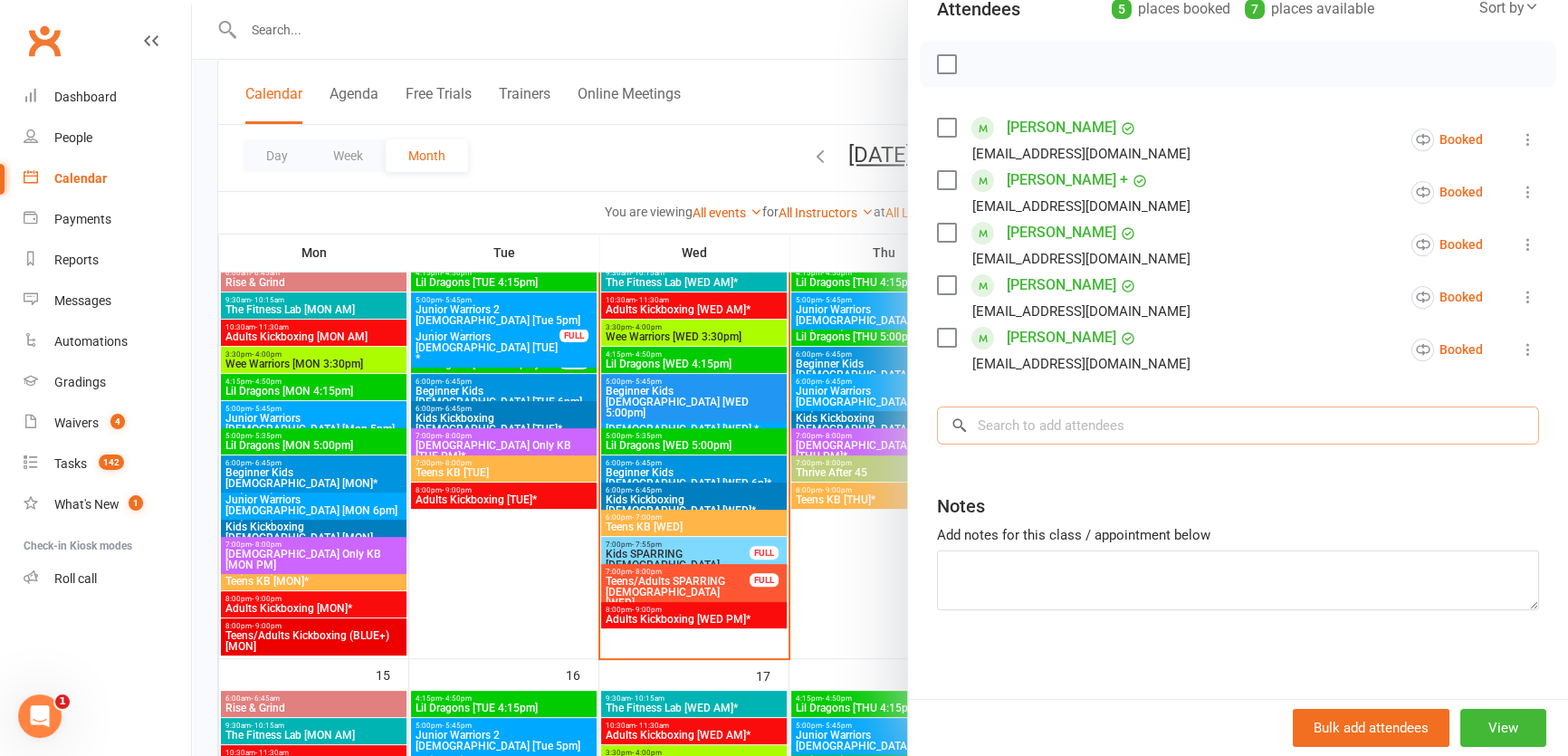
click at [1146, 408] on input "search" at bounding box center [1238, 425] width 602 height 38
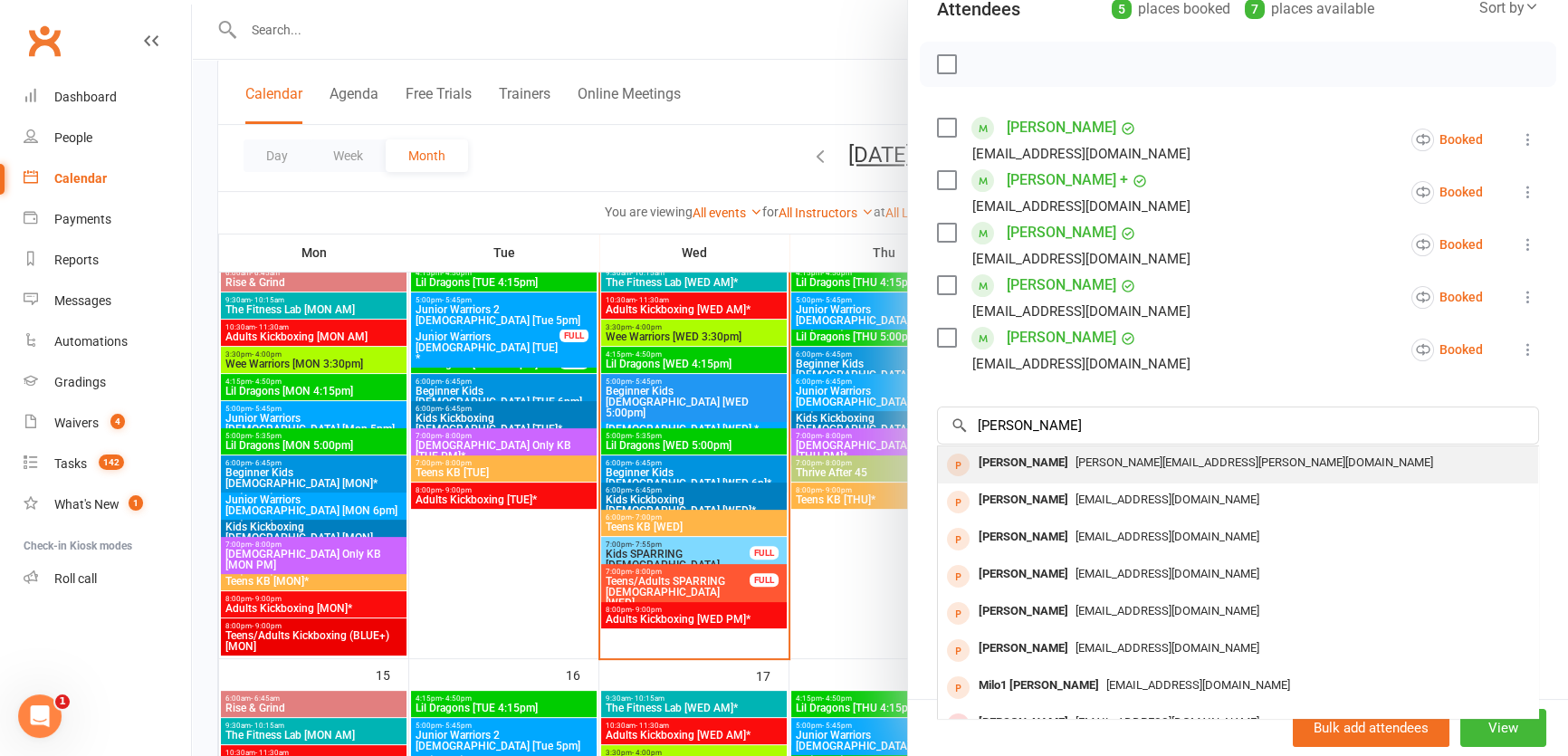
click at [1001, 458] on div "[PERSON_NAME]" at bounding box center [1023, 463] width 104 height 27
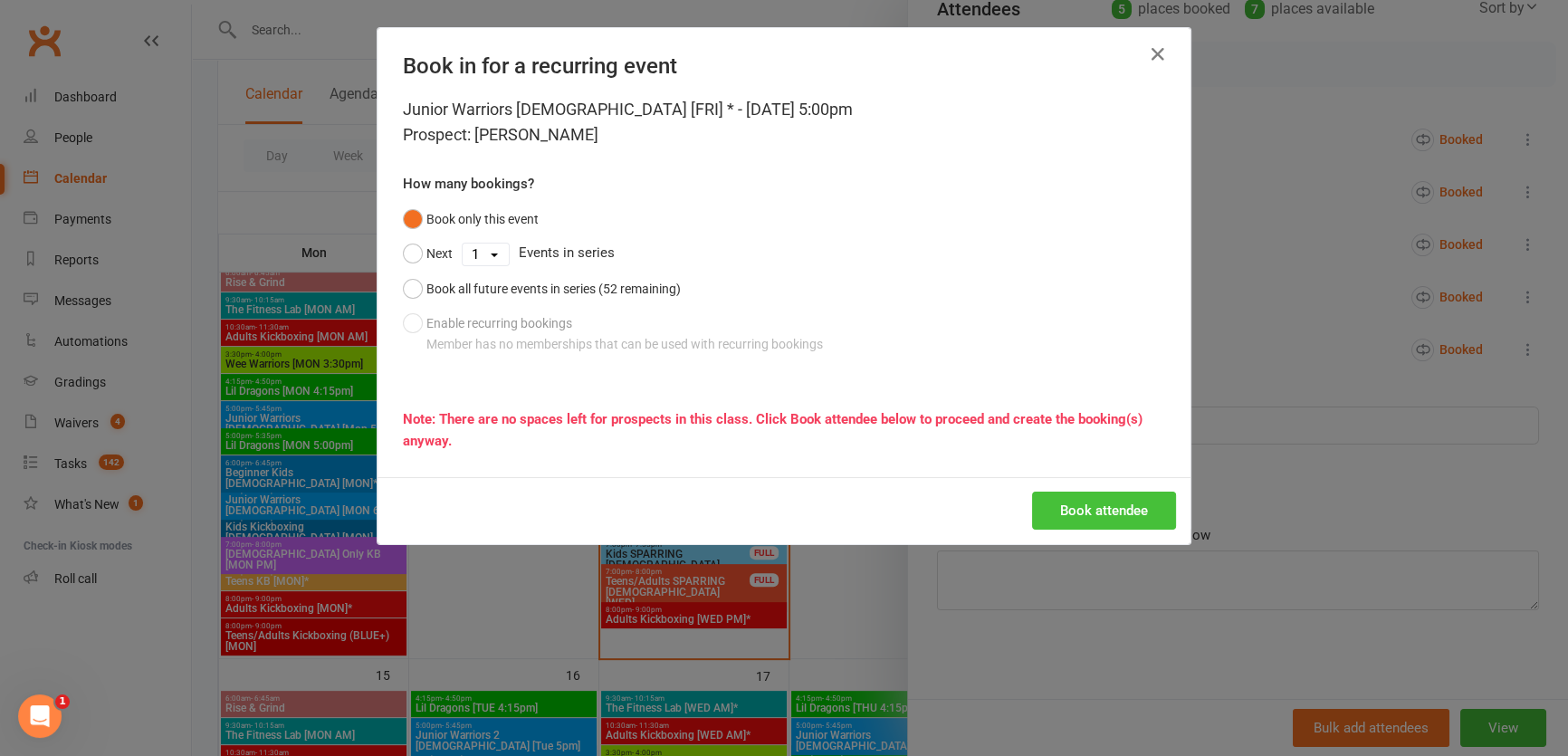
click at [1102, 503] on button "Book attendee" at bounding box center [1103, 510] width 144 height 38
